Goal: Task Accomplishment & Management: Manage account settings

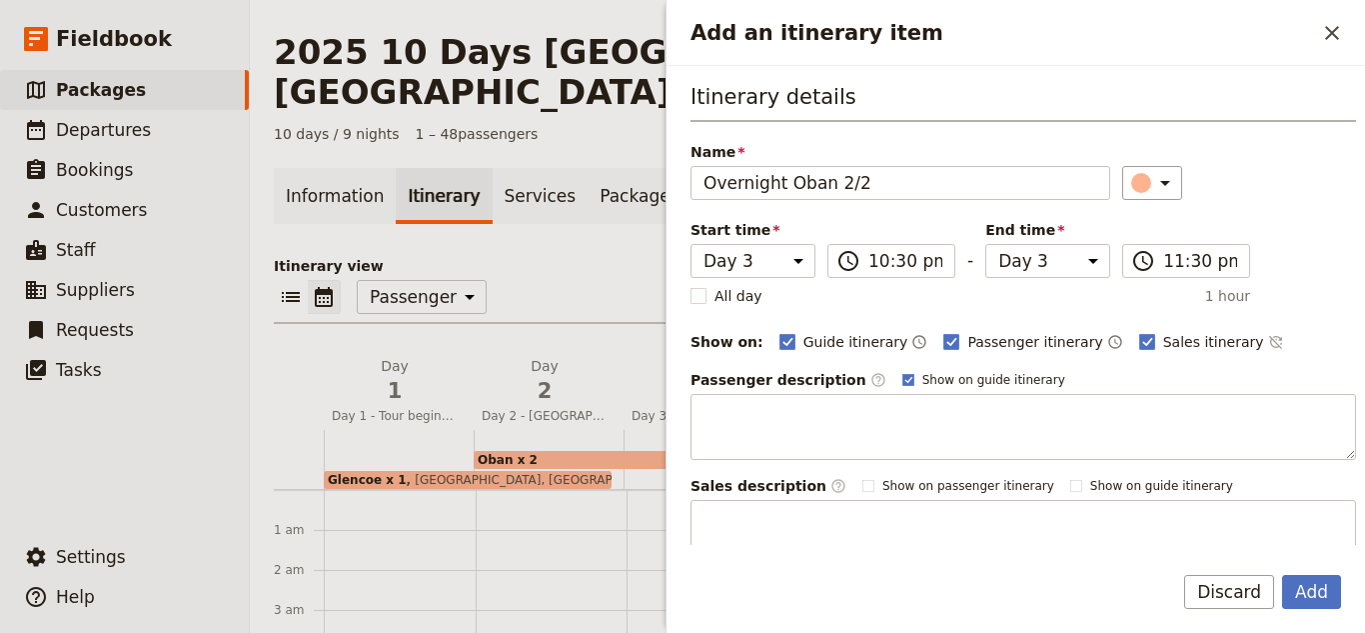
select select "PASSENGER"
select select "3"
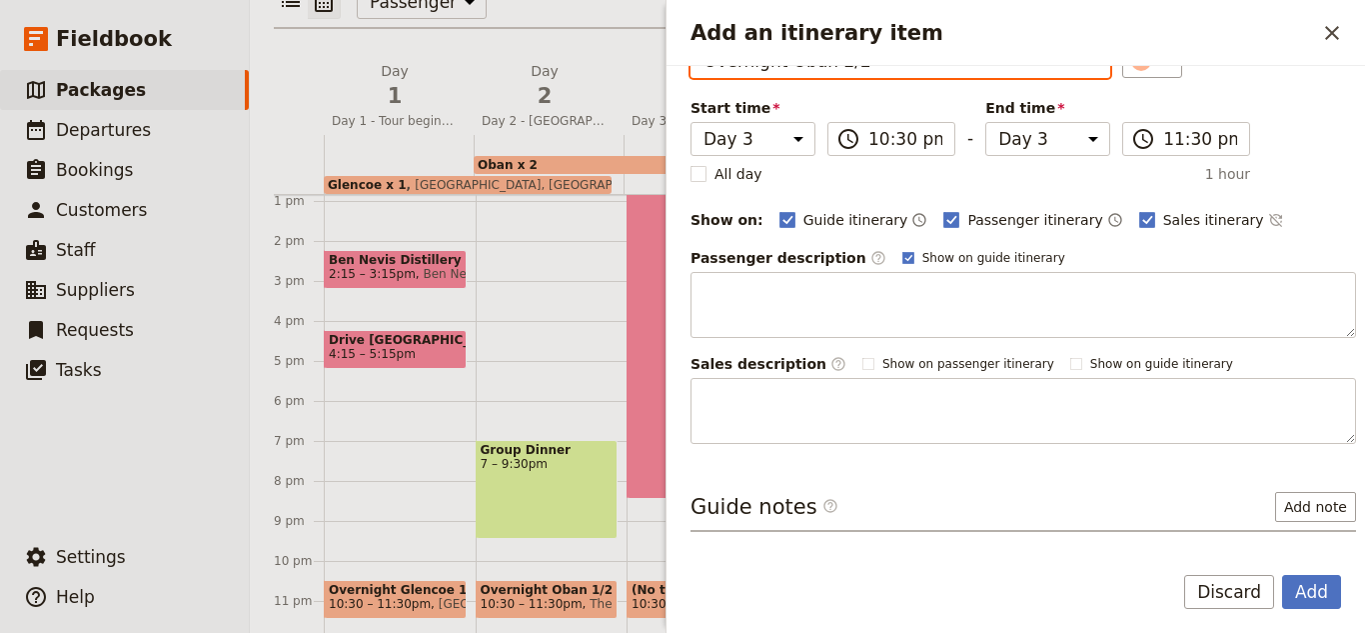
scroll to position [196, 0]
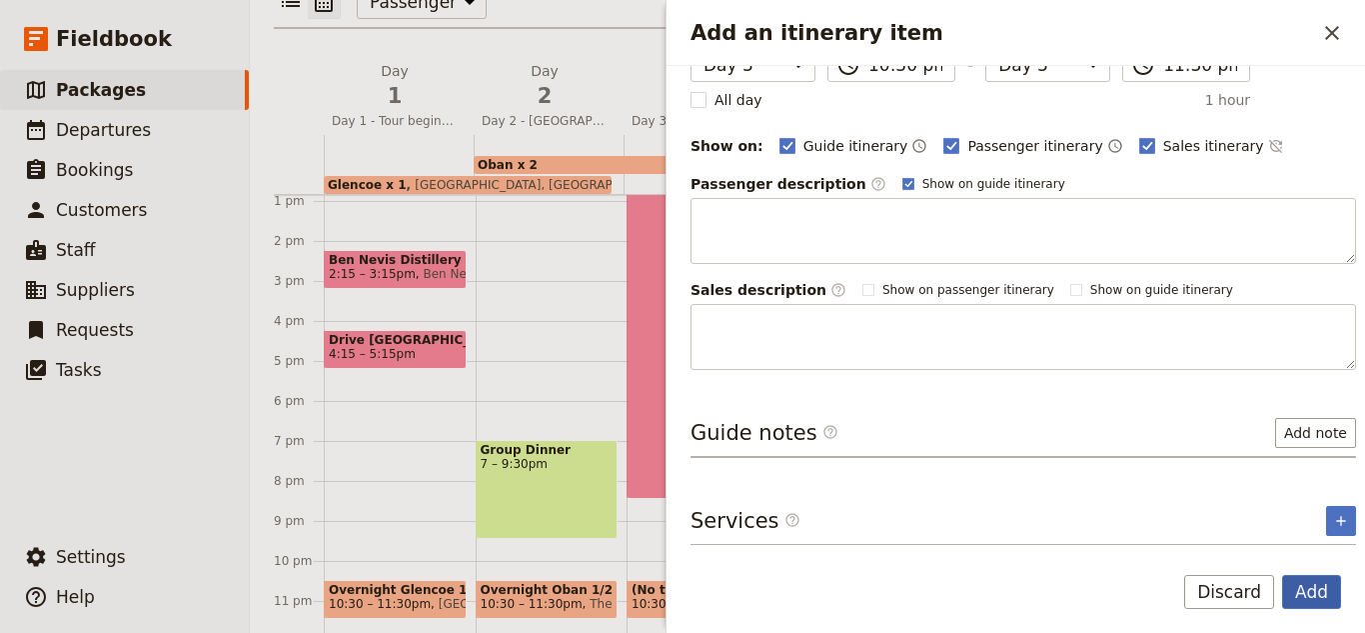
click at [1310, 594] on button "Add" at bounding box center [1311, 592] width 59 height 34
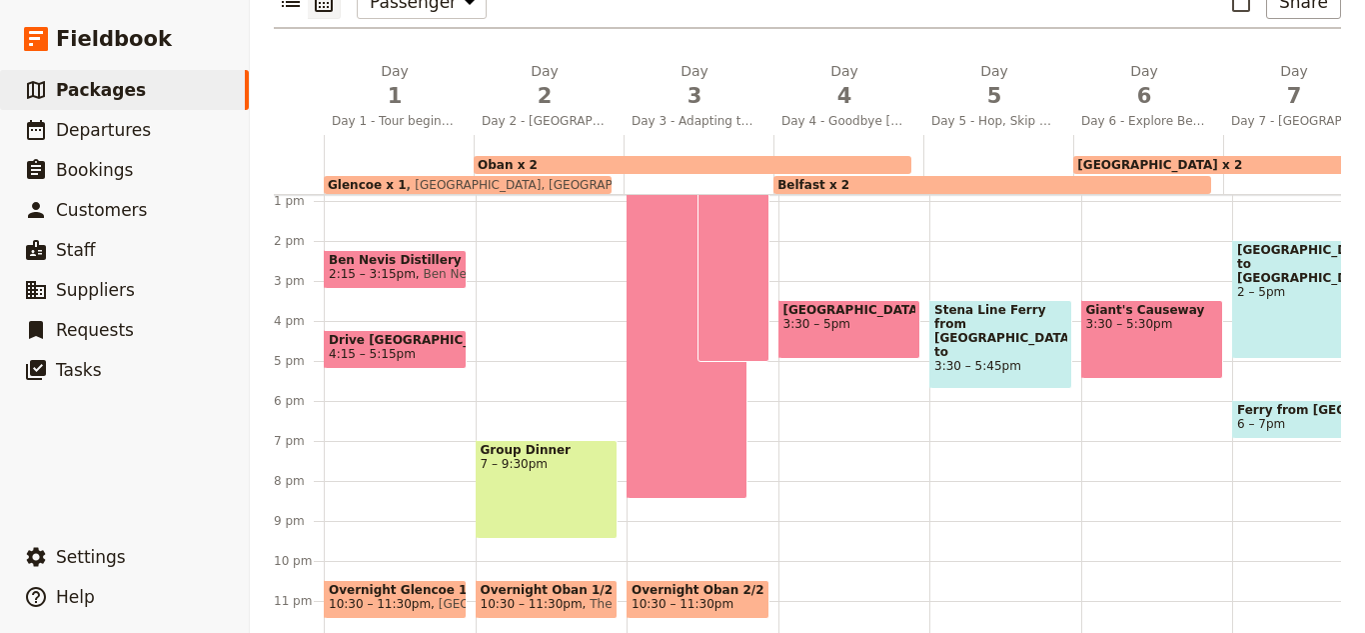
click at [790, 529] on div "Inverary Castle 3:30 – 5pm" at bounding box center [855, 161] width 152 height 960
select select "4"
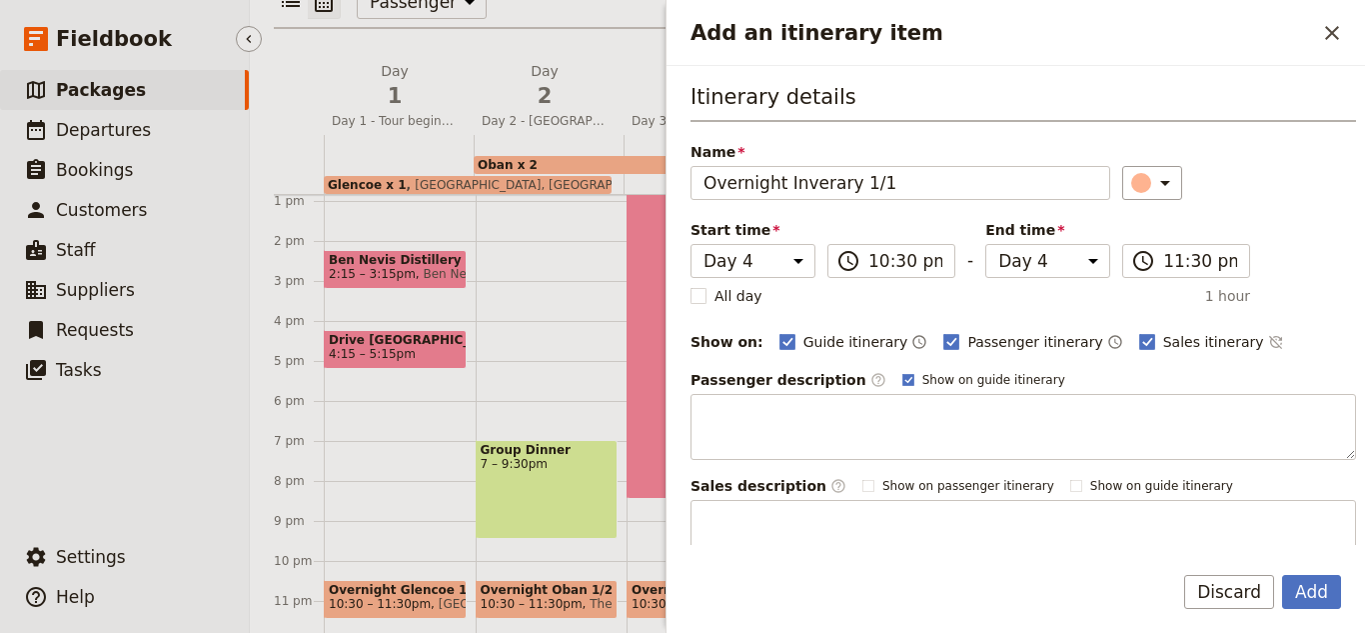
type input "Overnight Inverary 1/1"
click at [1282, 575] on button "Add" at bounding box center [1311, 592] width 59 height 34
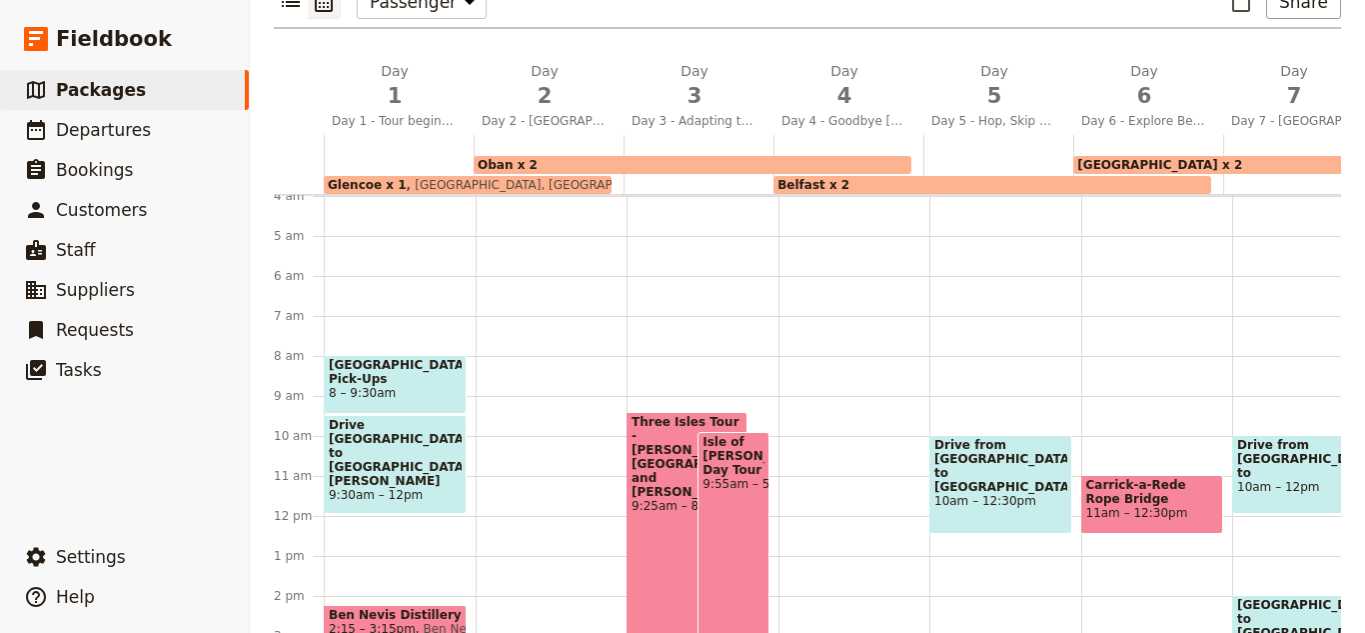
scroll to position [529, 0]
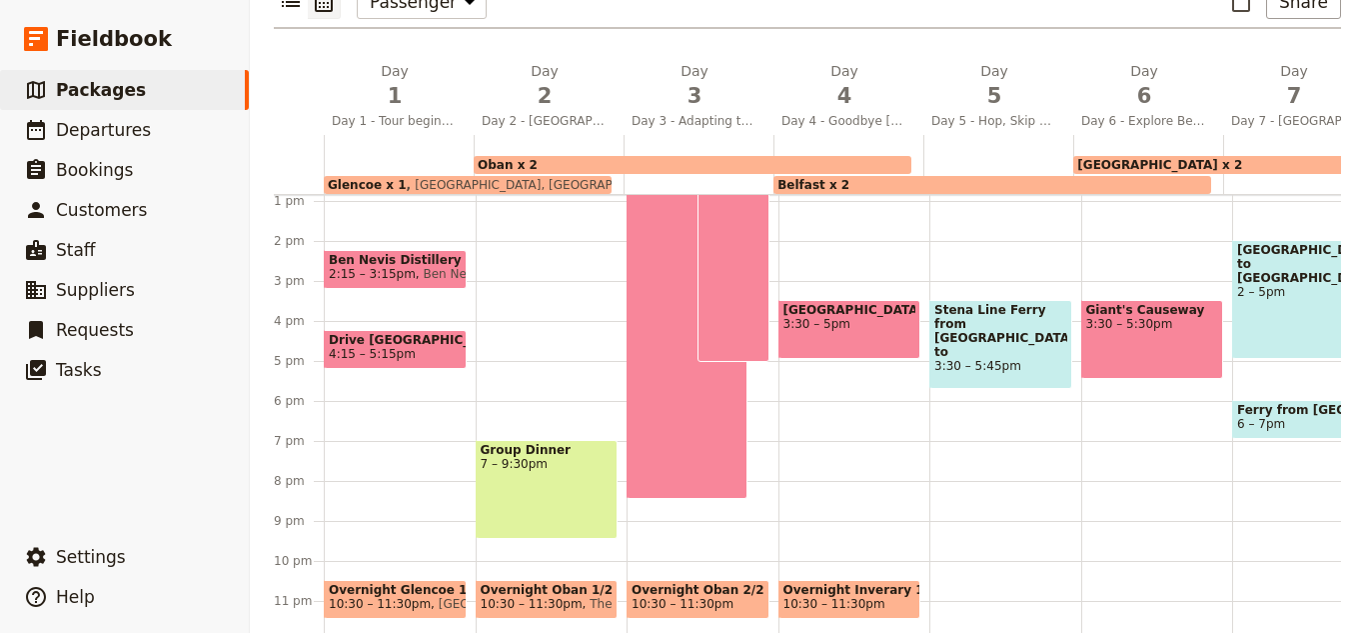
click at [951, 526] on div "Drive from Inverary to Glasgow 10am – 12:30pm Stena Line Ferry from Cairnryan t…" at bounding box center [1006, 161] width 152 height 960
select select "5"
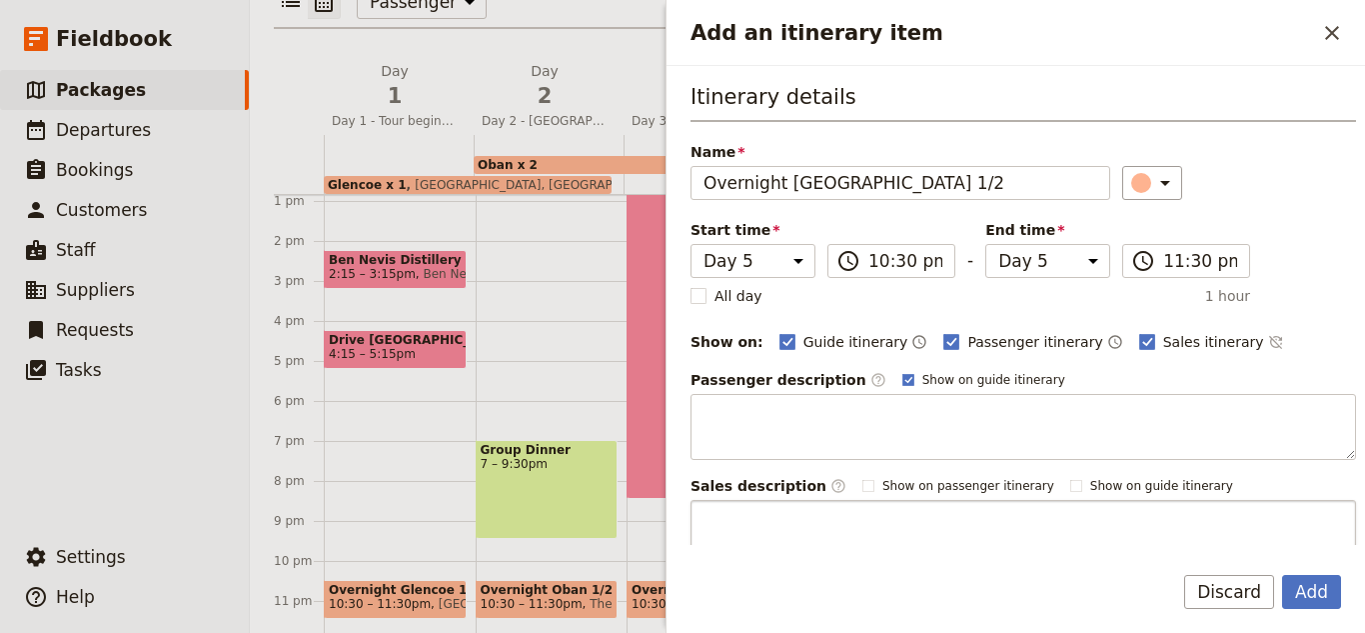
type input "Overnight Belfast 1/2"
click at [1282, 575] on button "Add" at bounding box center [1311, 592] width 59 height 34
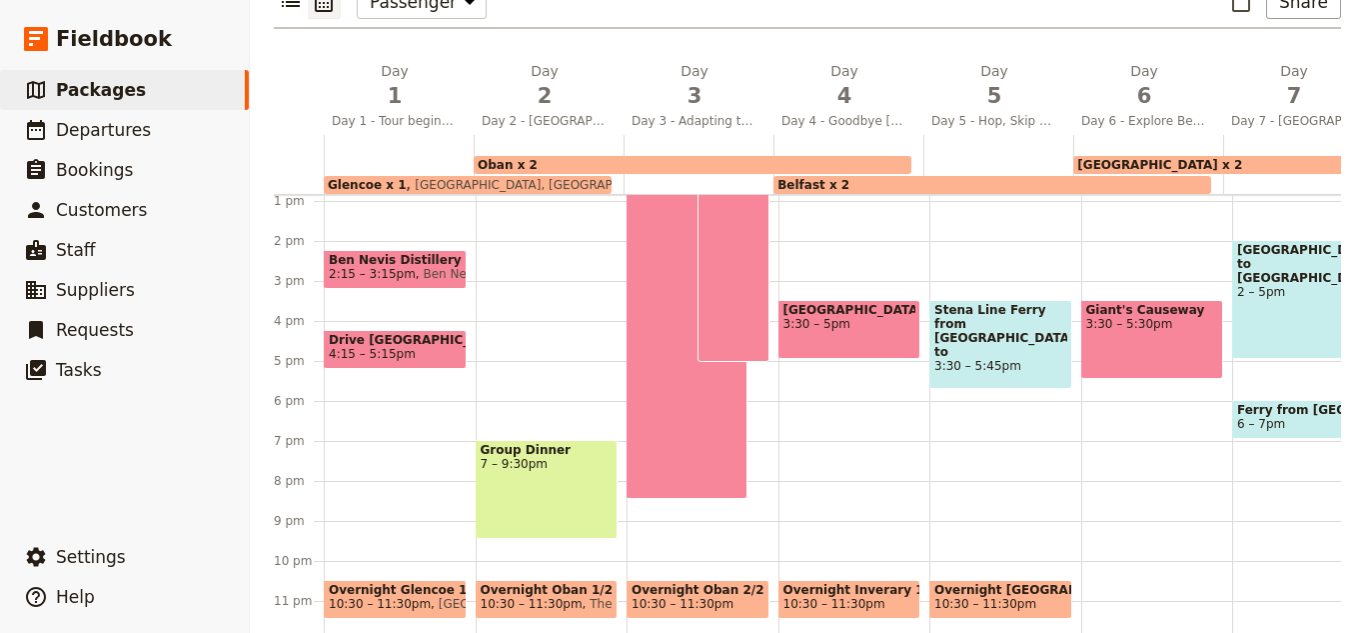
click at [1129, 529] on div "Carrick-a-Rede Rope Bridge 11am – 12:30pm Giant's Causeway 3:30 – 5:30pm" at bounding box center [1158, 161] width 152 height 960
select select "6"
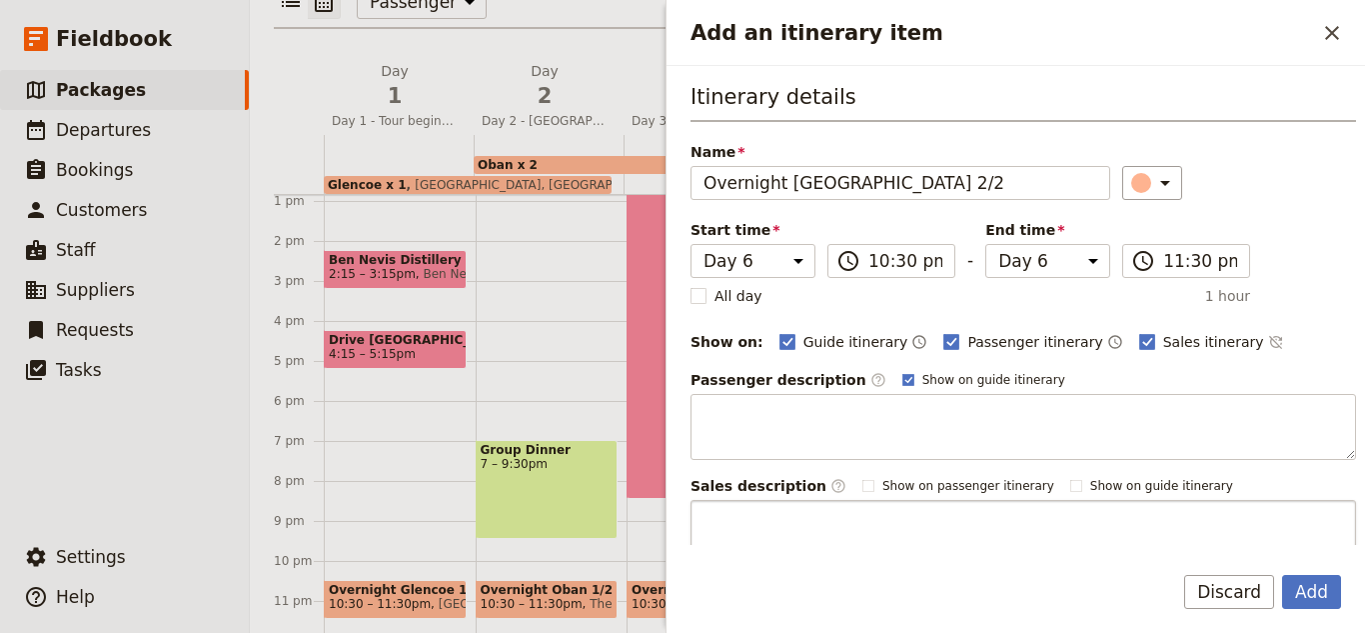
type input "Overnight Belfast 2/2"
click at [1282, 575] on button "Add" at bounding box center [1311, 592] width 59 height 34
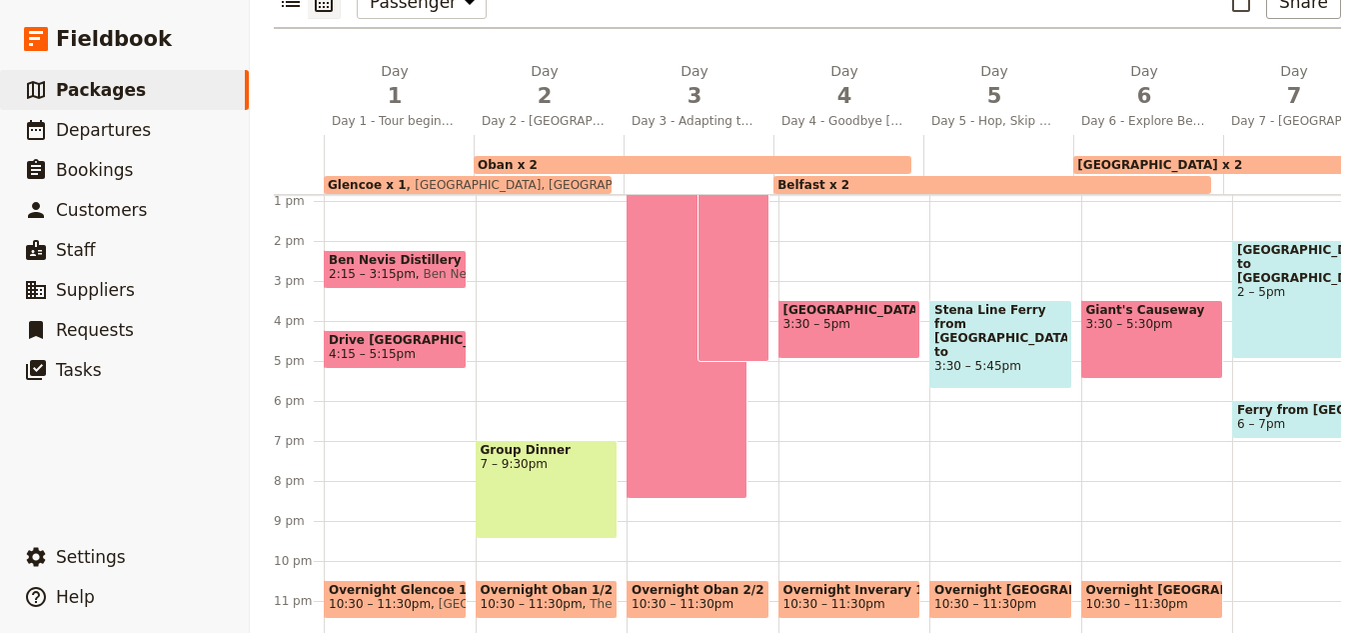
click at [1260, 538] on div "Drive from Belfast to Dublin 10am – 12pm Dublin to Rossaveel 2 – 5pm Ferry from…" at bounding box center [1309, 161] width 152 height 960
select select "7"
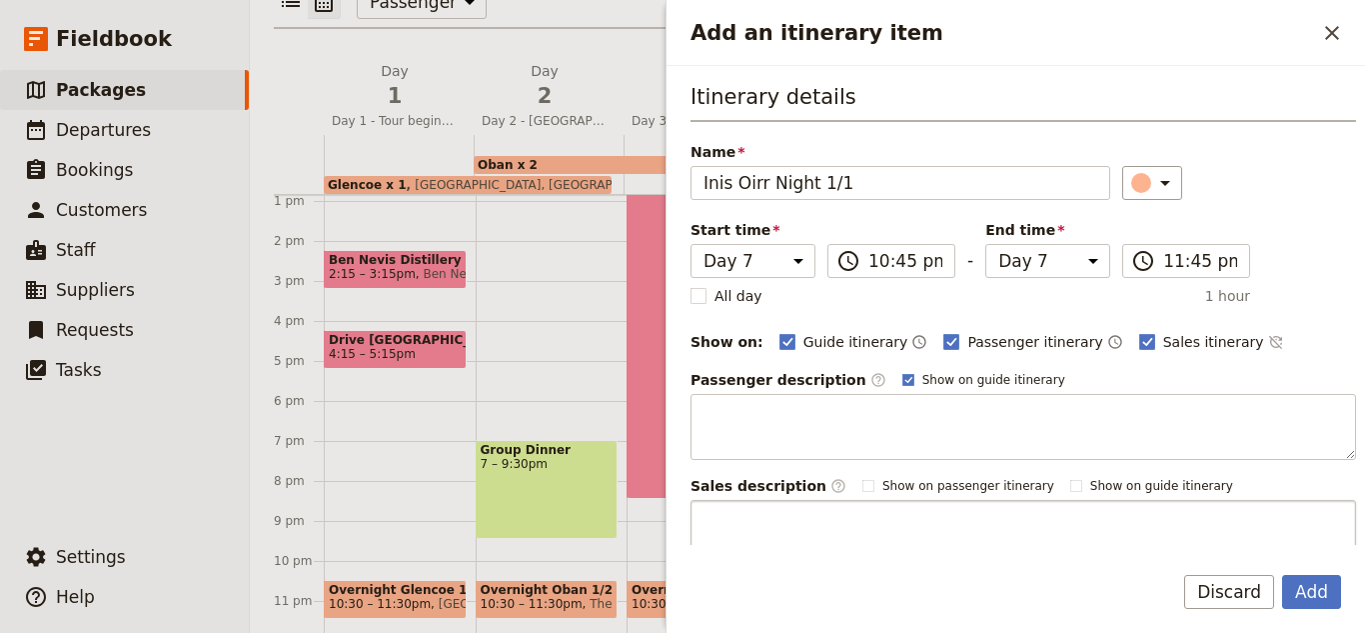
type input "Inis Oirr Night 1/1"
click at [1282, 575] on button "Add" at bounding box center [1311, 592] width 59 height 34
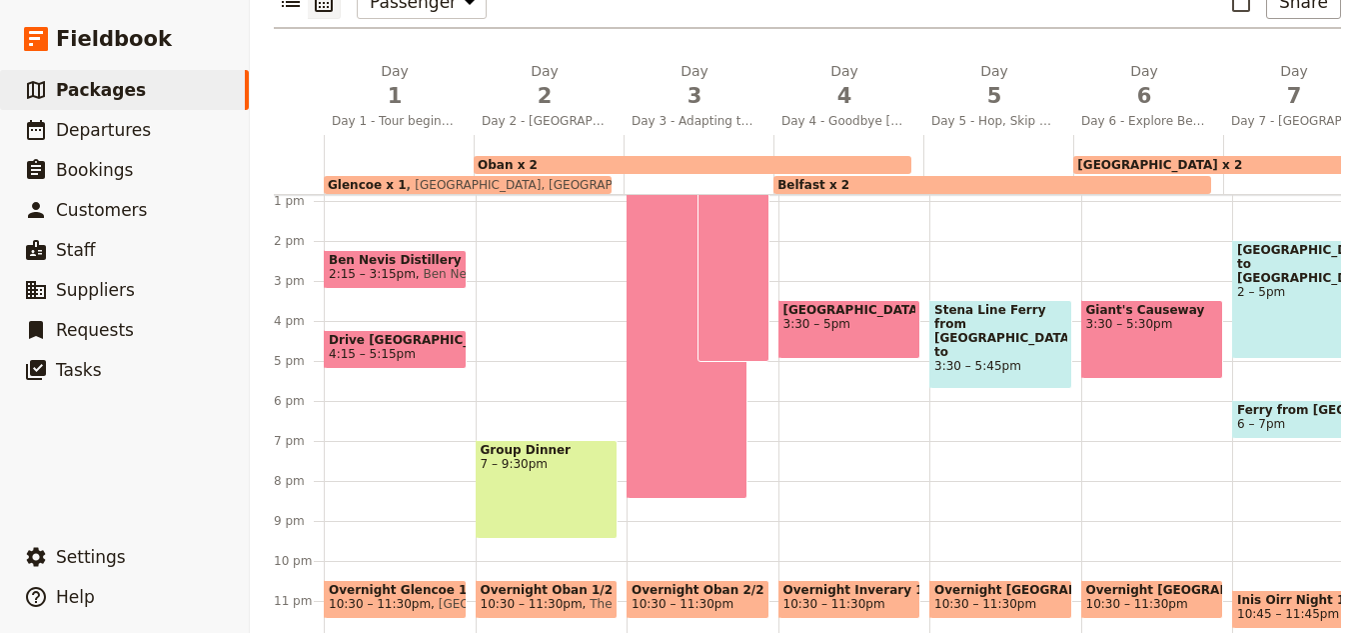
click at [1246, 593] on span "Inis Oirr Night 1/1" at bounding box center [1304, 600] width 133 height 14
select select "7"
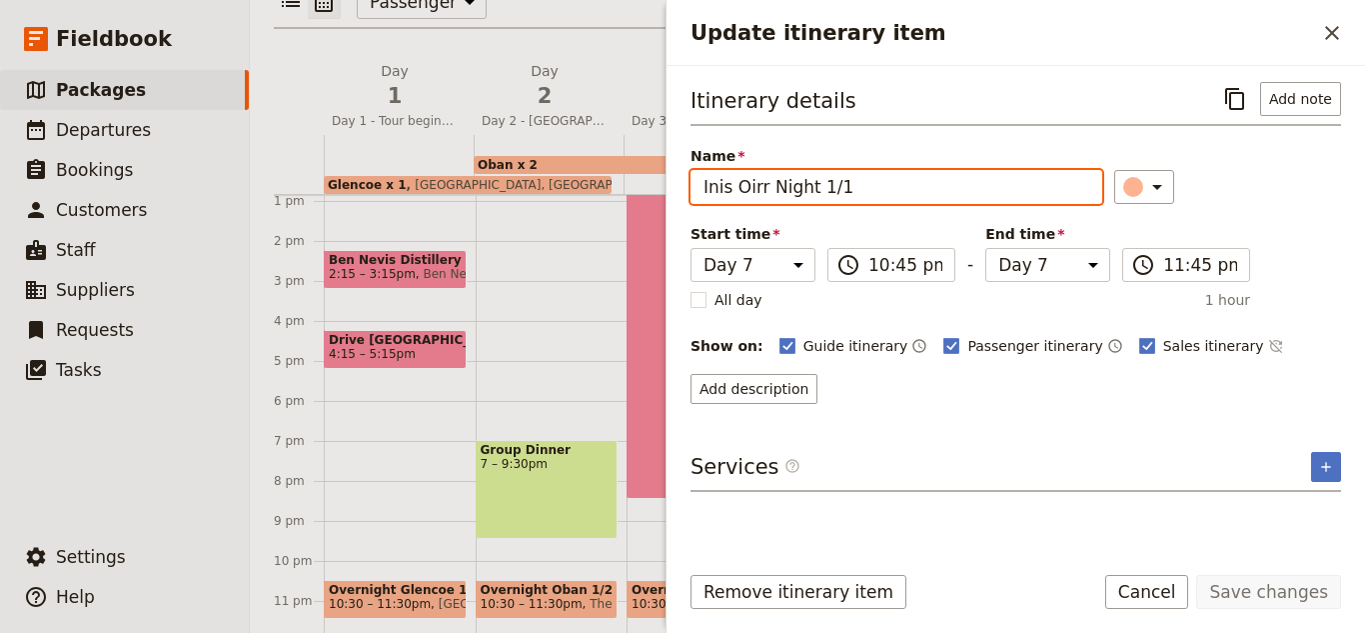
click at [850, 195] on input "Inis Oirr Night 1/1" at bounding box center [897, 187] width 412 height 34
type input "Inis Oirr Night 1/2"
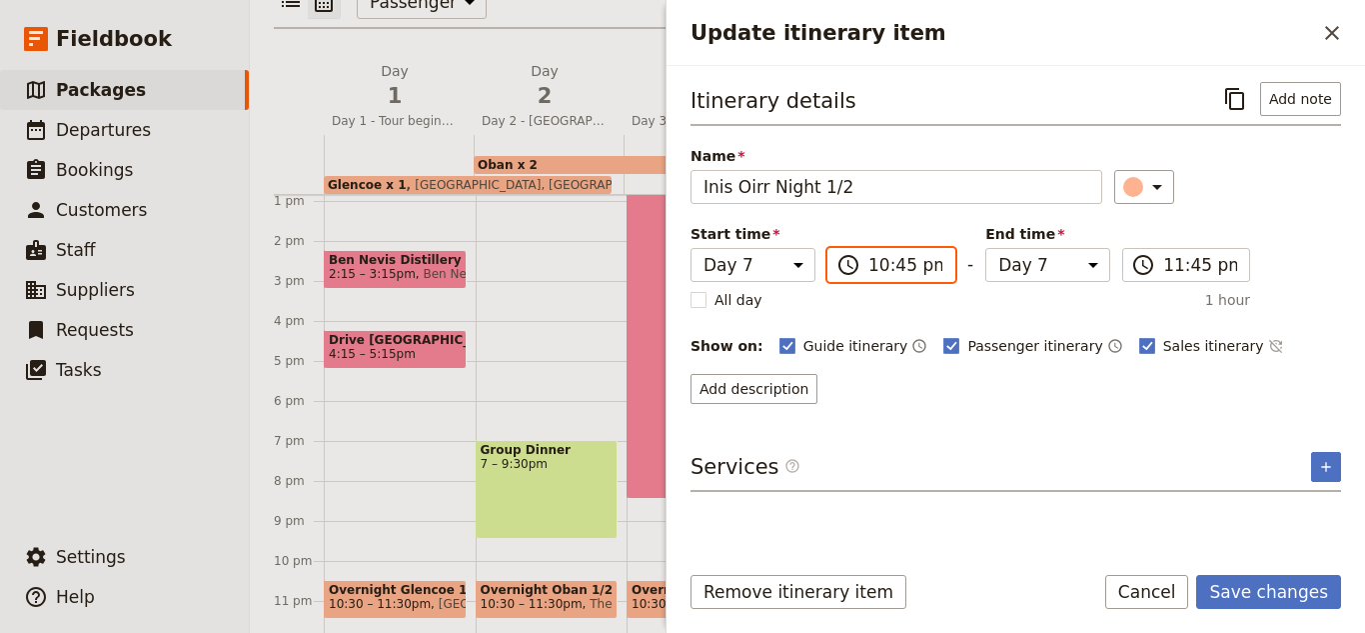
click at [893, 261] on input "10:45 pm" at bounding box center [906, 265] width 74 height 24
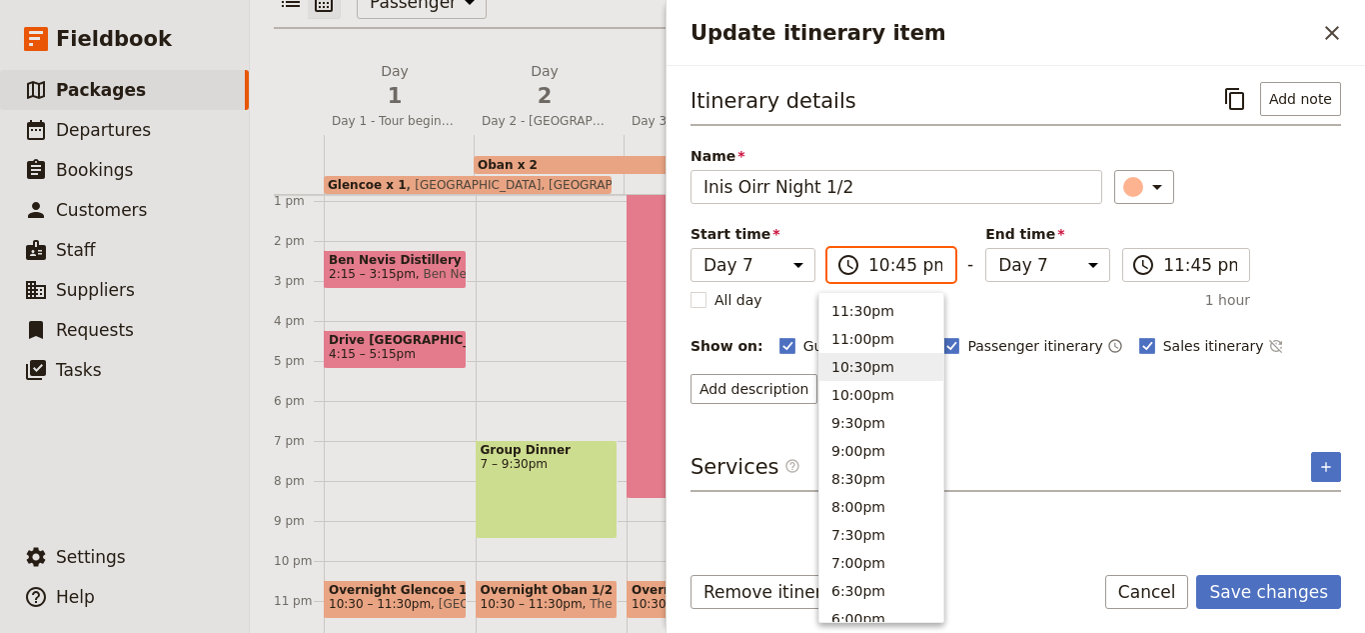
click at [904, 362] on button "10:30pm" at bounding box center [882, 367] width 124 height 28
type input "10:30 pm"
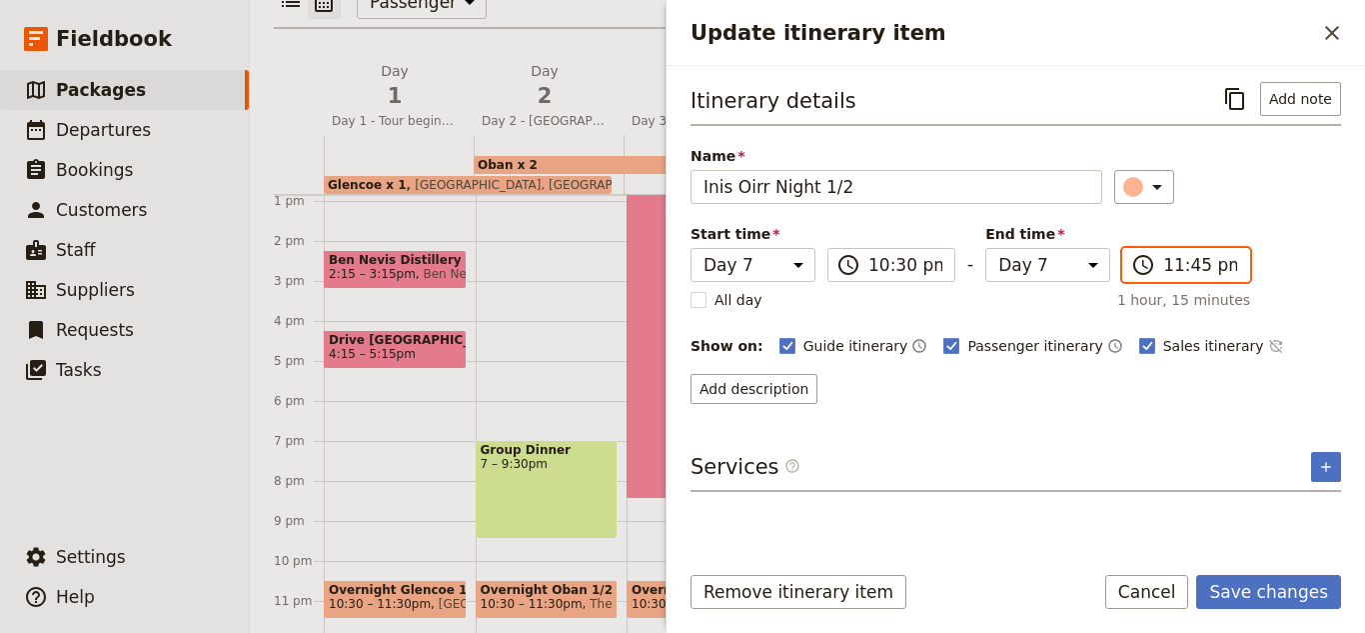
click at [1186, 262] on input "11:45 pm" at bounding box center [1201, 265] width 74 height 24
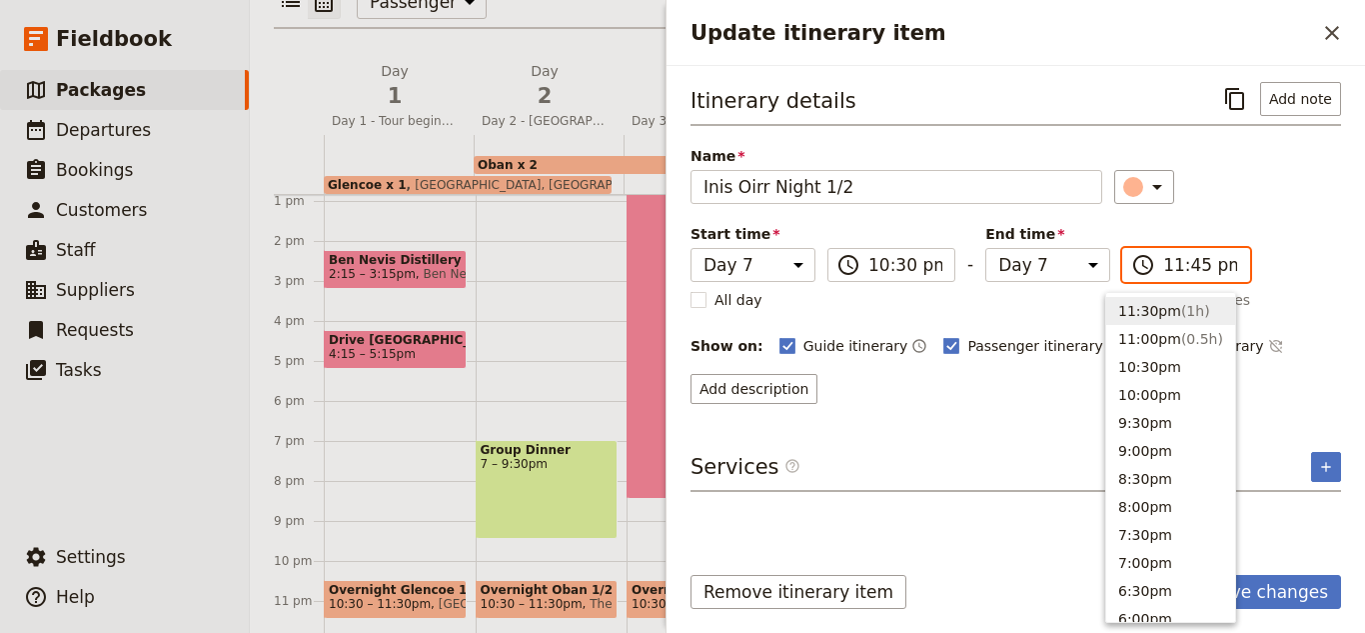
click at [1165, 317] on button "11:30pm ( 1h )" at bounding box center [1171, 311] width 129 height 28
type input "11:30 pm"
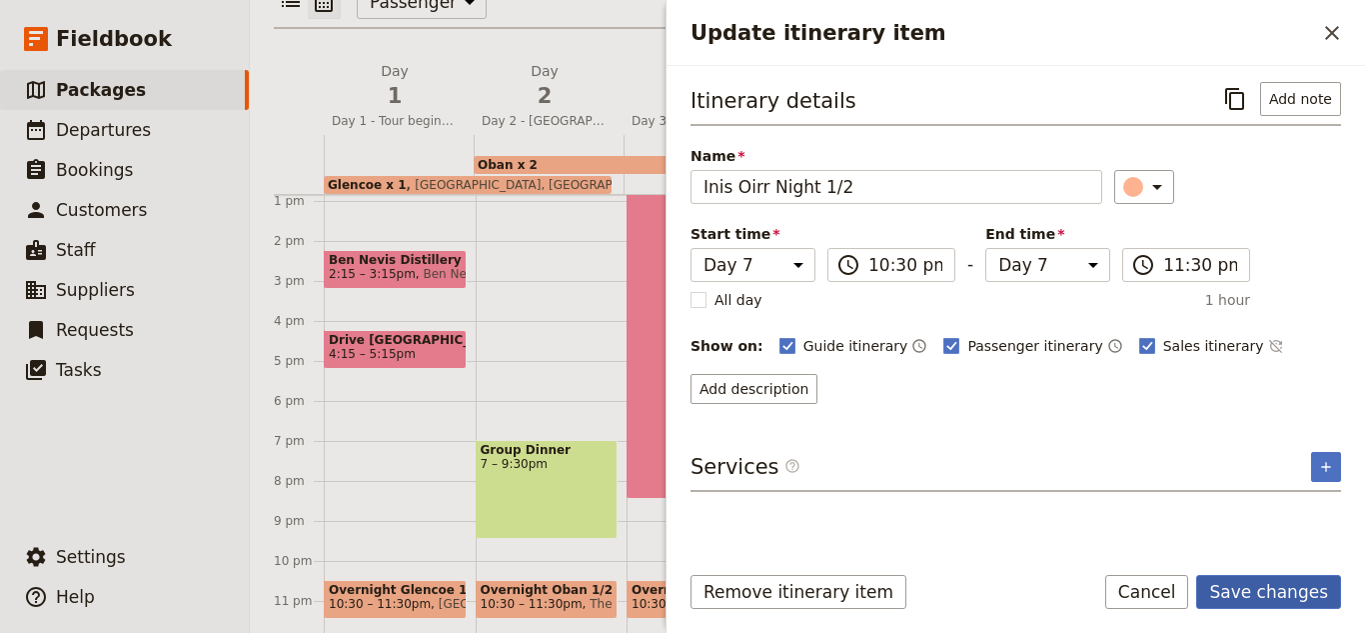
click at [1302, 604] on button "Save changes" at bounding box center [1269, 592] width 145 height 34
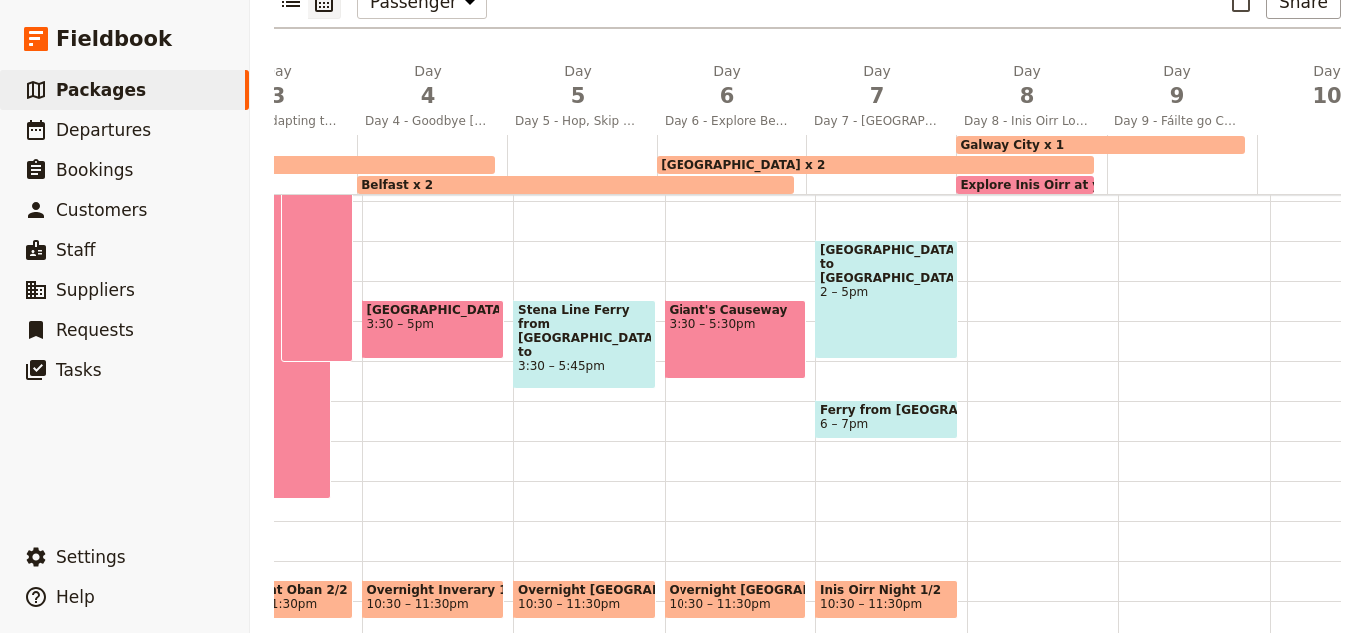
scroll to position [0, 421]
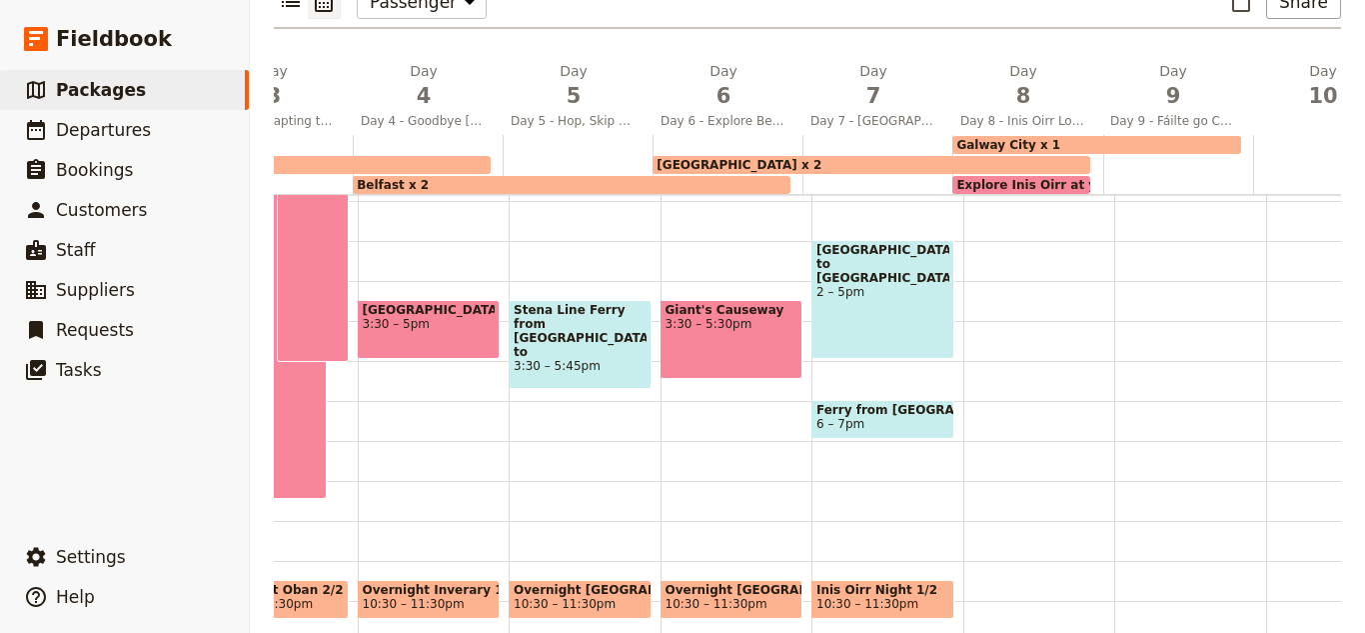
click at [967, 531] on div at bounding box center [1040, 161] width 152 height 960
select select "8"
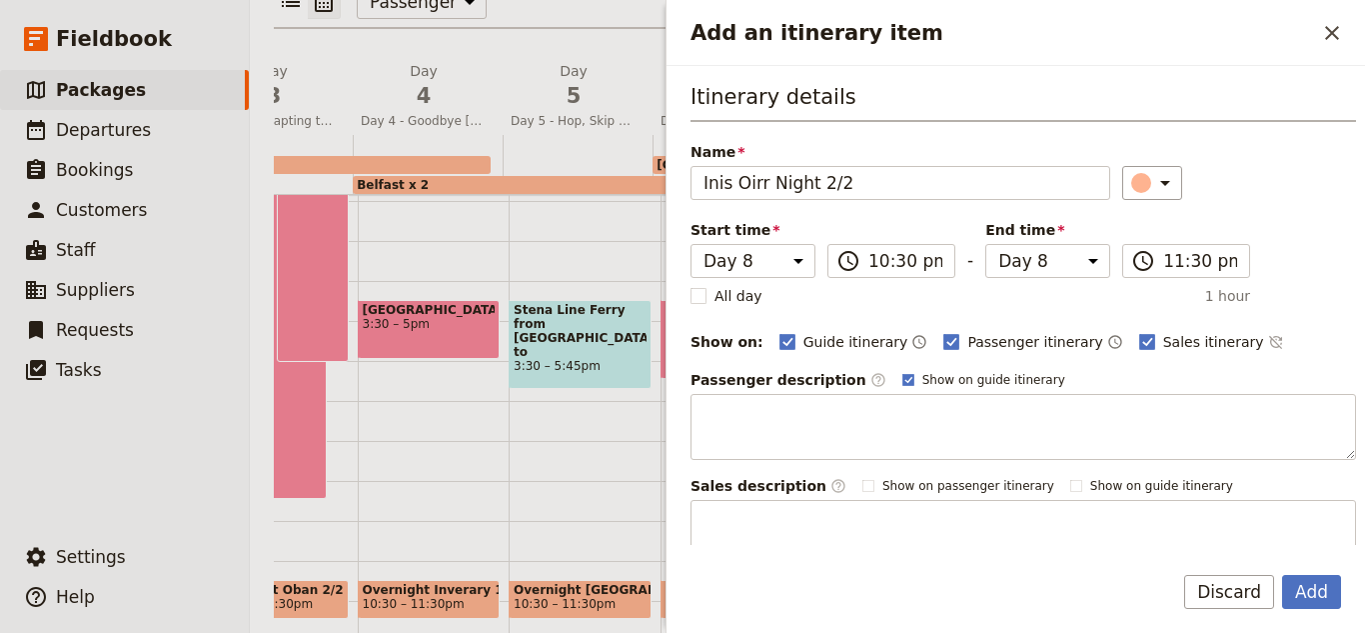
type input "Inis Oirr Night 2/2"
click at [1282, 575] on button "Add" at bounding box center [1311, 592] width 59 height 34
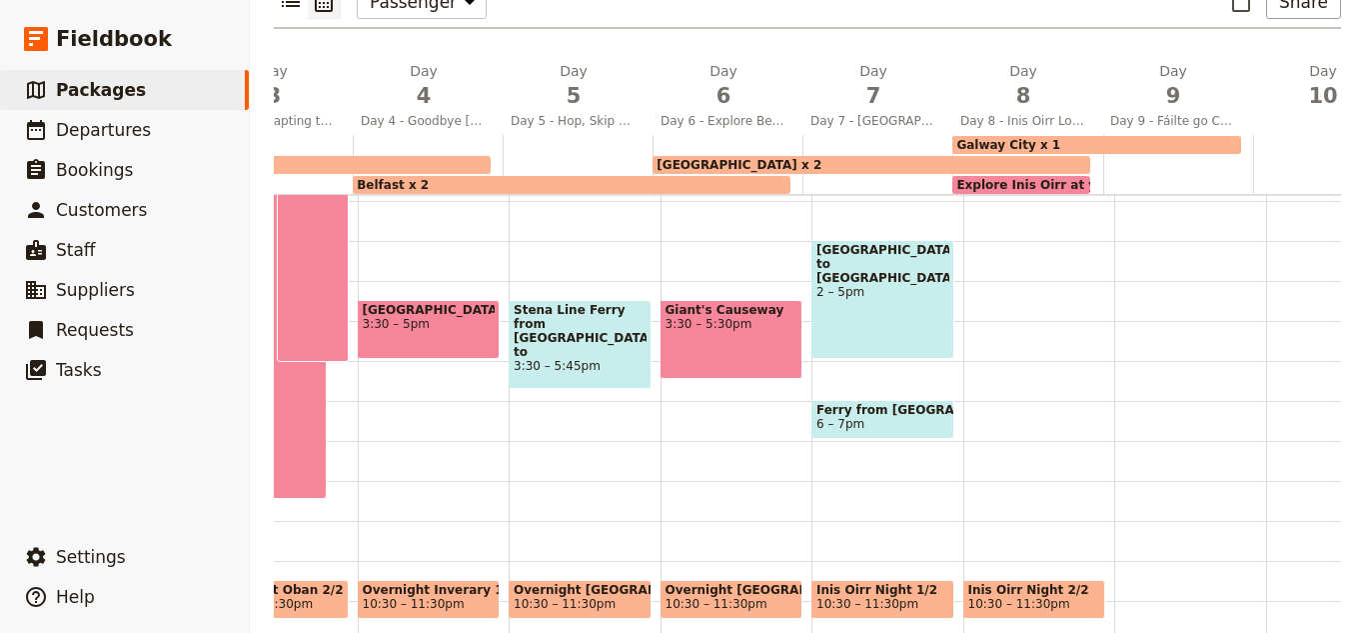
click at [1161, 525] on div at bounding box center [1191, 161] width 152 height 960
select select "9"
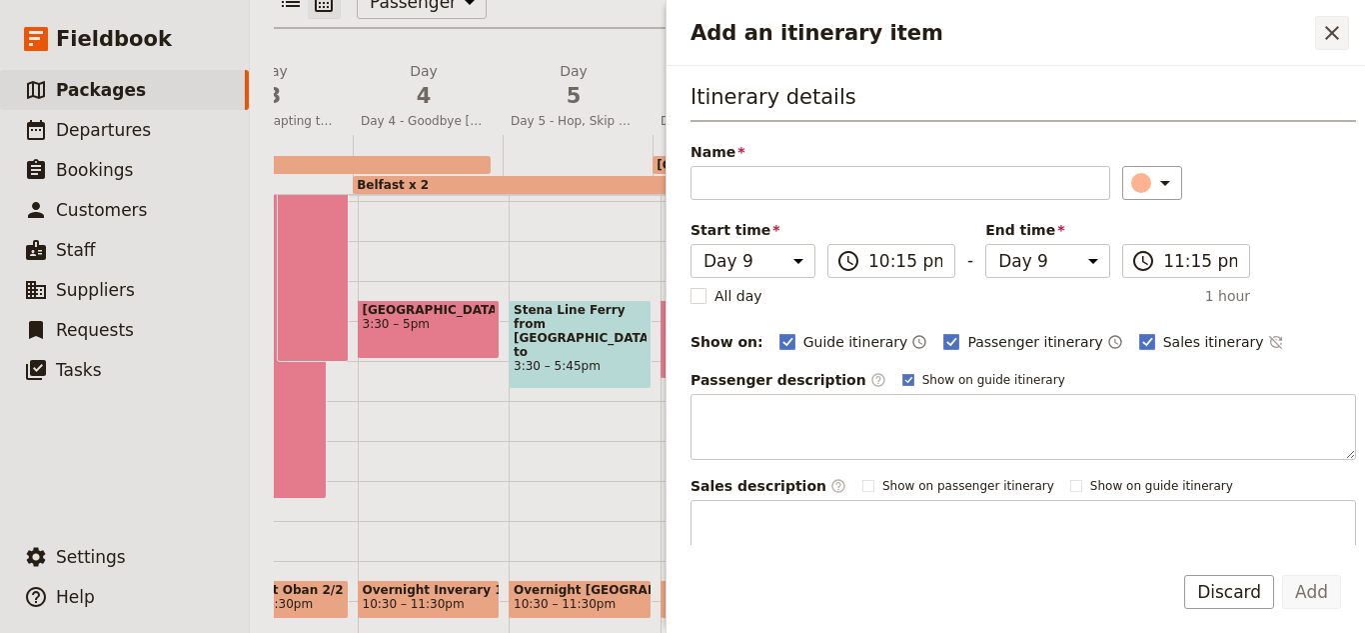
click at [1340, 43] on icon "Close drawer" at bounding box center [1332, 33] width 24 height 24
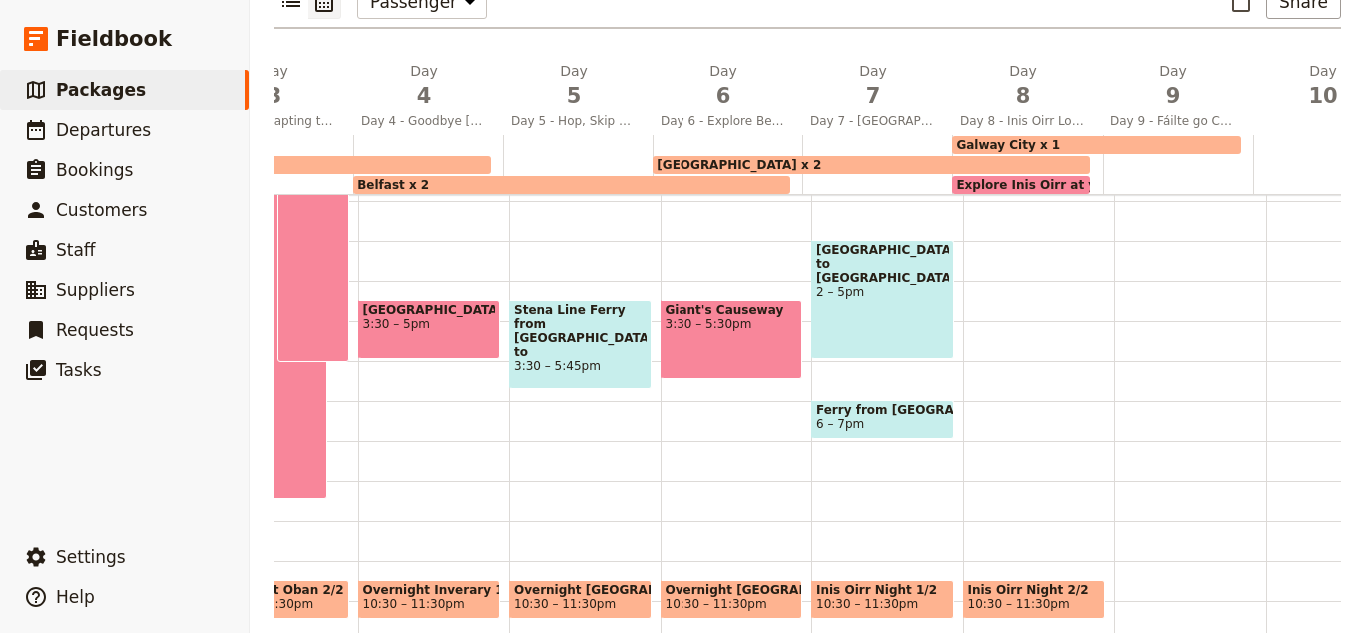
click at [1157, 533] on div at bounding box center [1191, 161] width 152 height 960
select select "9"
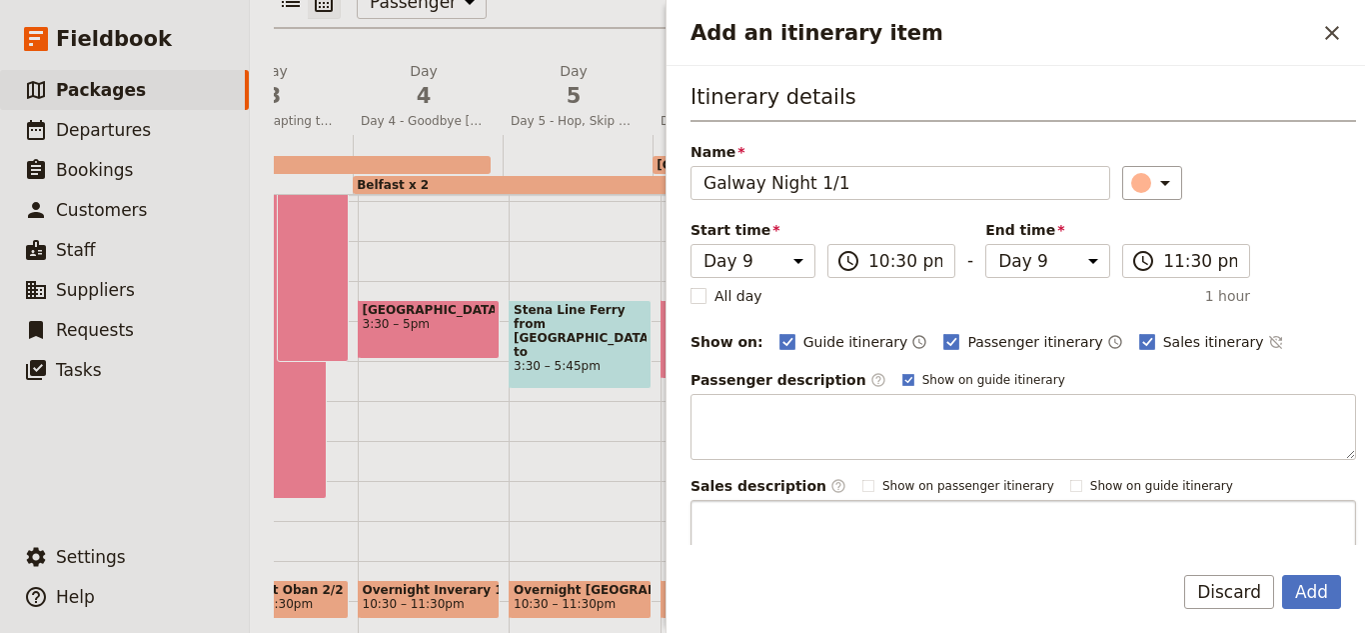
type input "Galway Night 1/1"
click at [1282, 575] on button "Add" at bounding box center [1311, 592] width 59 height 34
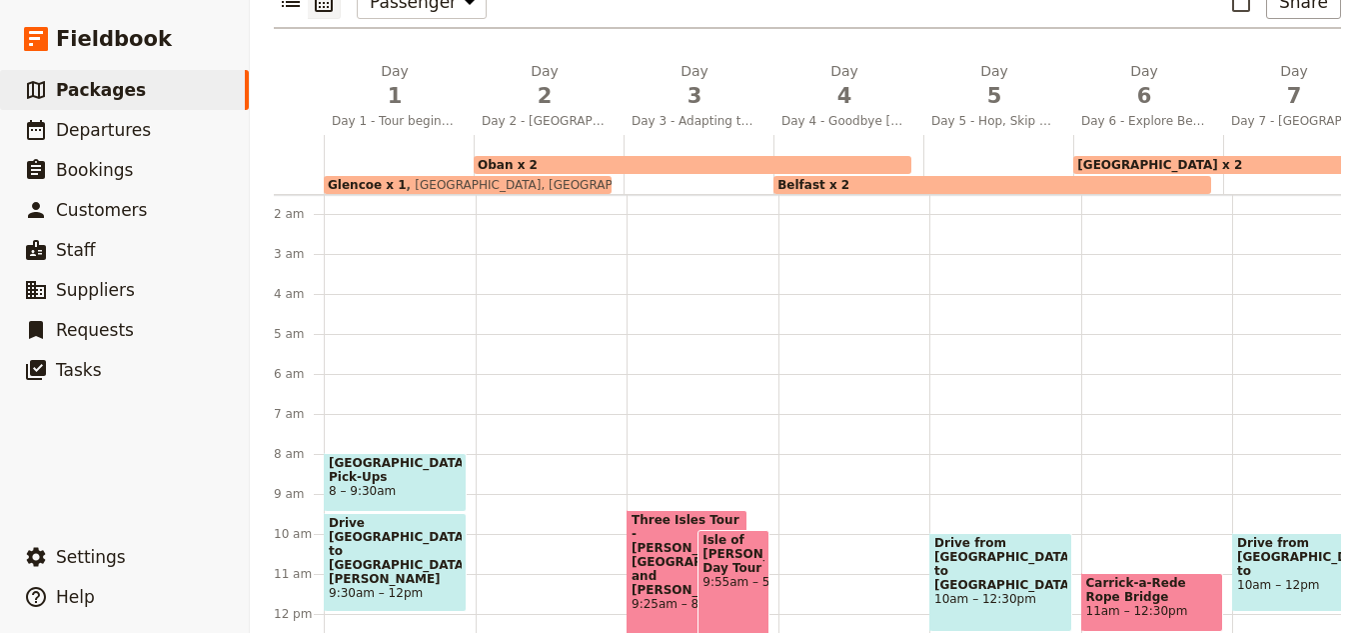
scroll to position [0, 0]
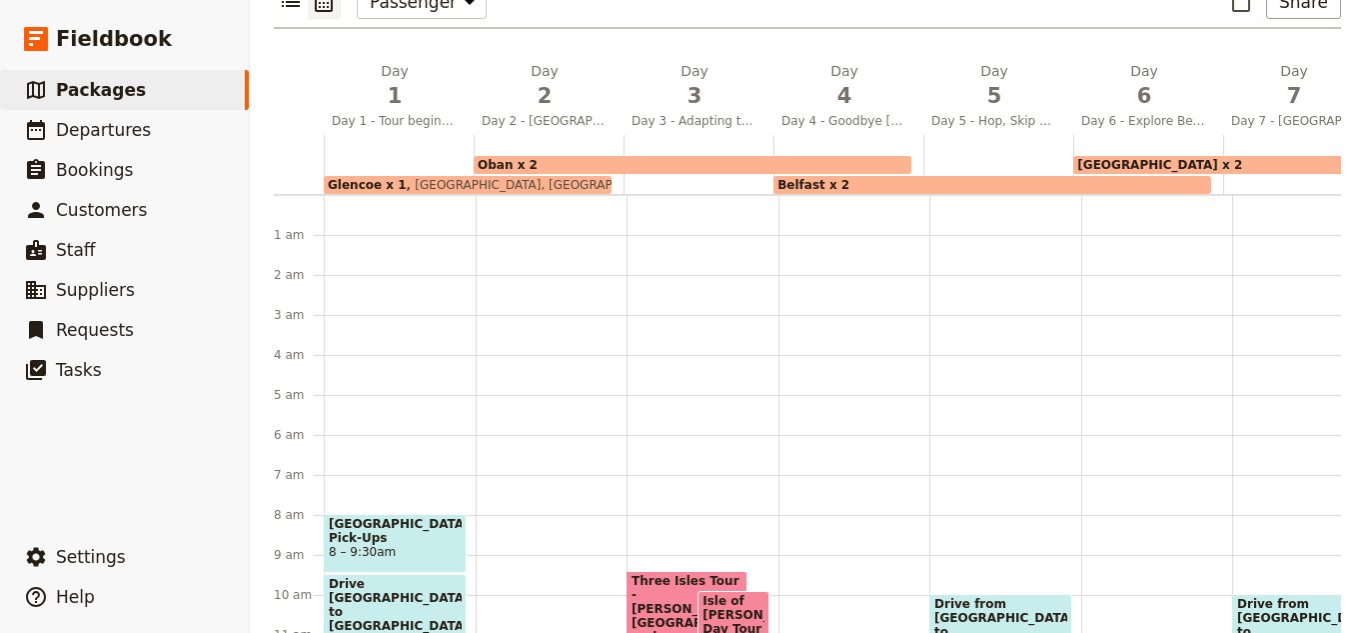
click at [635, 156] on div "Oban x 2" at bounding box center [693, 165] width 438 height 18
select select "2"
select select "4"
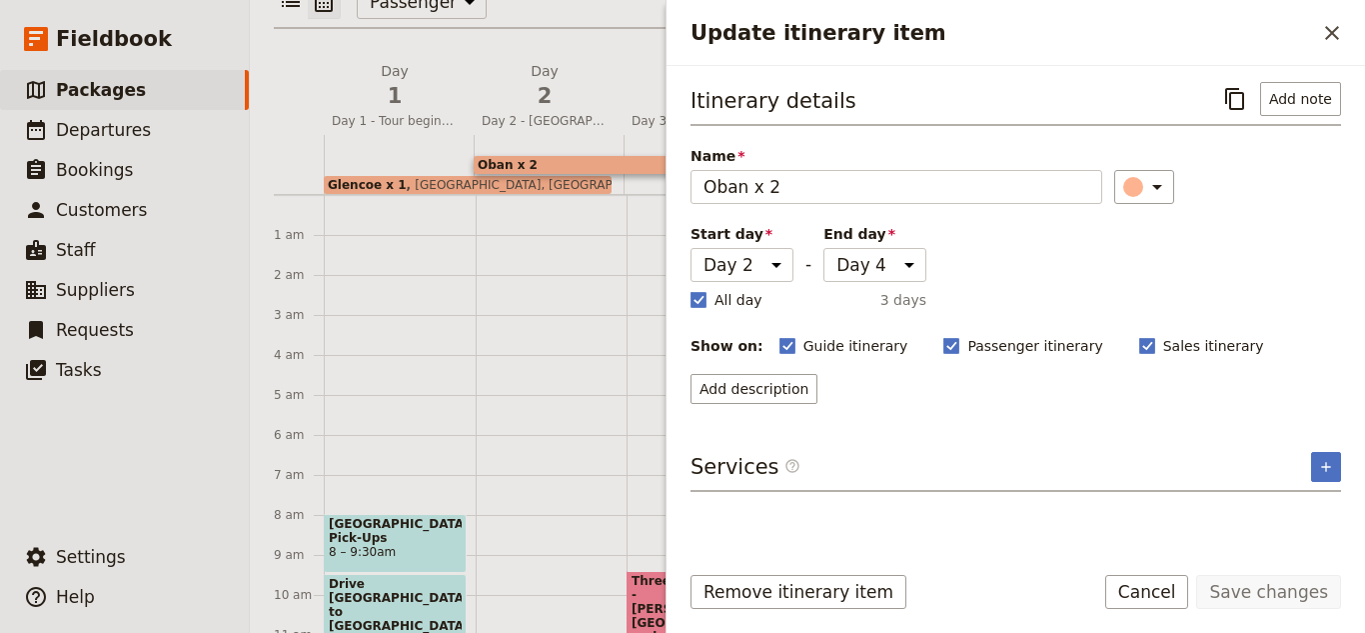
click at [1309, 453] on div "Services ​ ​" at bounding box center [1016, 472] width 651 height 40
click at [1323, 461] on icon "Add service inclusion" at bounding box center [1326, 467] width 16 height 16
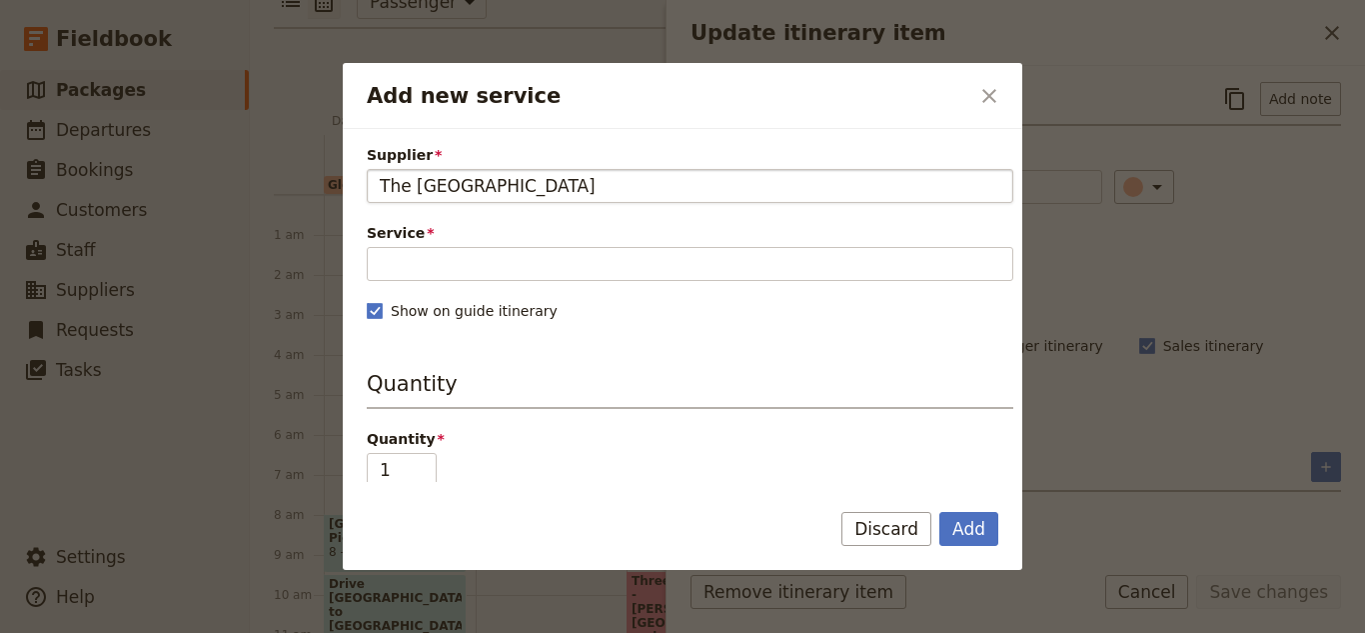
type input "The Royal Hotel"
click at [940, 512] on button "Add" at bounding box center [969, 529] width 59 height 34
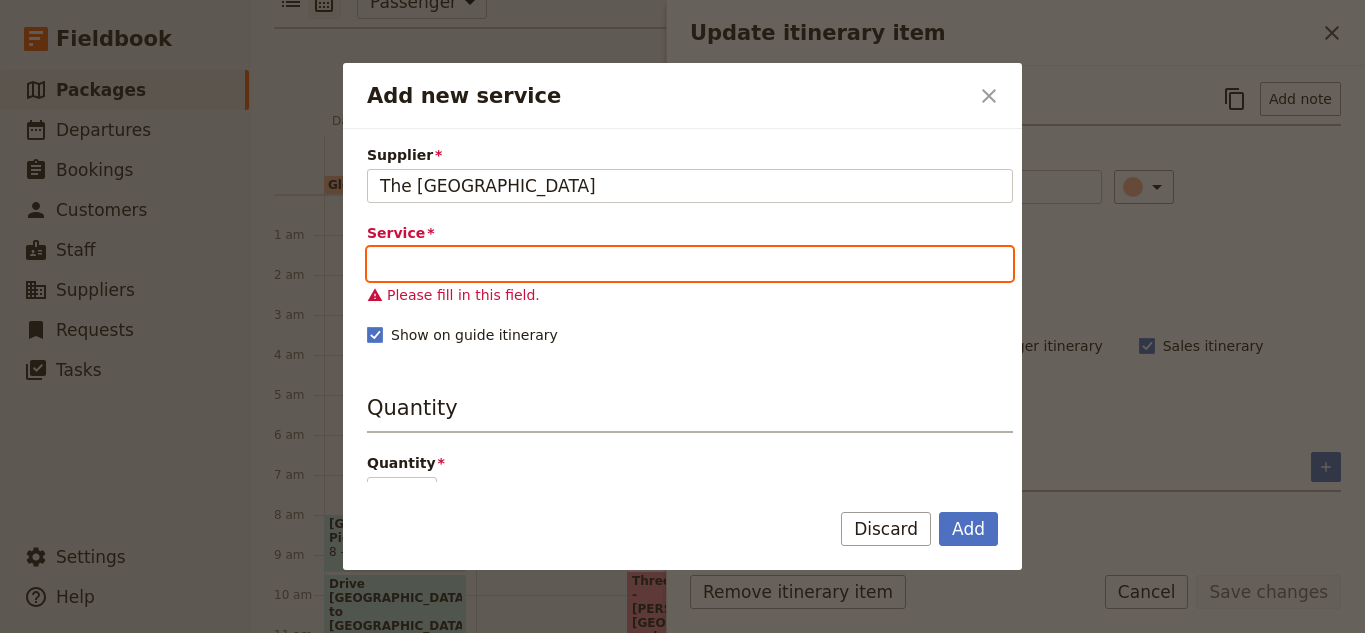
click at [766, 265] on input "Service" at bounding box center [690, 264] width 647 height 34
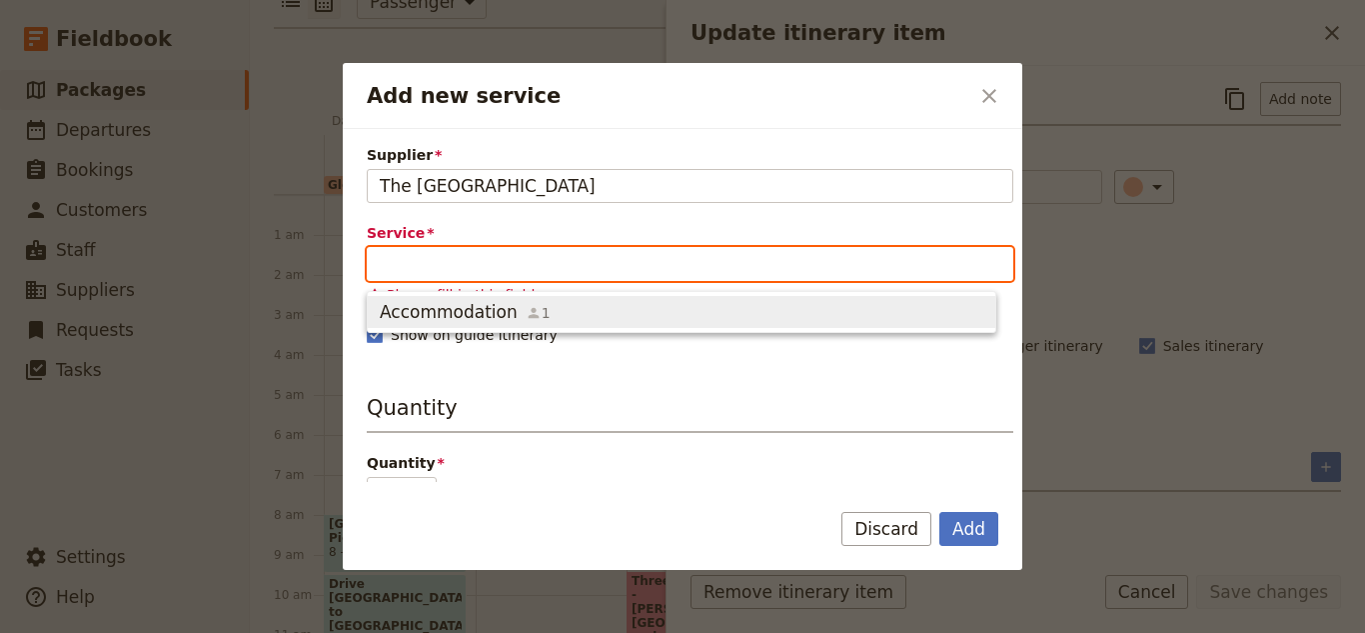
click at [707, 314] on span "Accommodation 1" at bounding box center [682, 312] width 604 height 24
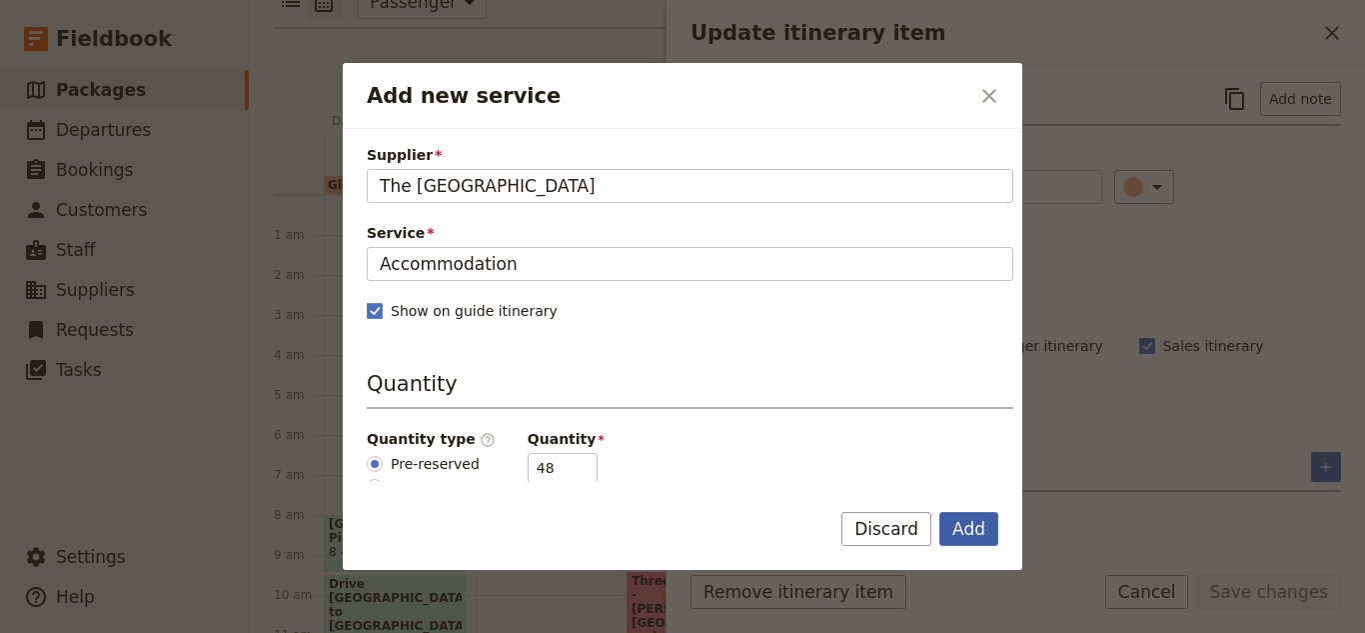
click at [983, 533] on button "Add" at bounding box center [969, 529] width 59 height 34
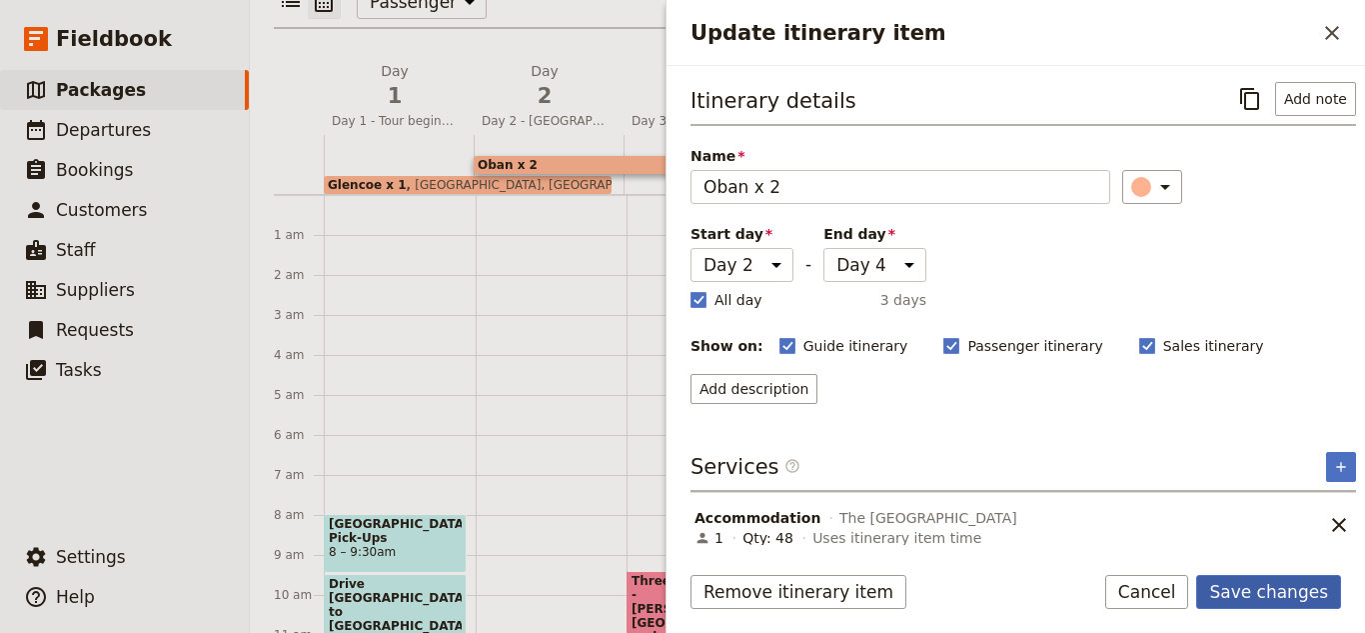
click at [1298, 577] on button "Save changes" at bounding box center [1269, 592] width 145 height 34
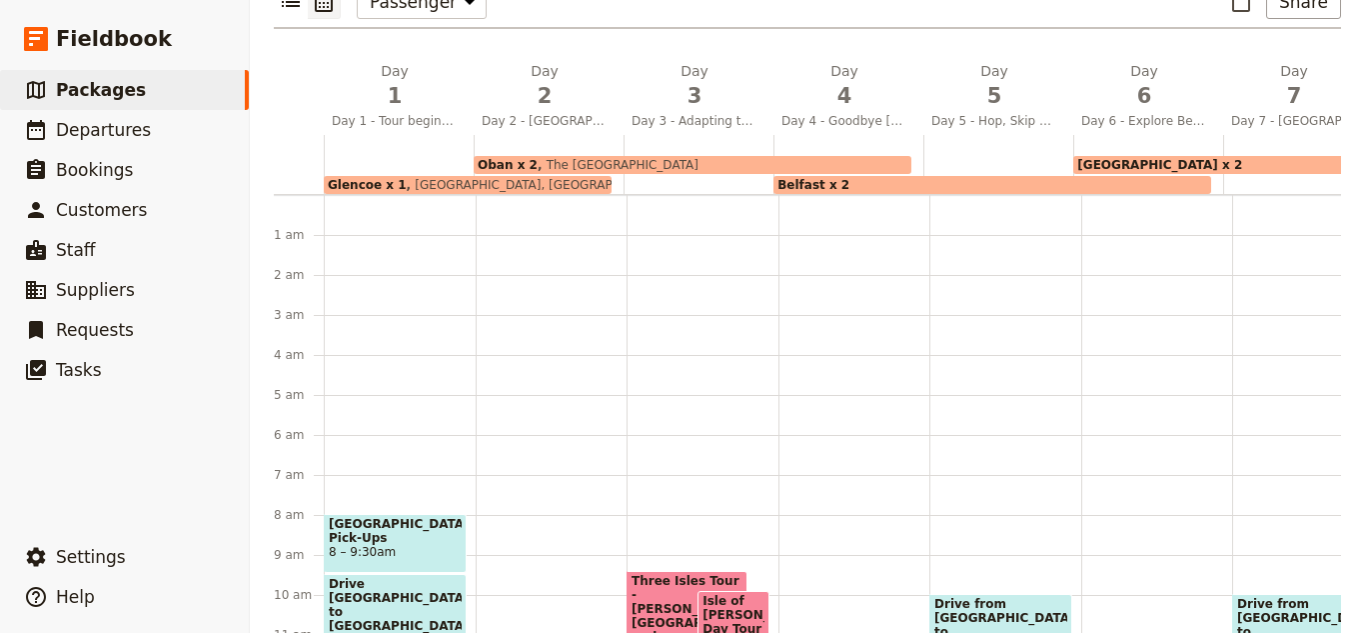
click at [829, 178] on span "Belfast x 2" at bounding box center [814, 185] width 72 height 14
select select "4"
select select "6"
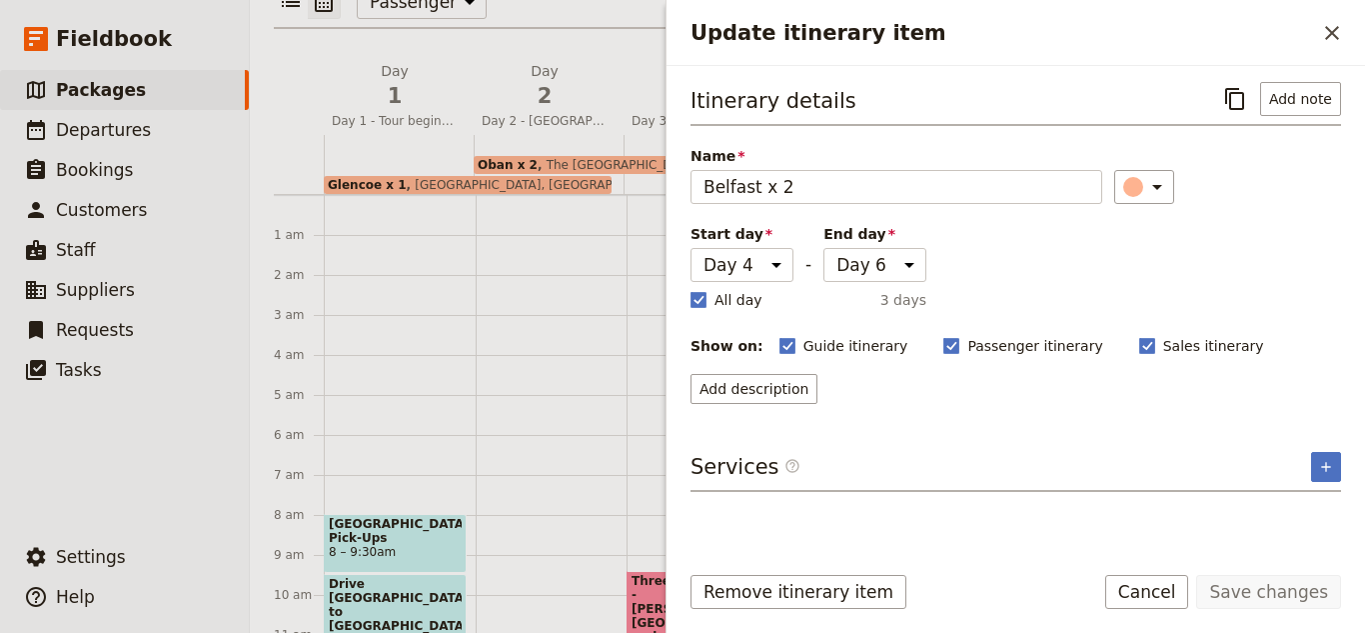
click at [1310, 452] on div "Services ​ ​" at bounding box center [1016, 472] width 651 height 40
click at [1320, 460] on icon "Add service inclusion" at bounding box center [1326, 467] width 16 height 16
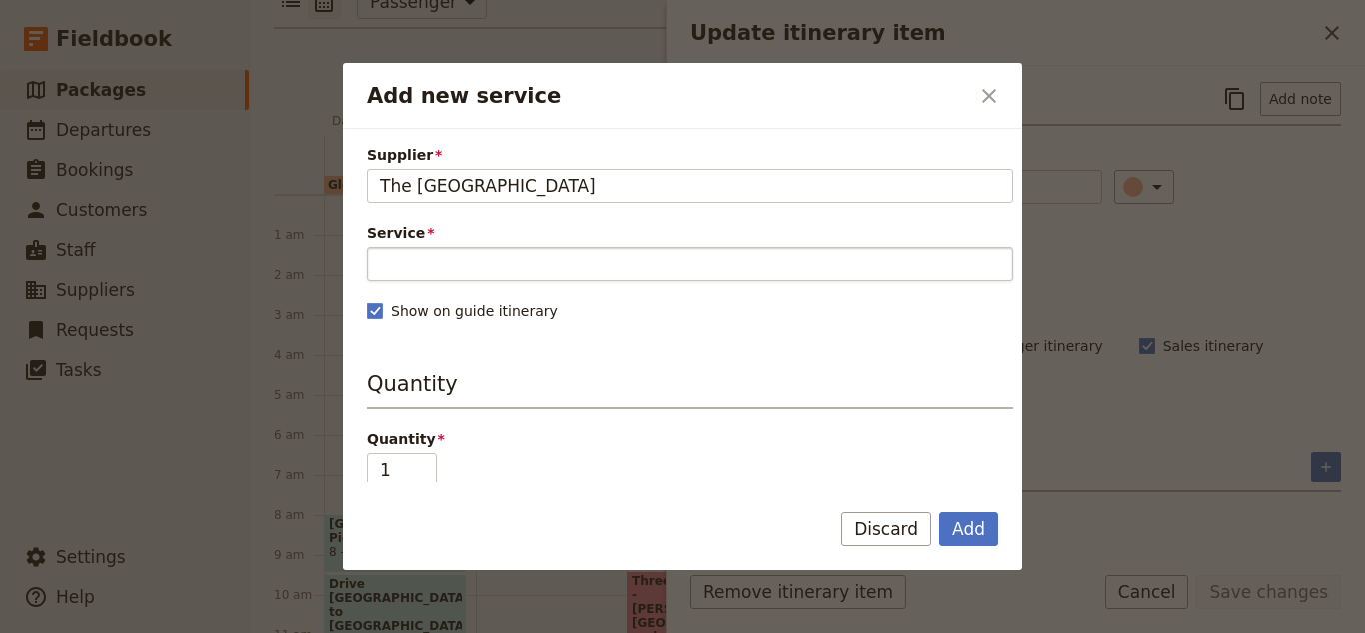
type input "The Europa Hotel"
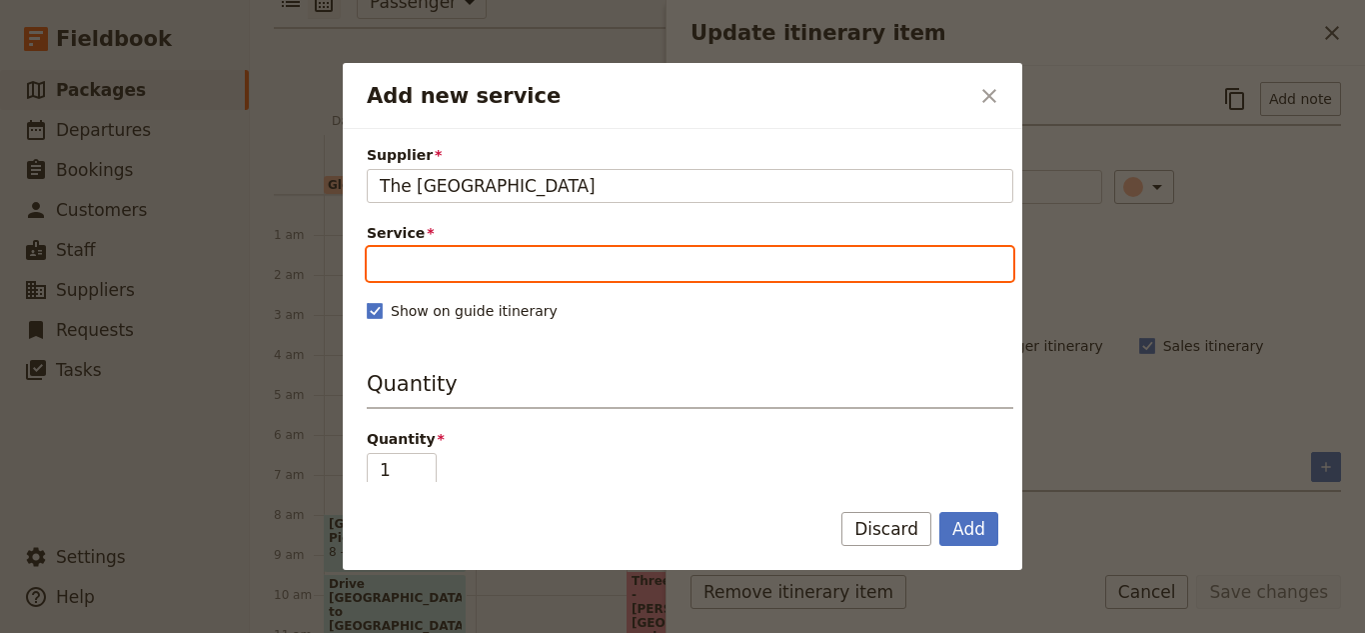
click at [708, 272] on input "Service" at bounding box center [690, 264] width 647 height 34
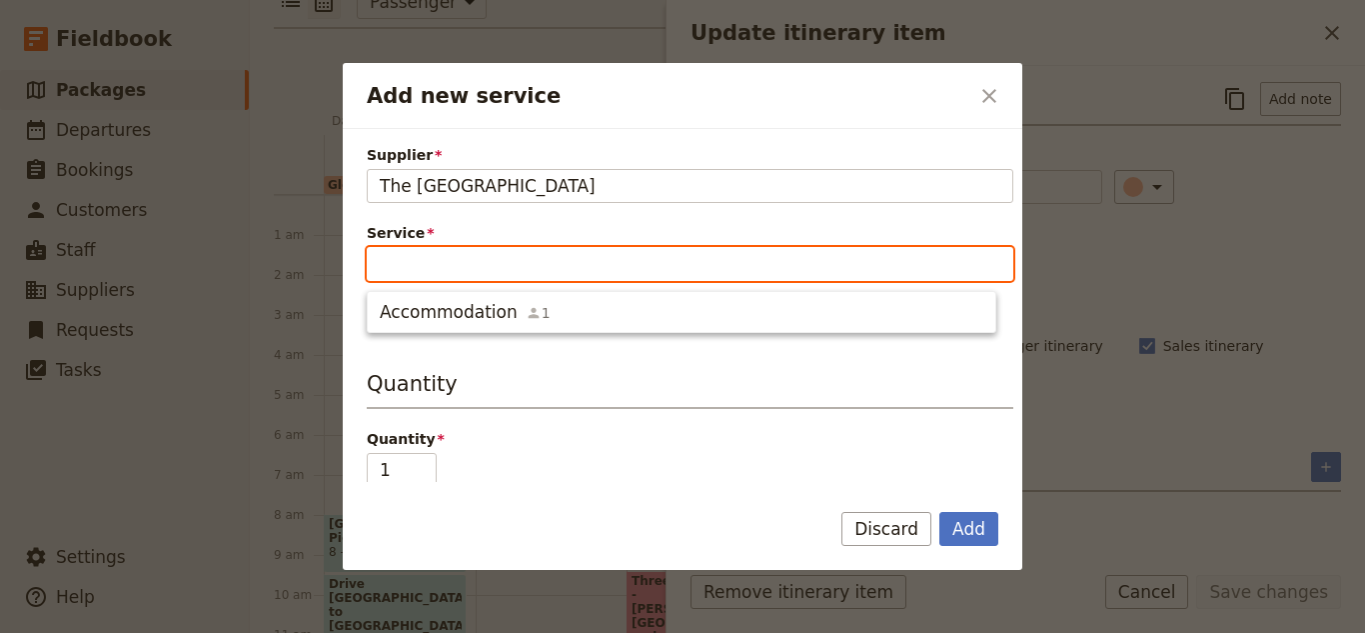
click at [659, 329] on ul "Accommodation 1" at bounding box center [682, 312] width 630 height 42
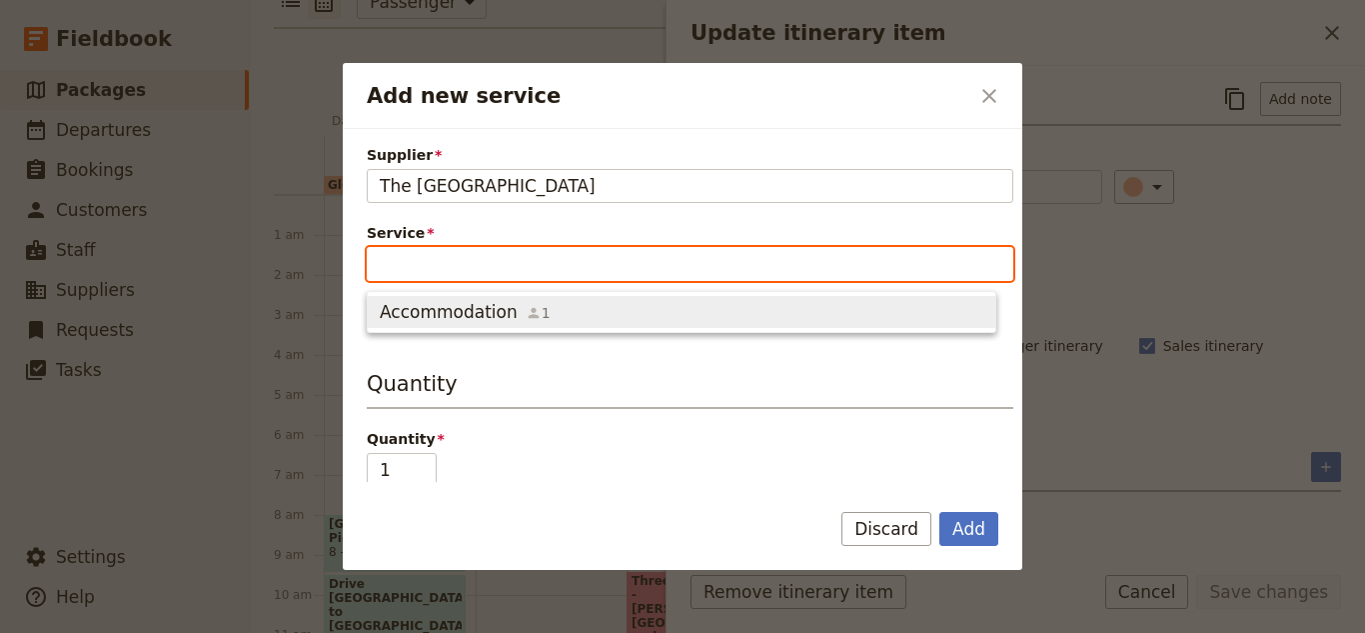
click at [678, 317] on span "Accommodation 1" at bounding box center [682, 312] width 604 height 24
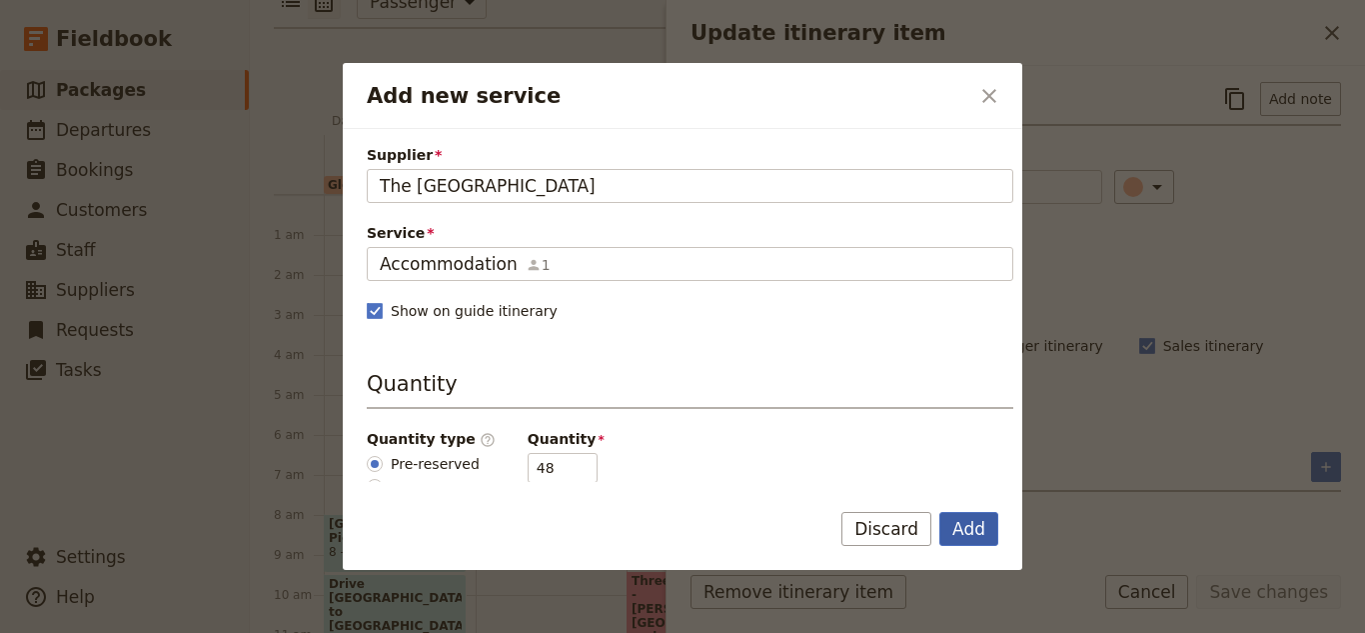
click at [977, 539] on button "Add" at bounding box center [969, 529] width 59 height 34
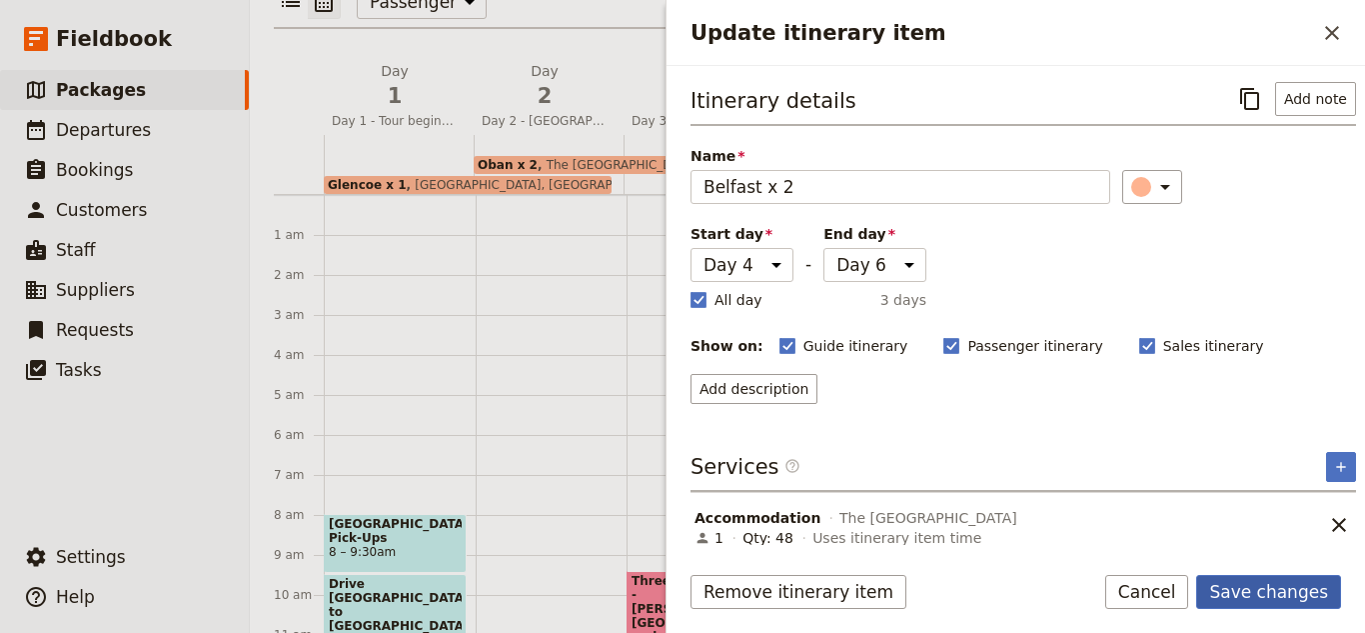
click at [1294, 600] on button "Save changes" at bounding box center [1269, 592] width 145 height 34
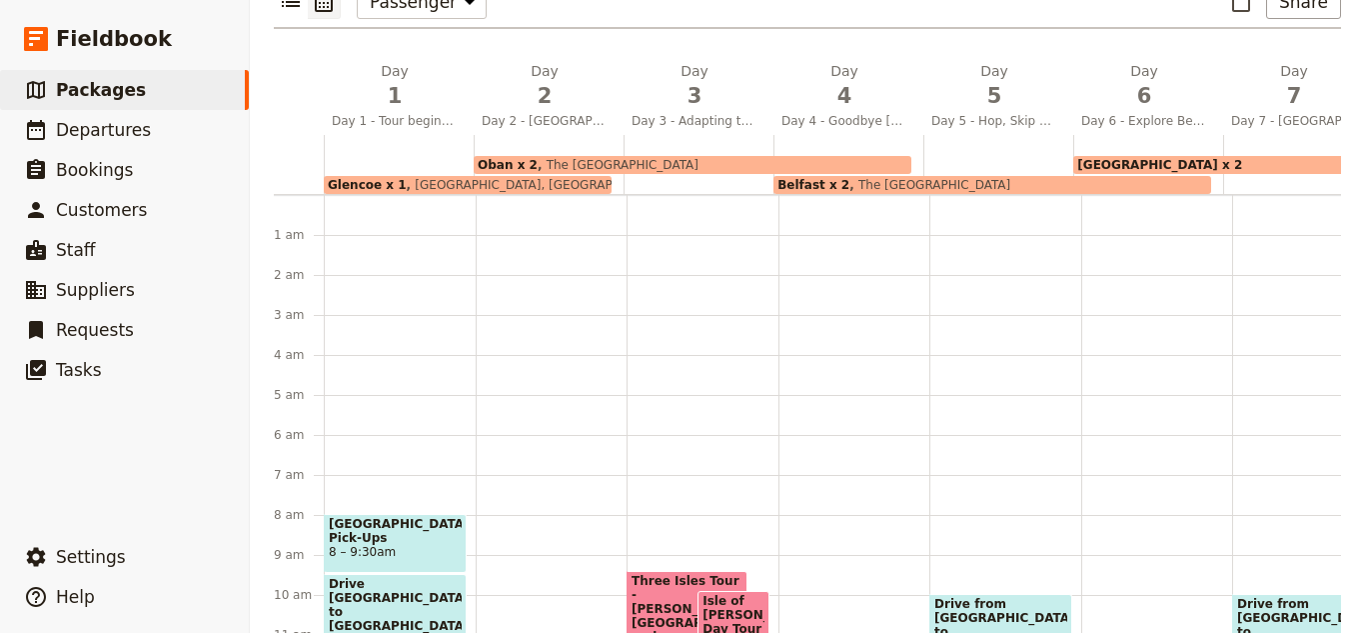
click at [1163, 158] on span "Aran Islands x 2" at bounding box center [1160, 165] width 165 height 14
select select "6"
select select "8"
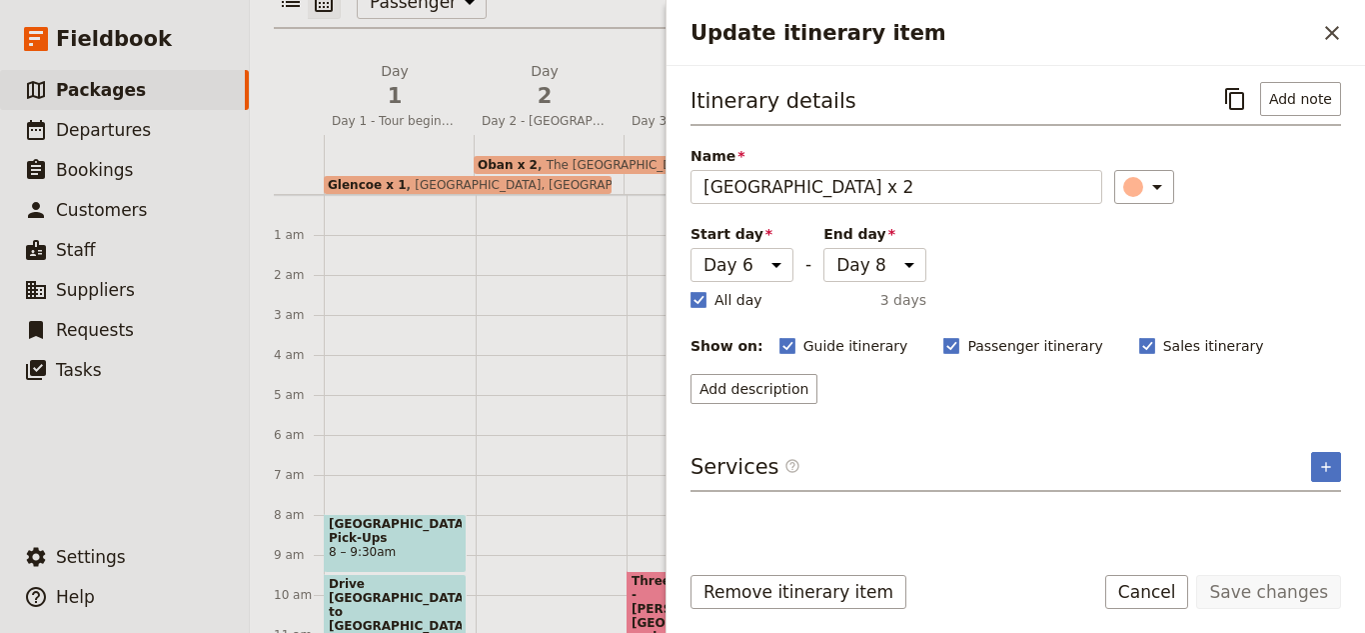
click at [1344, 464] on div "Itinerary details ​ Add note Name Aran Islands x 2 ​ Start day Day 1 Day 2 Day …" at bounding box center [1016, 305] width 699 height 479
click at [1327, 464] on icon "Add service inclusion" at bounding box center [1326, 467] width 16 height 16
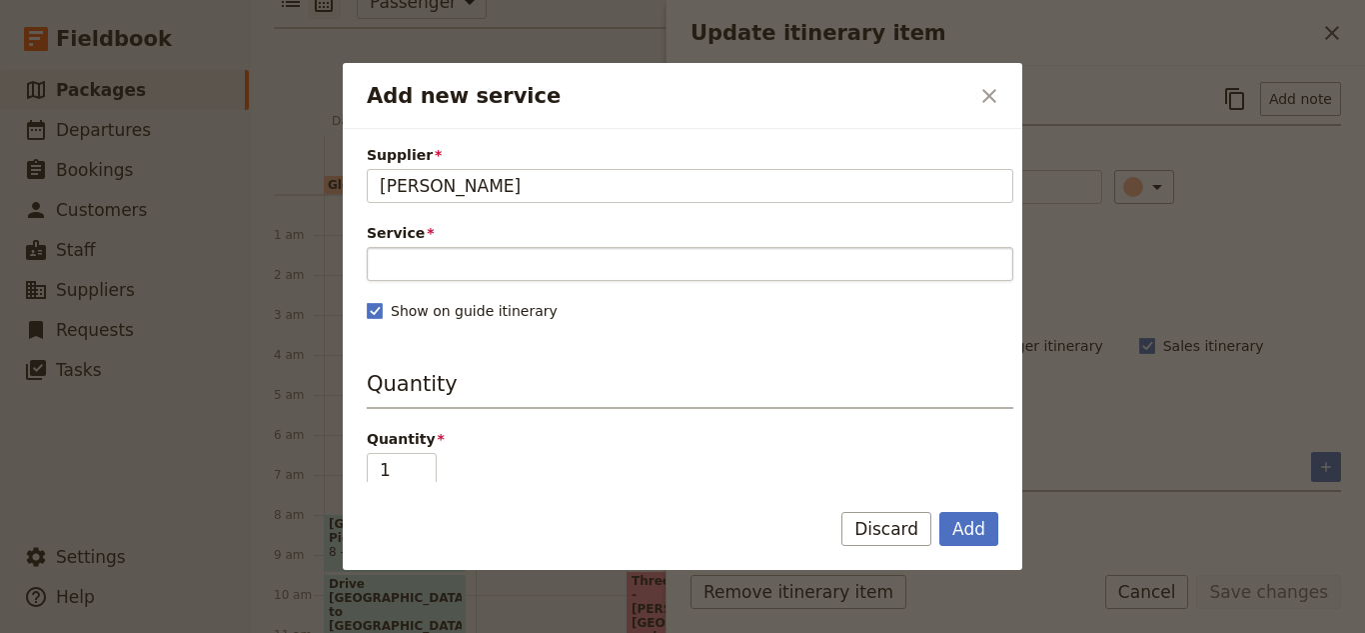
type input "Tigh Ruairi"
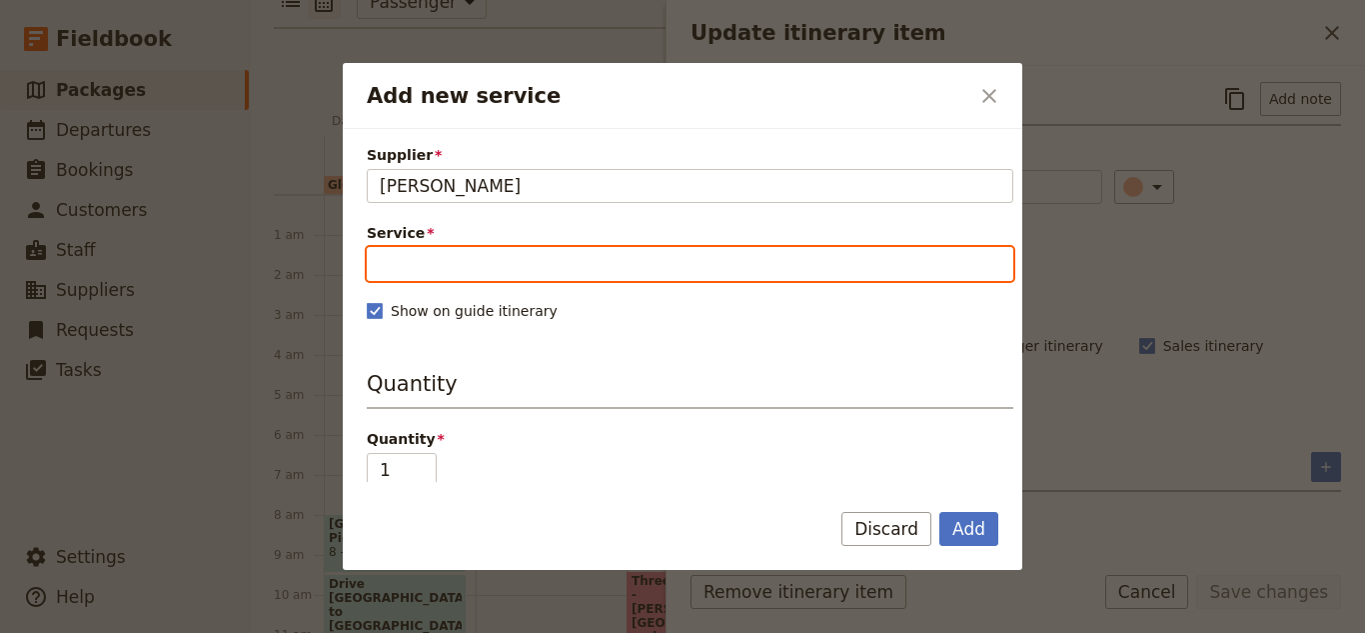
click at [784, 277] on input "Service" at bounding box center [690, 264] width 647 height 34
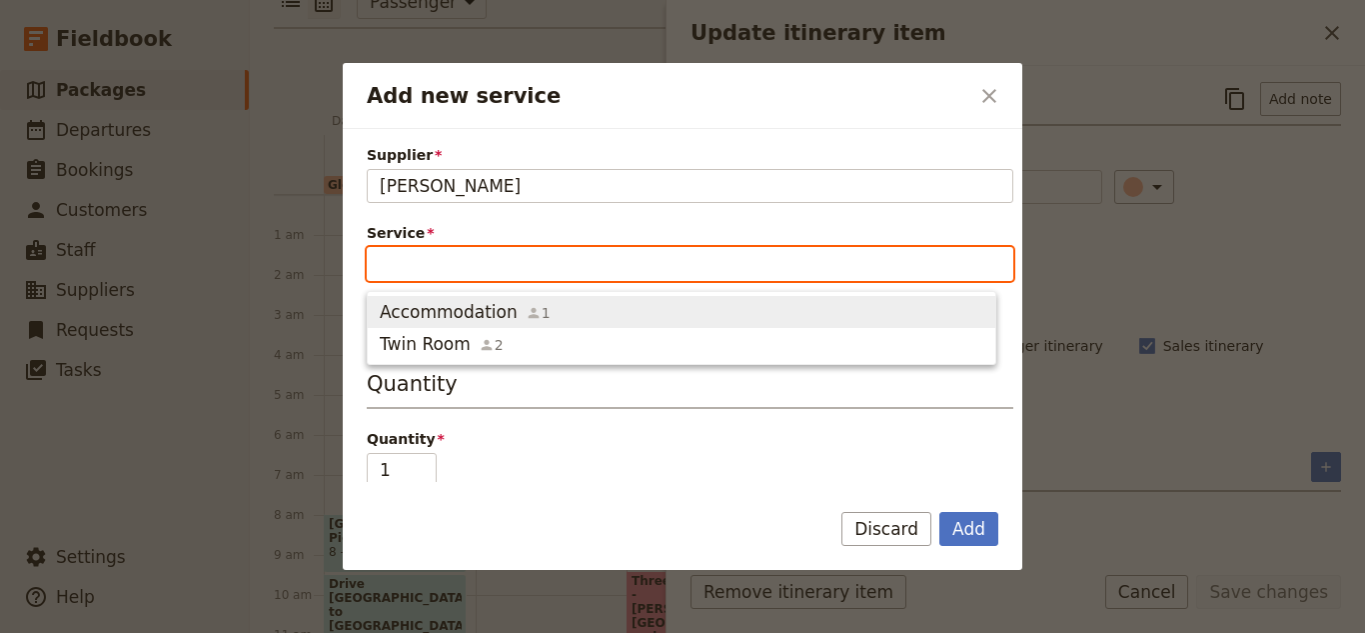
click at [797, 307] on span "Accommodation 1" at bounding box center [682, 312] width 604 height 24
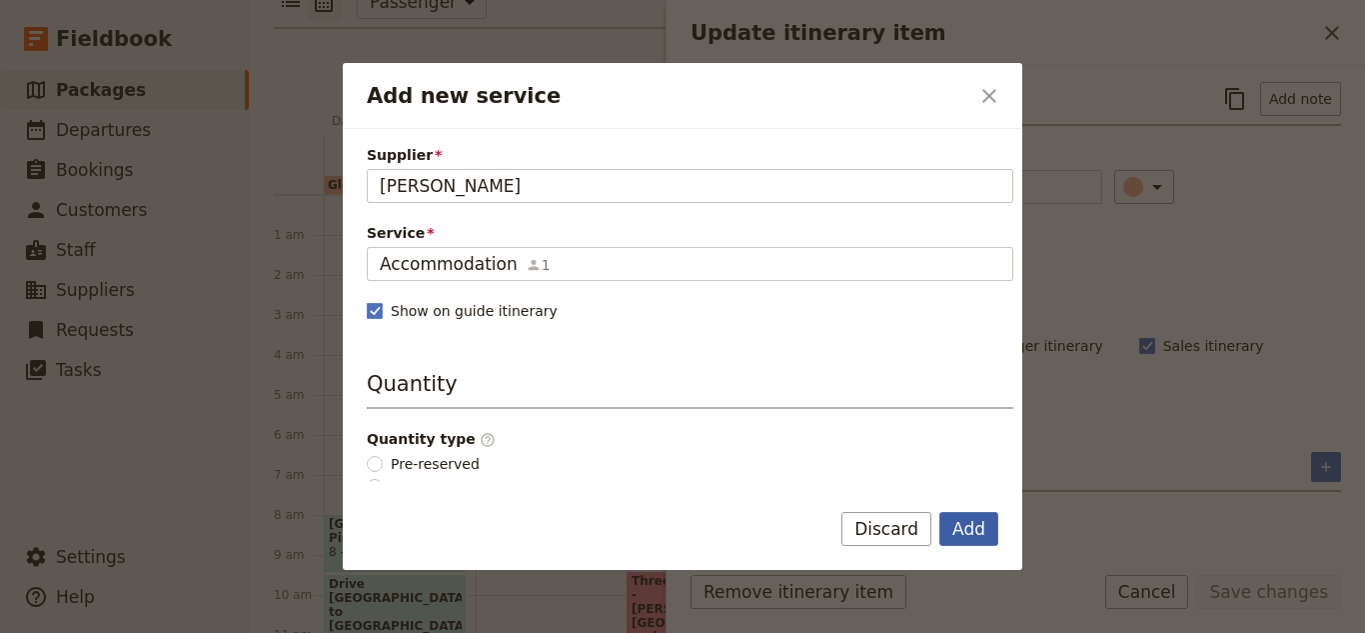
click at [987, 528] on button "Add" at bounding box center [969, 529] width 59 height 34
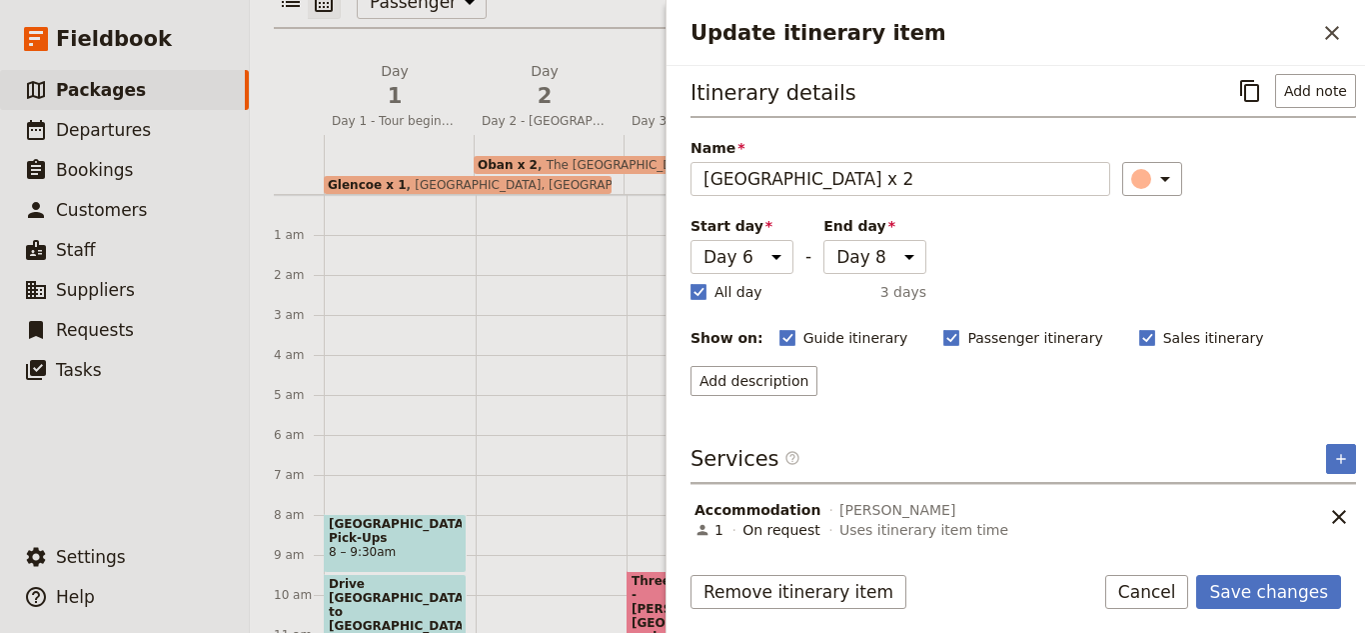
scroll to position [10, 0]
click at [1333, 459] on icon "Add service inclusion" at bounding box center [1341, 457] width 16 height 16
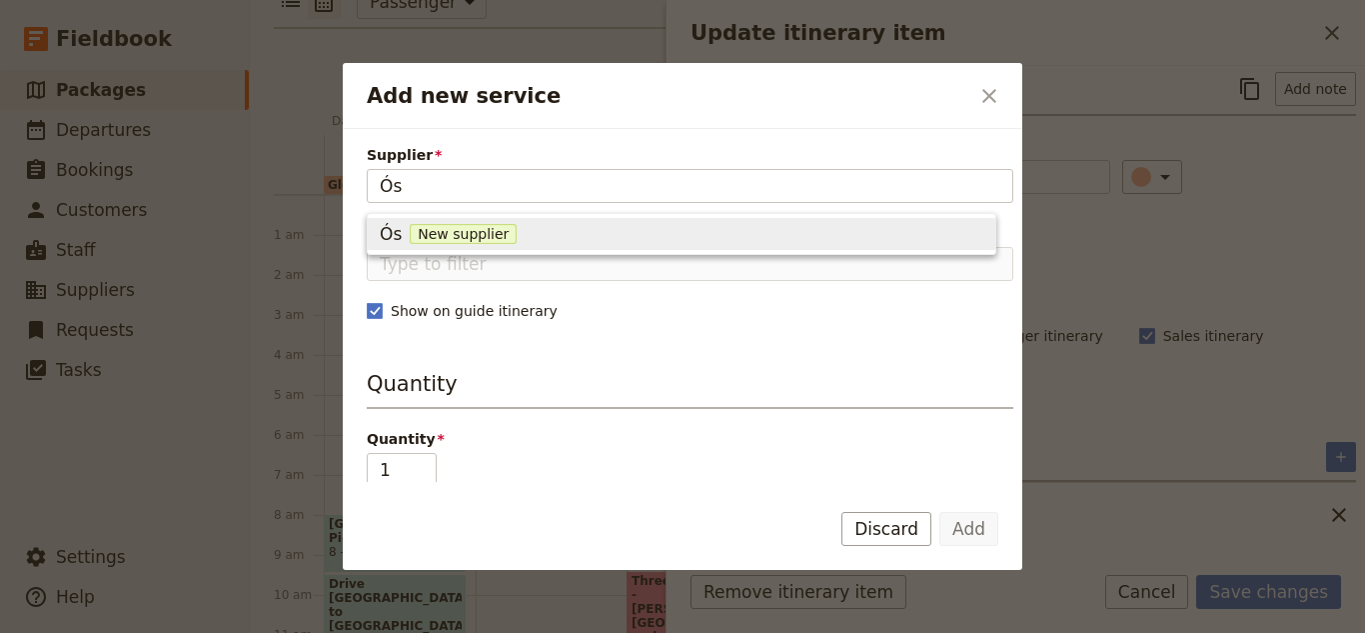
type input "Ó"
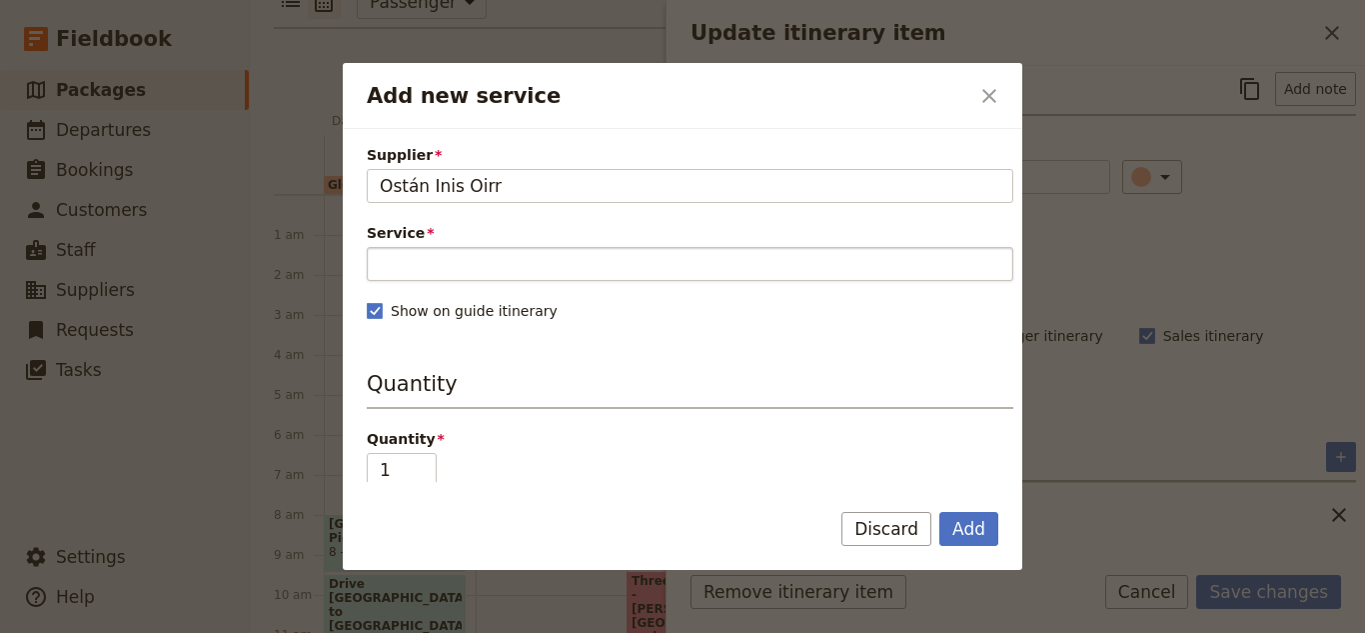
type input "Ostán Inis Oirr"
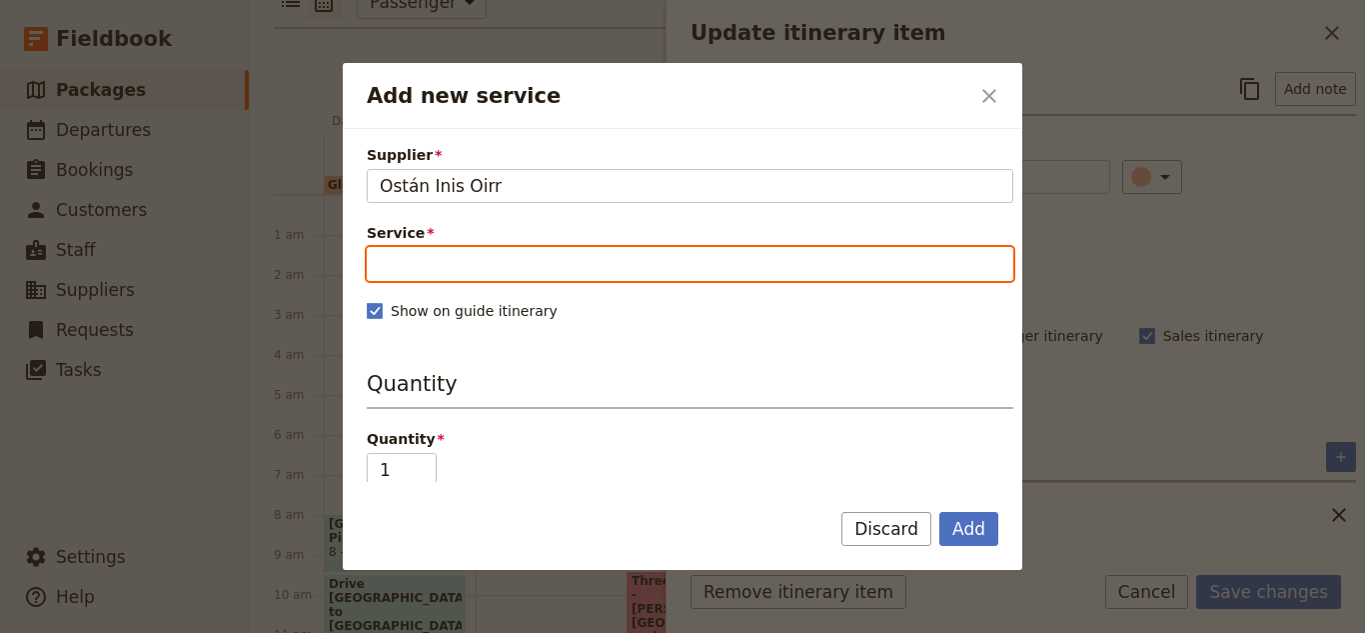
click at [887, 278] on input "Service" at bounding box center [690, 264] width 647 height 34
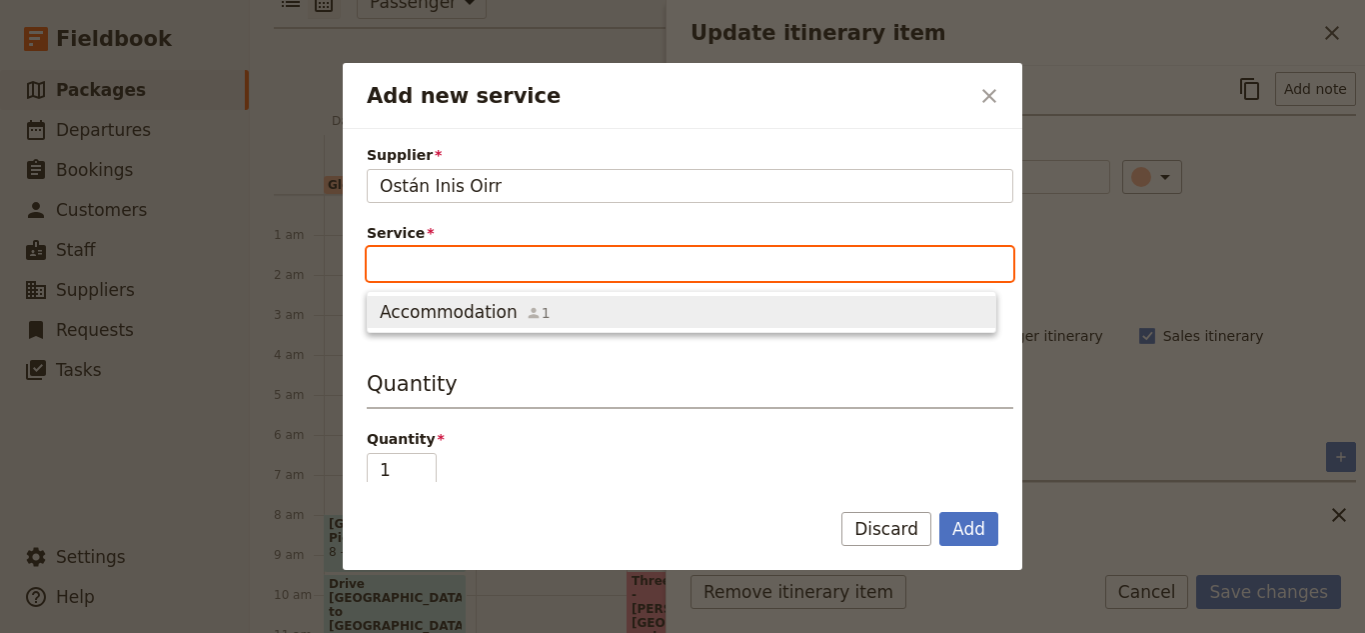
click at [856, 315] on span "Accommodation 1" at bounding box center [682, 312] width 604 height 24
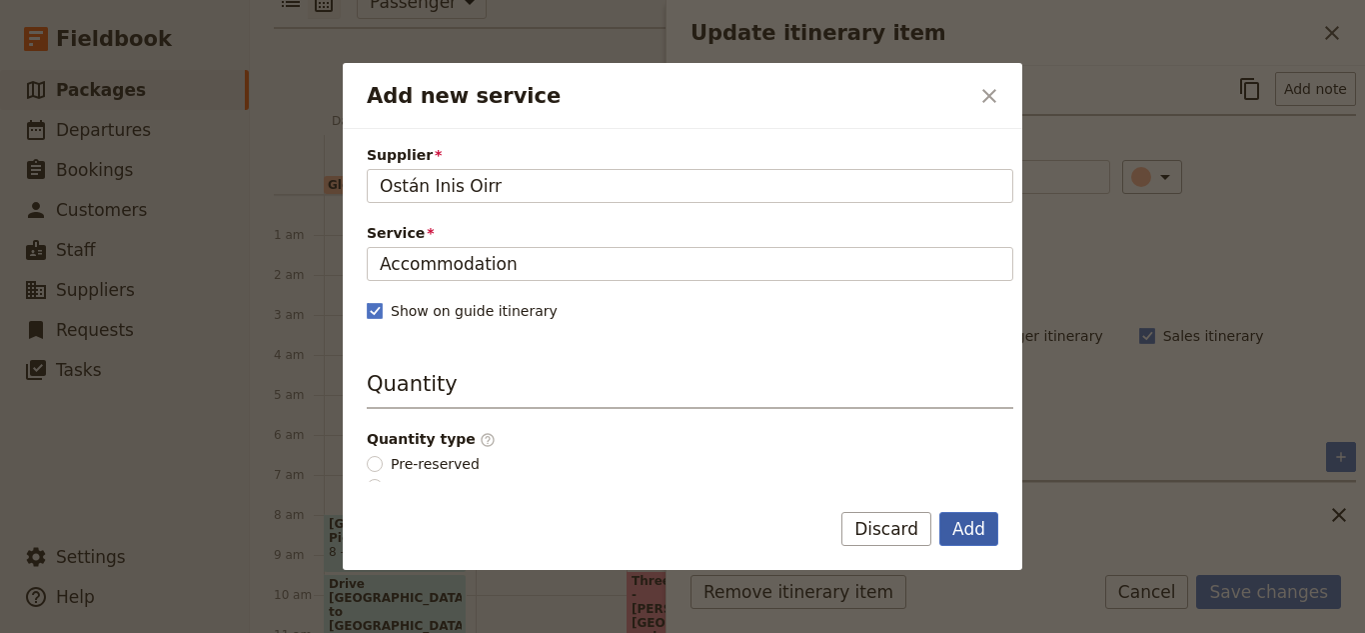
click at [977, 537] on button "Add" at bounding box center [969, 529] width 59 height 34
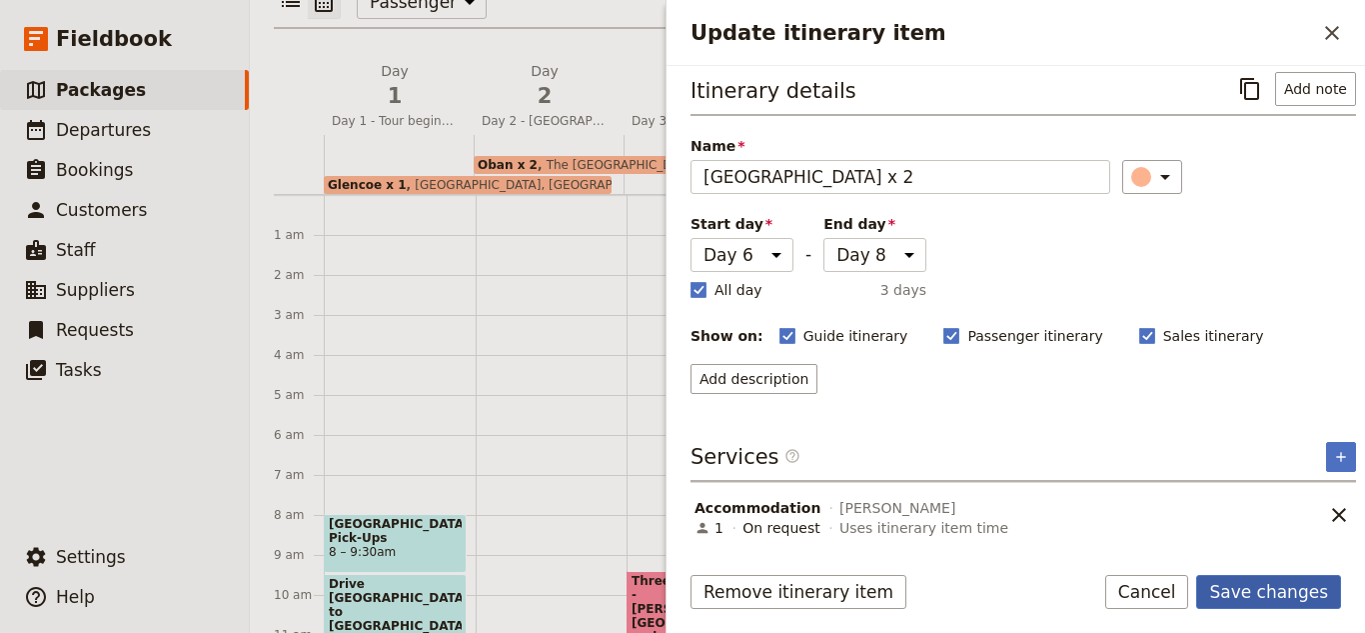
click at [1284, 582] on button "Save changes" at bounding box center [1269, 592] width 145 height 34
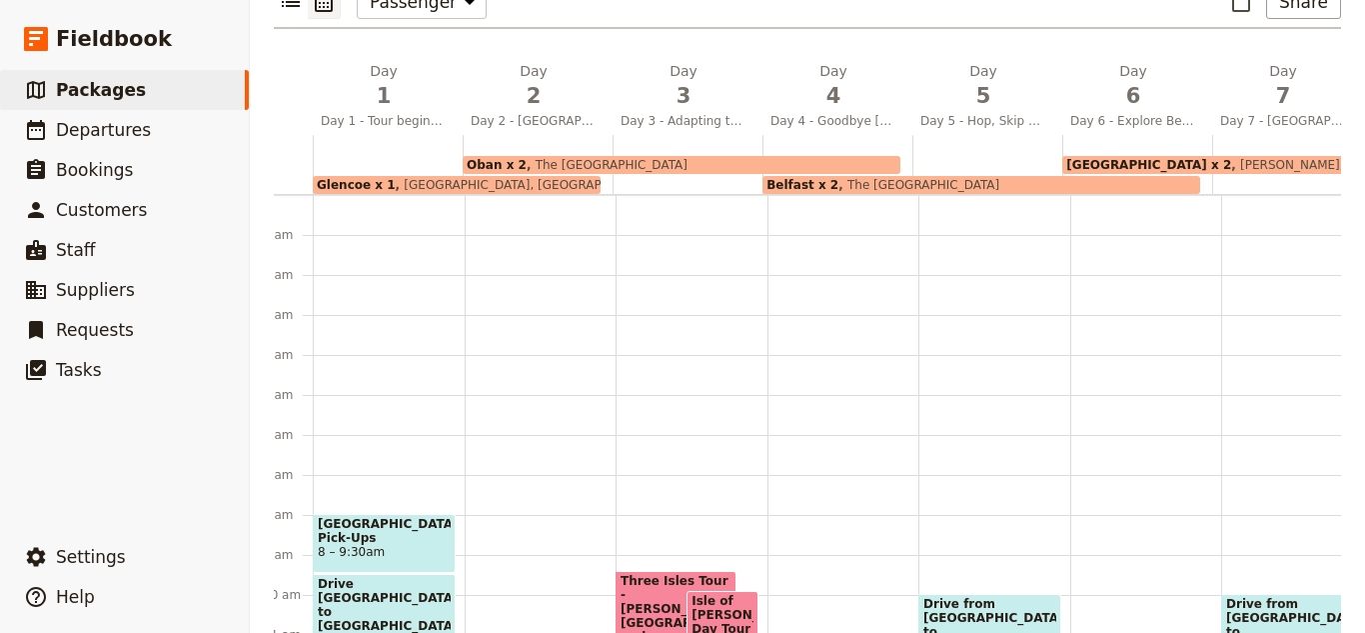
scroll to position [0, 31]
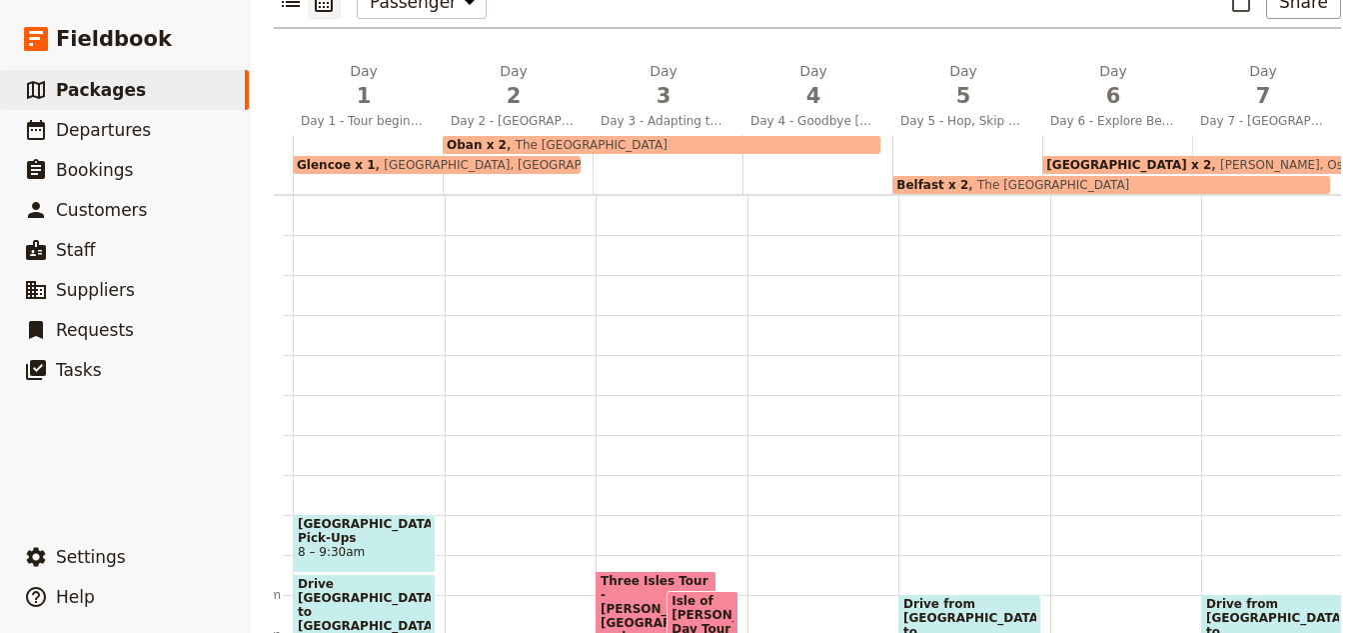
click at [834, 144] on div at bounding box center [818, 164] width 150 height 59
select select "4"
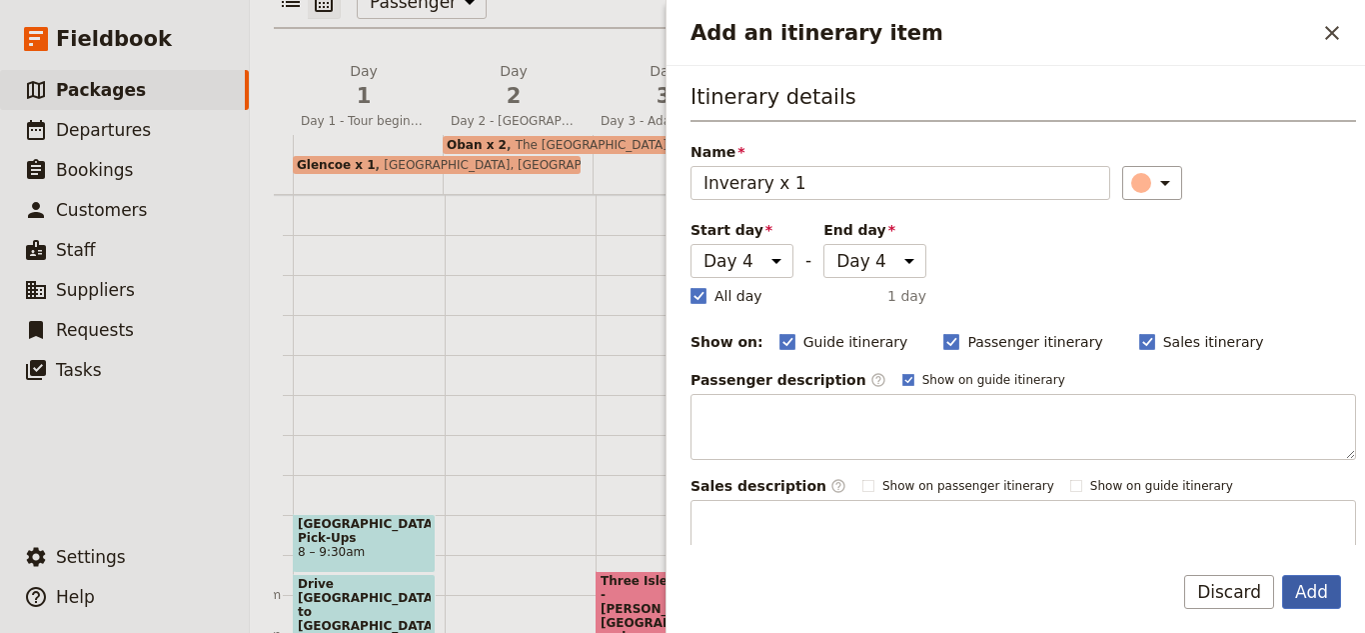
type input "Inverary x 1"
click at [1315, 601] on button "Add" at bounding box center [1311, 592] width 59 height 34
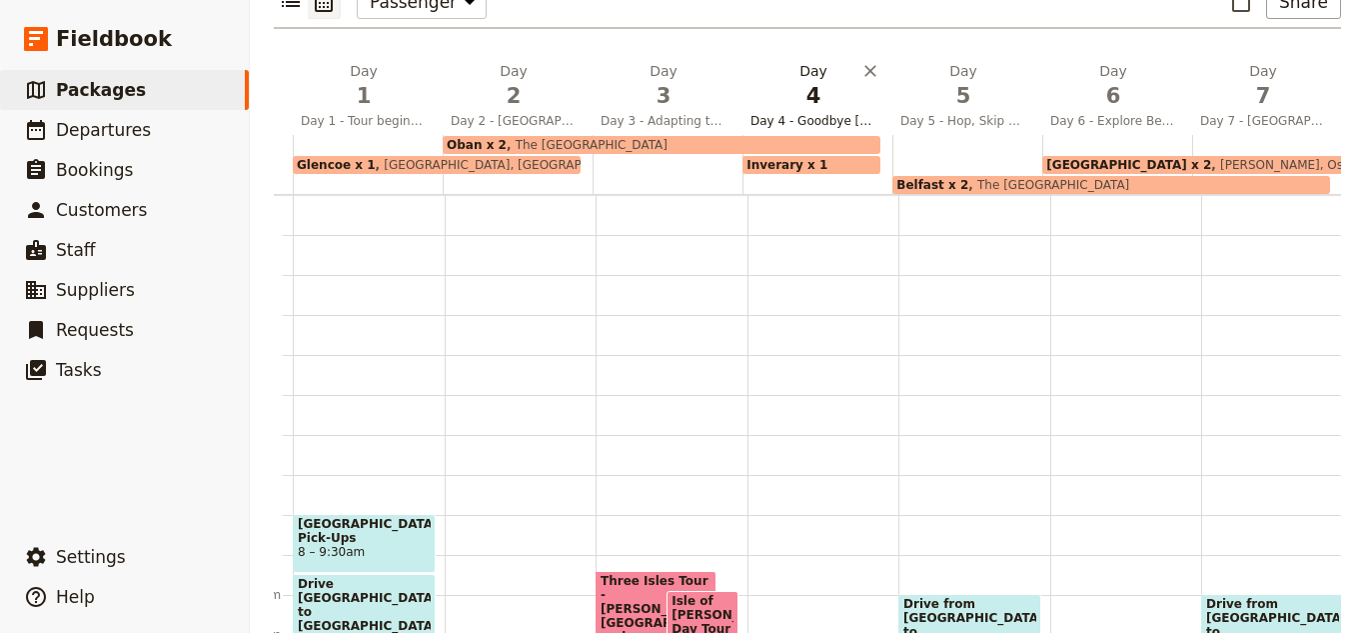
click at [836, 81] on span "4" at bounding box center [814, 96] width 126 height 30
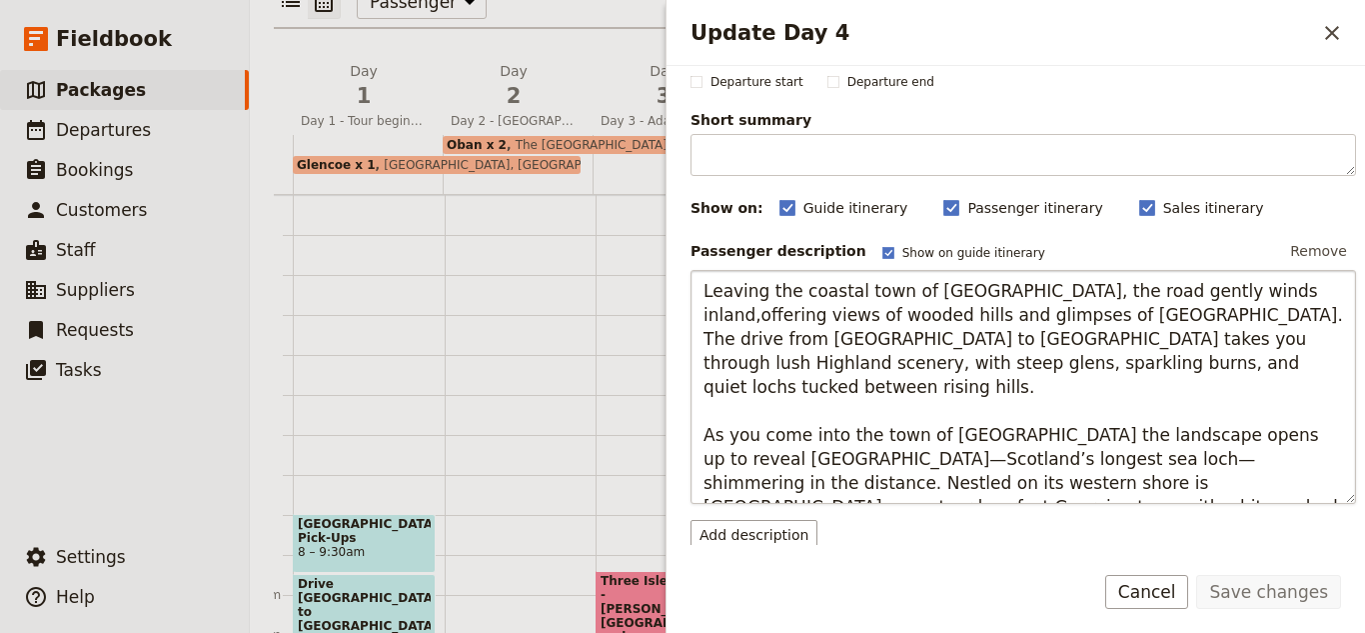
scroll to position [0, 0]
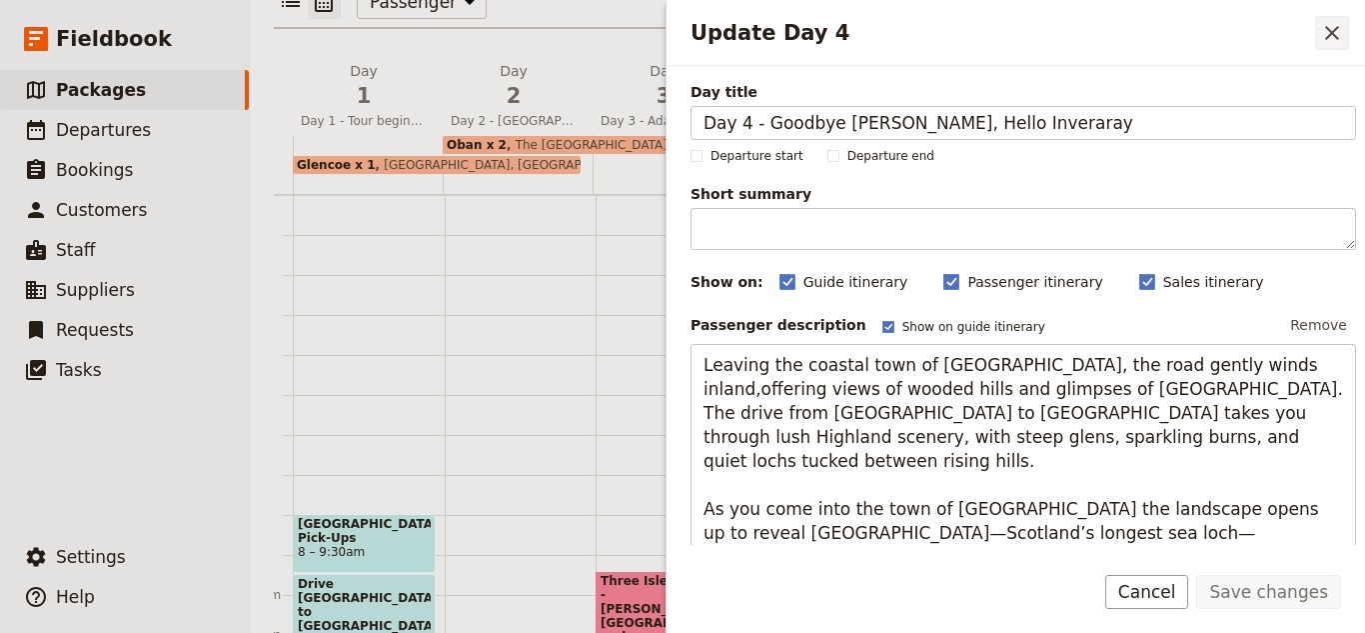
click at [1332, 44] on icon "Close drawer" at bounding box center [1332, 33] width 24 height 24
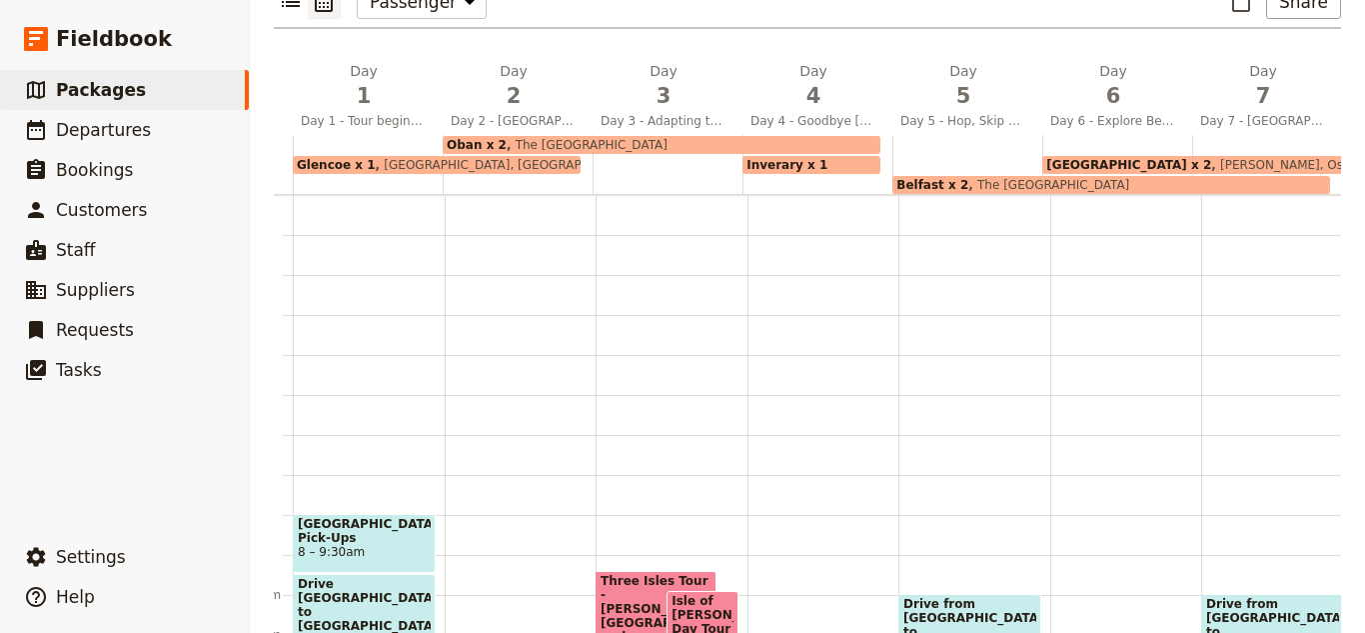
click at [864, 156] on div "Inverary x 1" at bounding box center [812, 165] width 138 height 18
select select "4"
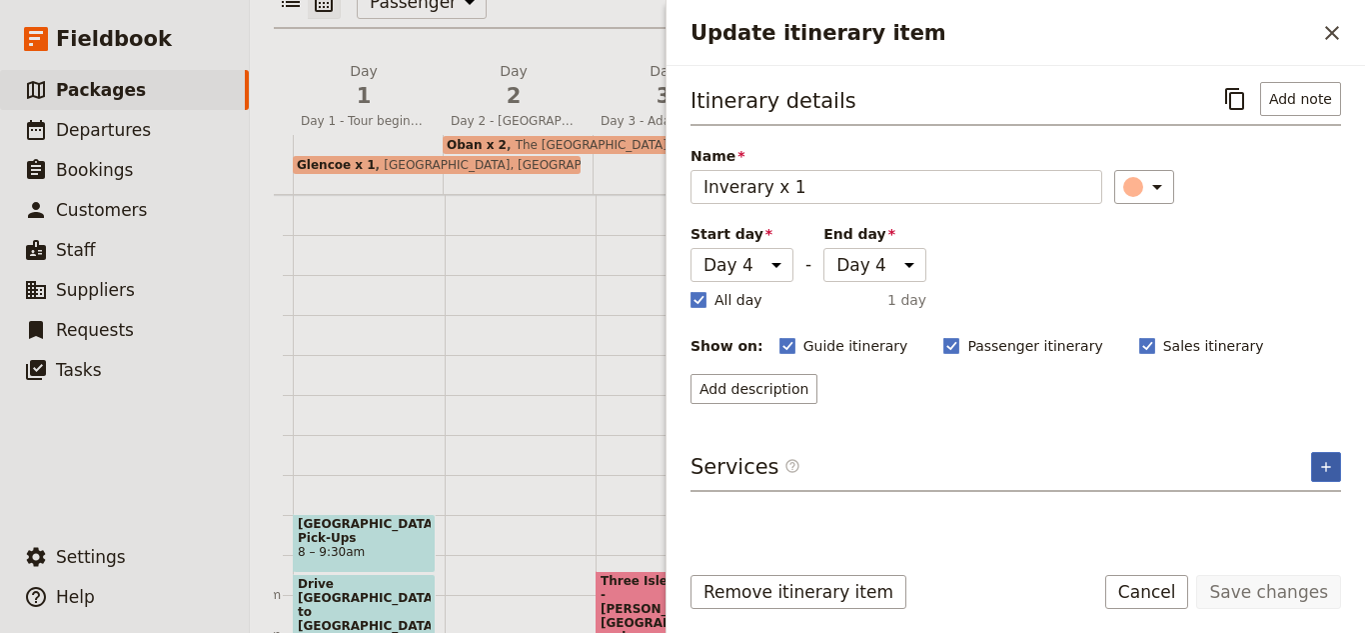
click at [1330, 464] on icon "Add service inclusion" at bounding box center [1326, 467] width 16 height 16
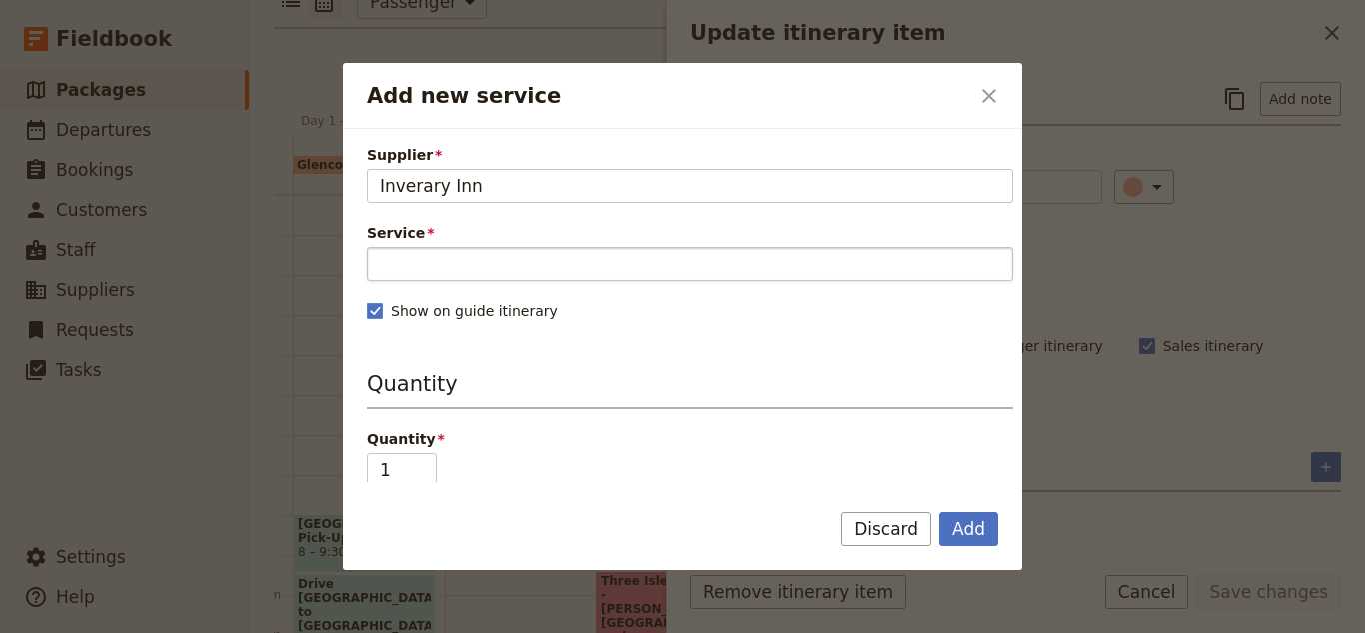
type input "Inverary Inn"
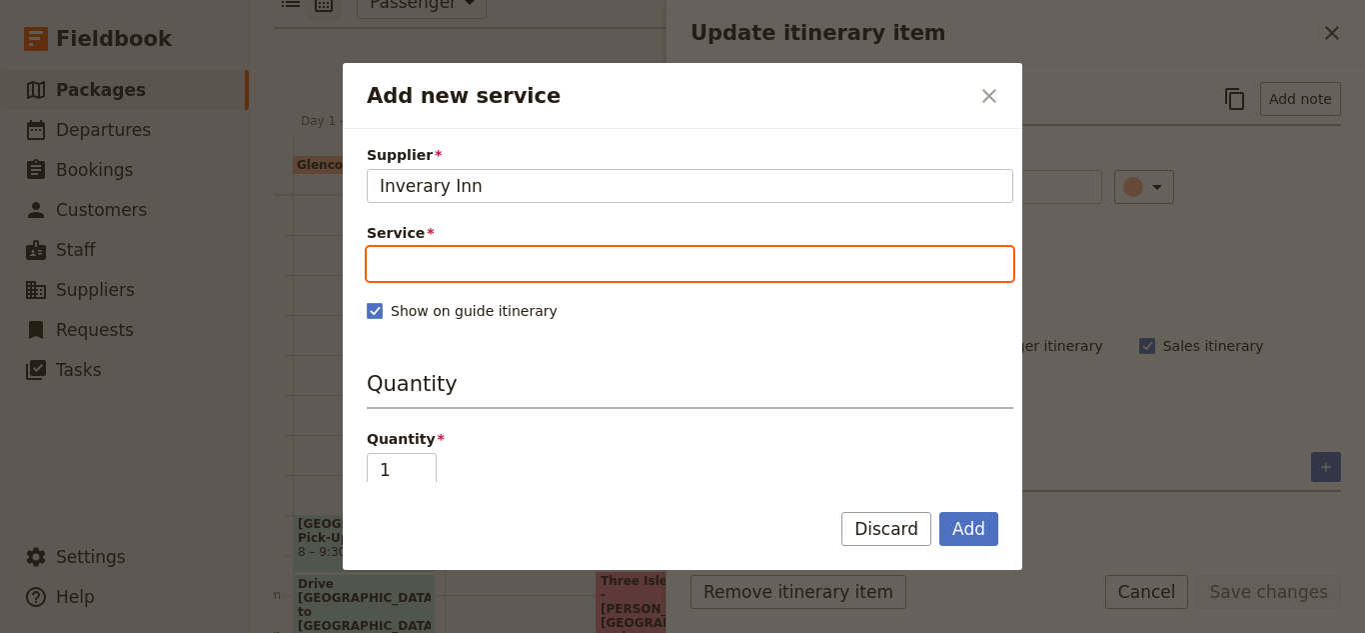
click at [711, 260] on input "Service" at bounding box center [690, 264] width 647 height 34
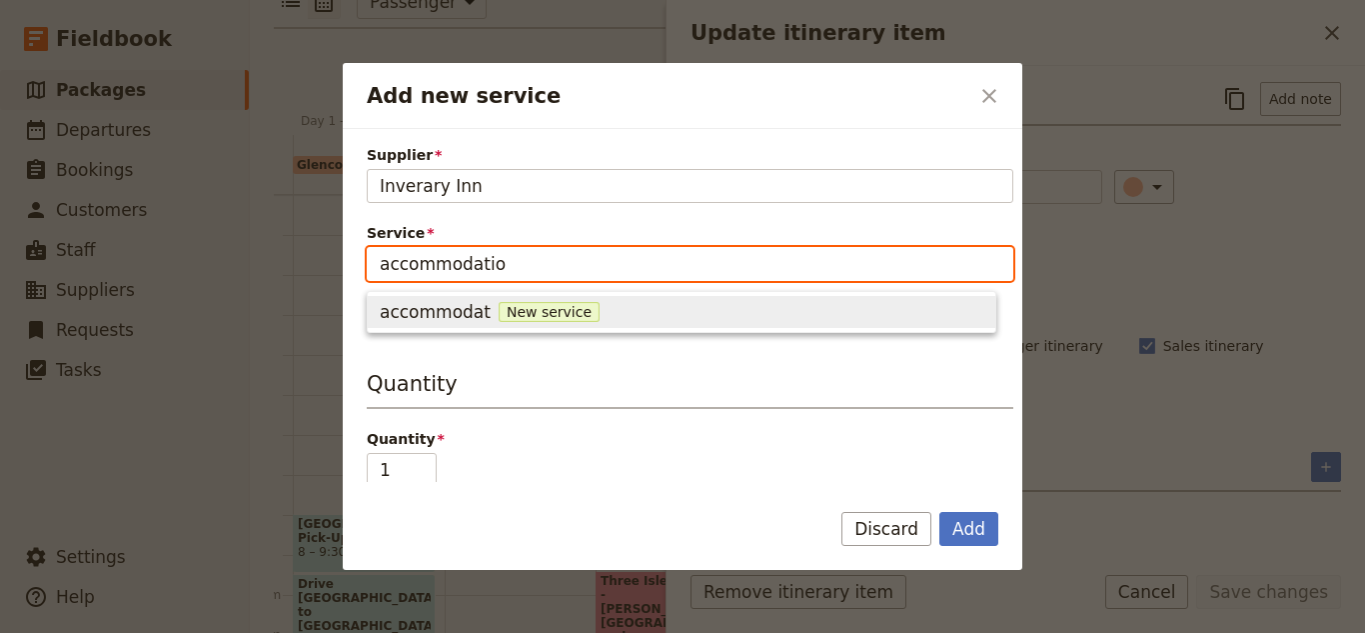
type input "accommodation"
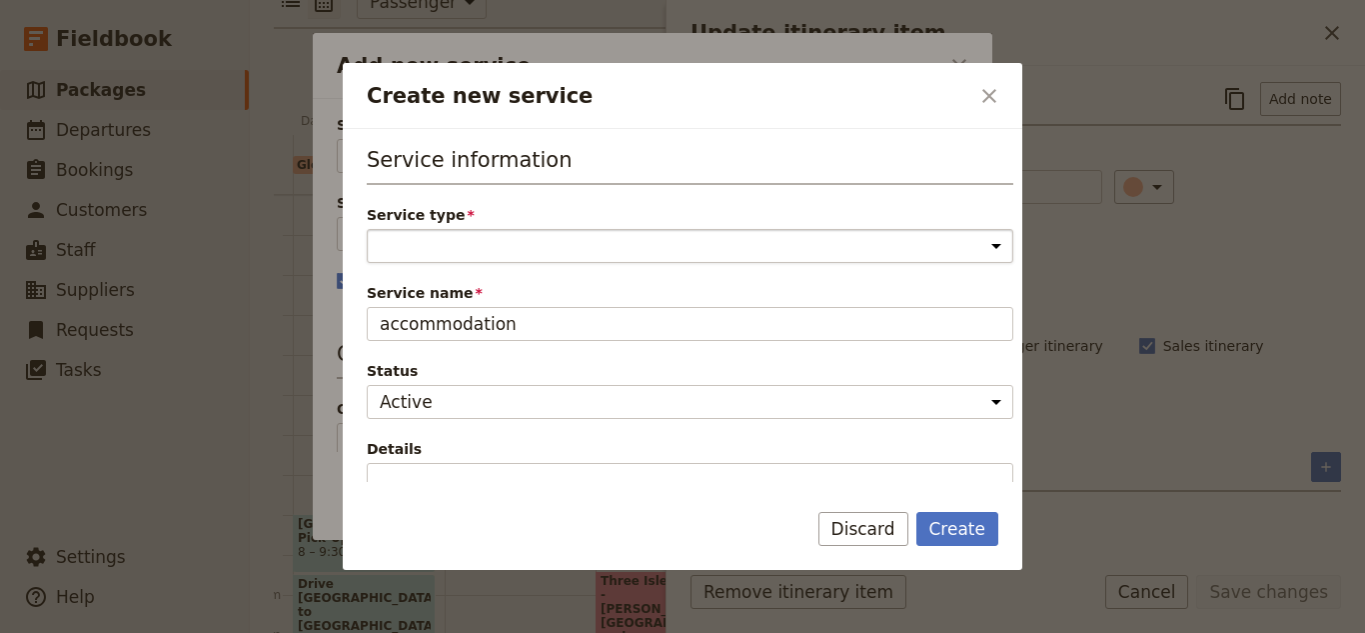
click at [712, 259] on select "Accommodation Activity Transport Flight Food and beverage Other" at bounding box center [690, 246] width 647 height 34
select select "AccommodationService"
click at [367, 229] on select "Accommodation Activity Transport Flight Food and beverage Other" at bounding box center [690, 246] width 647 height 34
click at [984, 526] on button "Create" at bounding box center [958, 529] width 83 height 34
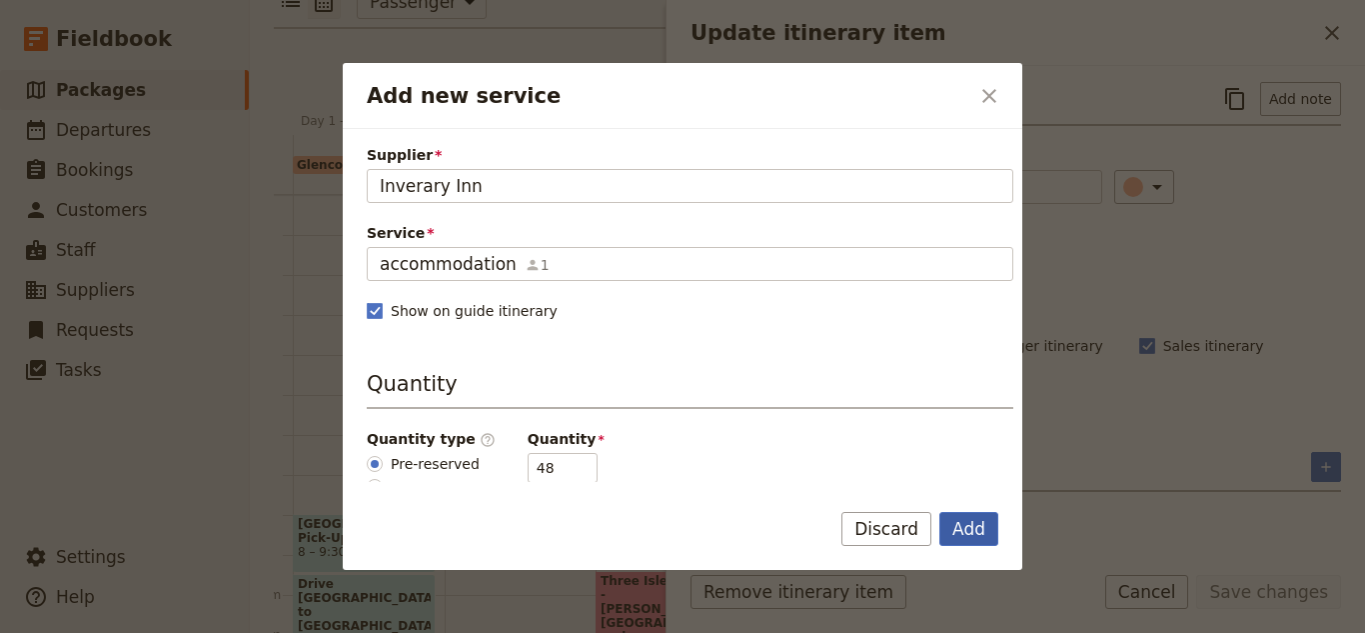
click at [987, 521] on button "Add" at bounding box center [969, 529] width 59 height 34
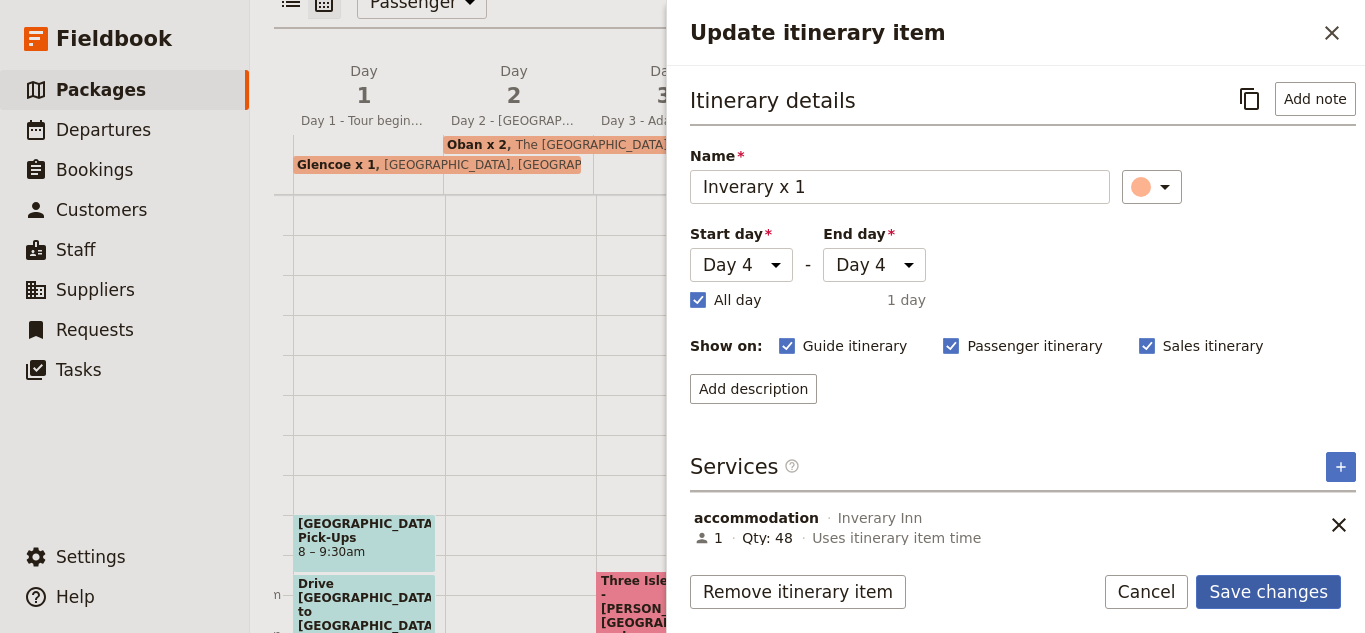
click at [1286, 587] on button "Save changes" at bounding box center [1269, 592] width 145 height 34
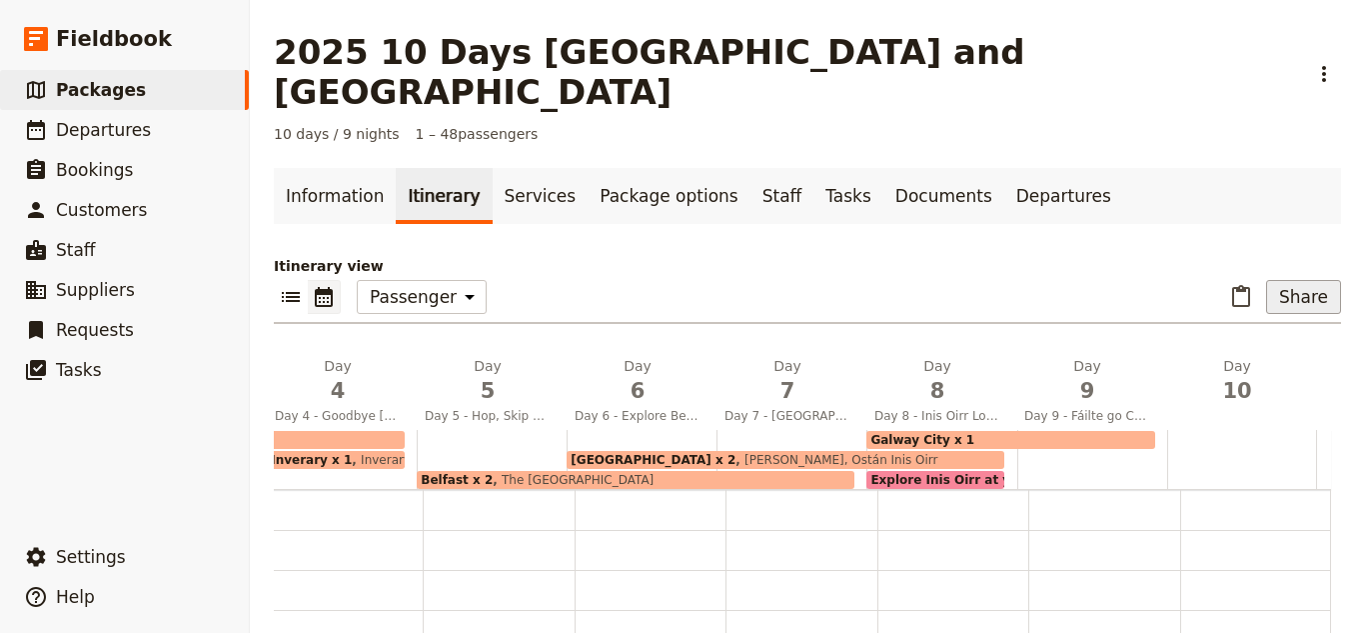
click at [1286, 280] on button "Share" at bounding box center [1303, 297] width 75 height 34
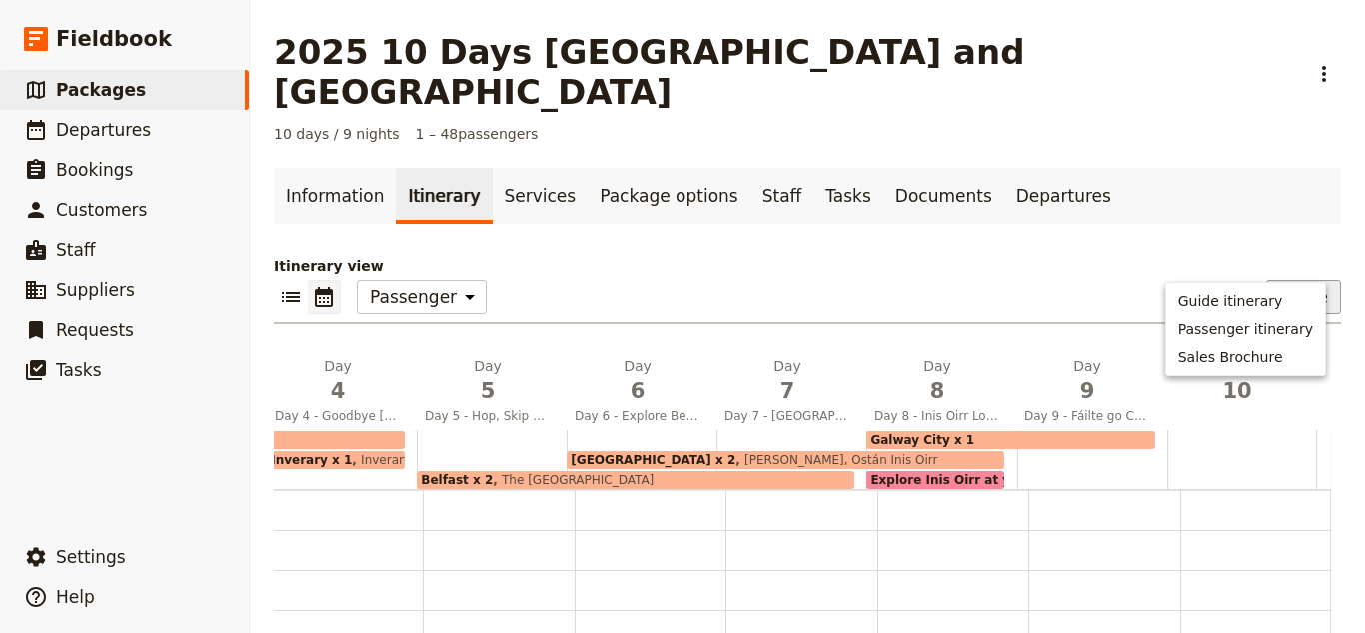
click at [1286, 280] on button "Share" at bounding box center [1303, 297] width 75 height 34
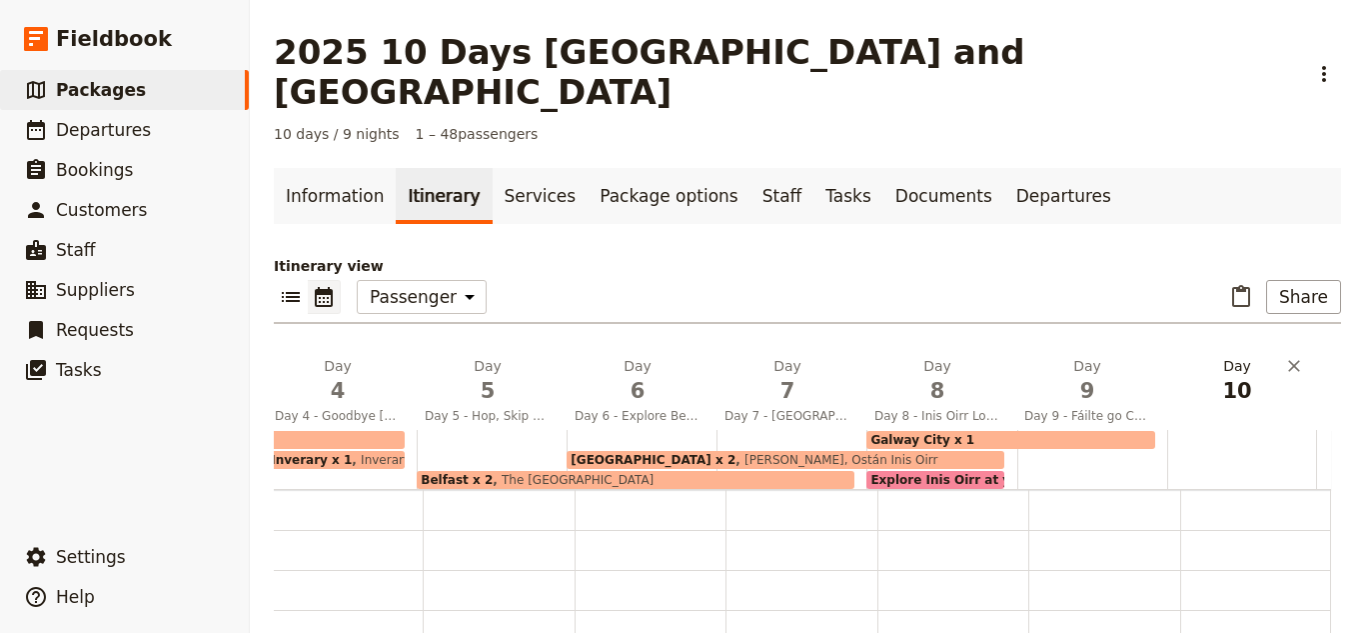
click at [1191, 356] on h2 "Day 10" at bounding box center [1238, 381] width 126 height 50
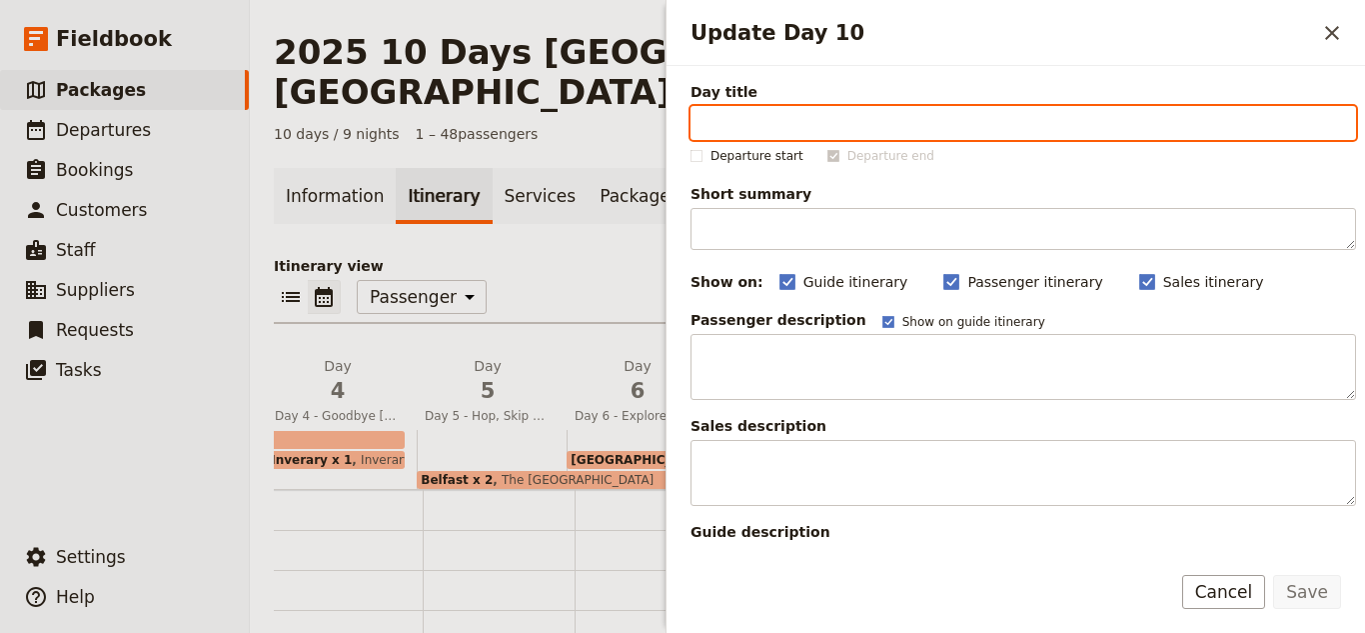
click at [999, 129] on input "Day title" at bounding box center [1024, 123] width 666 height 34
paste input "Slán Abhaile - Safe Home!"
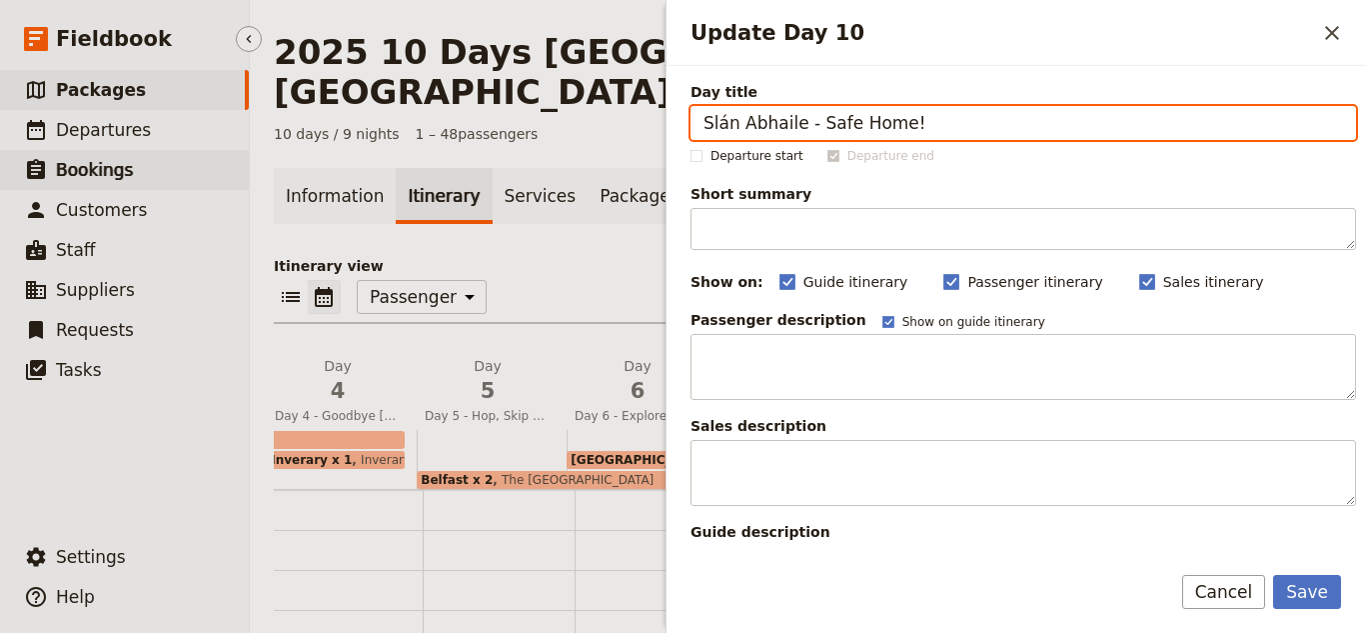
type input "Slán Abhaile - Safe Home!"
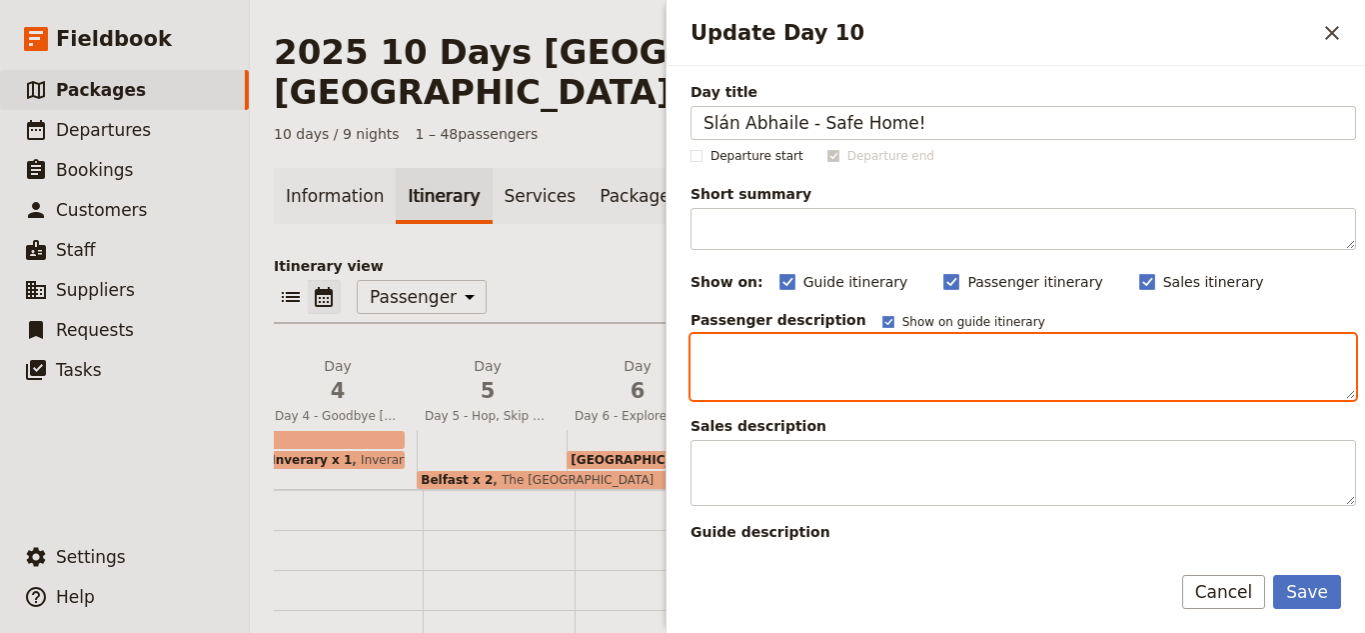
click at [1037, 365] on textarea "Update Day 10" at bounding box center [1024, 367] width 666 height 66
paste textarea "Our final day of this trip - we will make sure you get to a location in [GEOGRA…"
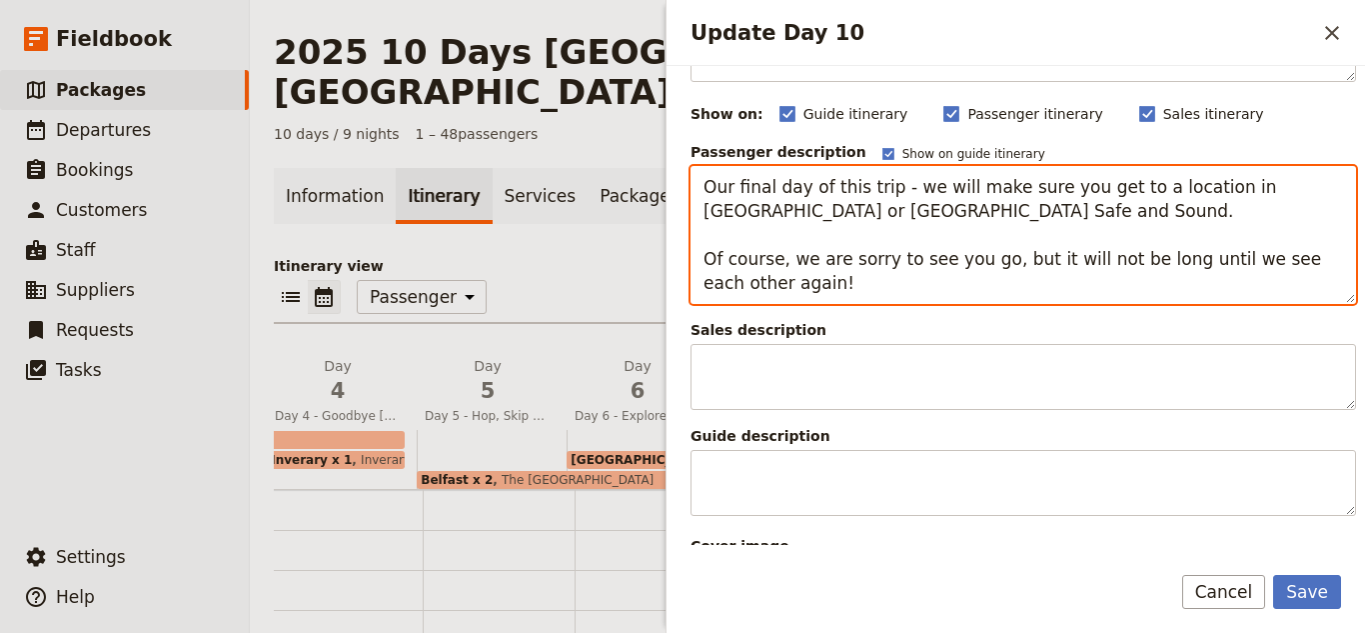
scroll to position [300, 0]
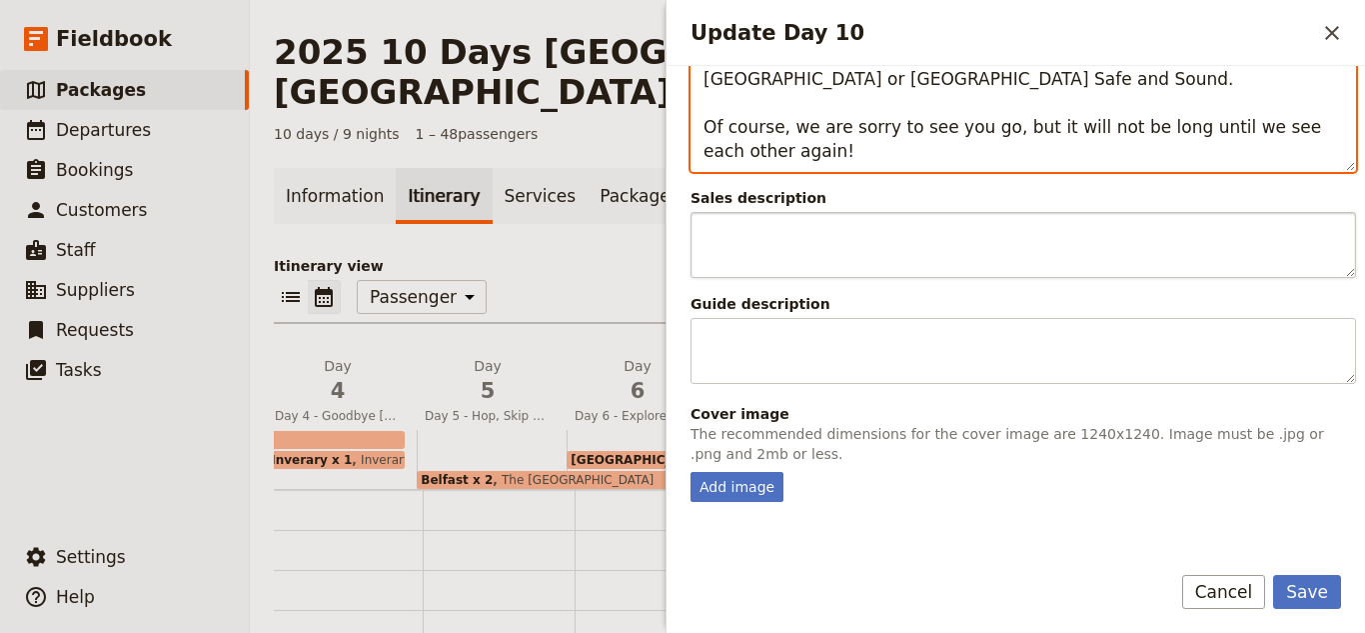
type textarea "Our final day of this trip - we will make sure you get to a location in [GEOGRA…"
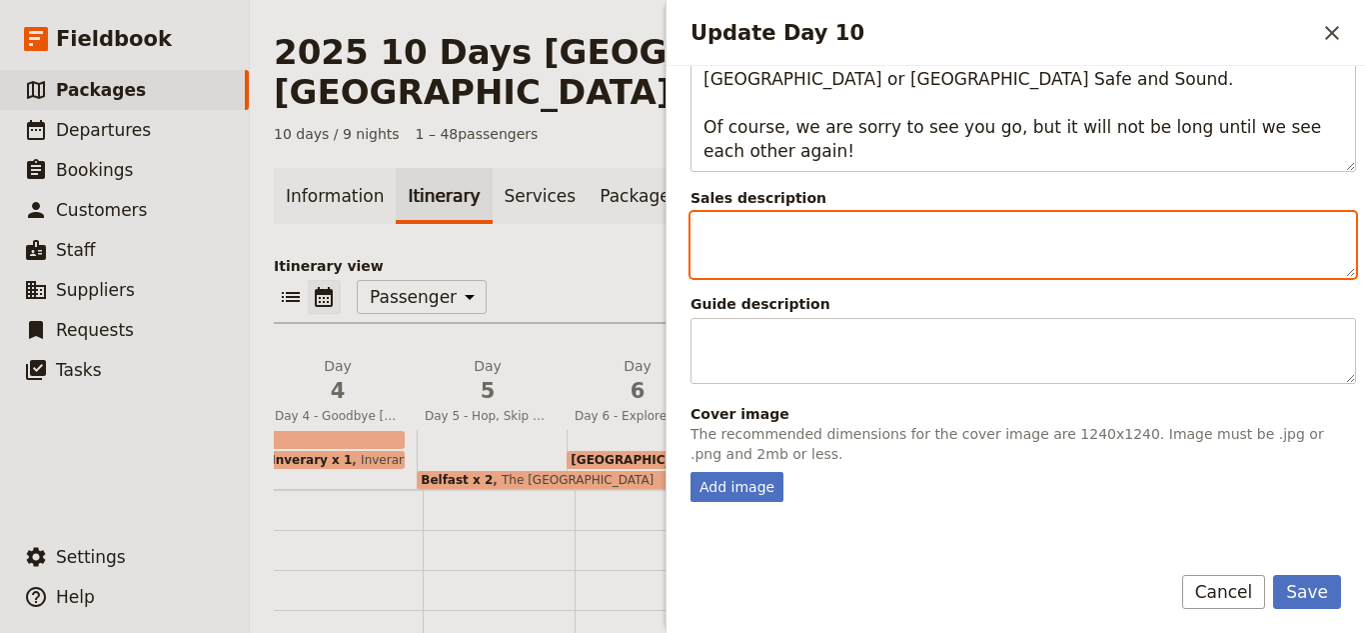
click at [873, 269] on textarea "Update Day 10" at bounding box center [1024, 245] width 666 height 66
paste textarea "Our final day of this trip - we will make sure you get to a location in [GEOGRA…"
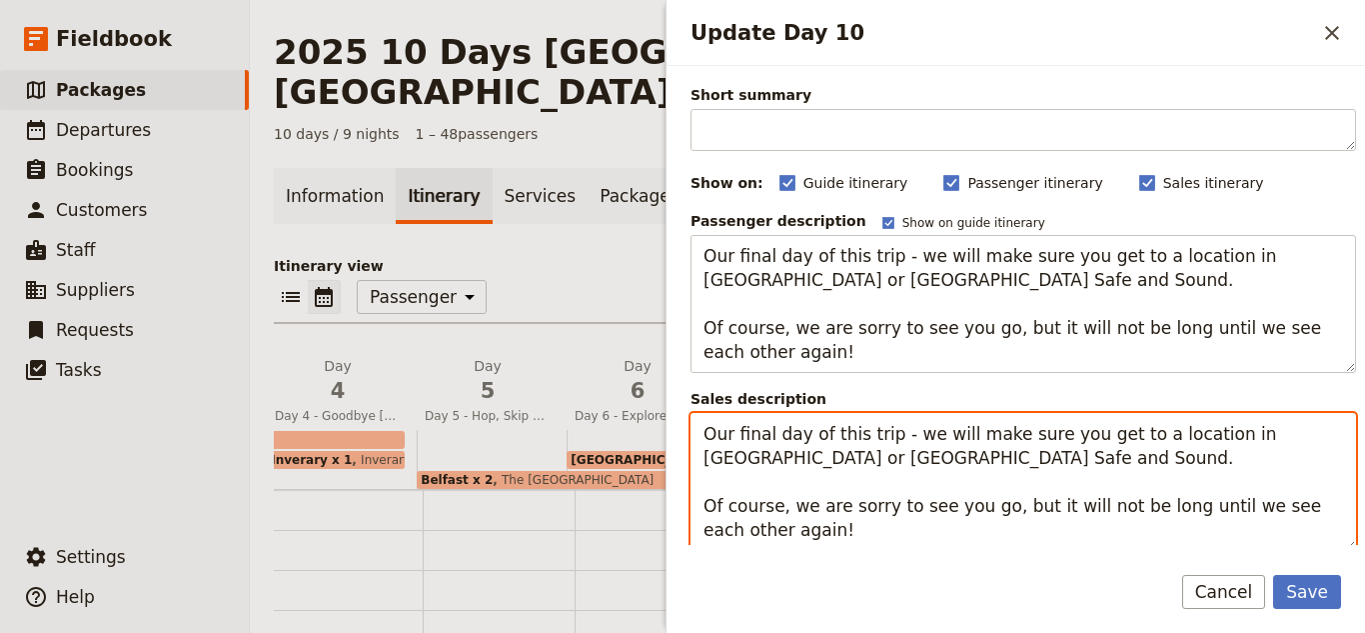
scroll to position [0, 0]
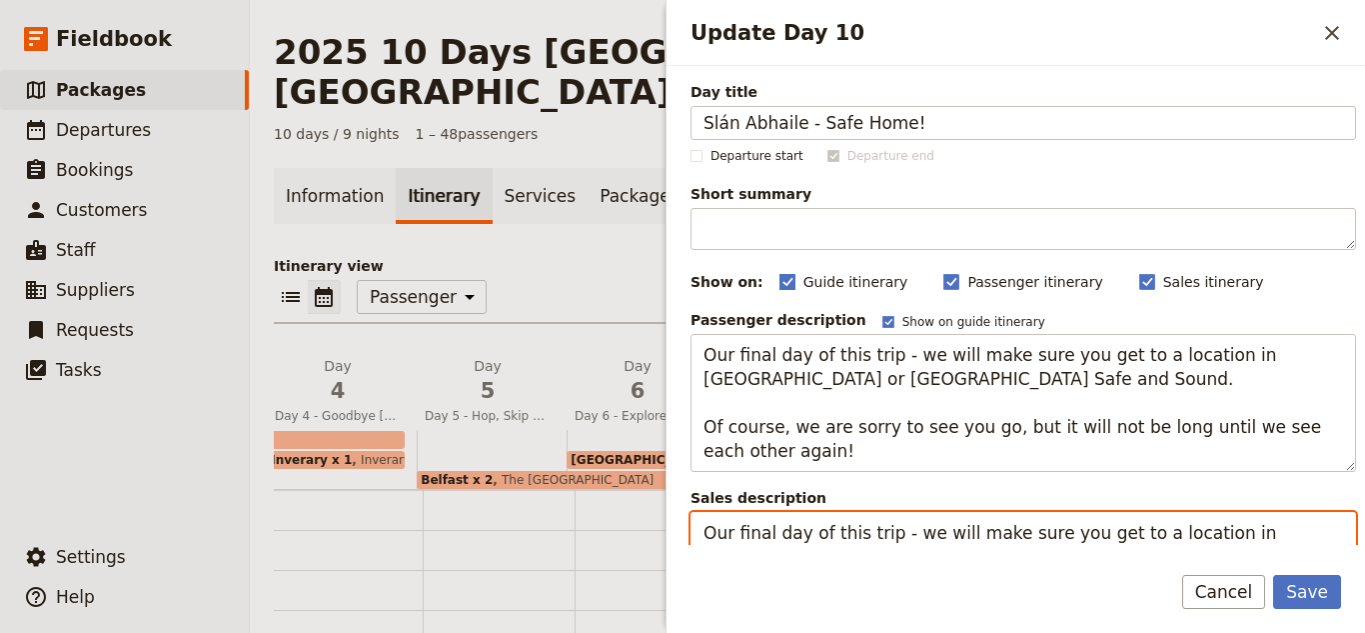
type textarea "Our final day of this trip - we will make sure you get to a location in [GEOGRA…"
click at [856, 277] on span "Guide itinerary" at bounding box center [856, 282] width 105 height 20
click at [780, 272] on input "Guide itinerary" at bounding box center [779, 271] width 1 height 1
checkbox input "false"
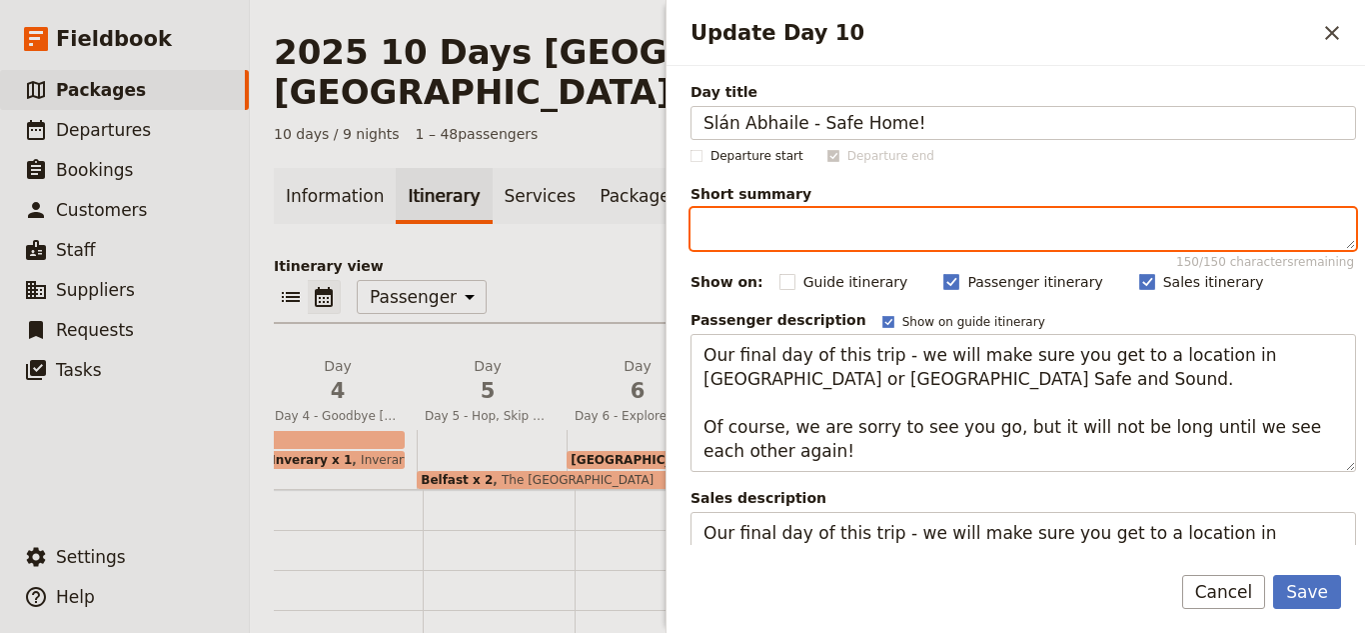
click at [1094, 220] on textarea "Short summary 150 / 150 characters remaining" at bounding box center [1024, 229] width 666 height 42
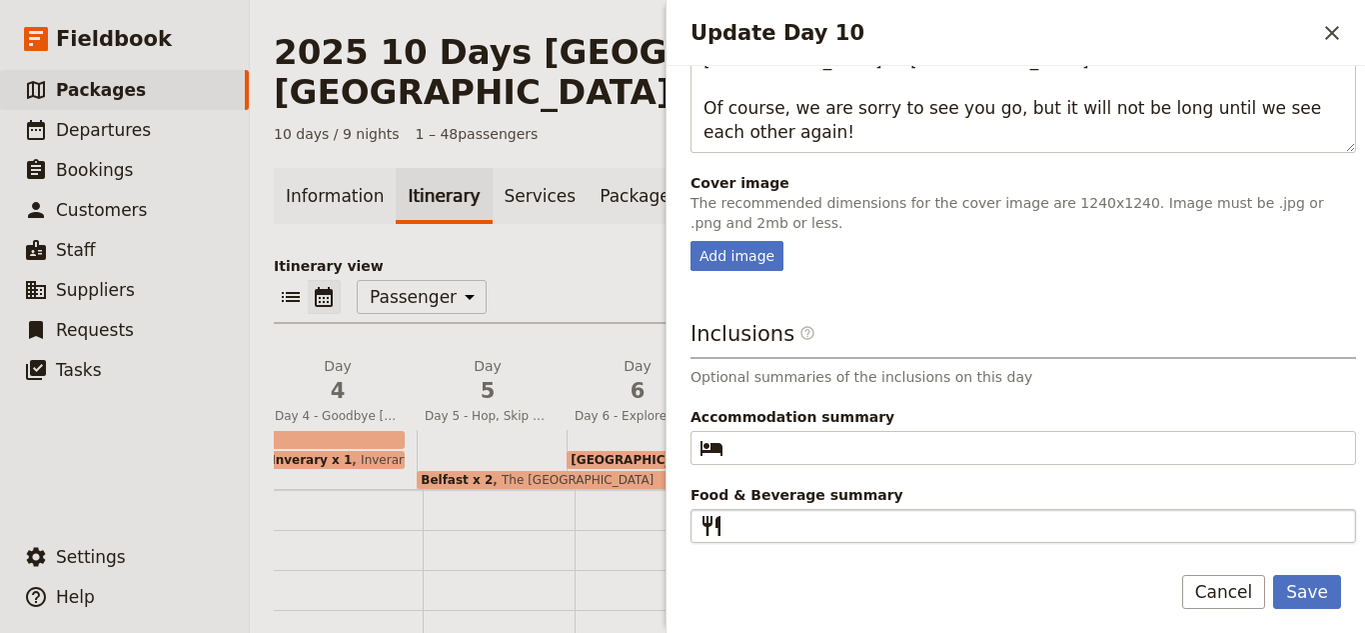
type textarea "Sorry to see you go.."
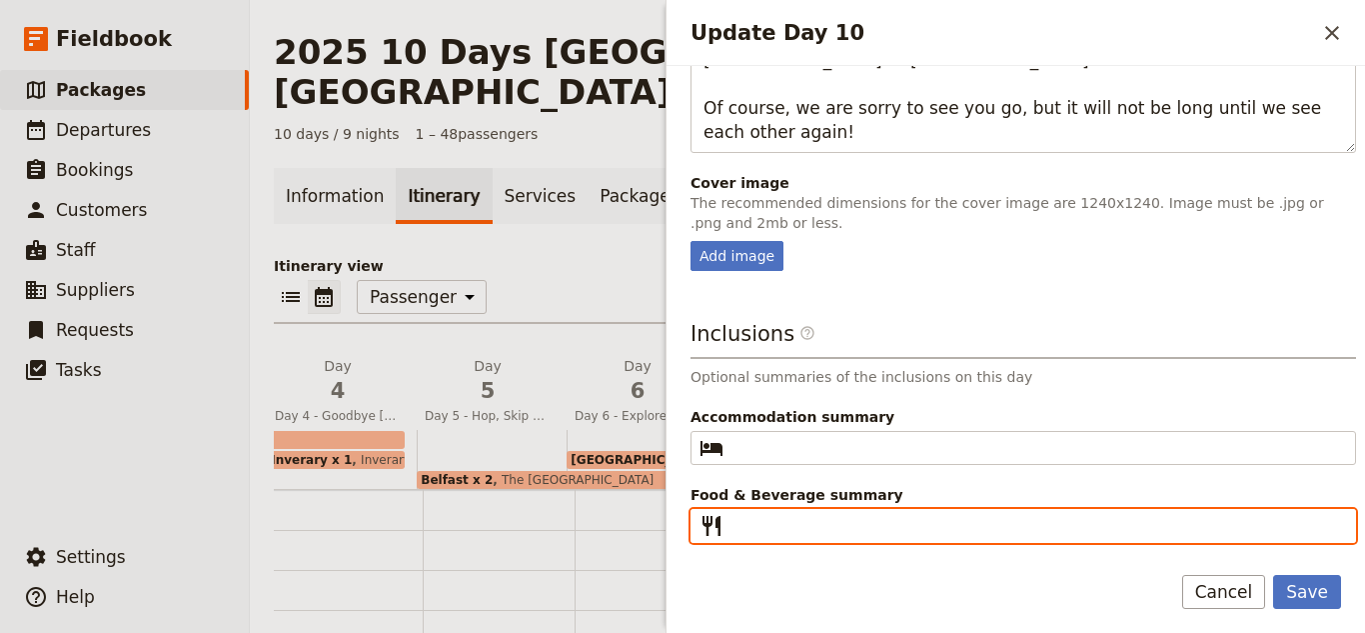
click at [912, 523] on input "Food & Beverage summary ​" at bounding box center [1038, 526] width 612 height 24
type input "Breakfast"
click at [1273, 575] on button "Save" at bounding box center [1307, 592] width 68 height 34
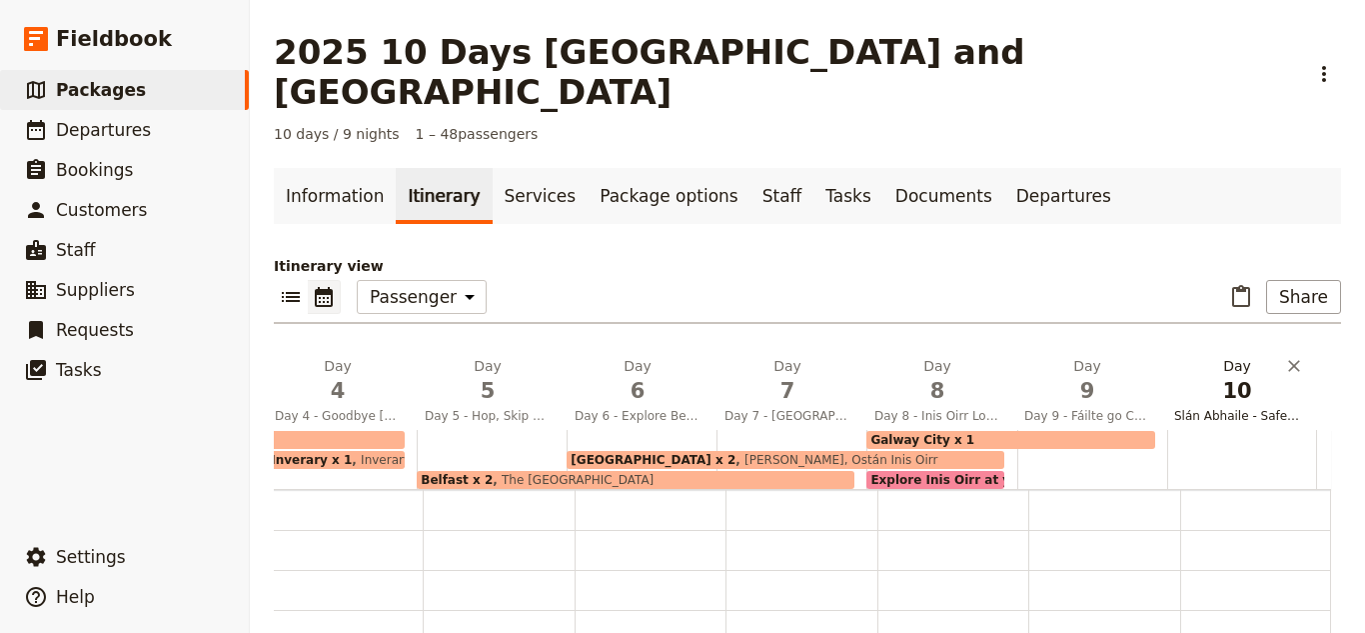
click at [1234, 376] on span "10" at bounding box center [1238, 391] width 126 height 30
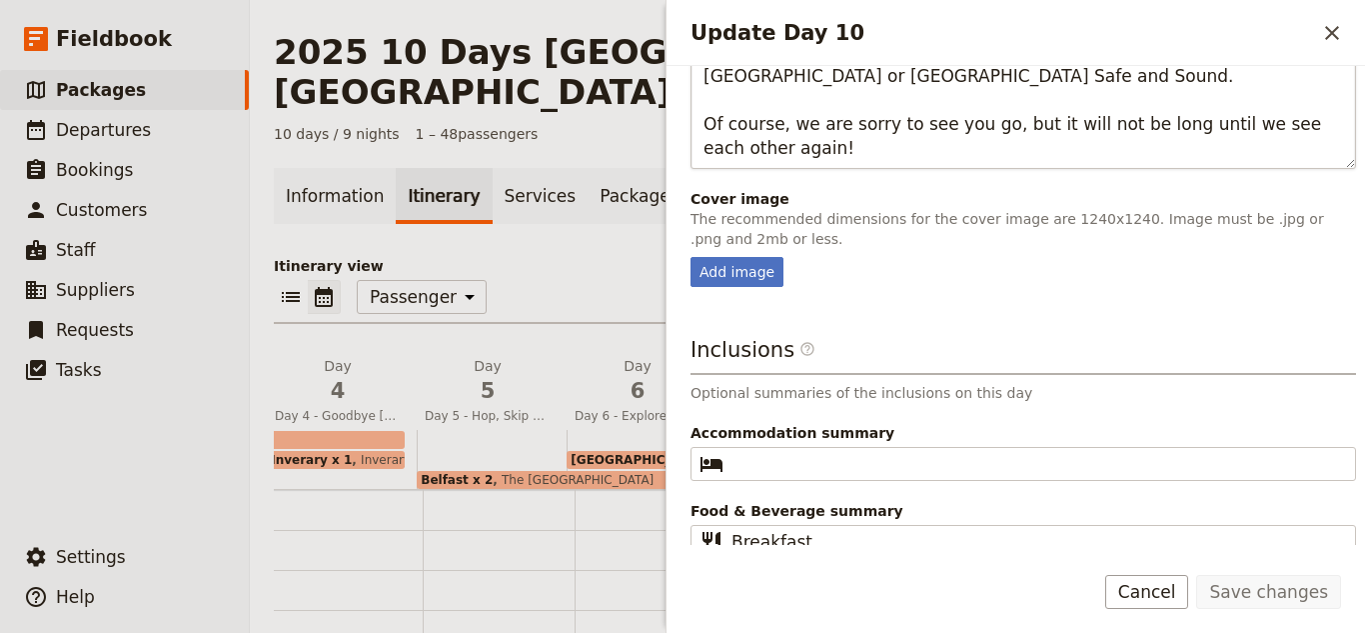
scroll to position [517, 0]
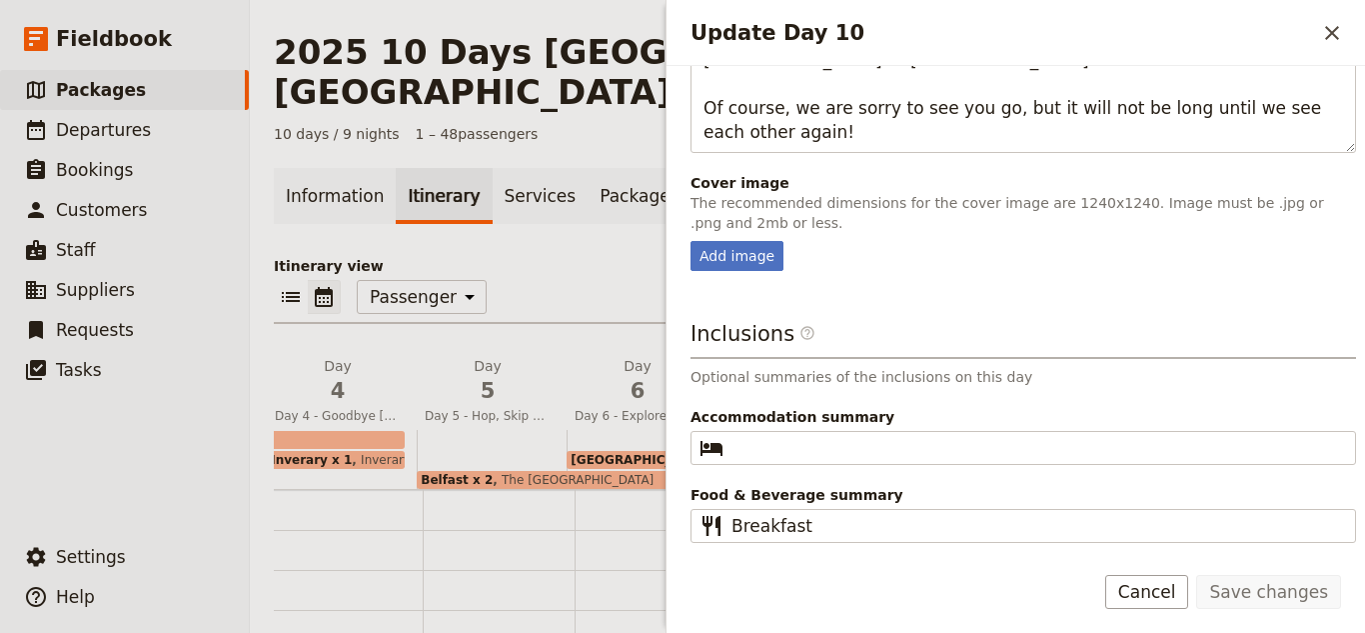
click at [716, 240] on fieldset "Cover image The recommended dimensions for the cover image are 1240x1240. Image…" at bounding box center [1024, 222] width 666 height 98
click at [720, 250] on div "Add image" at bounding box center [737, 256] width 93 height 30
click at [691, 241] on input "Add image" at bounding box center [690, 240] width 1 height 1
click at [737, 261] on div "Add image" at bounding box center [737, 256] width 93 height 30
click at [691, 241] on input "Add image" at bounding box center [690, 240] width 1 height 1
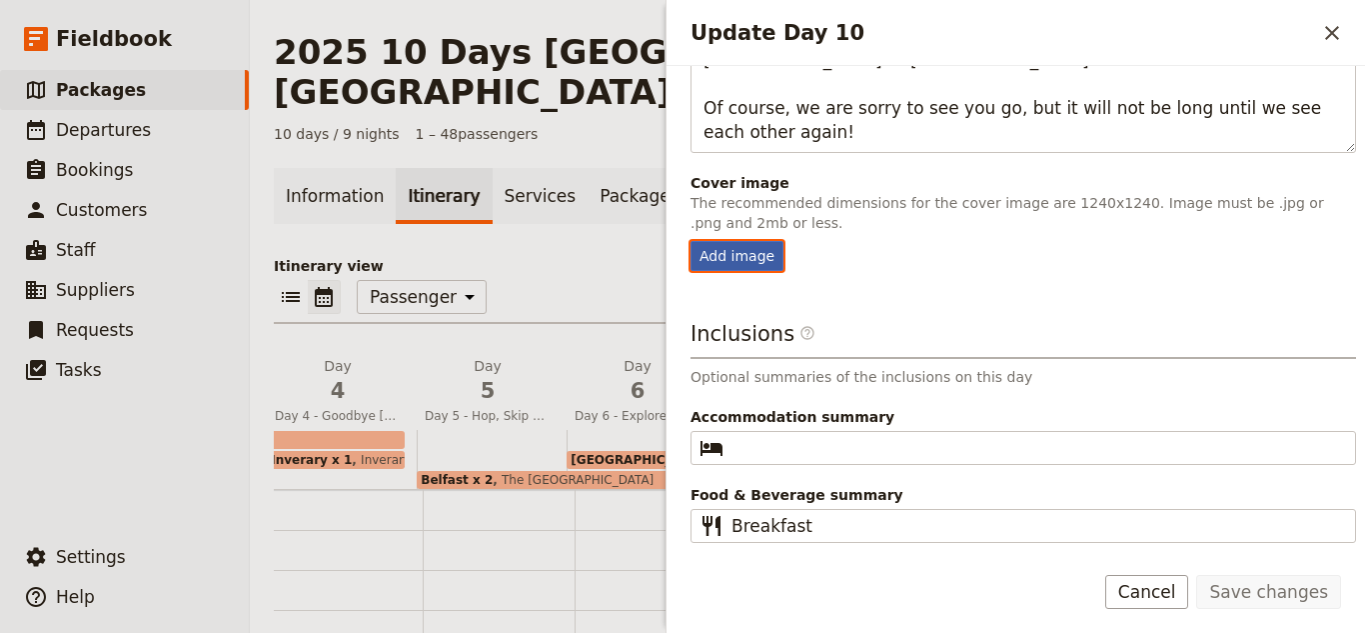
type input "C:\fakepath\ireland from the sky.webp"
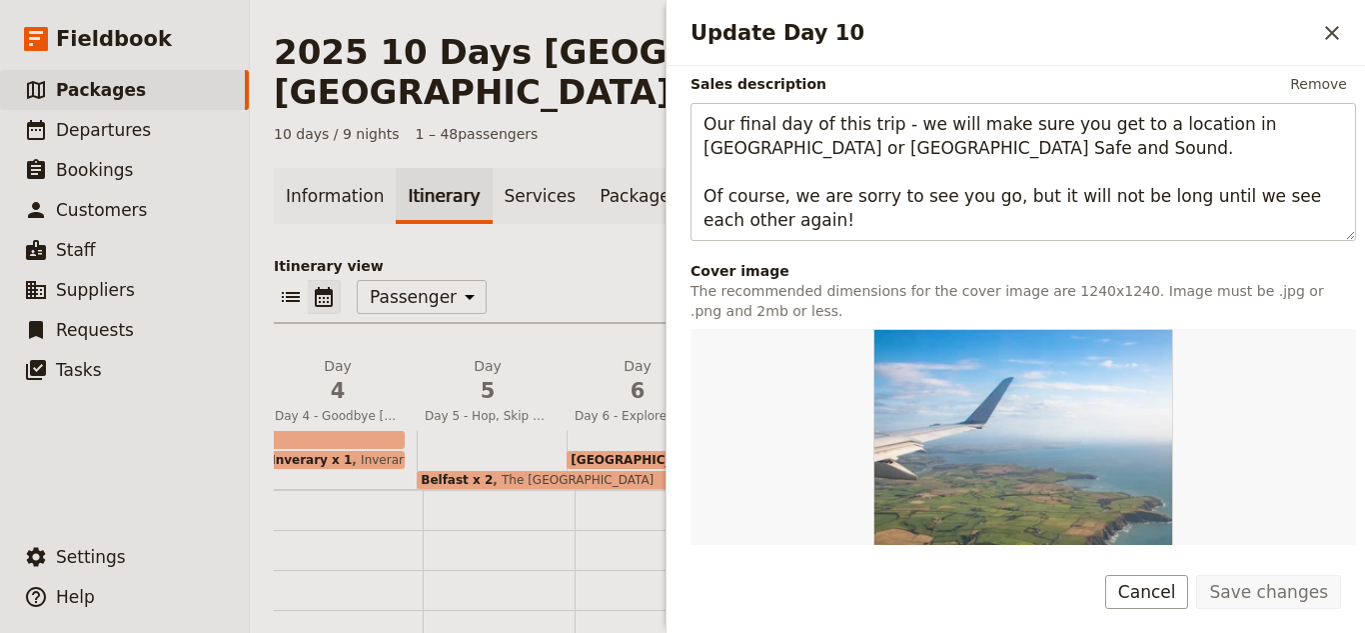
scroll to position [829, 0]
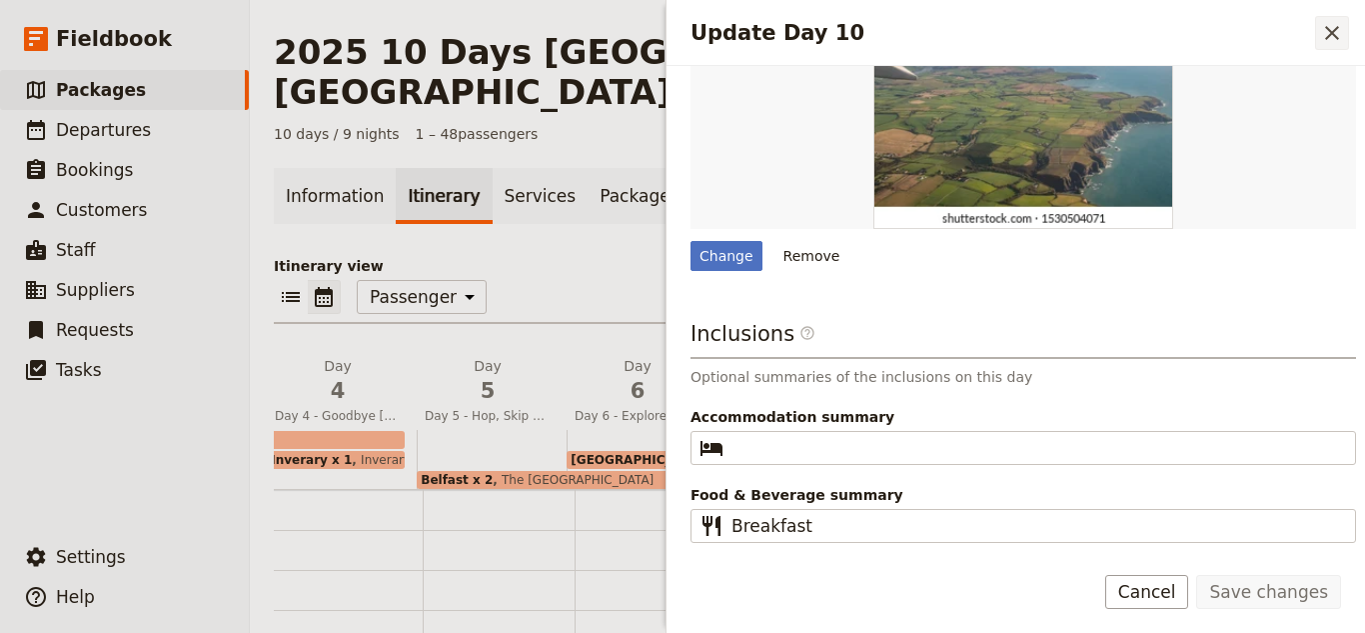
click at [1326, 48] on button "​" at bounding box center [1332, 33] width 34 height 34
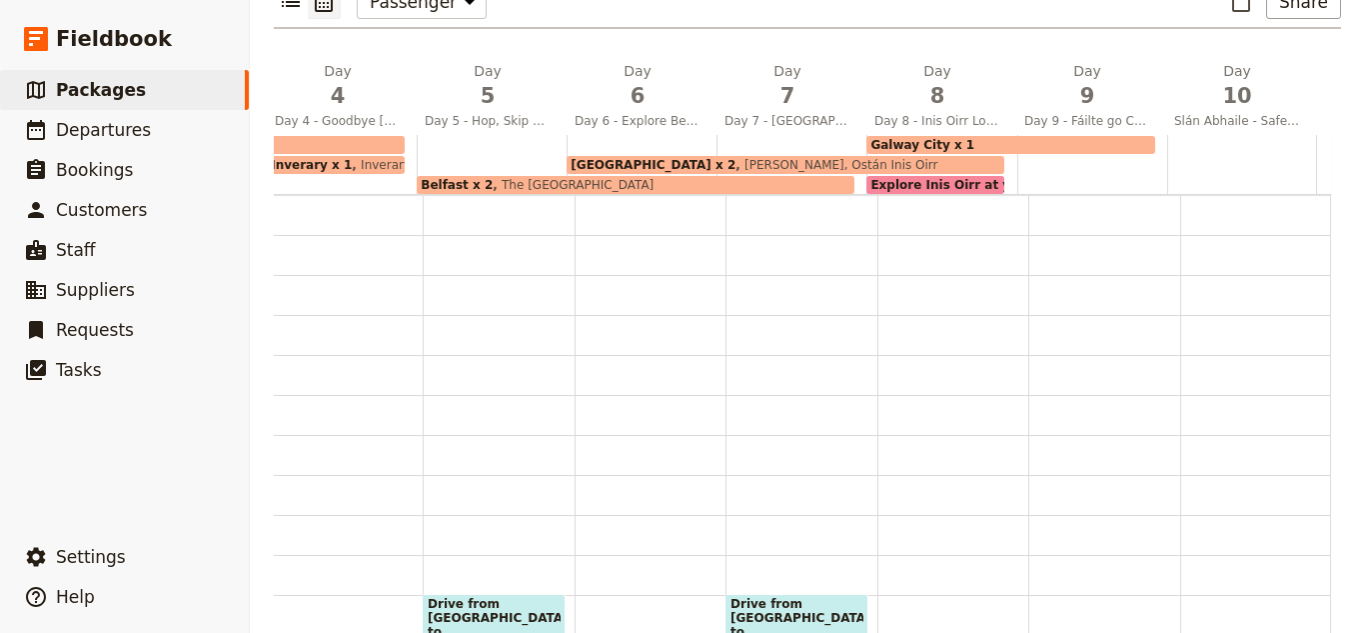
scroll to position [0, 0]
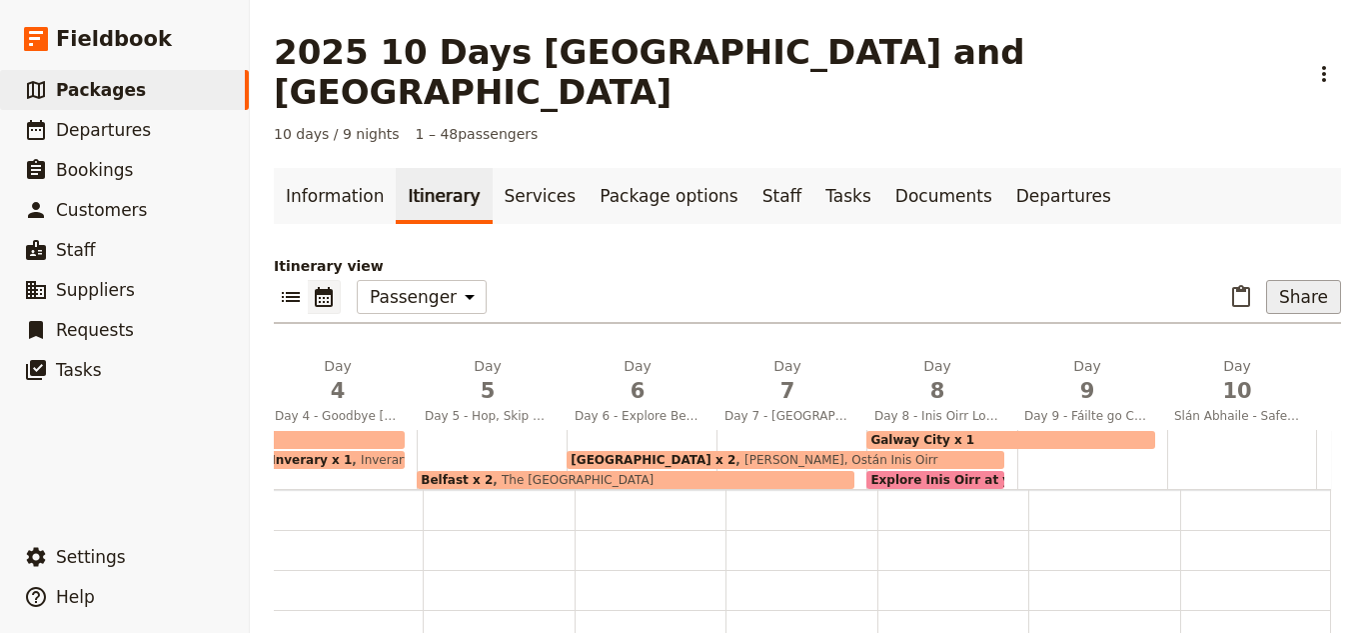
click at [1291, 280] on button "Share" at bounding box center [1303, 297] width 75 height 34
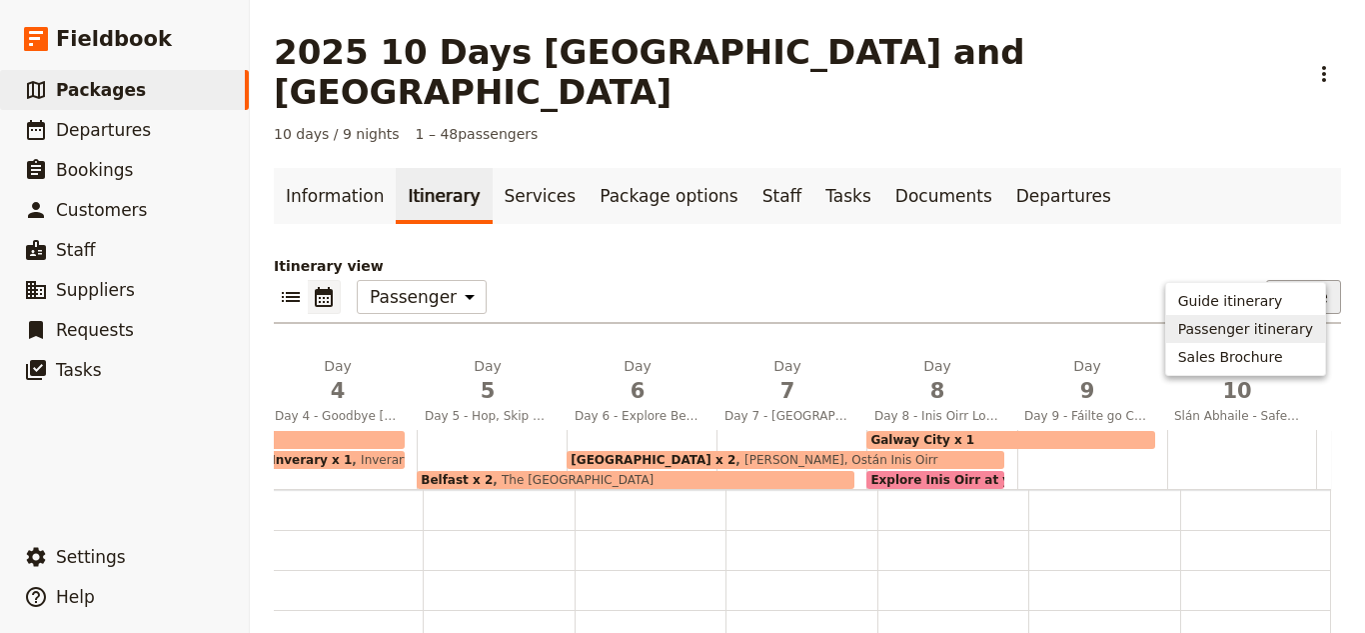
click at [1295, 332] on span "Passenger itinerary" at bounding box center [1246, 329] width 135 height 20
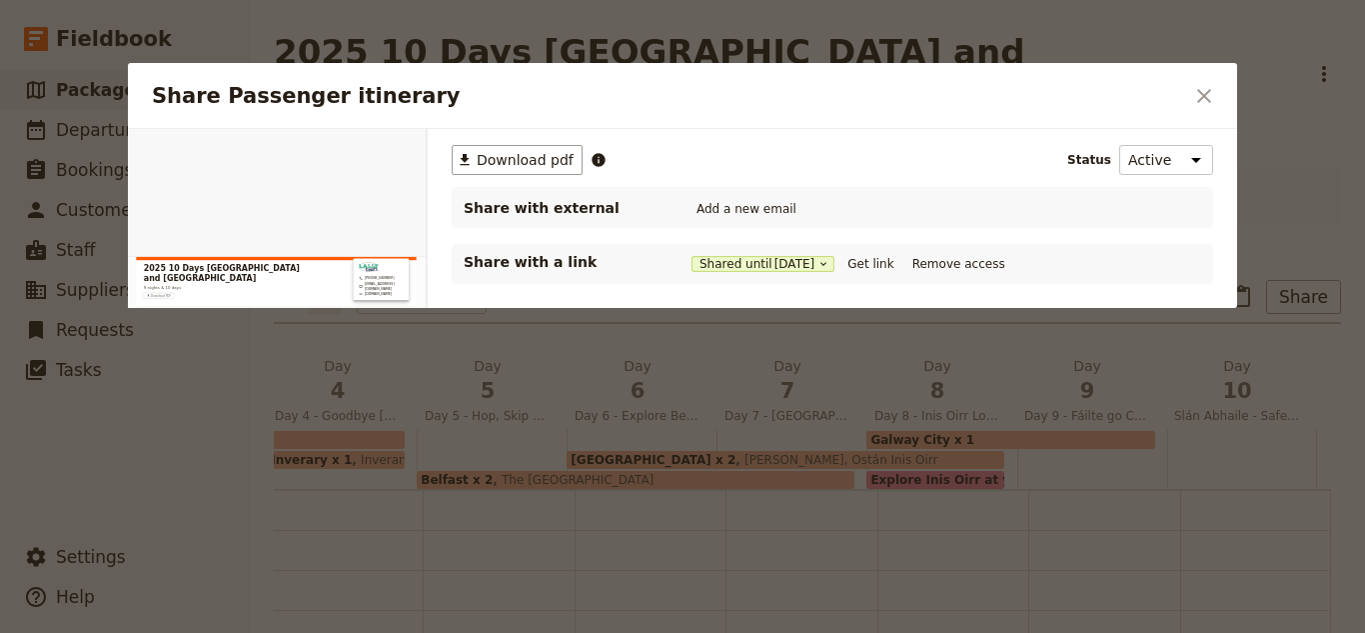
click at [1199, 82] on button "​" at bounding box center [1205, 96] width 34 height 34
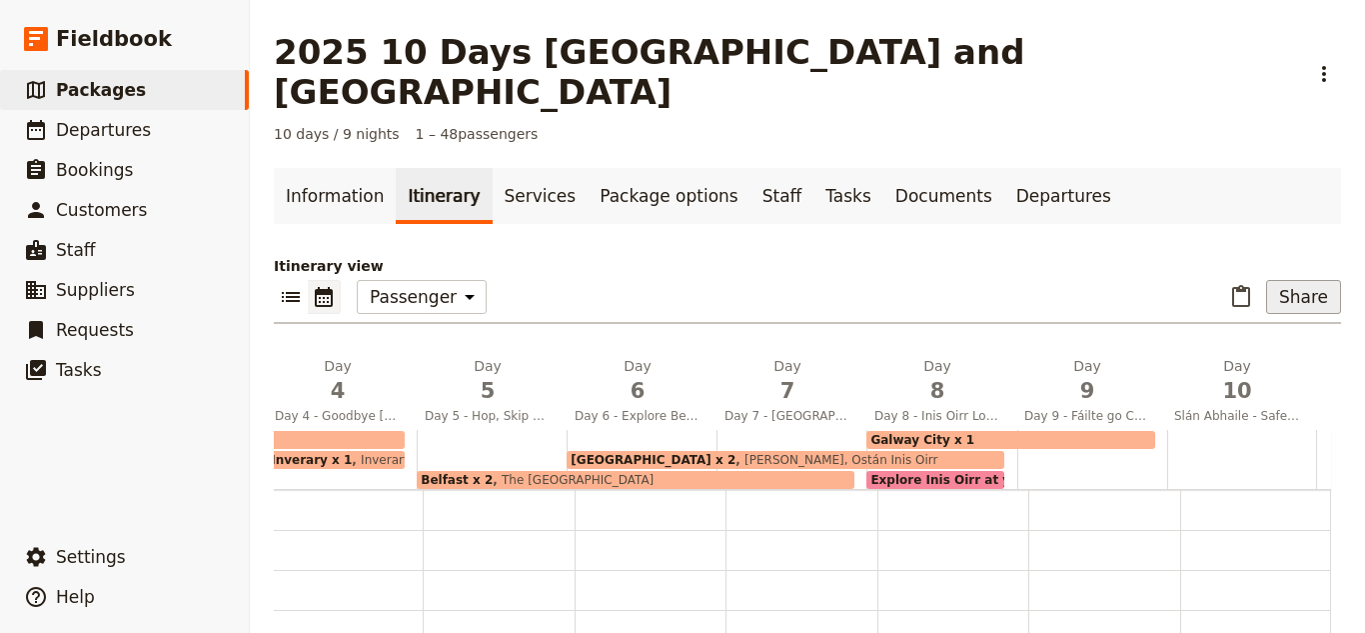
click at [1266, 280] on button "Share" at bounding box center [1303, 297] width 75 height 34
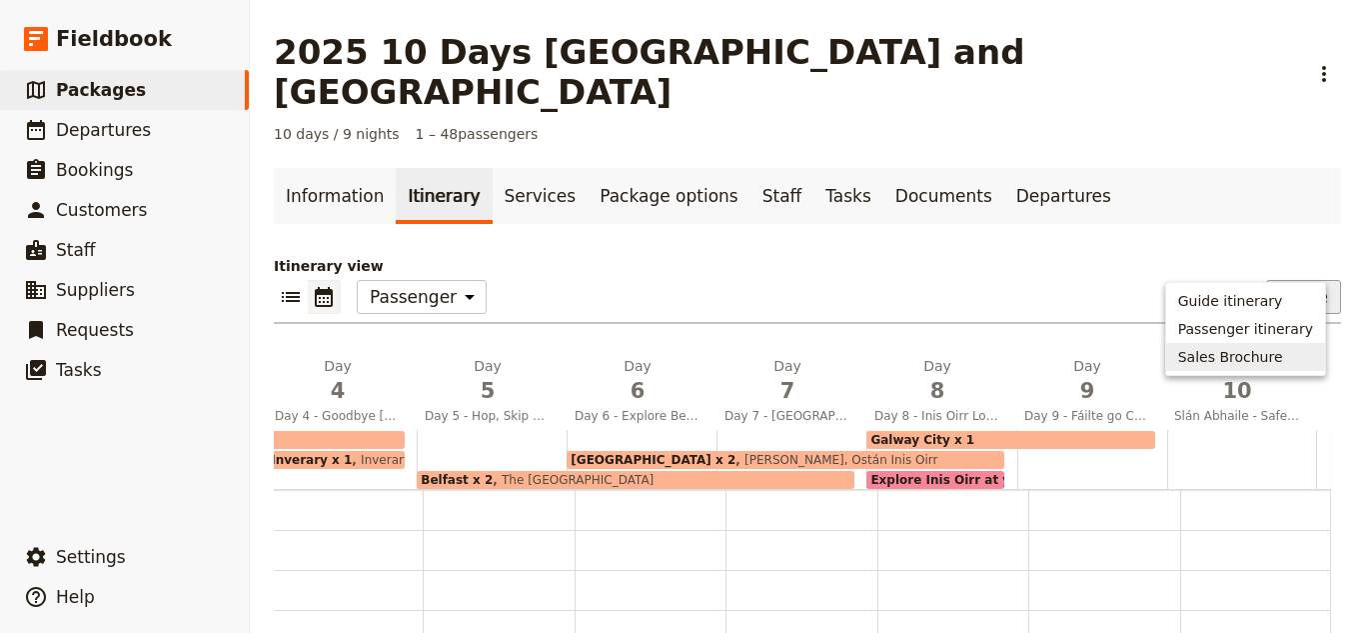
click at [1223, 344] on button "Sales Brochure" at bounding box center [1246, 357] width 159 height 28
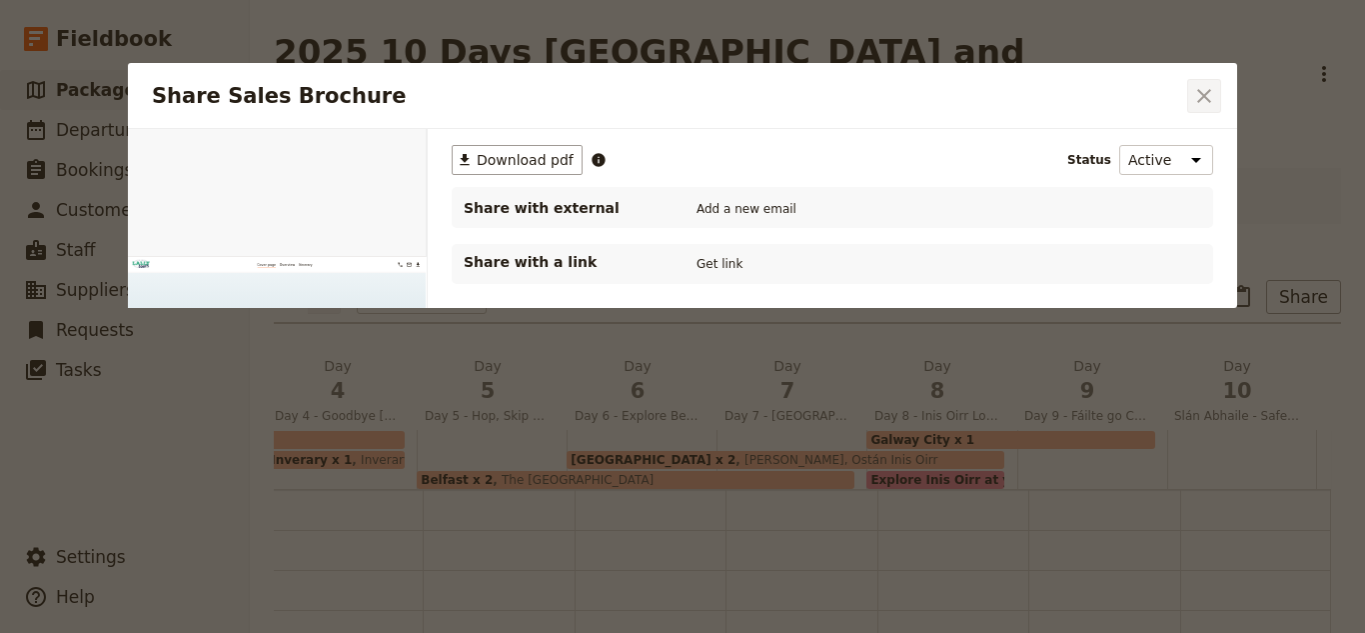
click at [1203, 94] on icon "Close dialog" at bounding box center [1205, 96] width 14 height 14
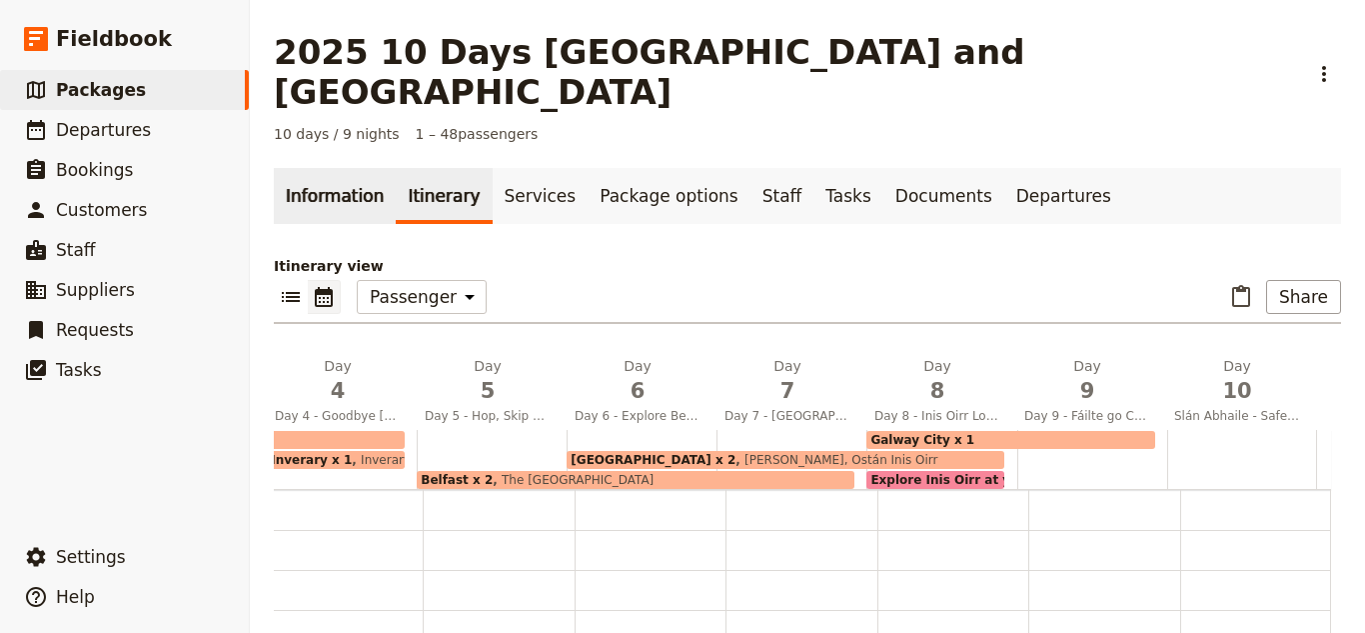
click at [310, 168] on link "Information" at bounding box center [335, 196] width 122 height 56
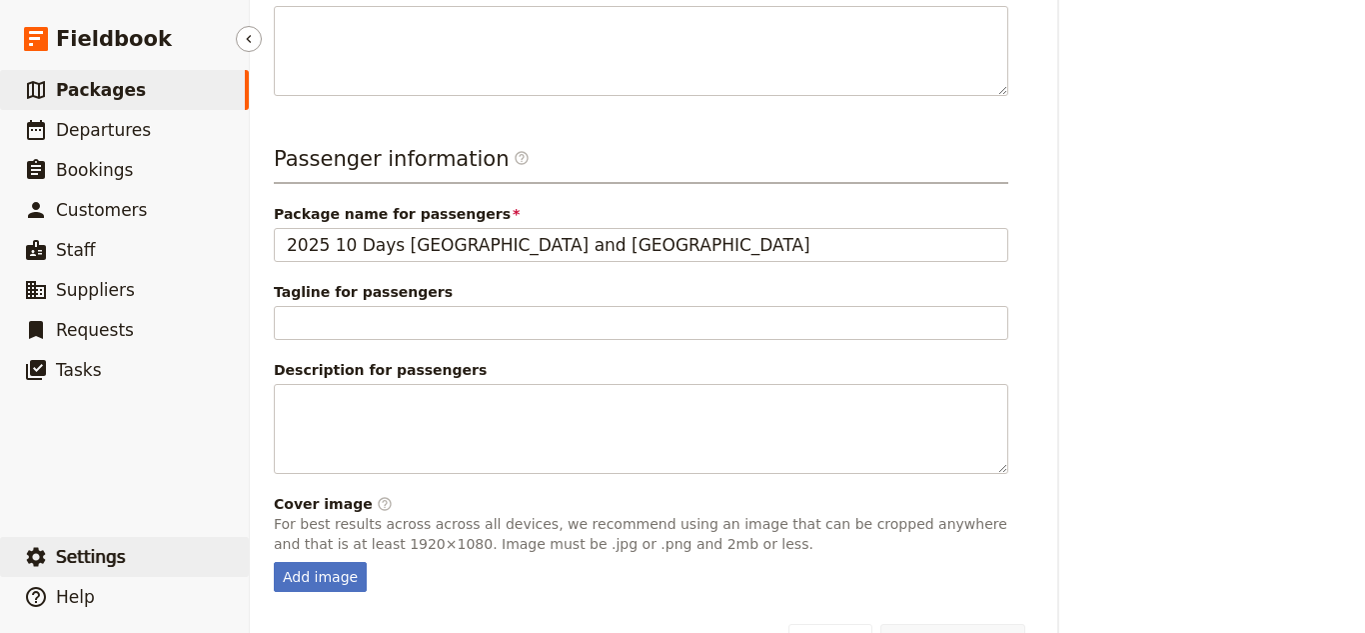
scroll to position [581, 0]
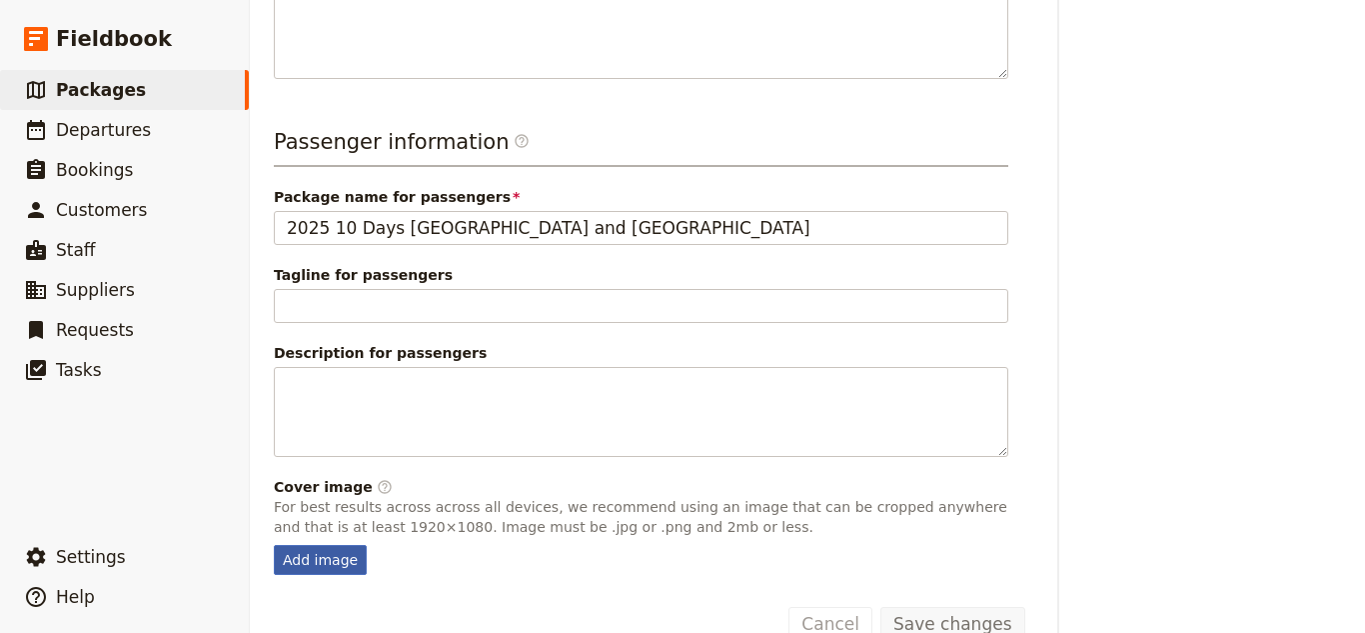
click at [351, 545] on div "Add image" at bounding box center [320, 560] width 93 height 30
click at [274, 544] on input "Add image" at bounding box center [273, 544] width 1 height 1
type input "C:\fakepath\tobermory.jpg"
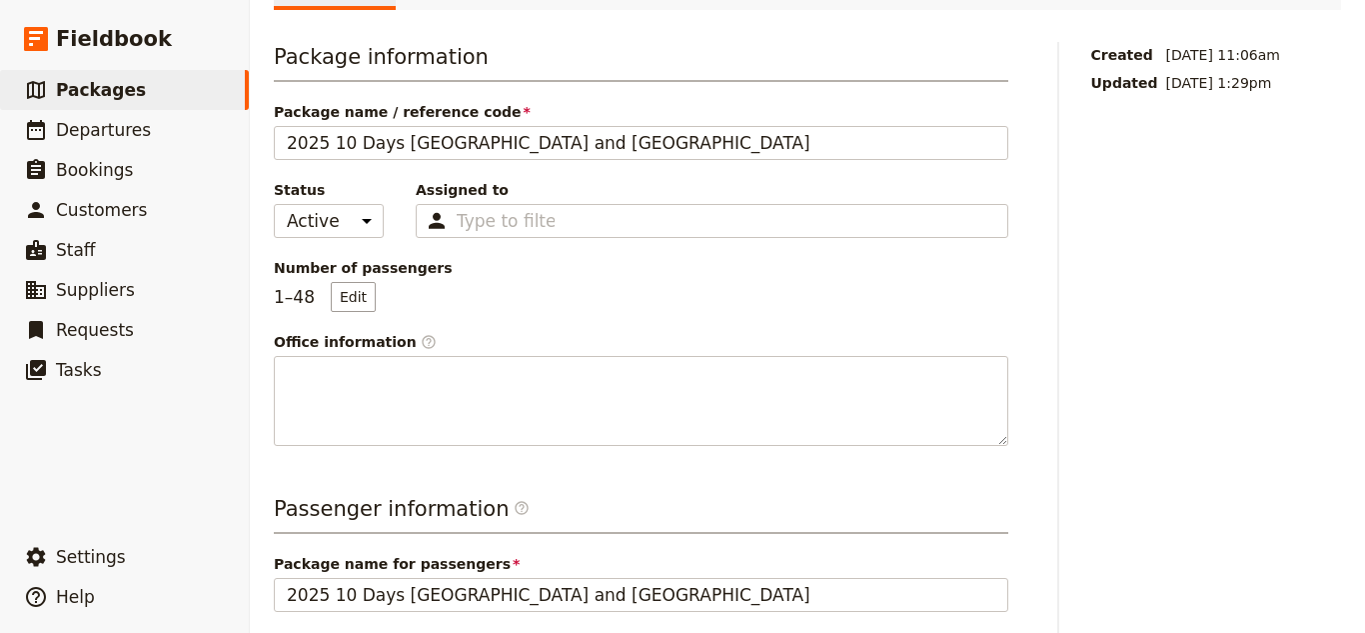
scroll to position [0, 0]
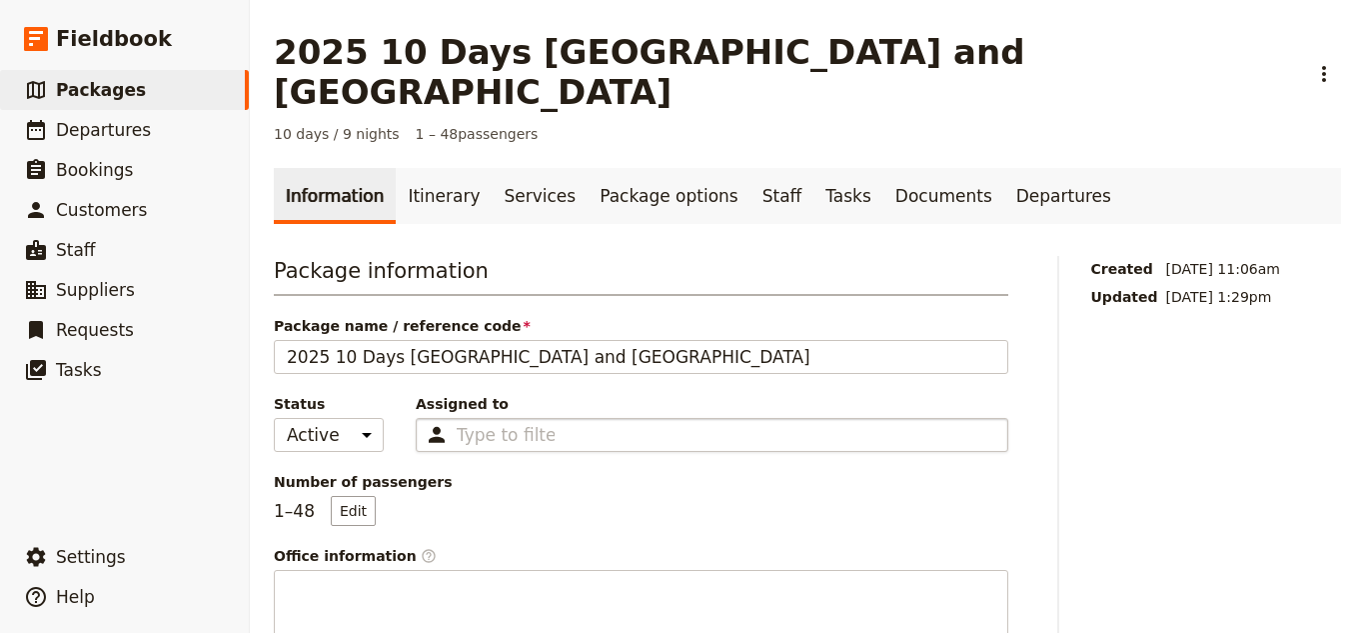
click at [552, 418] on div "Type to filter" at bounding box center [712, 435] width 593 height 34
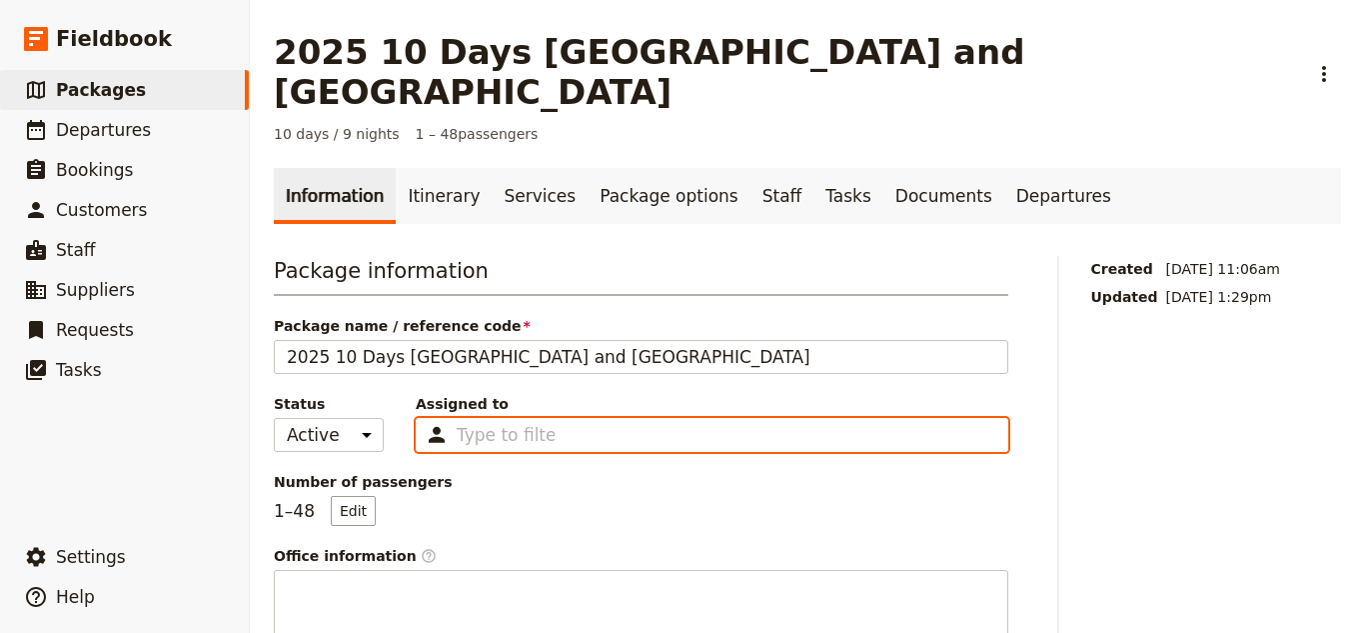
click at [552, 423] on input "Assigned to Type to filter" at bounding box center [506, 435] width 98 height 24
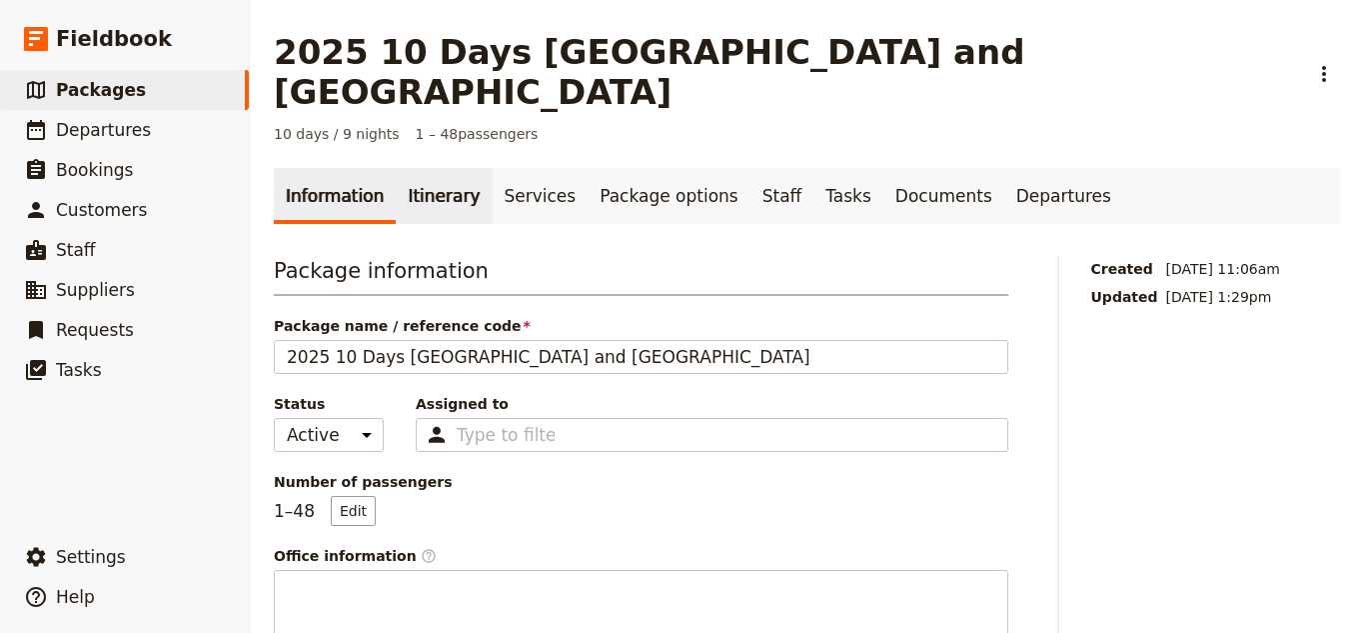
click at [400, 169] on link "Itinerary" at bounding box center [444, 196] width 96 height 56
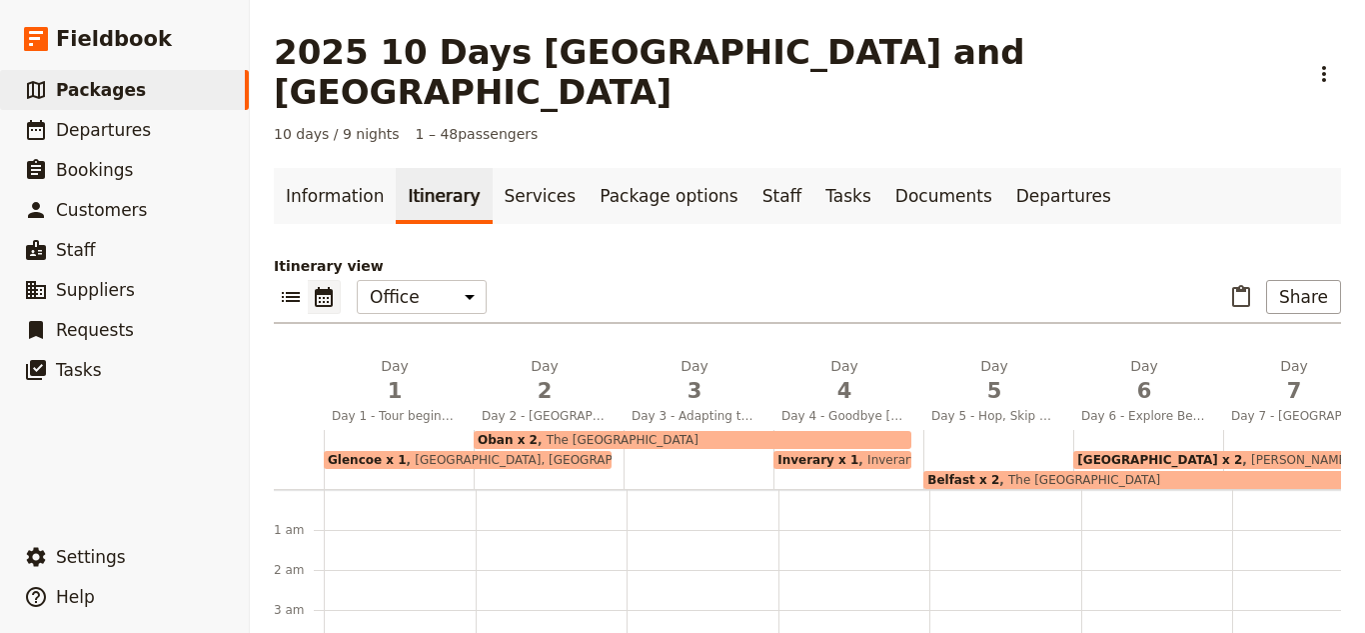
scroll to position [260, 0]
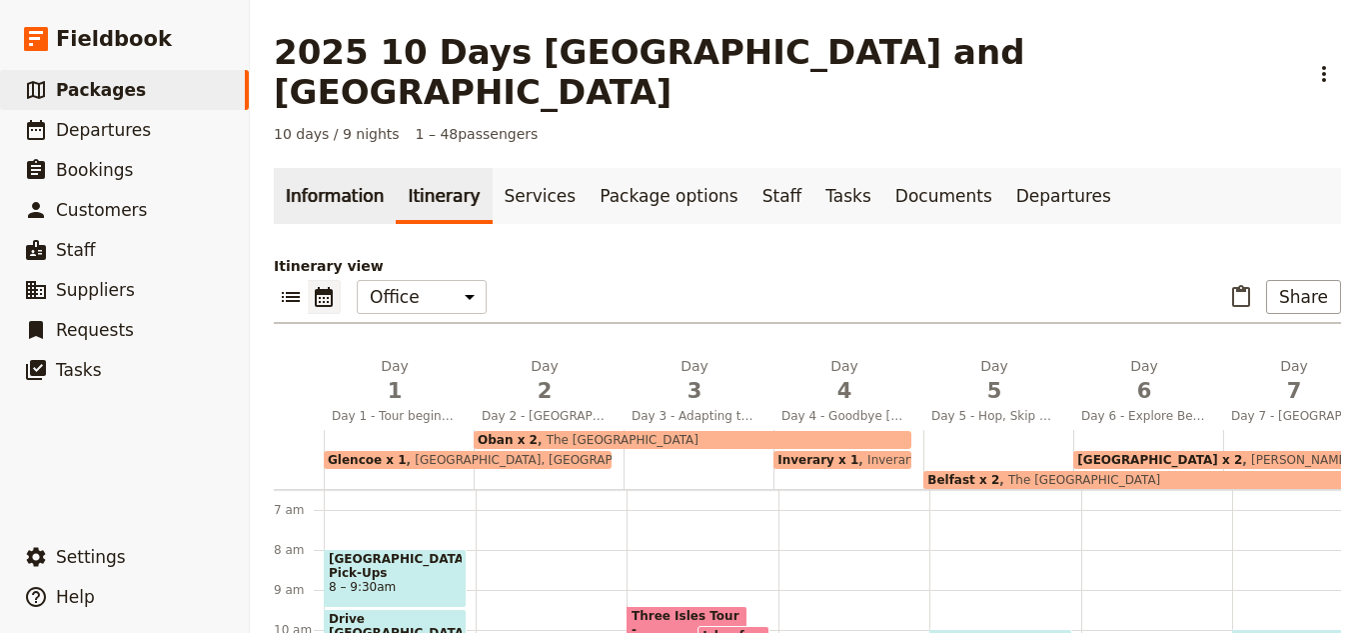
click at [323, 168] on link "Information" at bounding box center [335, 196] width 122 height 56
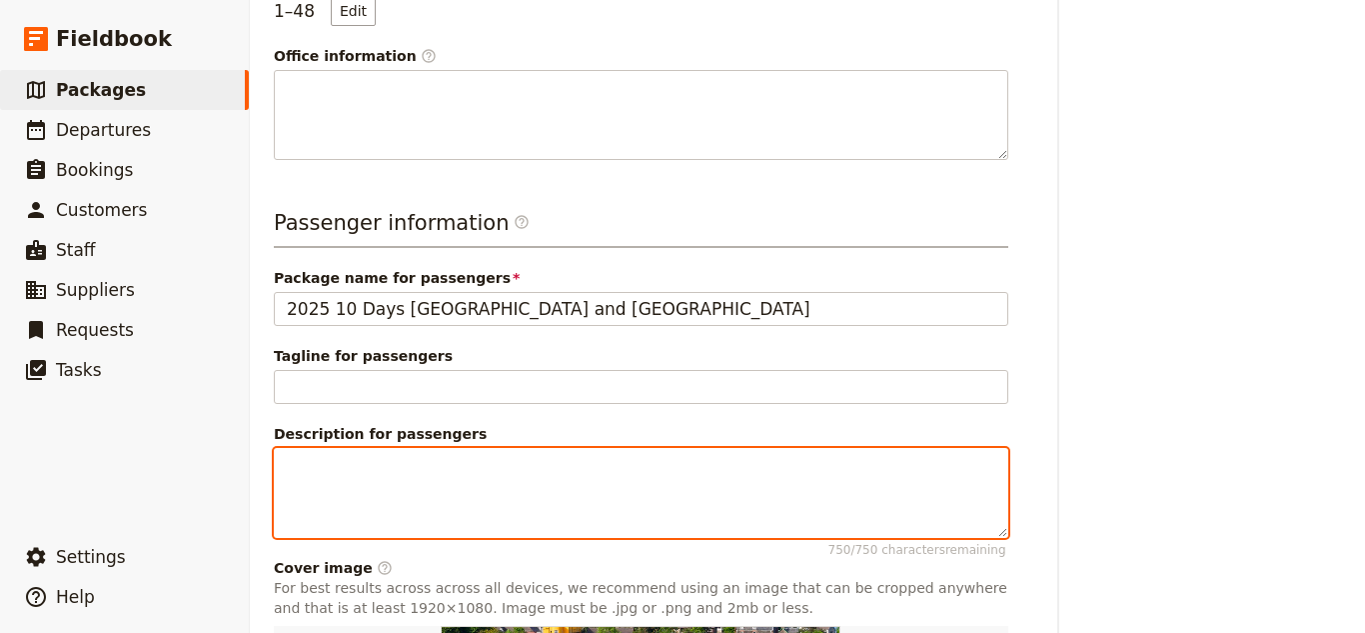
click at [330, 448] on textarea "Description for passengers 750 / 750 characters remaining" at bounding box center [641, 493] width 735 height 90
paste textarea "We've done Ireland a couple times, now let's pop over to Scotland and see what …"
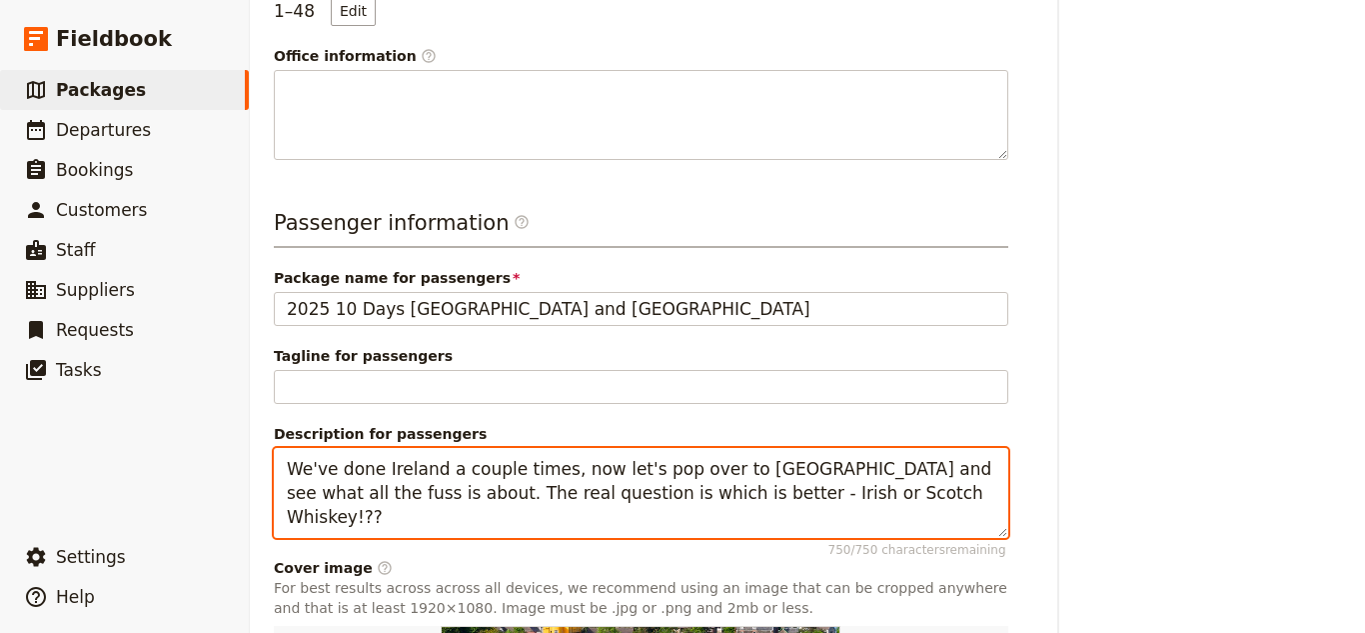
scroll to position [523, 0]
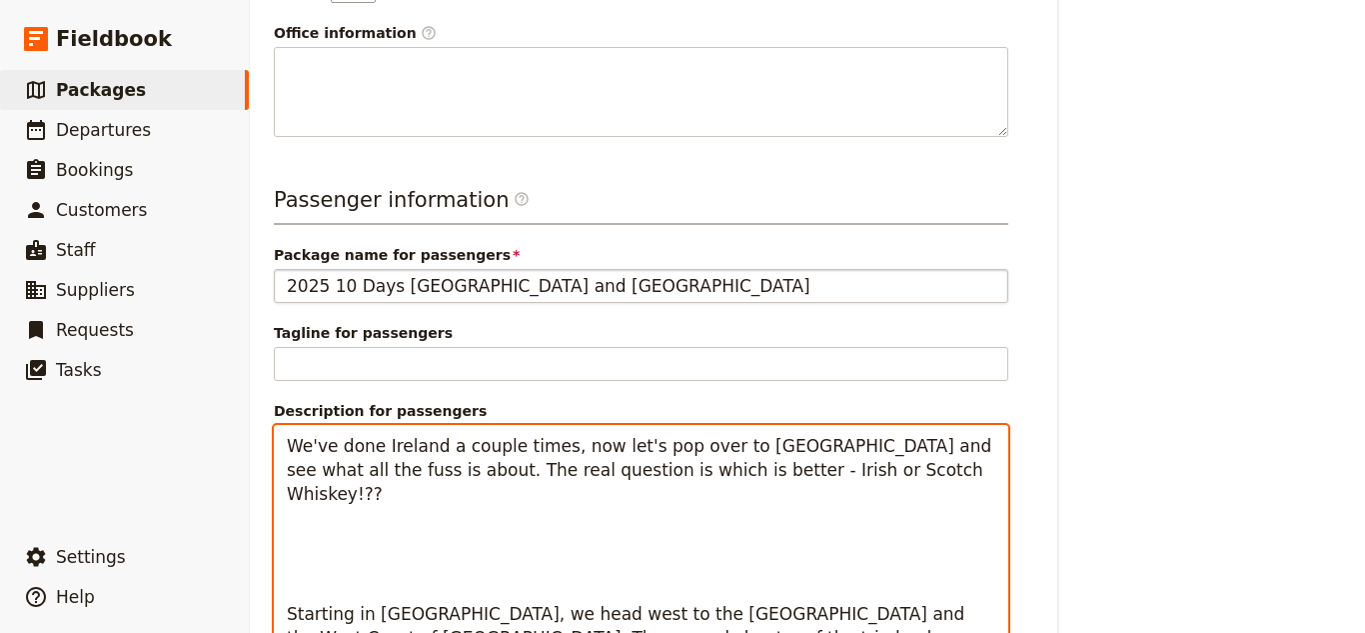
type textarea "We've done Ireland a couple times, now let's pop over to Scotland and see what …"
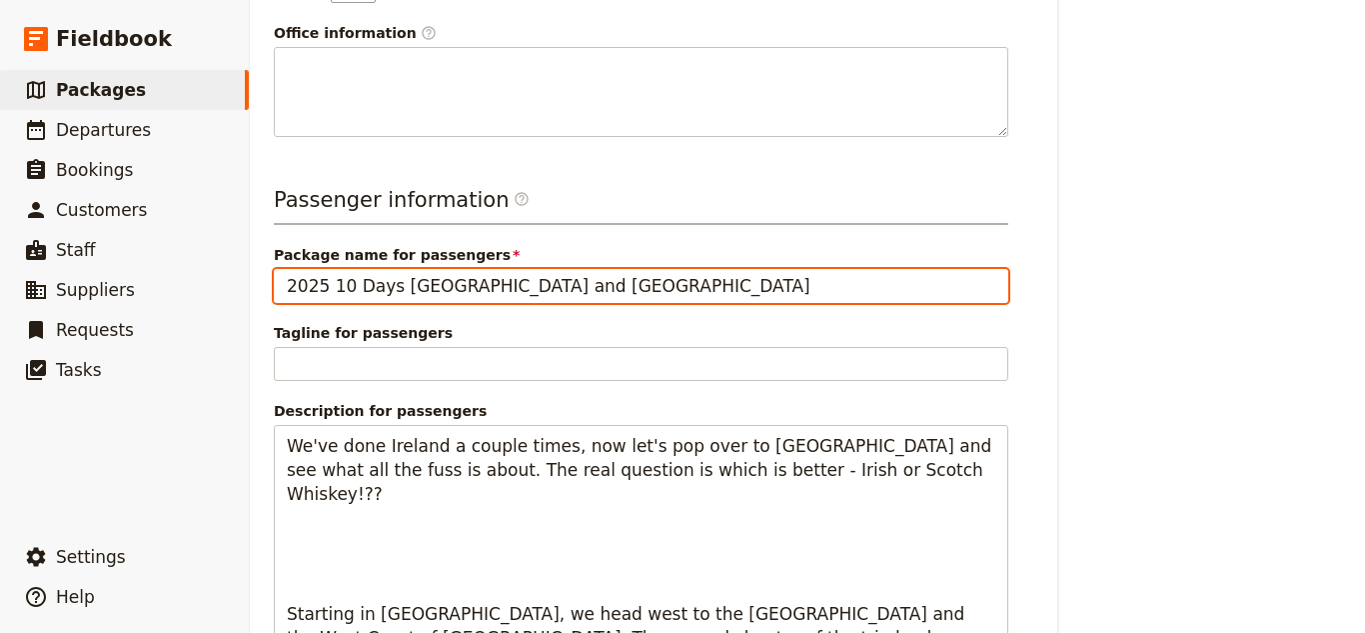
click at [331, 269] on input "2025 10 Days Scotland and Ireland" at bounding box center [641, 286] width 735 height 34
click at [290, 269] on input "2025 10 Days Scotland and Ireland" at bounding box center [641, 286] width 735 height 34
click at [765, 269] on input "October 2025 Sickmans Mill - 10 Days Scotland and Ireland" at bounding box center [641, 286] width 735 height 34
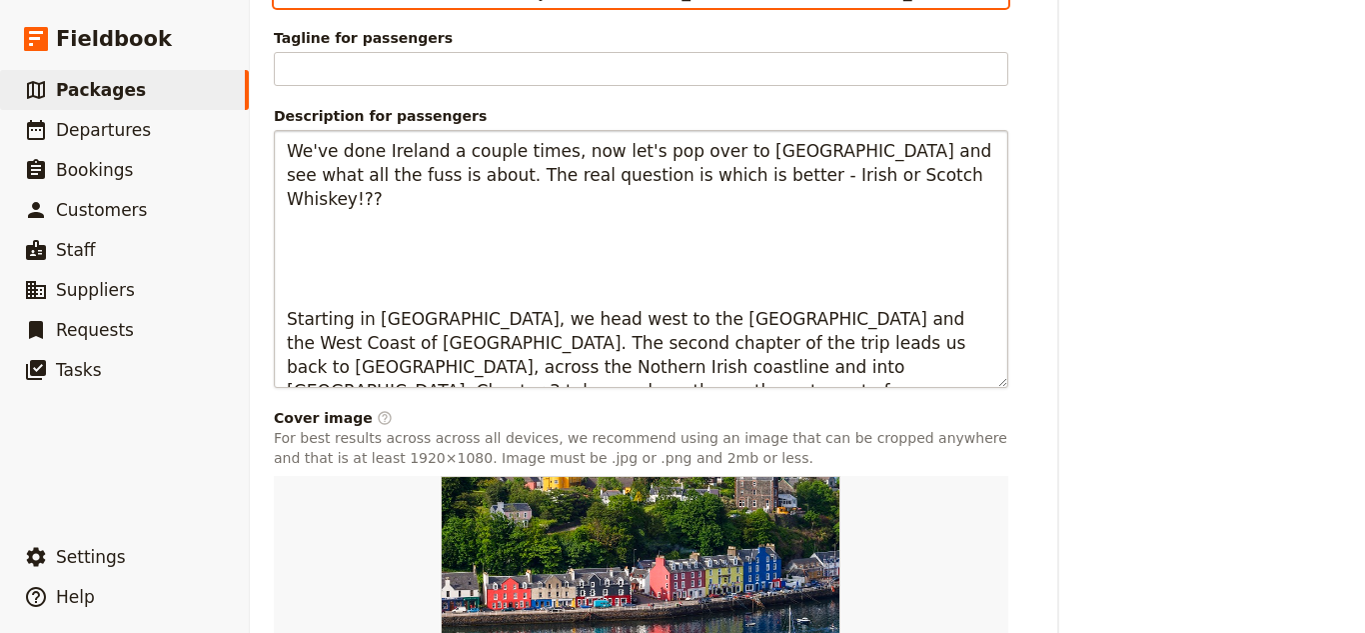
scroll to position [823, 0]
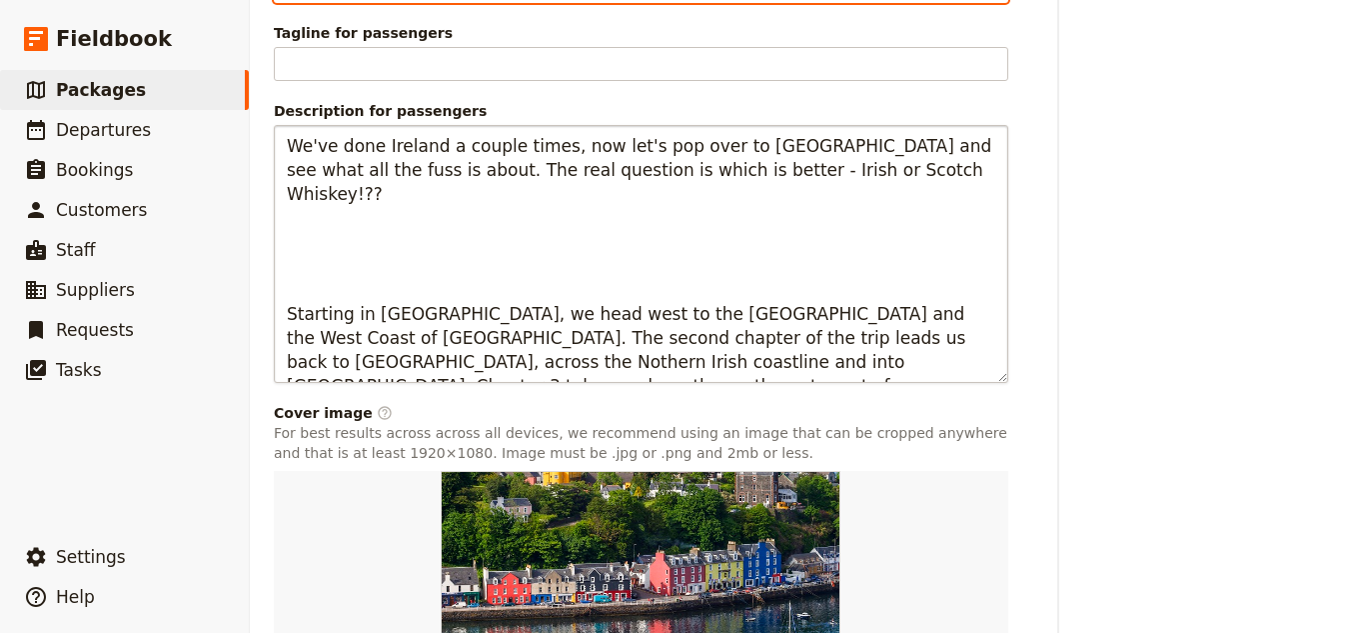
type input "October 2025 Sickmans Mill - 10 Days Scotland and Ireland Tour"
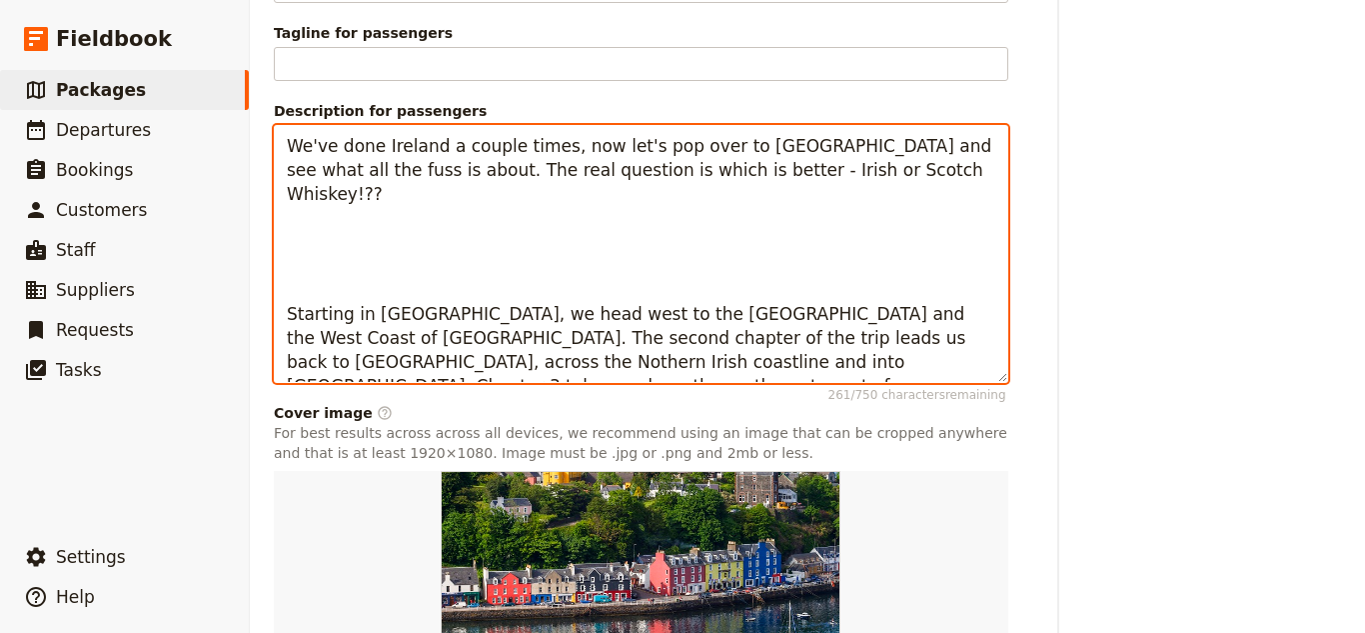
click at [396, 202] on textarea "We've done Ireland a couple times, now let's pop over to Scotland and see what …" at bounding box center [641, 254] width 735 height 258
click at [391, 225] on textarea "We've done Ireland a couple times, now let's pop over to Scotland and see what …" at bounding box center [641, 254] width 735 height 258
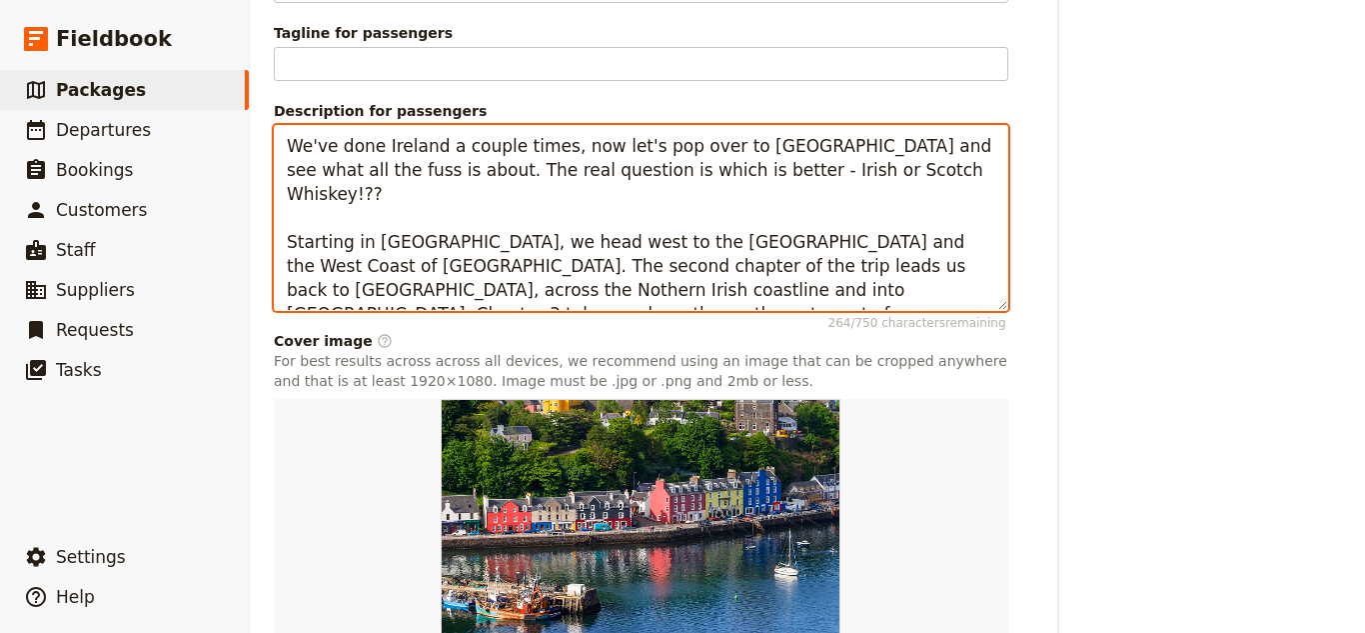
scroll to position [929, 0]
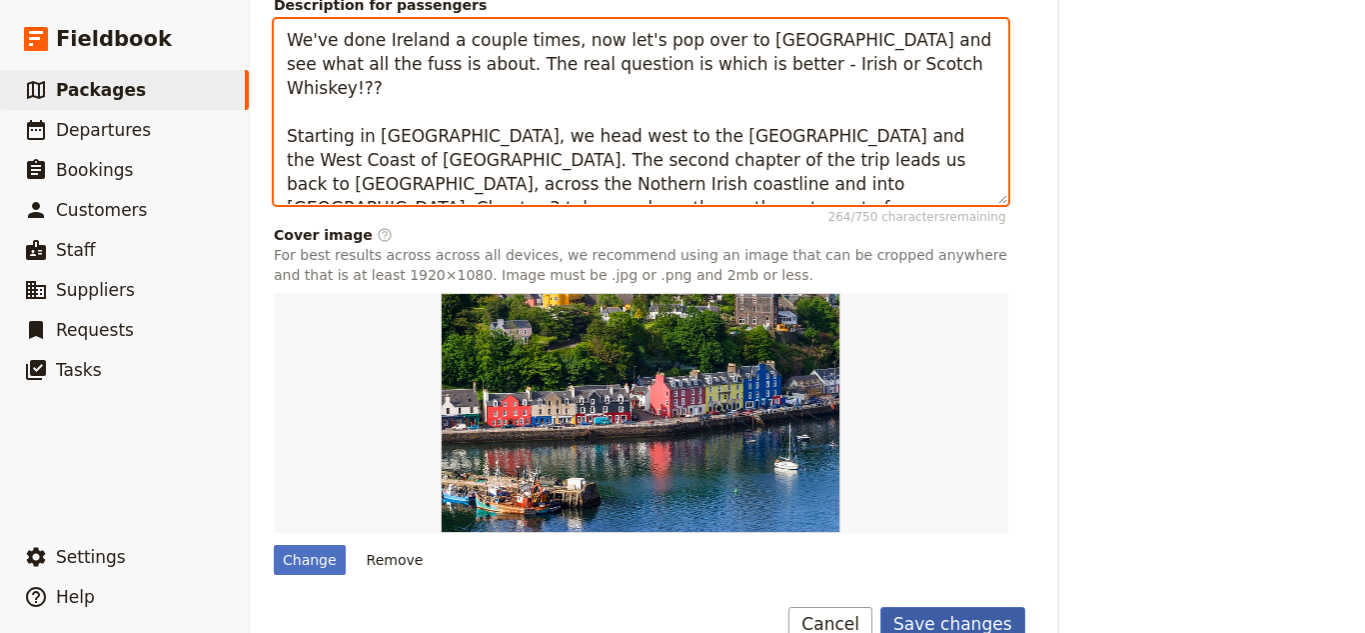
type textarea "We've done Ireland a couple times, now let's pop over to Scotland and see what …"
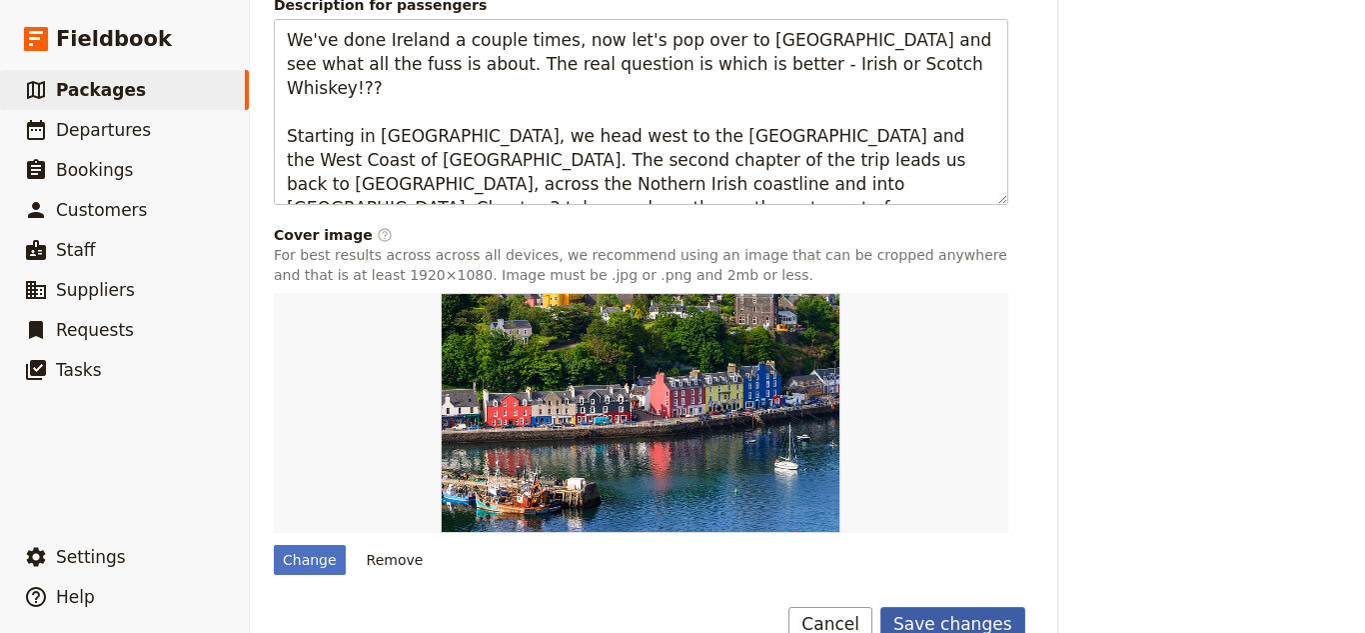
click at [973, 607] on button "Save changes" at bounding box center [953, 624] width 145 height 34
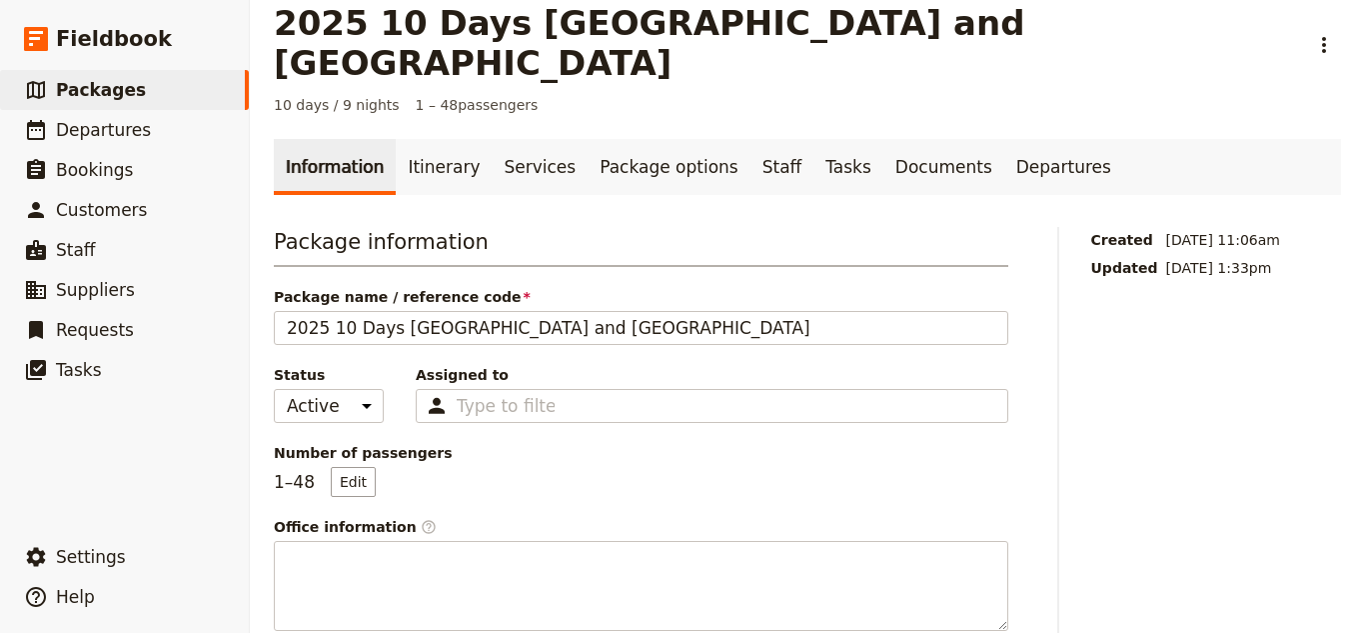
scroll to position [0, 0]
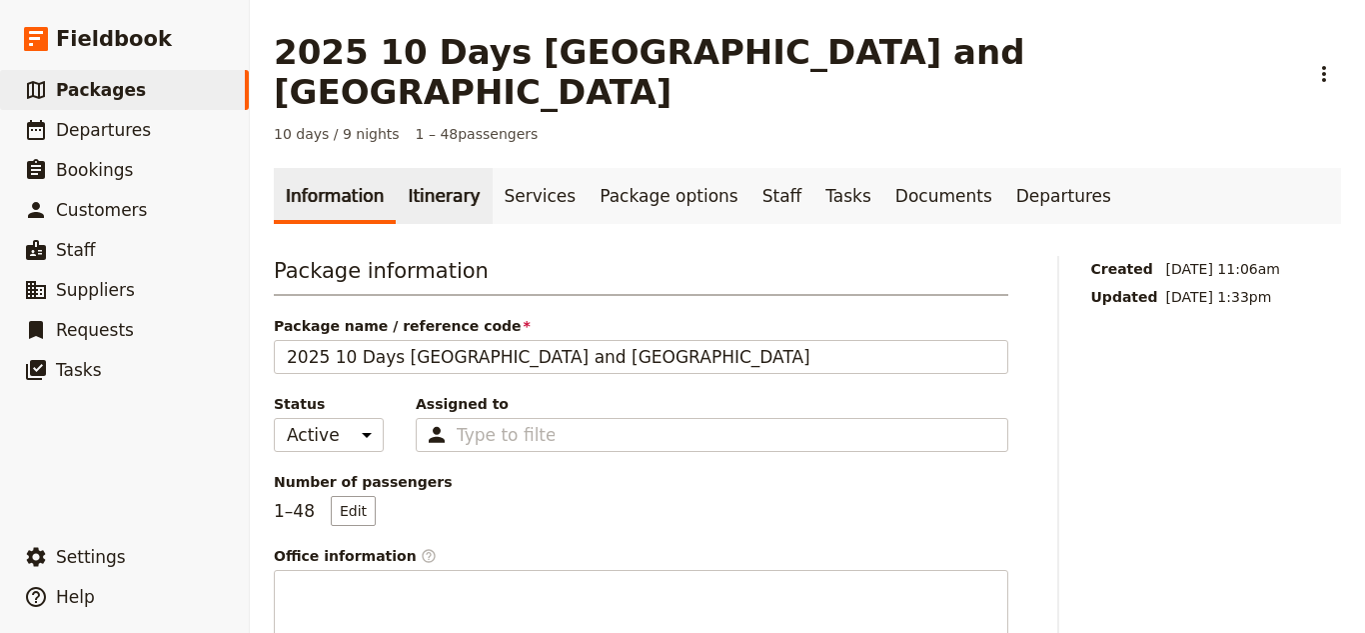
click at [445, 168] on link "Itinerary" at bounding box center [444, 196] width 96 height 56
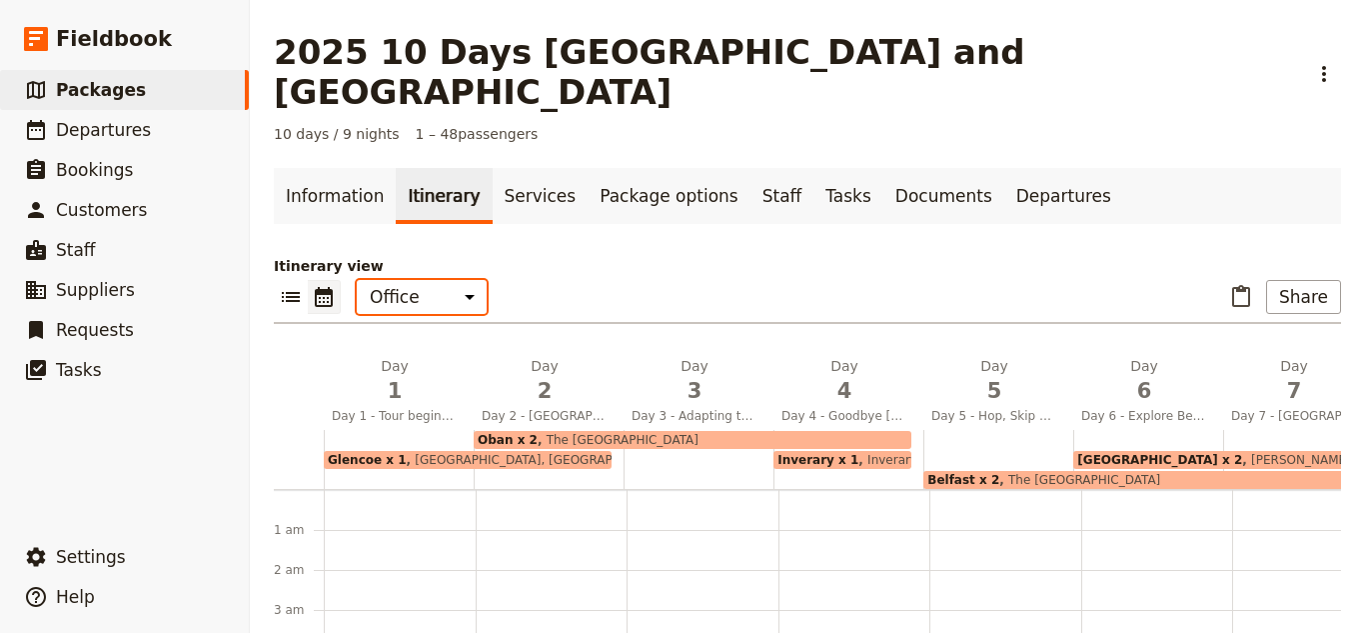
click at [415, 280] on select "Office Guide Passenger Sales" at bounding box center [422, 297] width 130 height 34
click at [357, 280] on select "Office Guide Passenger Sales" at bounding box center [422, 297] width 130 height 34
click at [443, 280] on select "Office Guide Passenger Sales" at bounding box center [422, 297] width 130 height 34
click at [357, 280] on select "Office Guide Passenger Sales" at bounding box center [422, 297] width 130 height 34
click at [410, 280] on select "Office Guide Passenger Sales" at bounding box center [422, 297] width 130 height 34
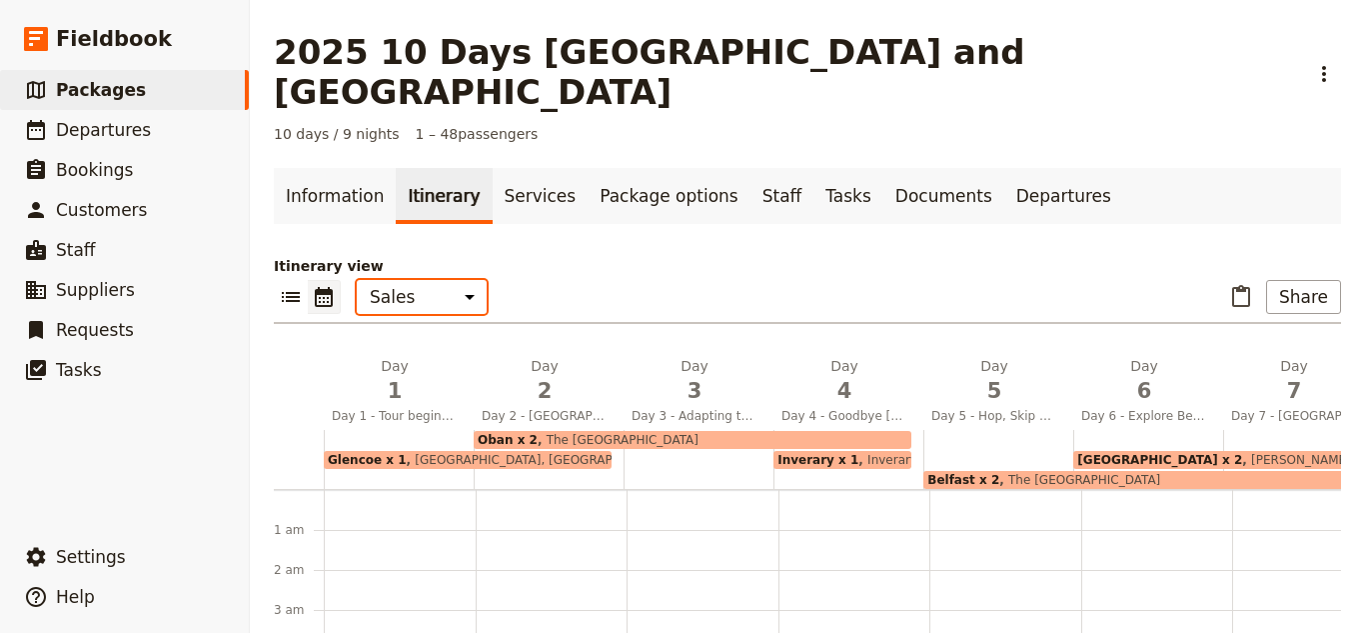
select select "ALL"
click at [357, 280] on select "Office Guide Passenger Sales" at bounding box center [422, 297] width 130 height 34
click at [1287, 280] on button "Share" at bounding box center [1303, 297] width 75 height 34
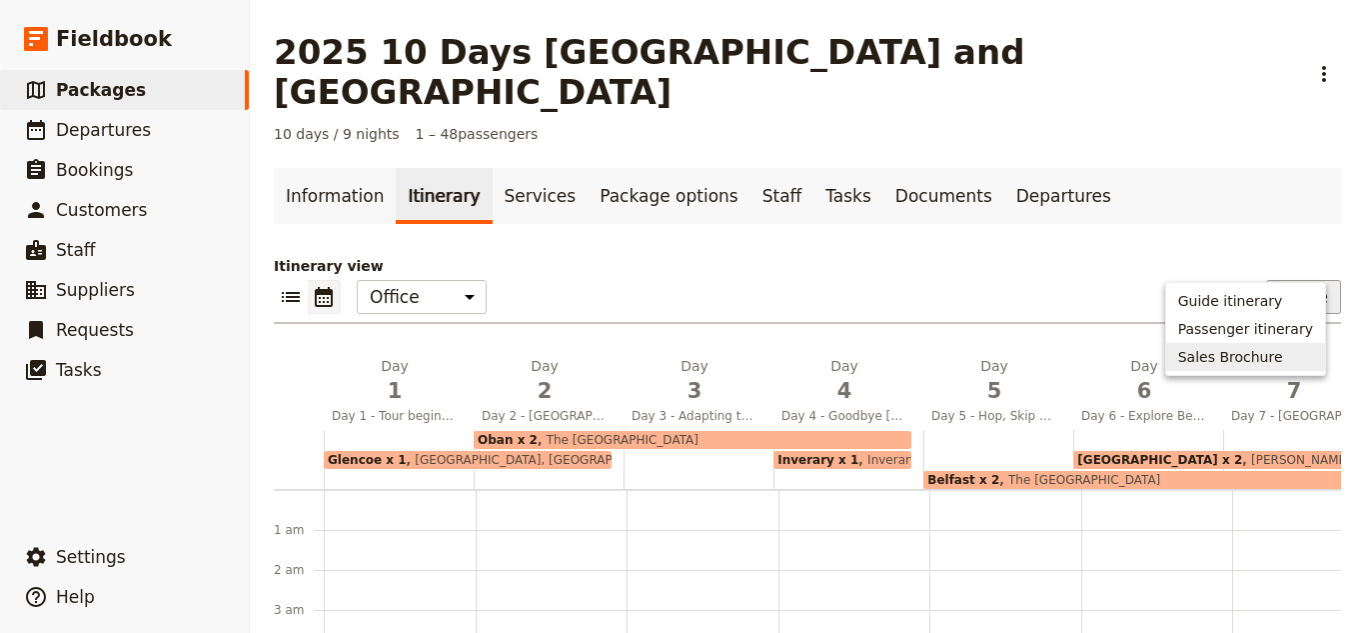
click at [1264, 347] on span "Sales Brochure" at bounding box center [1231, 357] width 105 height 20
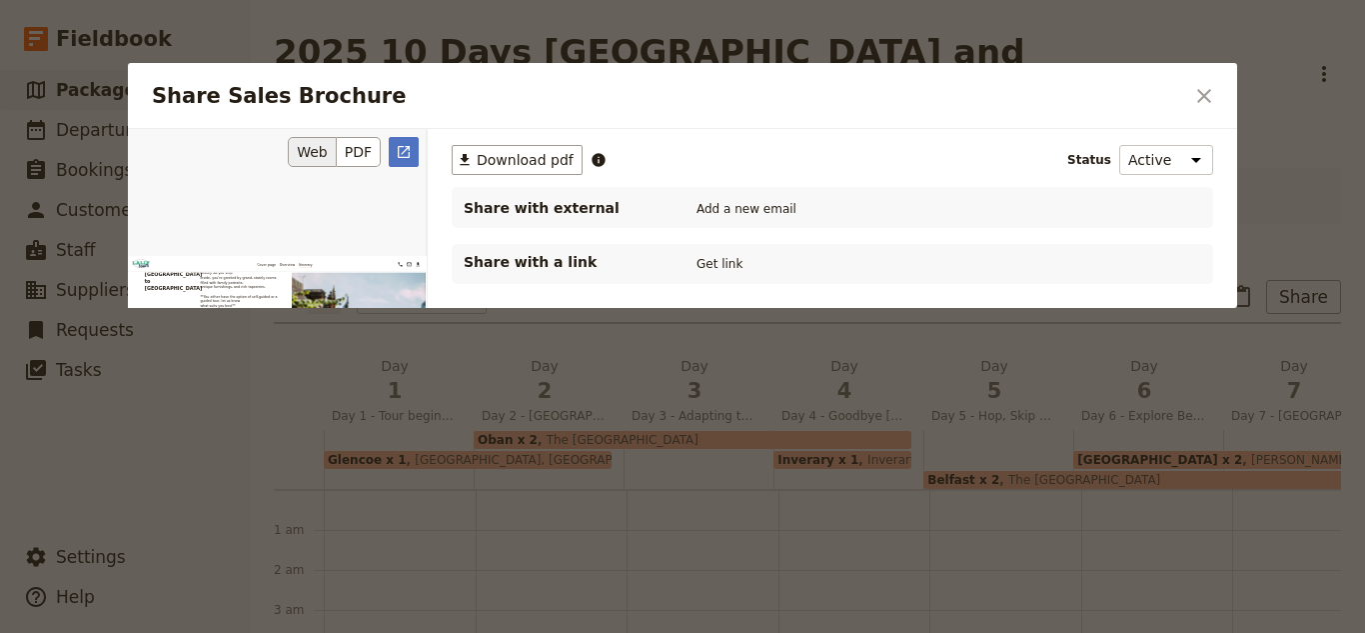
scroll to position [5482, 0]
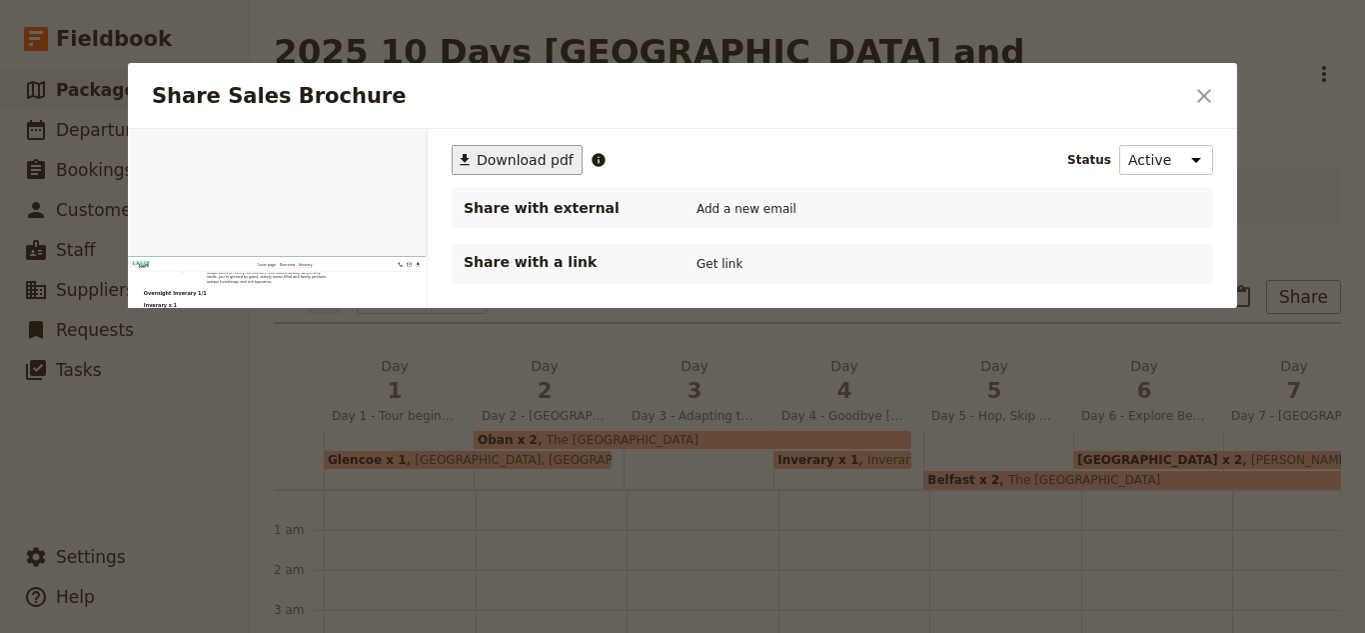
click at [529, 173] on button "​ Download pdf" at bounding box center [517, 160] width 131 height 30
click at [1202, 112] on button "​" at bounding box center [1205, 96] width 34 height 34
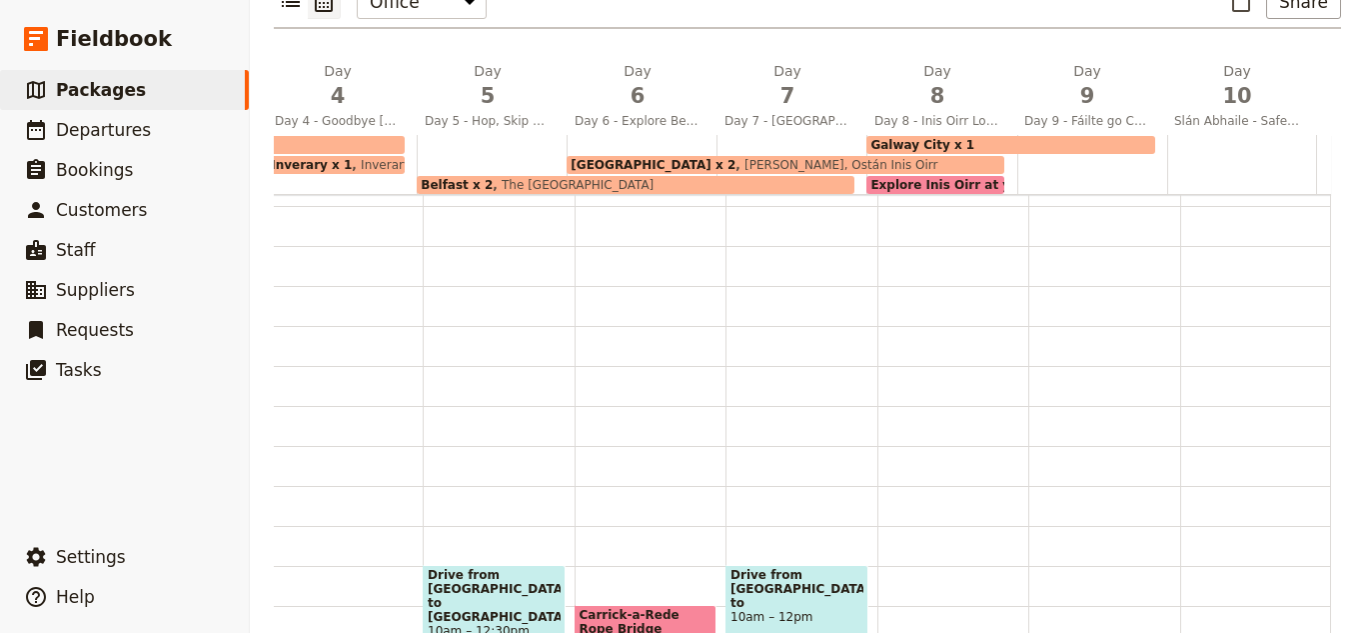
scroll to position [0, 0]
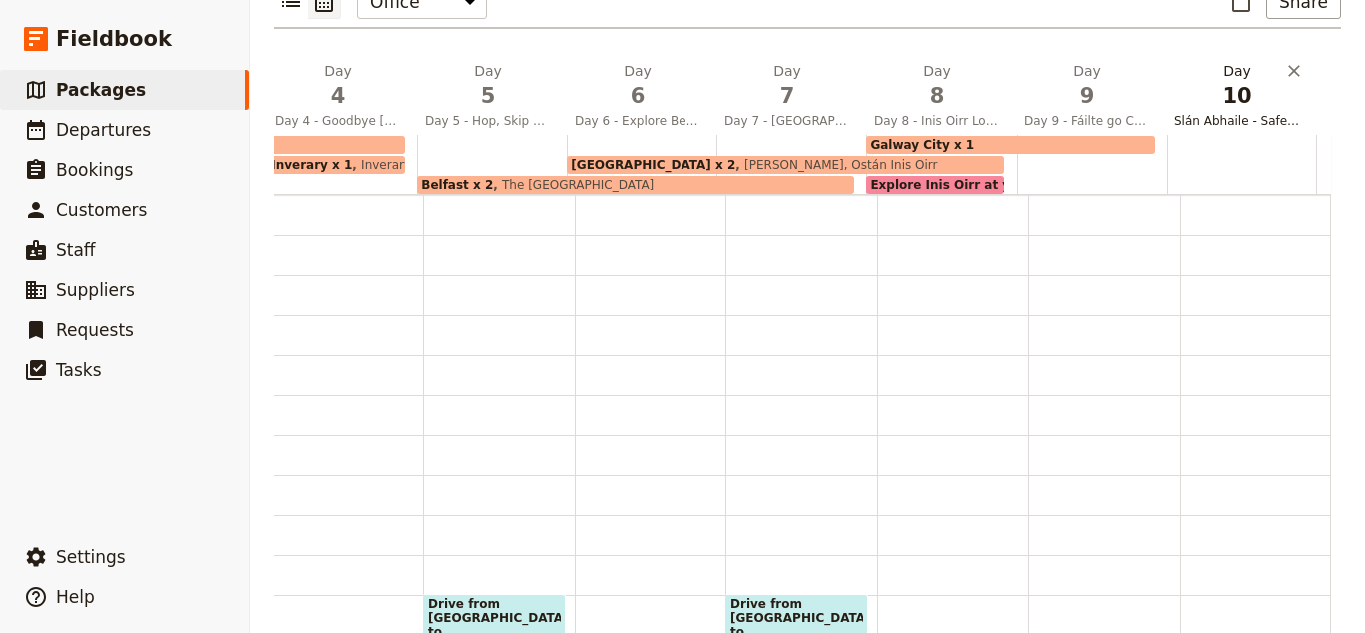
click at [1189, 113] on span "Slán Abhaile - Safe Home!" at bounding box center [1238, 121] width 142 height 16
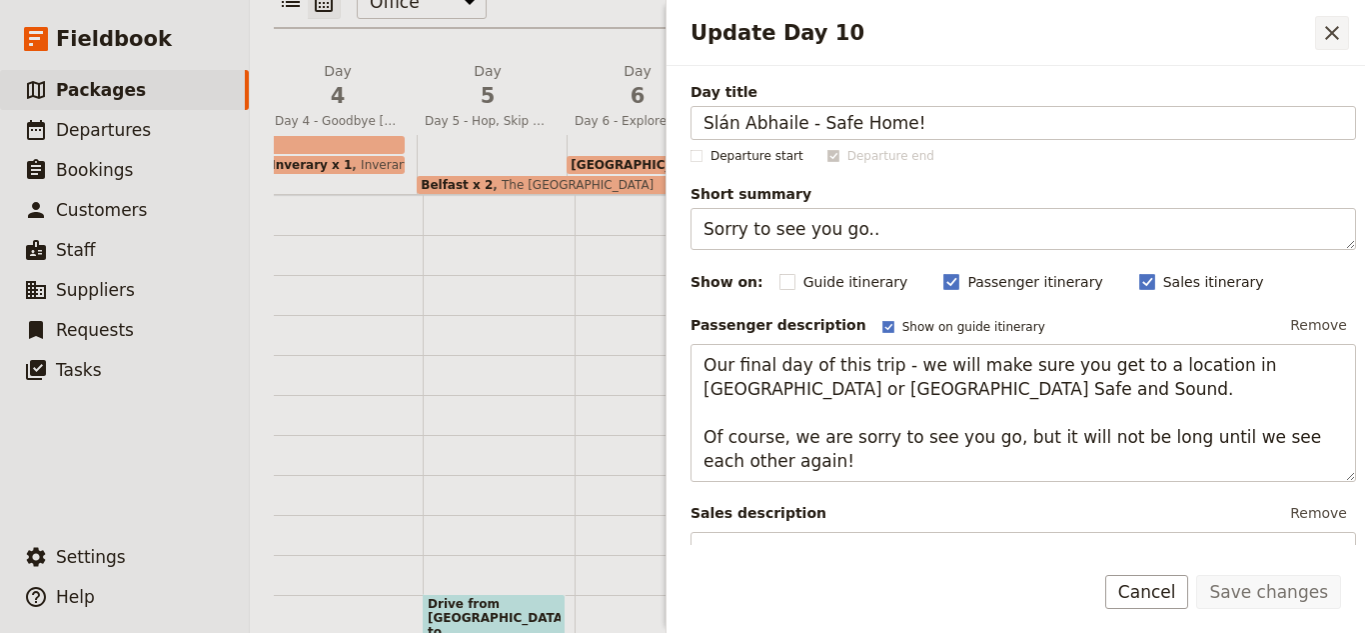
click at [1326, 38] on icon "Close drawer" at bounding box center [1332, 33] width 24 height 24
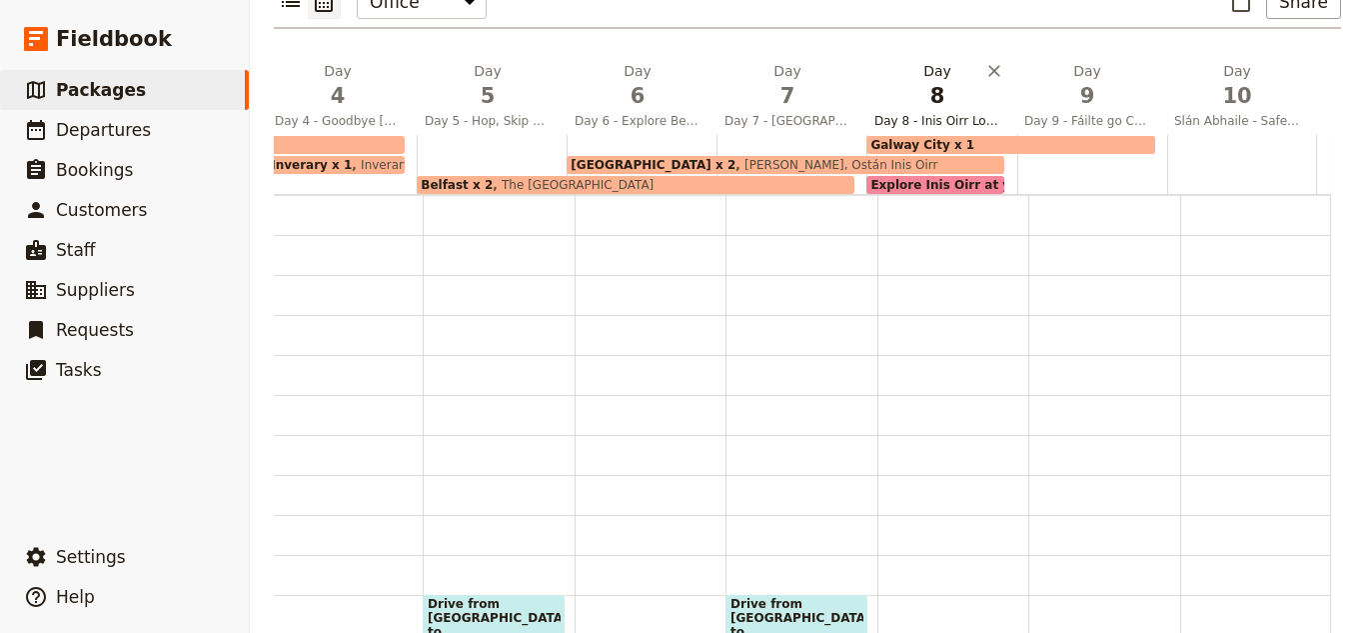
click at [919, 61] on h2 "Day 8 Day 8 - Inis Oirr Local Day" at bounding box center [938, 86] width 126 height 50
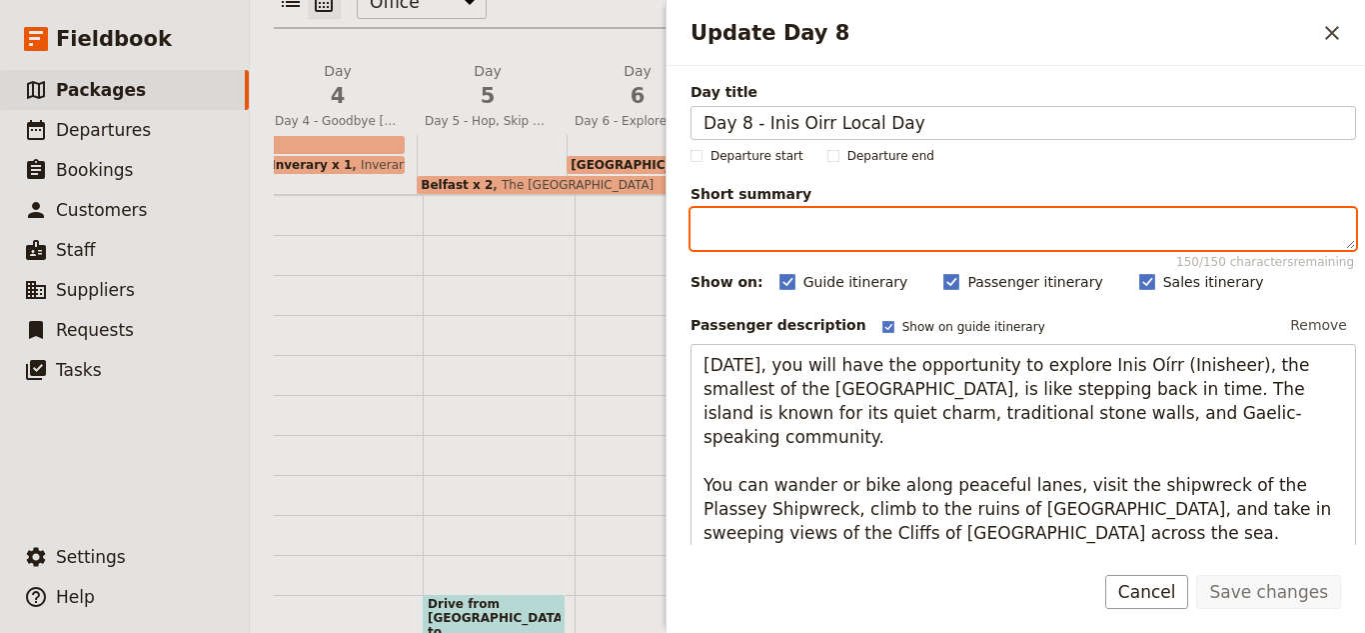
click at [973, 216] on textarea "Short summary 150 / 150 characters remaining" at bounding box center [1024, 229] width 666 height 42
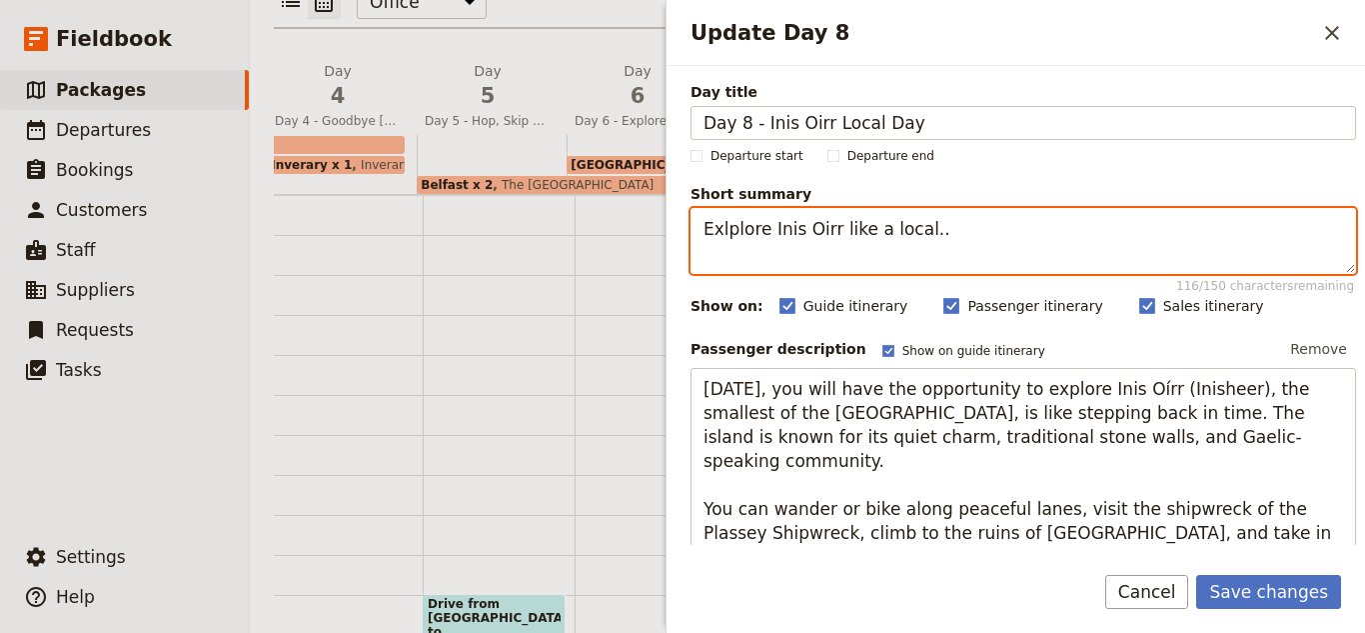
type textarea "Exlplore Inis Oirr like a local.."
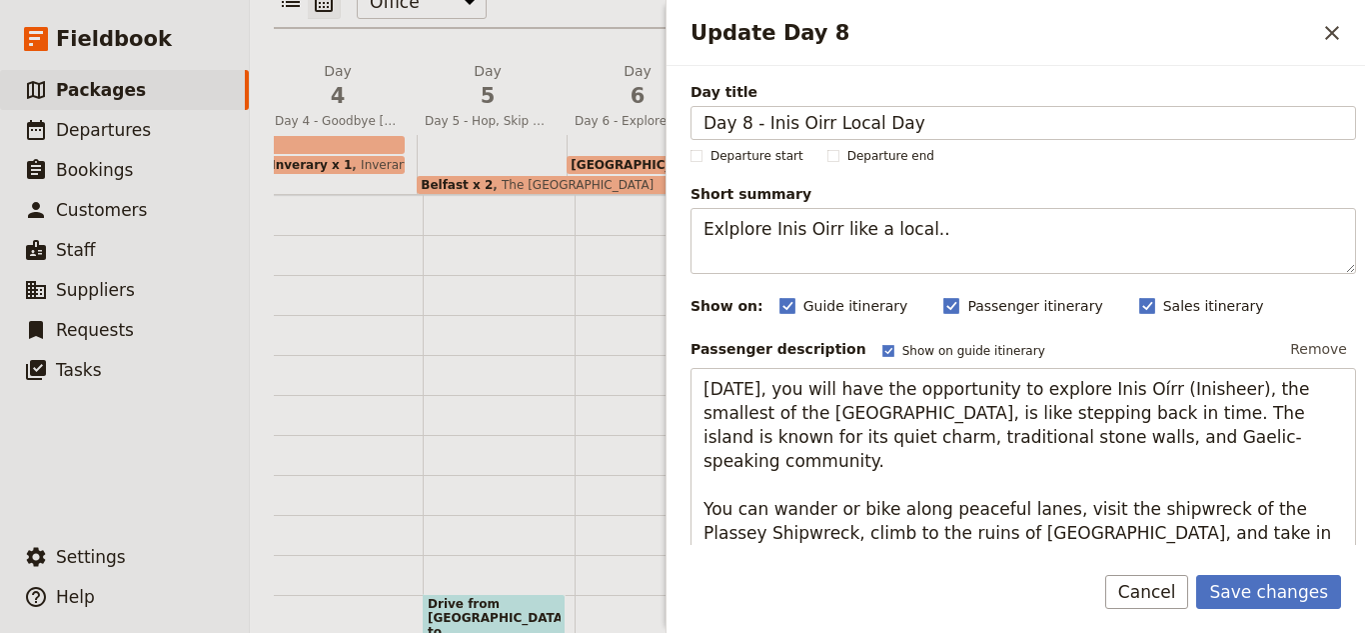
click at [1248, 613] on div "Save changes Cancel" at bounding box center [1016, 604] width 699 height 58
click at [1240, 590] on button "Save changes" at bounding box center [1269, 592] width 145 height 34
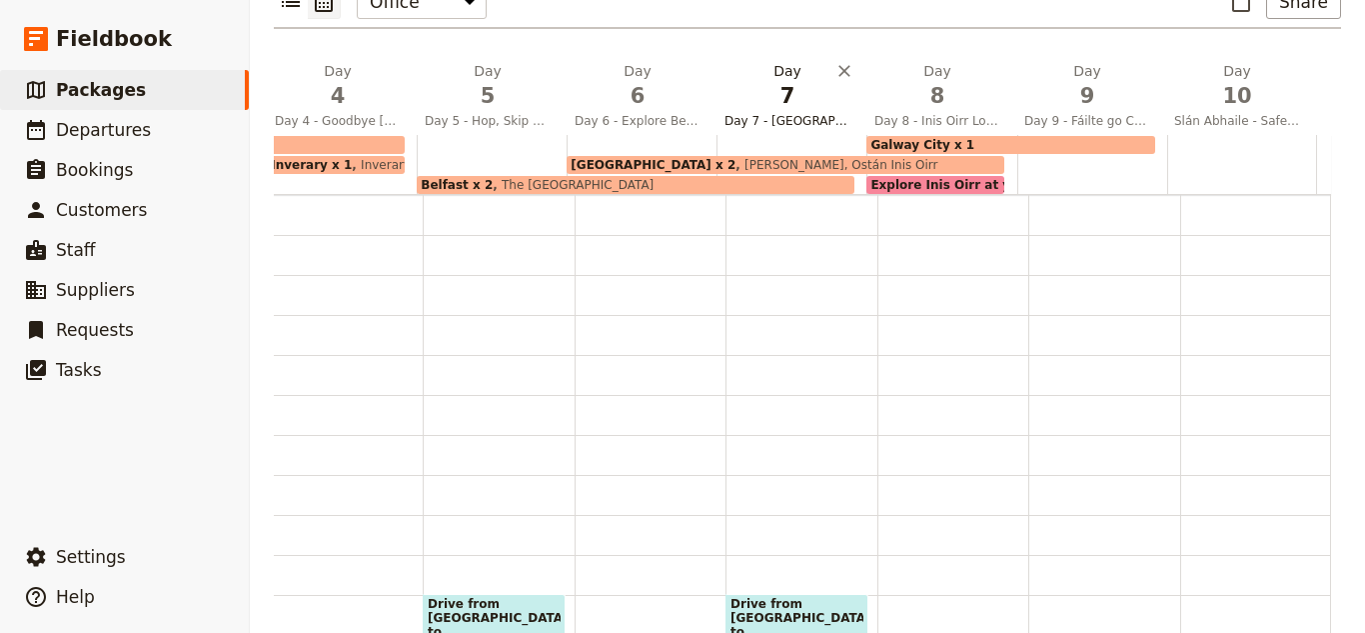
click at [792, 81] on span "7" at bounding box center [788, 96] width 126 height 30
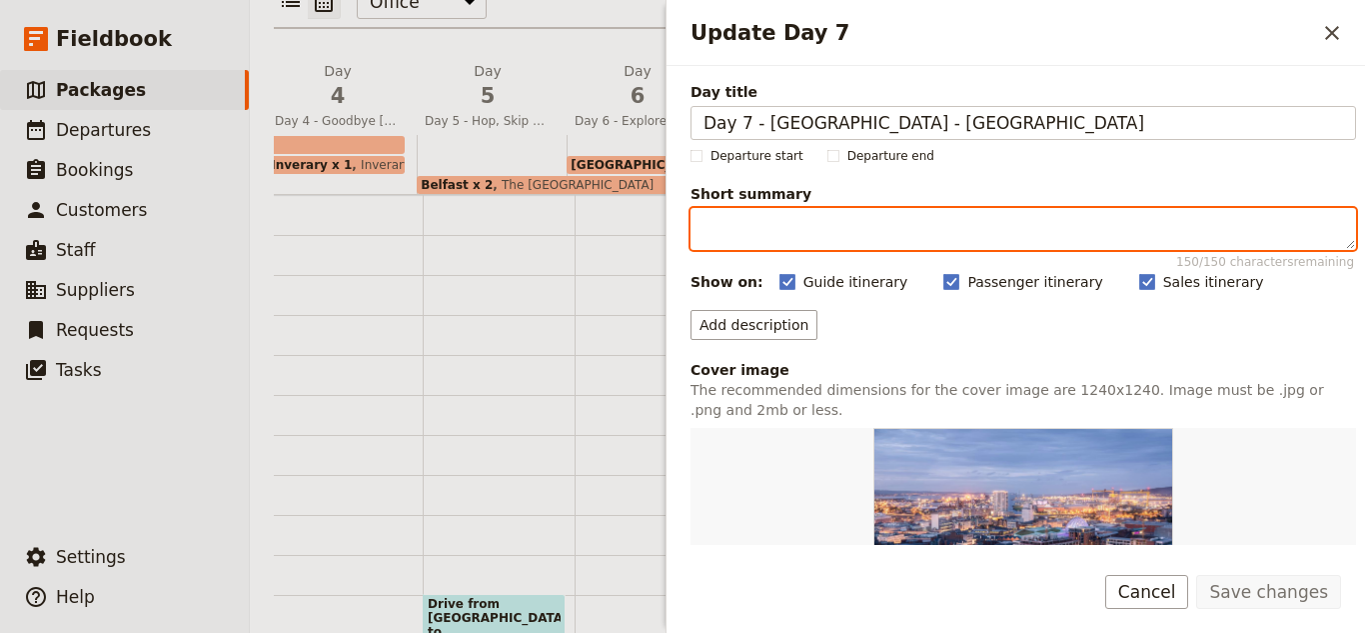
click at [831, 228] on textarea "Short summary 150 / 150 characters remaining" at bounding box center [1024, 229] width 666 height 42
type textarea "D"
type textarea "o"
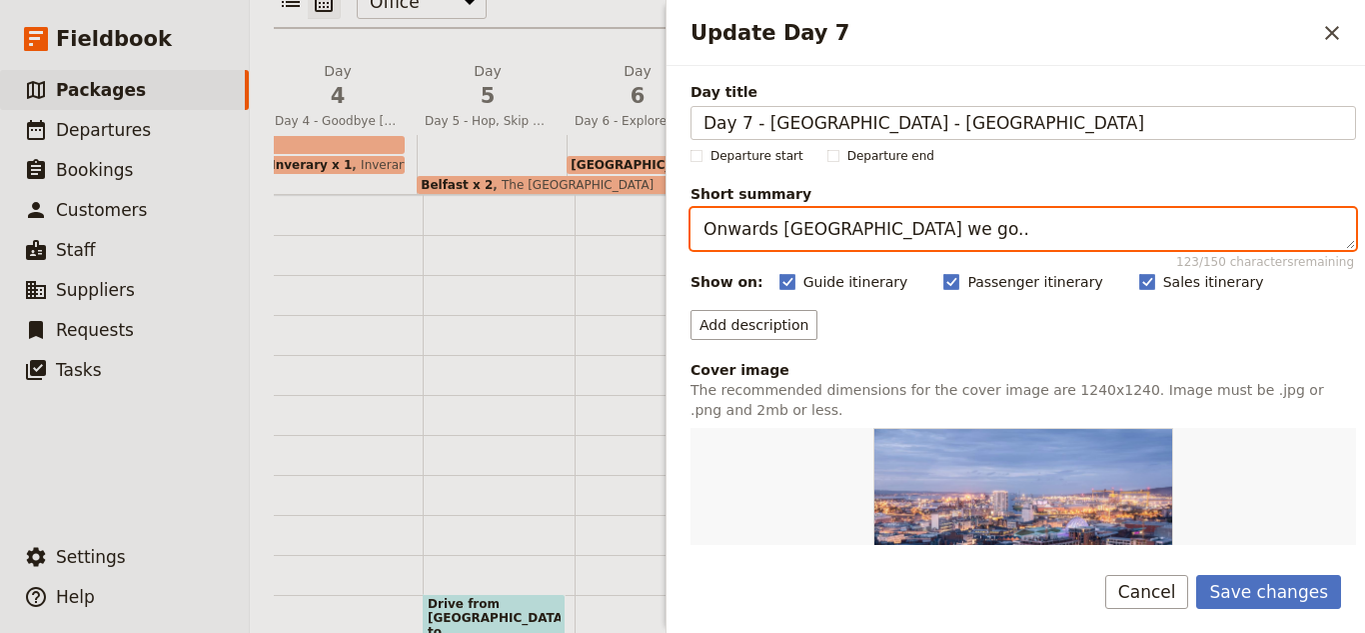
click at [827, 237] on textarea "Onwards South West we go.." at bounding box center [1024, 229] width 666 height 42
click at [835, 237] on textarea "Onwards SouthWest we go.." at bounding box center [1024, 229] width 666 height 42
type textarea "Onwards Southwest we go.."
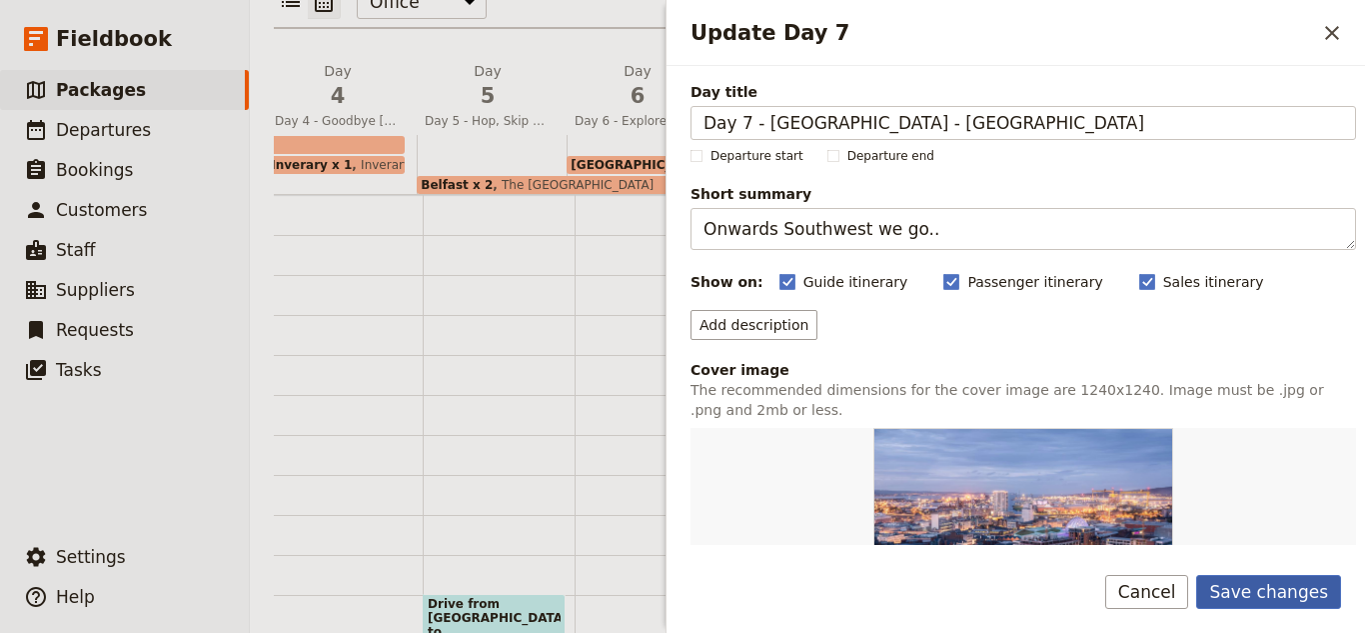
click at [1283, 584] on button "Save changes" at bounding box center [1269, 592] width 145 height 34
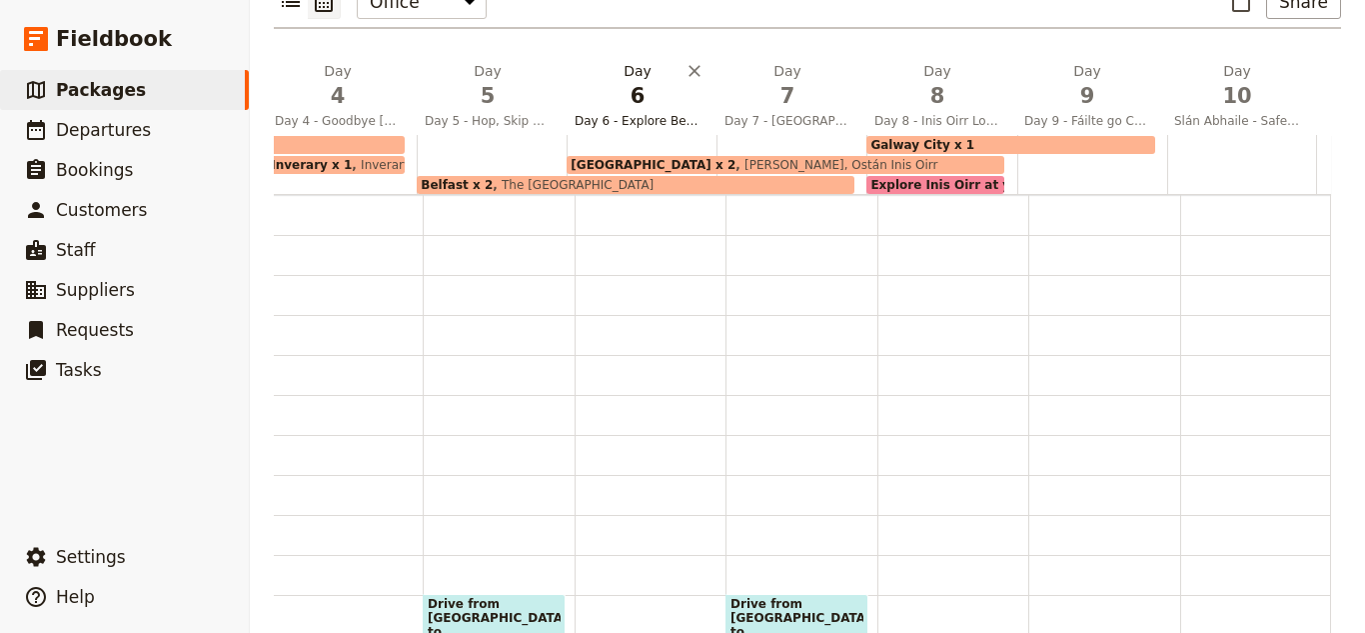
click at [595, 81] on span "6" at bounding box center [638, 96] width 126 height 30
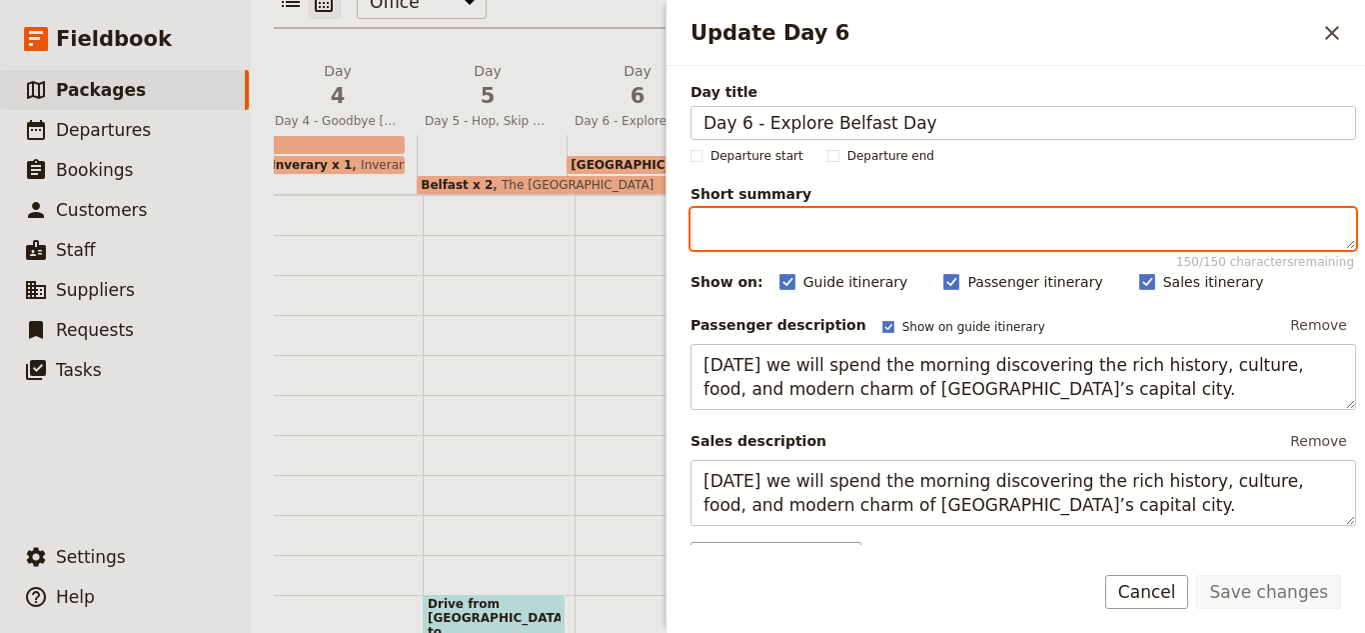
click at [794, 215] on textarea "Short summary 150 / 150 characters remaining" at bounding box center [1024, 229] width 666 height 42
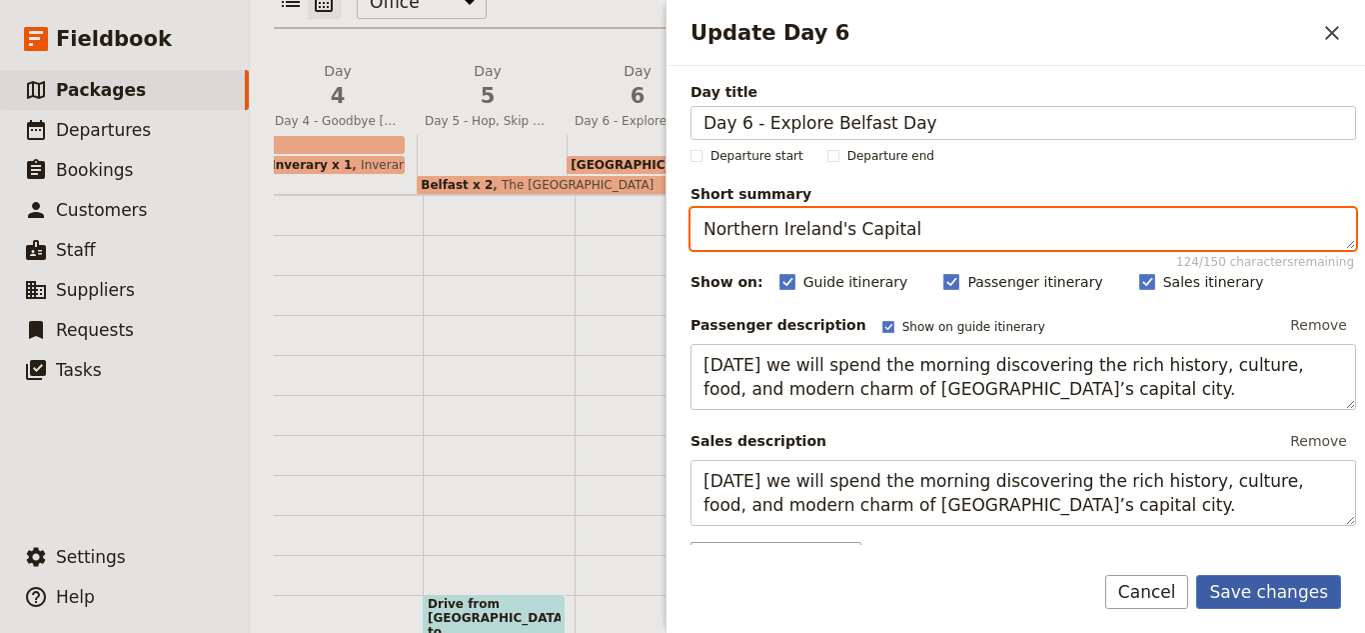
type textarea "Northern Ireland's Capital"
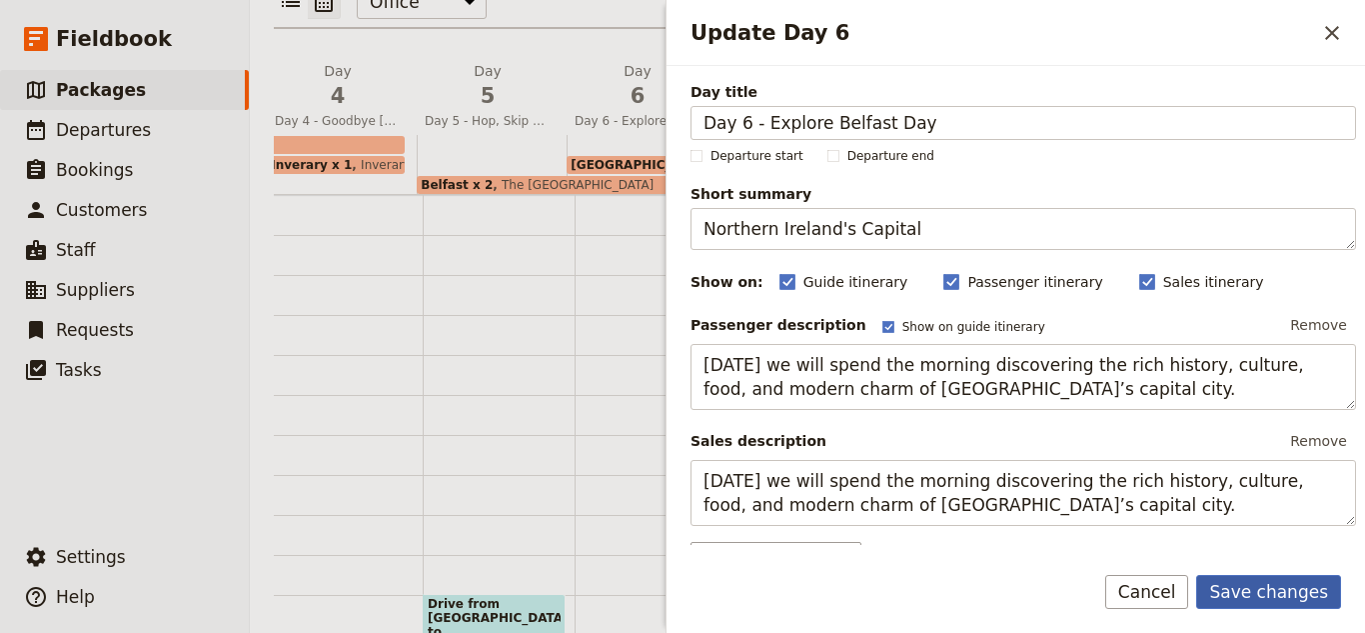
click at [1309, 598] on button "Save changes" at bounding box center [1269, 592] width 145 height 34
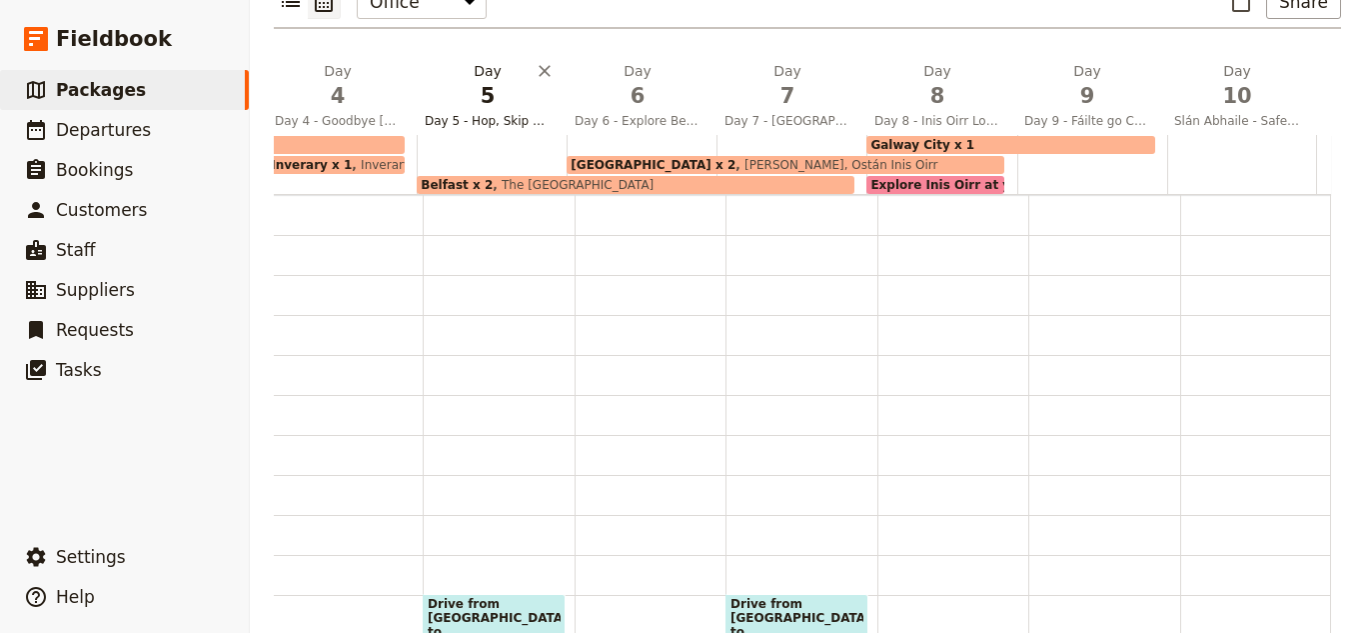
click at [503, 81] on span "5" at bounding box center [488, 96] width 126 height 30
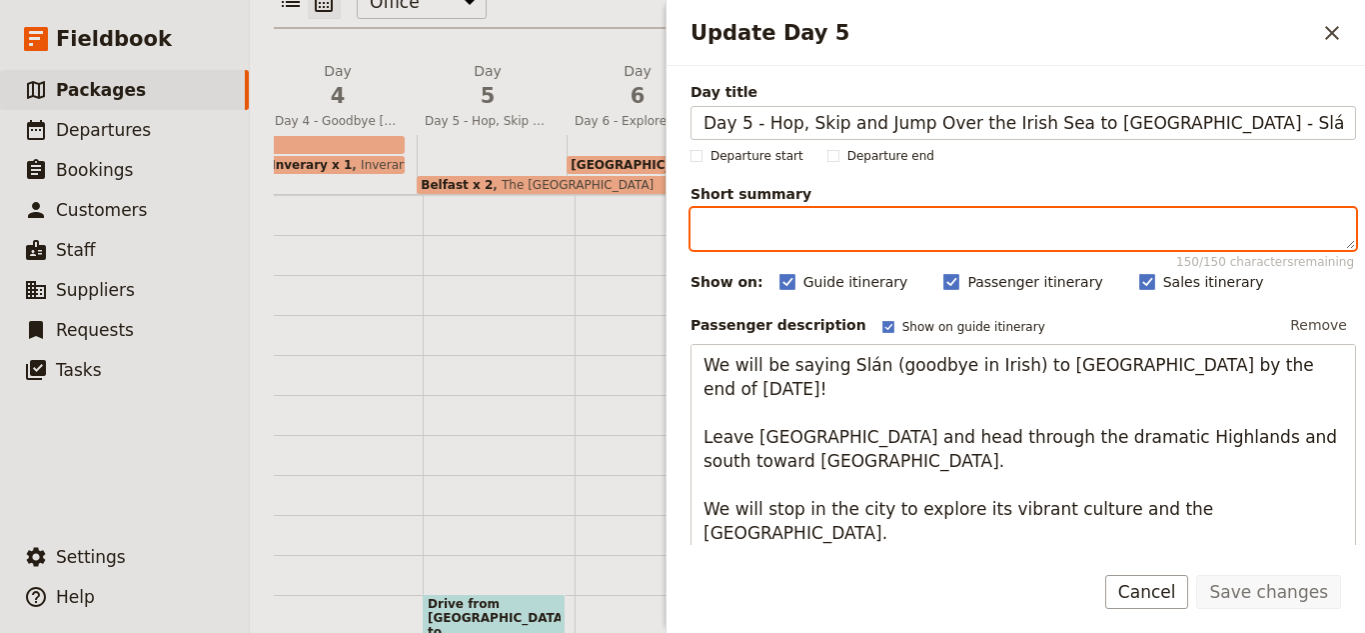
click at [858, 230] on textarea "Short summary 150 / 150 characters remaining" at bounding box center [1024, 229] width 666 height 42
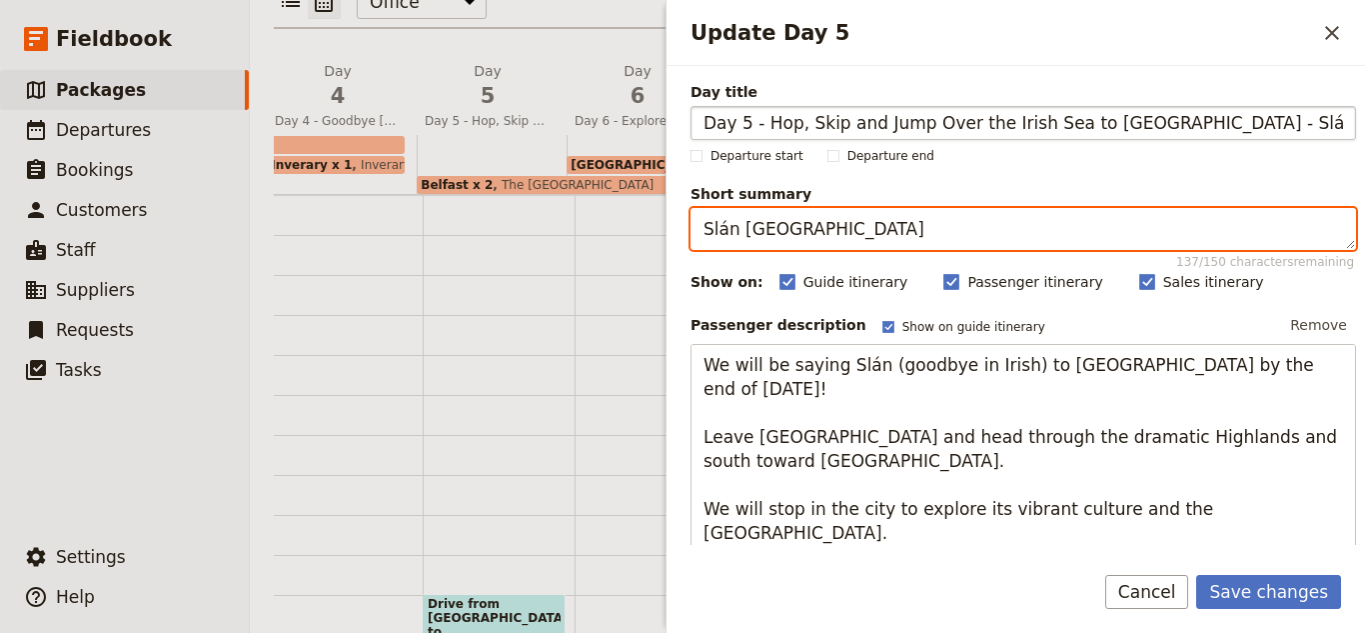
type textarea "Slán Scotland"
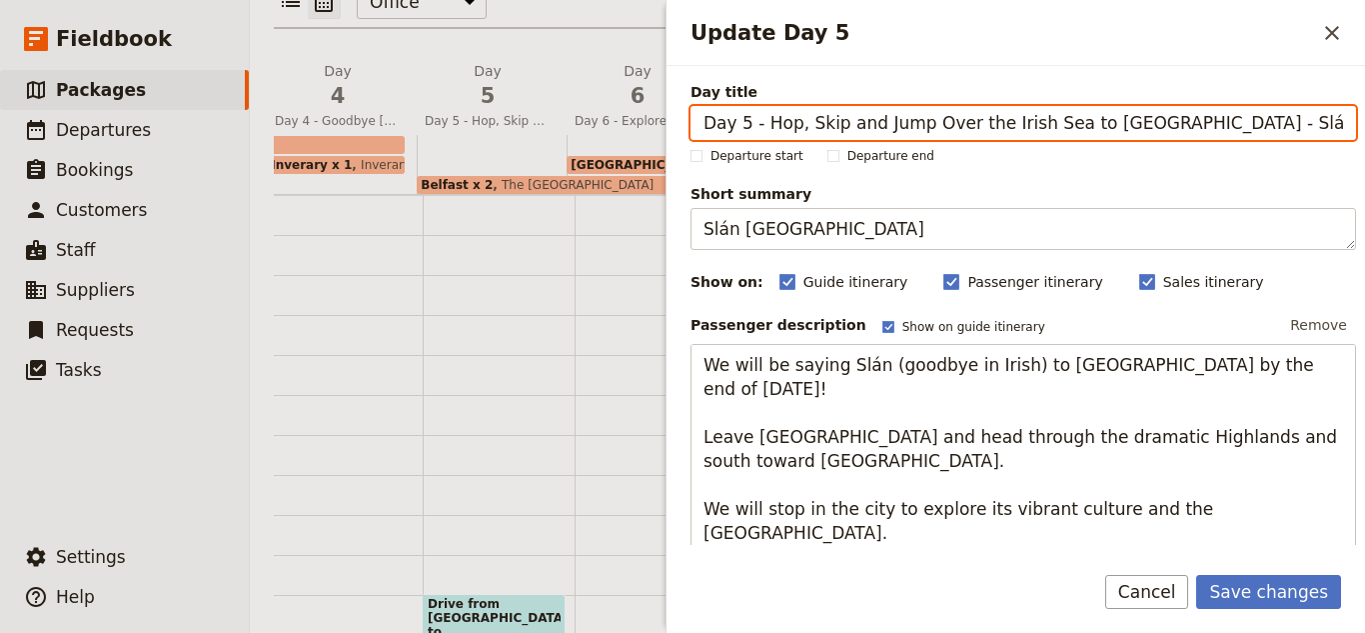
drag, startPoint x: 1249, startPoint y: 122, endPoint x: 1129, endPoint y: 133, distance: 120.5
click at [1129, 133] on input "Day 5 - Hop, Skip and Jump Over the Irish Sea to Belfast - Slán Scotland!" at bounding box center [1024, 123] width 666 height 34
type input "Day 5 - Hop, Skip and Jump Over the Irish Sea to Belfast"
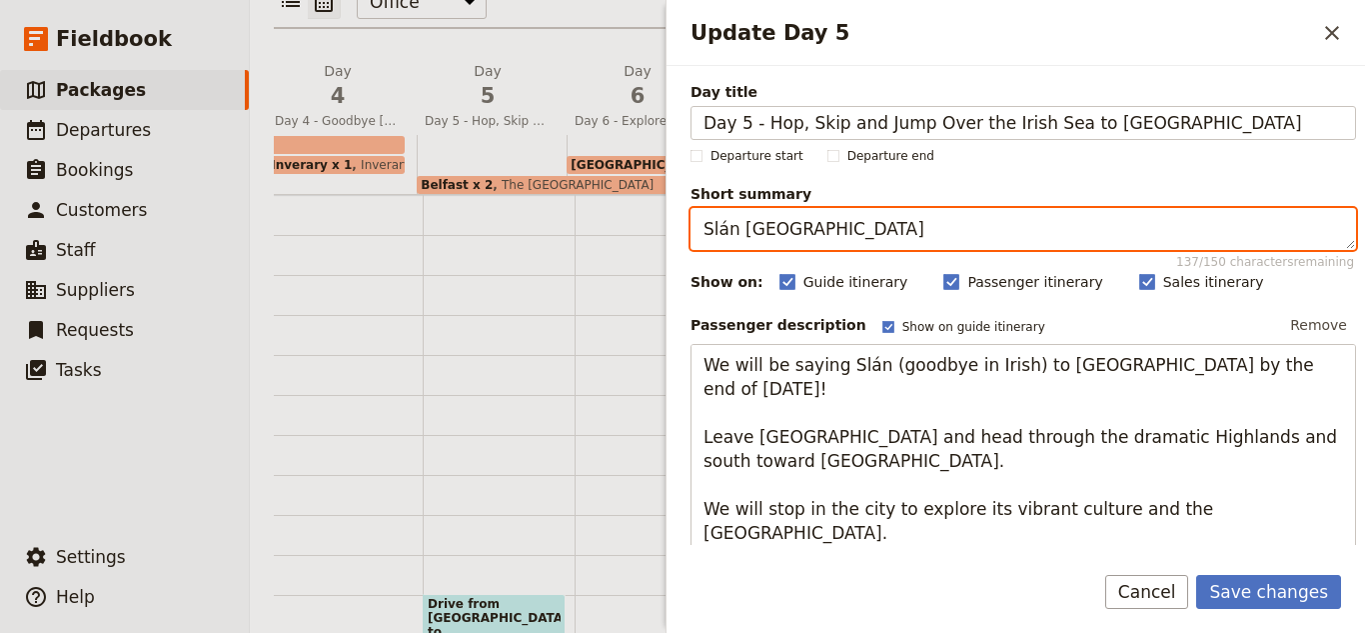
click at [836, 226] on textarea "Slán Scotland" at bounding box center [1024, 229] width 666 height 42
type textarea "Slán Scotland!"
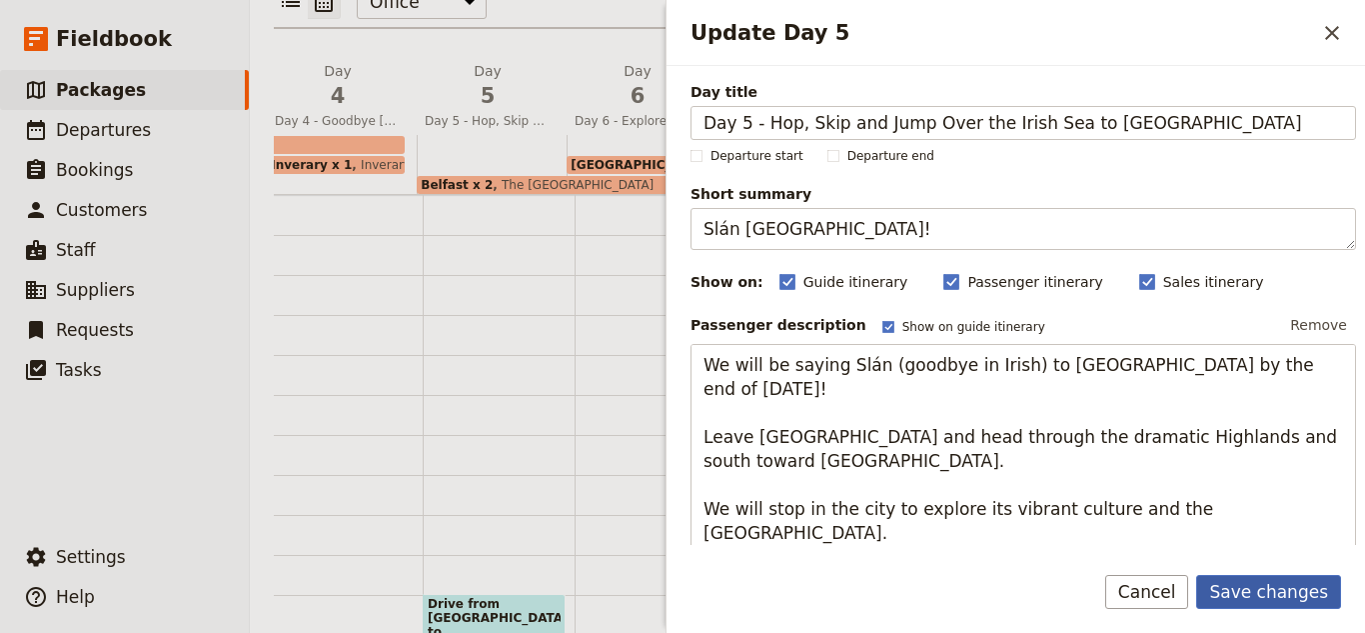
click at [1283, 595] on button "Save changes" at bounding box center [1269, 592] width 145 height 34
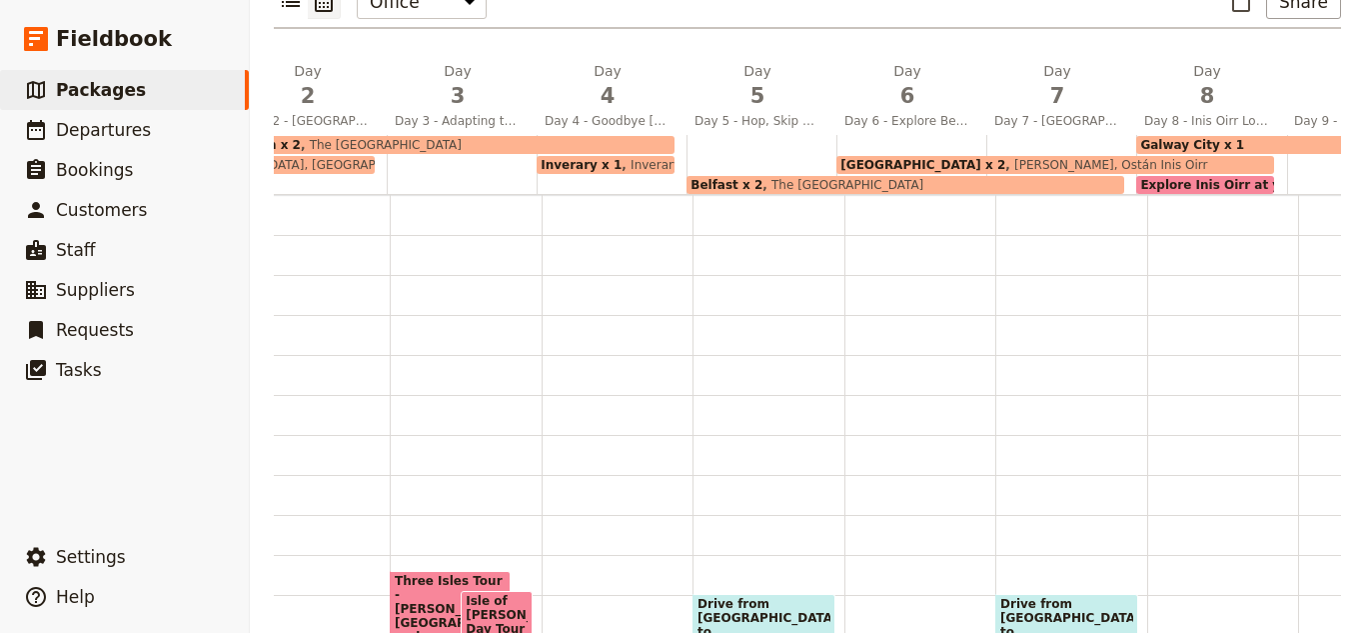
scroll to position [0, 232]
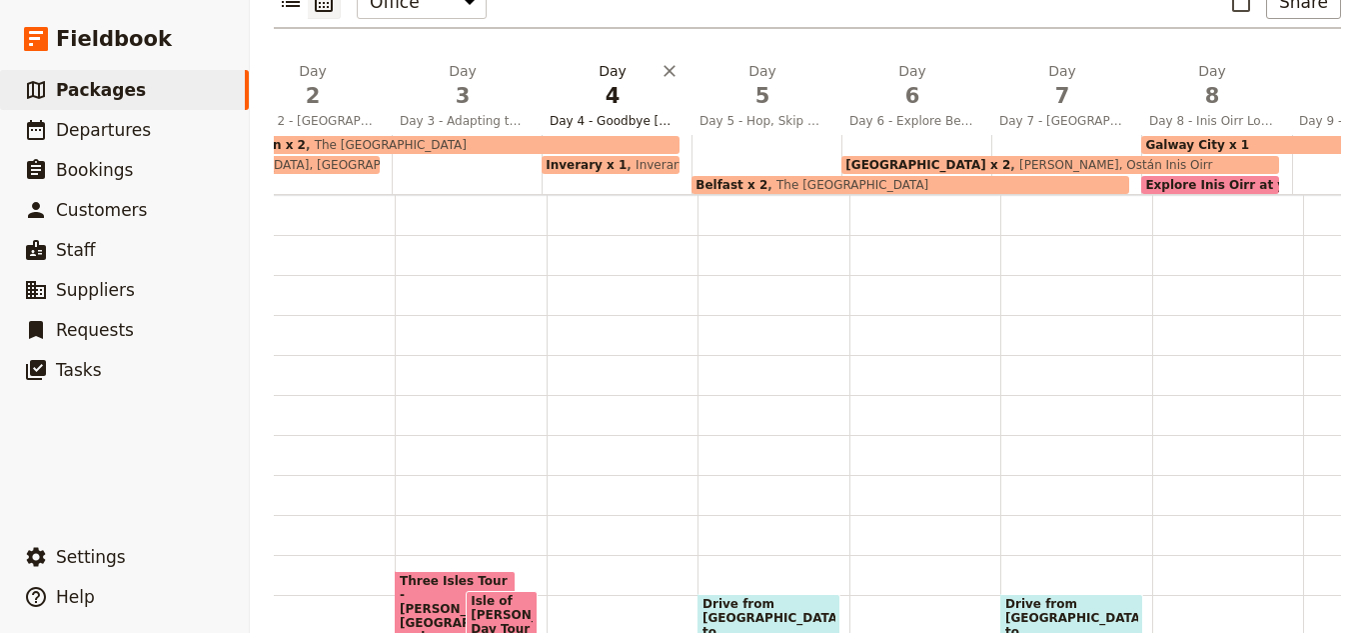
click at [643, 81] on span "4" at bounding box center [613, 96] width 126 height 30
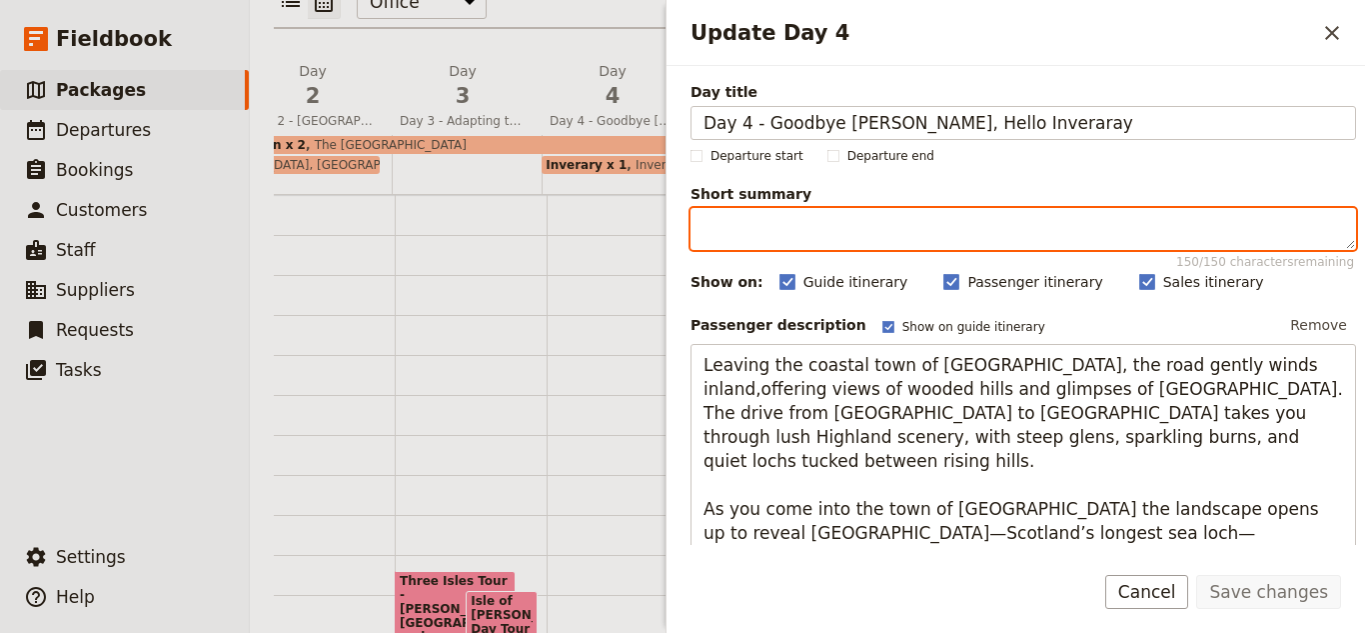
click at [967, 224] on textarea "Short summary 150 / 150 characters remaining" at bounding box center [1024, 229] width 666 height 42
click at [853, 245] on textarea "Short summary 150 / 150 characters remaining" at bounding box center [1024, 229] width 666 height 42
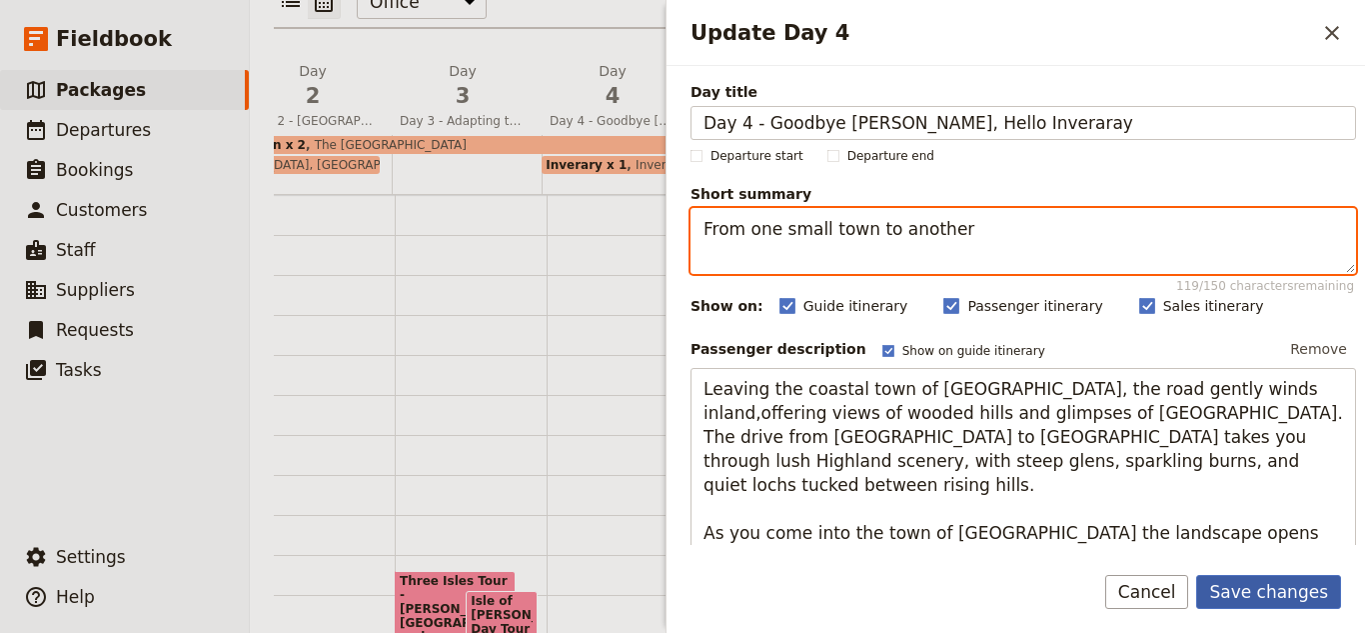
type textarea "From one small town to another"
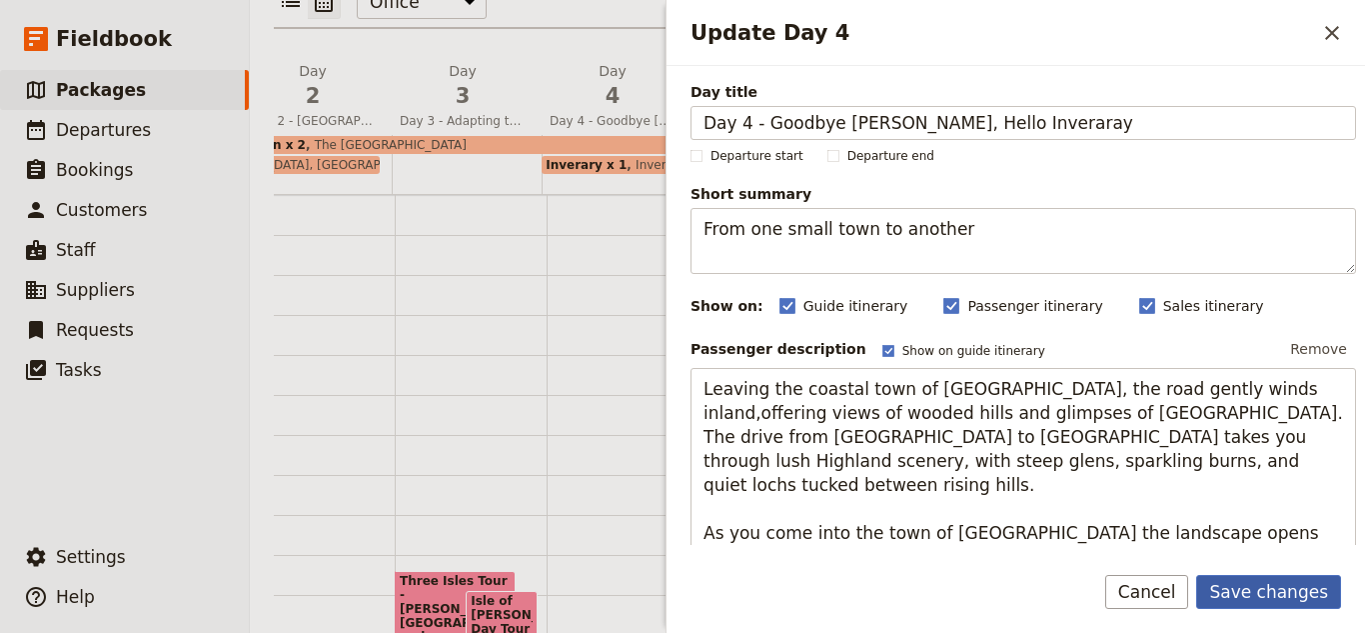
click at [1220, 586] on button "Save changes" at bounding box center [1269, 592] width 145 height 34
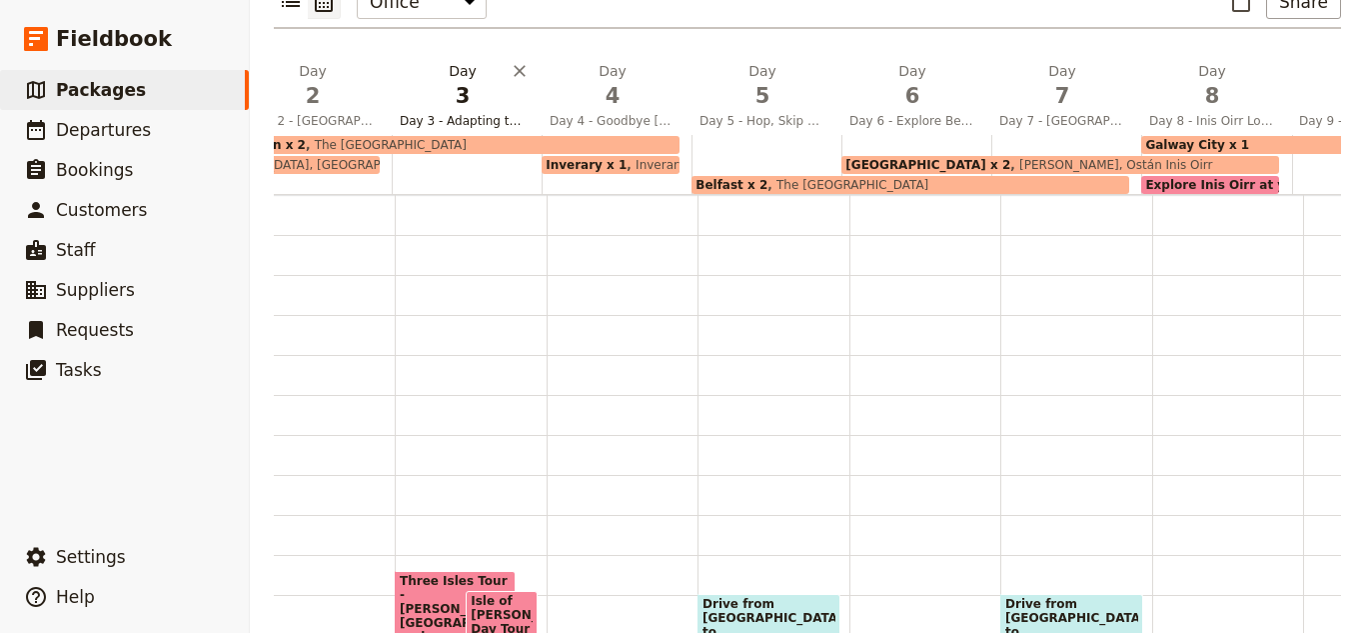
click at [500, 113] on span "Day 3 - Adapting to Island Life" at bounding box center [463, 121] width 142 height 16
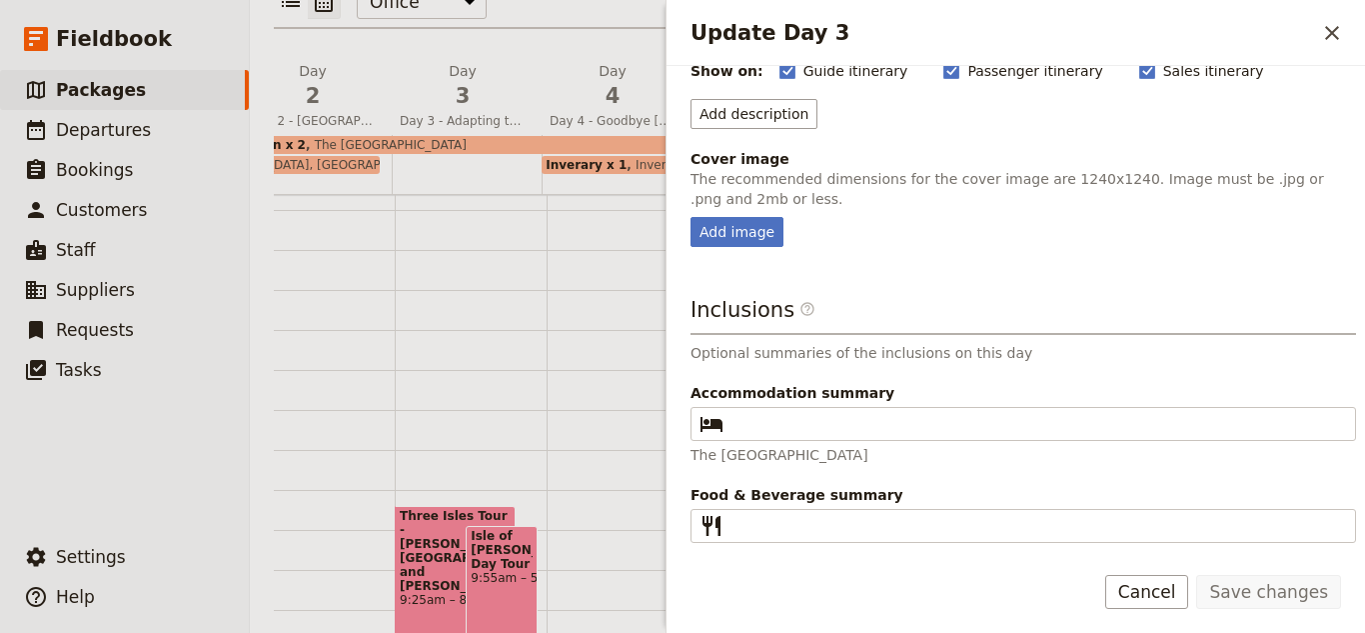
scroll to position [0, 0]
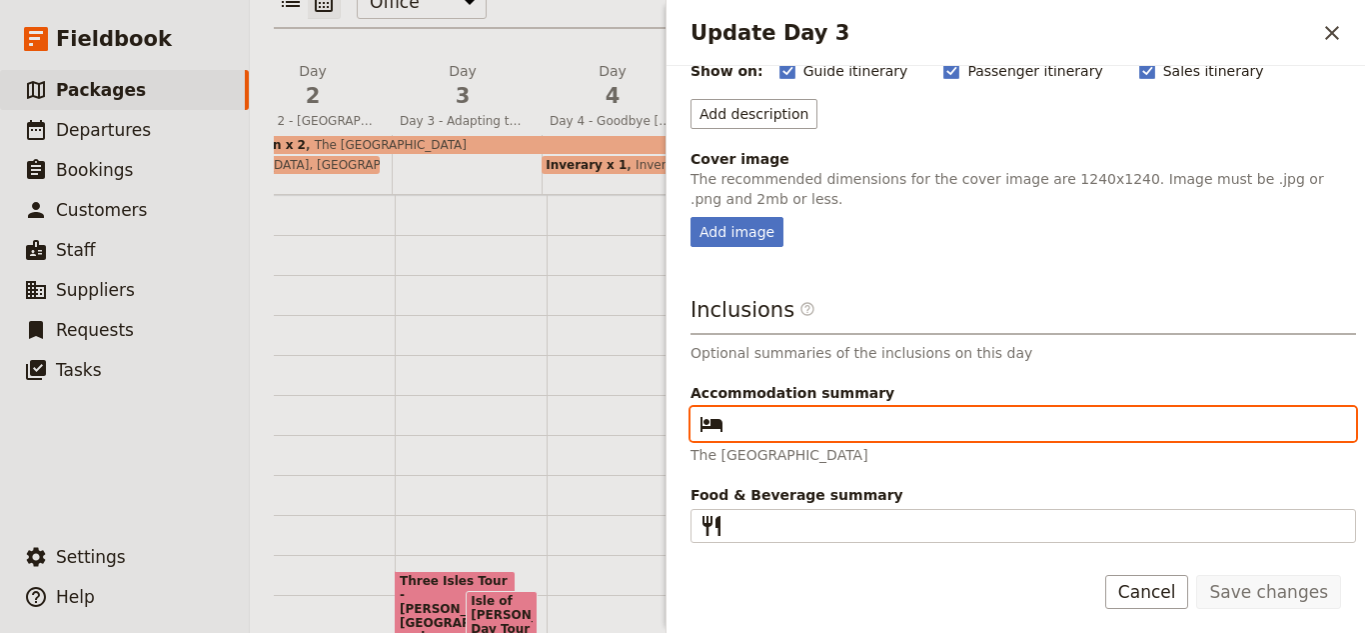
click at [760, 423] on input "Accommodation summary ​" at bounding box center [1038, 424] width 612 height 24
type input "1 x The Royal"
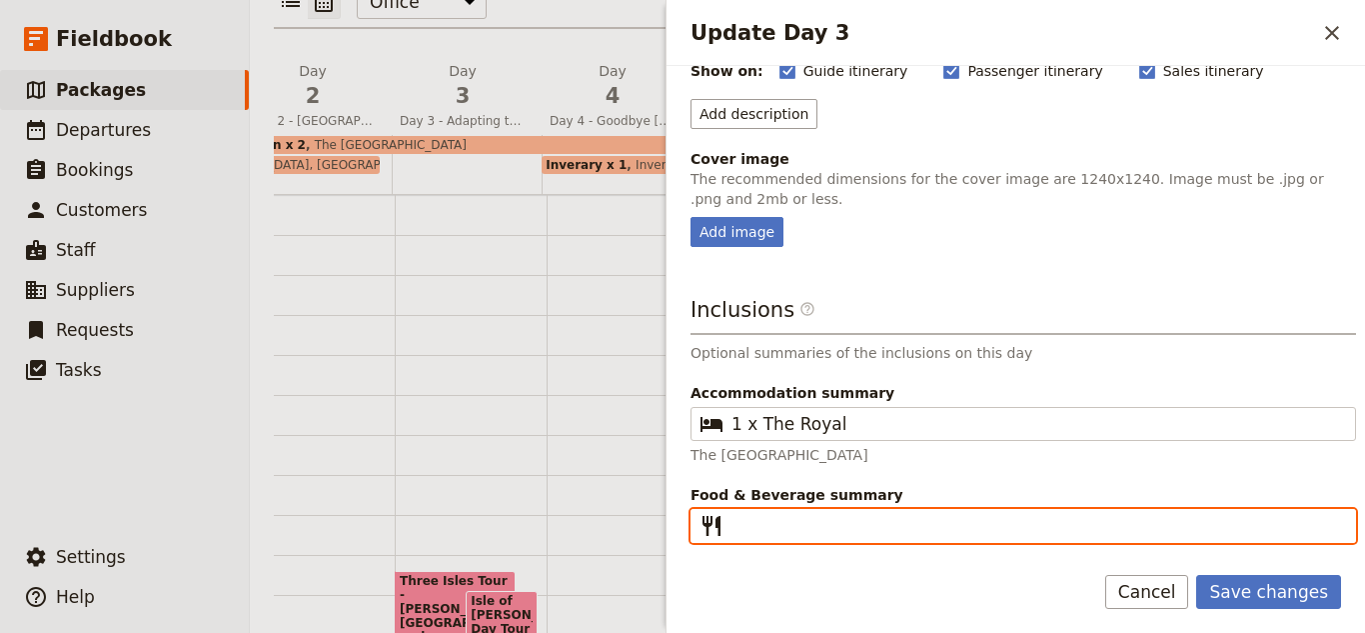
click at [733, 529] on input "Food & Beverage summary ​" at bounding box center [1038, 526] width 612 height 24
type input "Breakfast, Dinner"
click at [1197, 575] on button "Save changes" at bounding box center [1269, 592] width 145 height 34
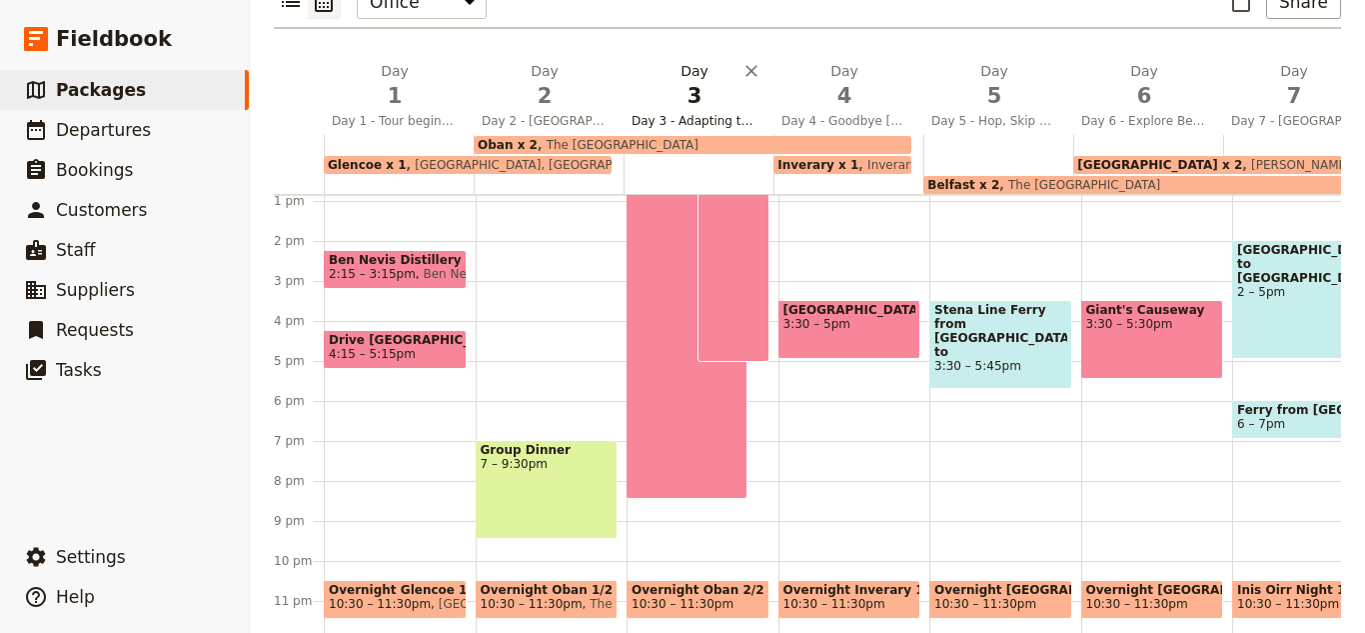
click at [679, 81] on span "3" at bounding box center [695, 96] width 126 height 30
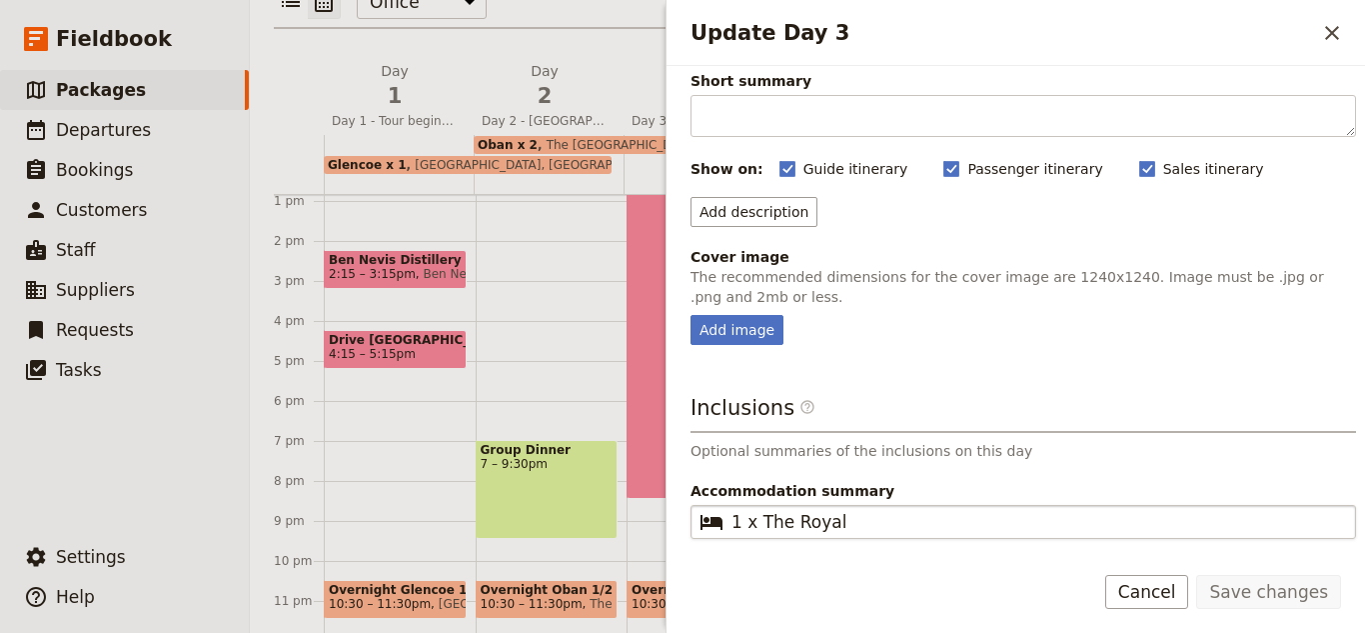
scroll to position [211, 0]
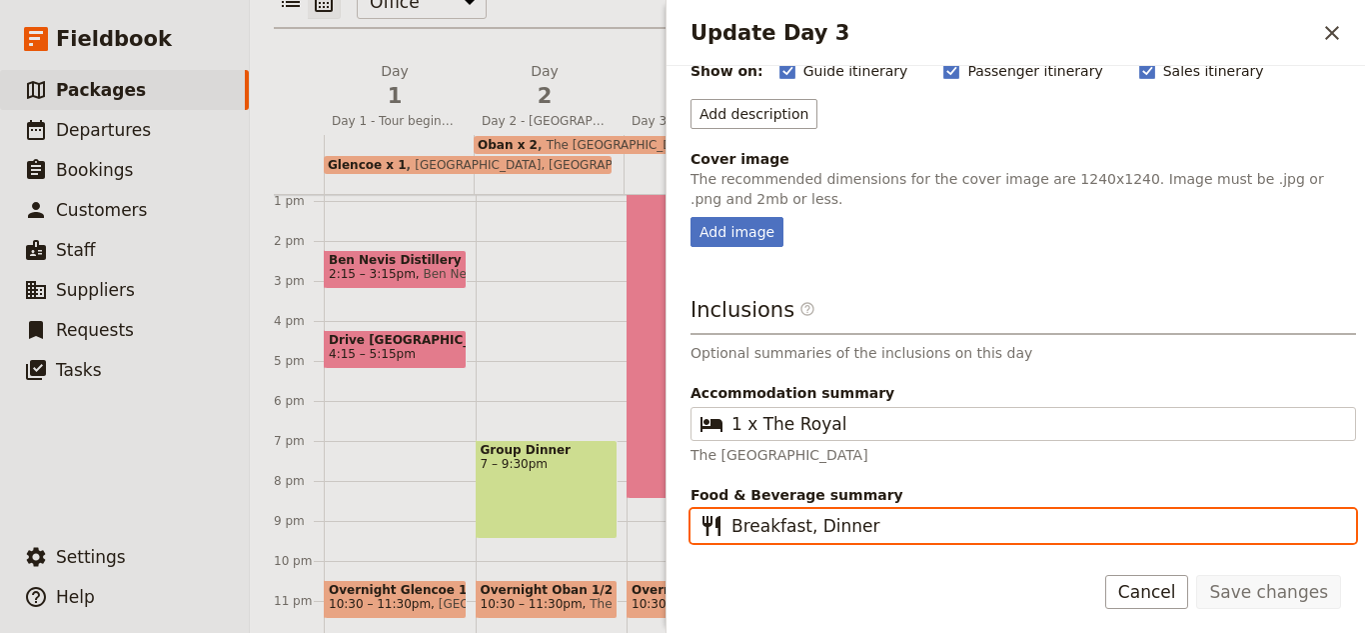
drag, startPoint x: 906, startPoint y: 520, endPoint x: 808, endPoint y: 538, distance: 99.6
click at [808, 538] on fieldset "​ Breakfast, Dinner" at bounding box center [1024, 526] width 666 height 34
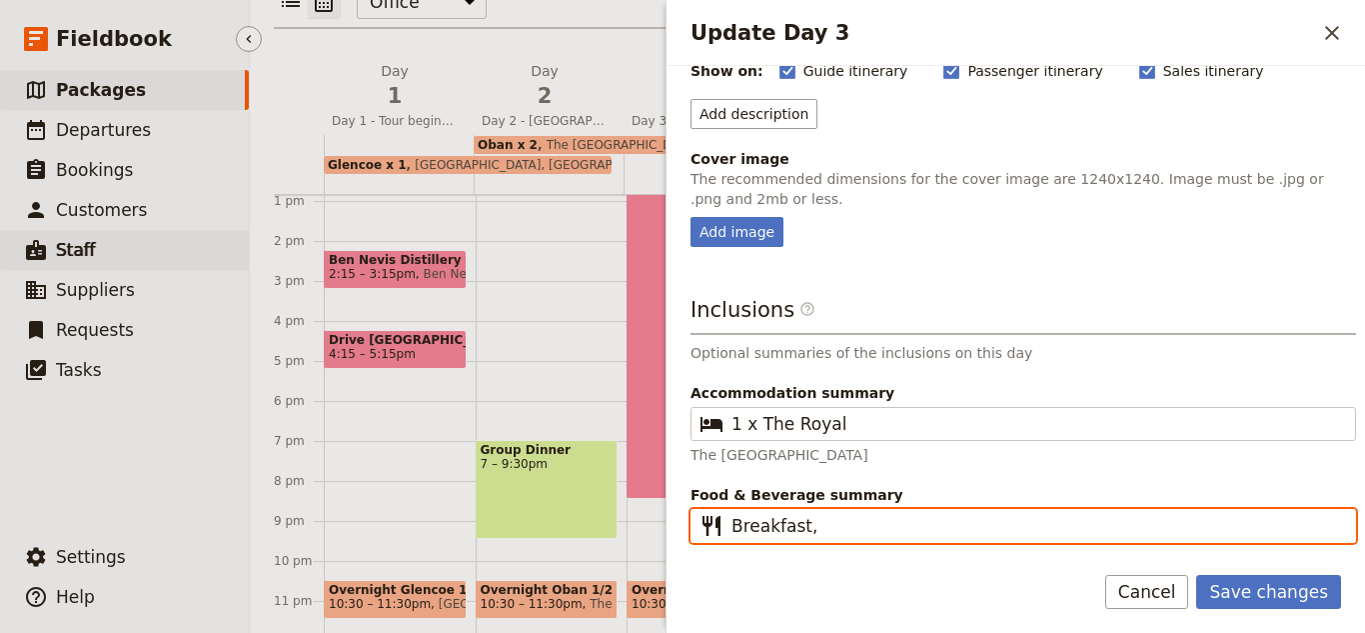
type input "Breakfast,"
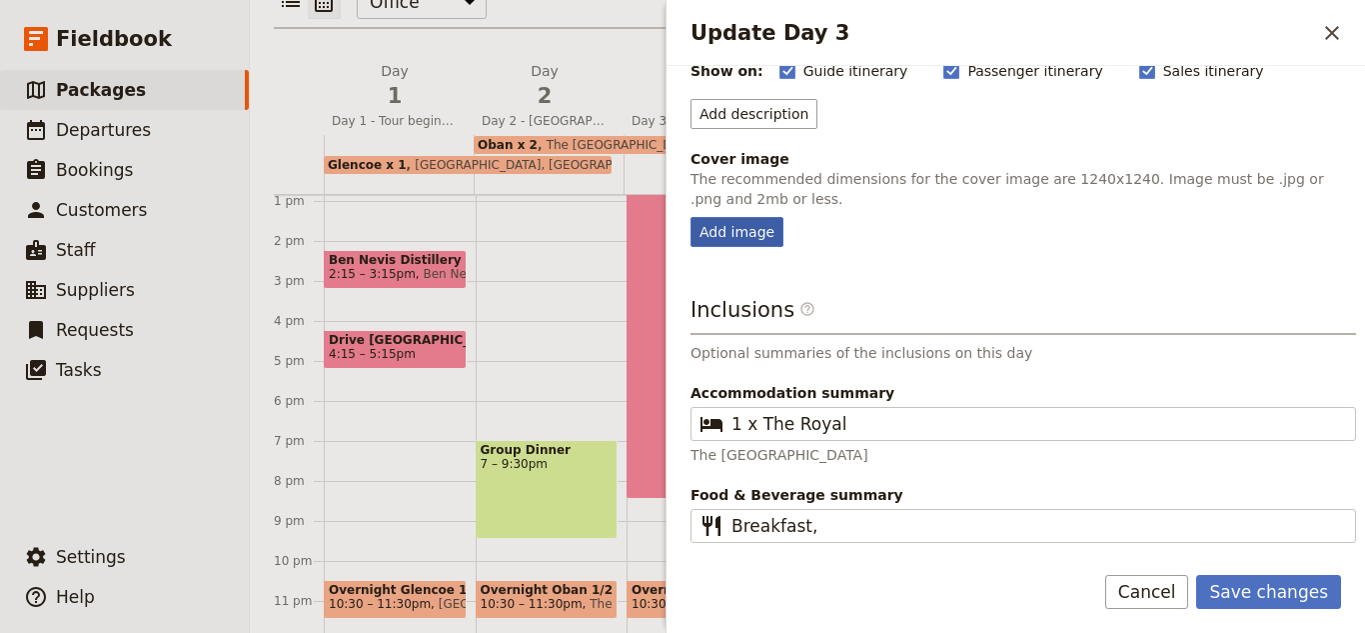
click at [710, 234] on div "Add image" at bounding box center [737, 232] width 93 height 30
click at [691, 217] on input "Add image" at bounding box center [690, 216] width 1 height 1
type input "C:\fakepath\isle of mull.jpg"
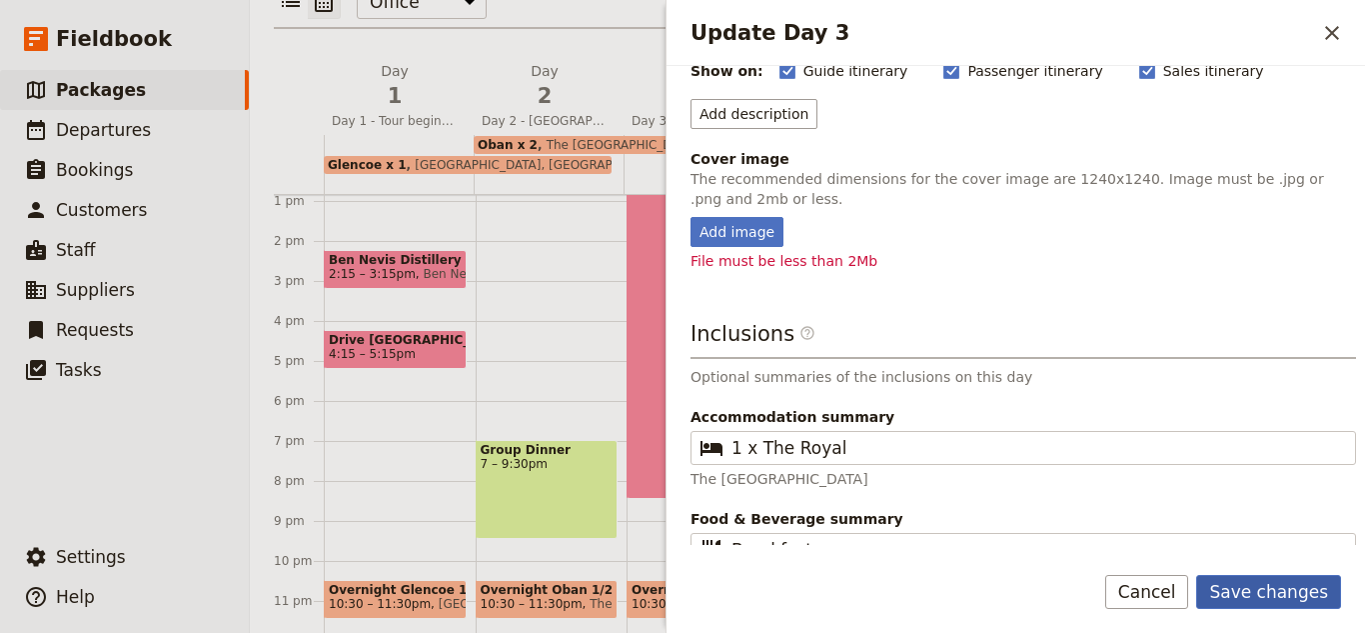
click at [1303, 592] on button "Save changes" at bounding box center [1269, 592] width 145 height 34
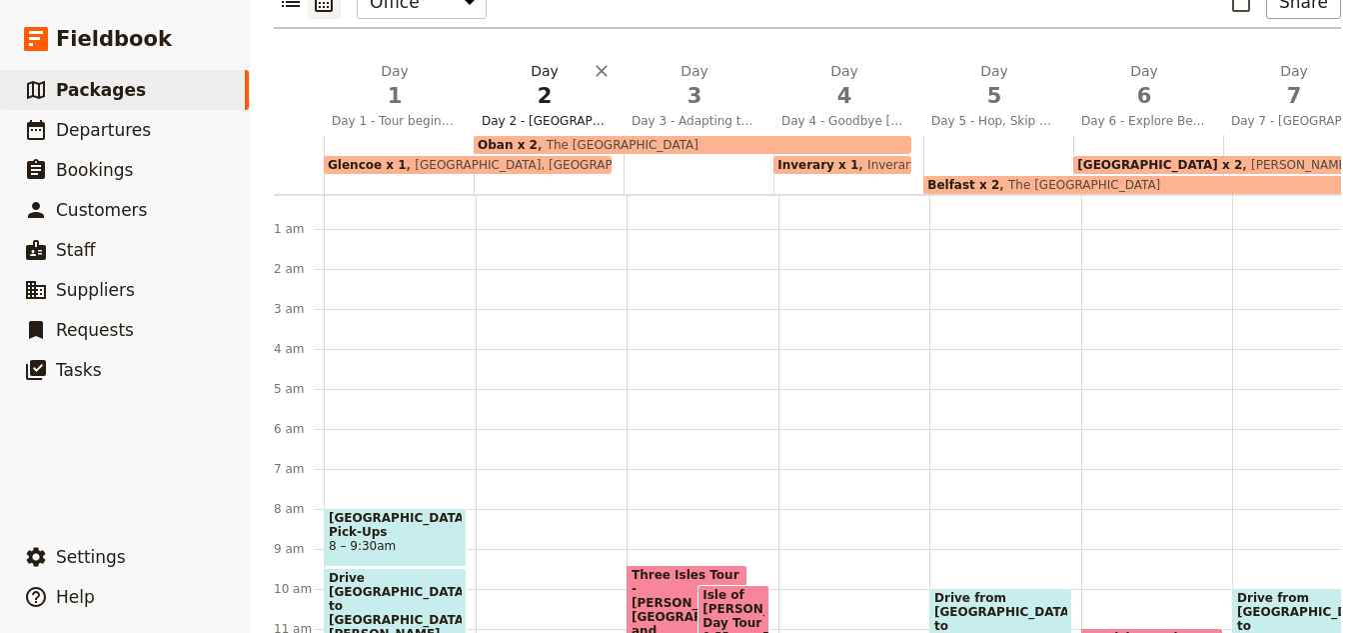
scroll to position [0, 0]
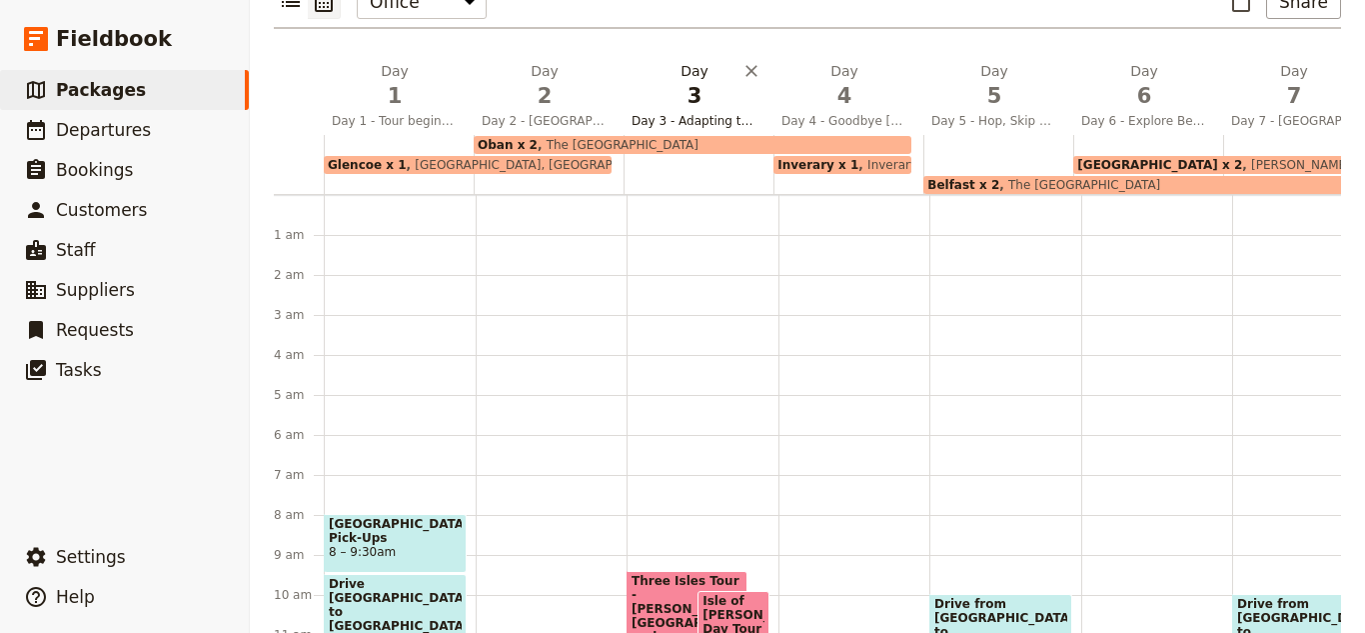
click at [644, 61] on h2 "Day 3 Day 3 - Adapting to Island Life" at bounding box center [695, 86] width 126 height 50
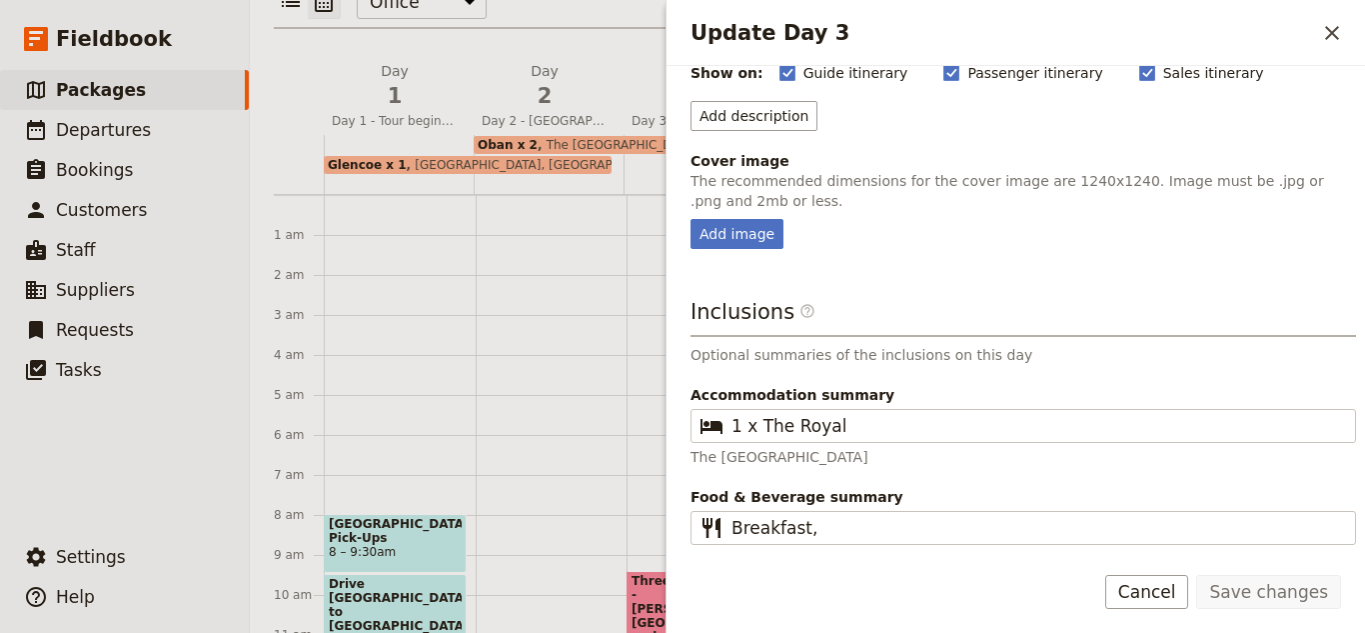
scroll to position [211, 0]
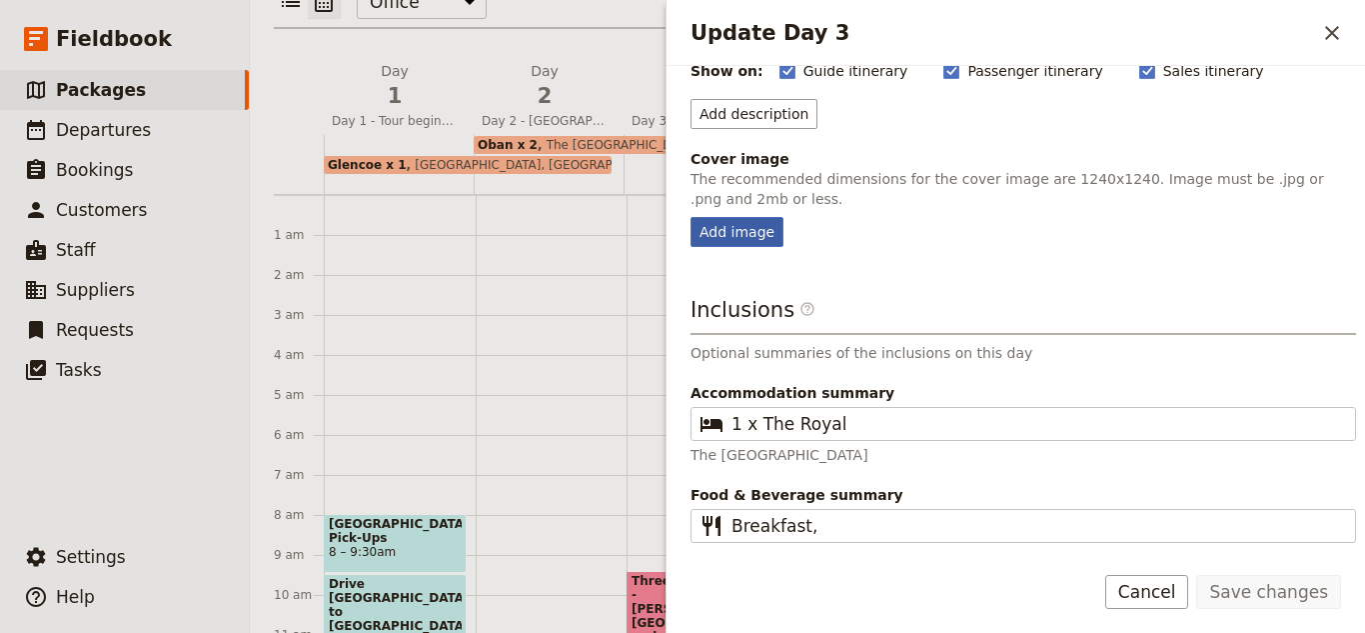
click at [739, 222] on div "Add image" at bounding box center [737, 232] width 93 height 30
click at [691, 217] on input "Add image" at bounding box center [690, 216] width 1 height 1
type input "C:\fakepath\isle of mull 2.jpg"
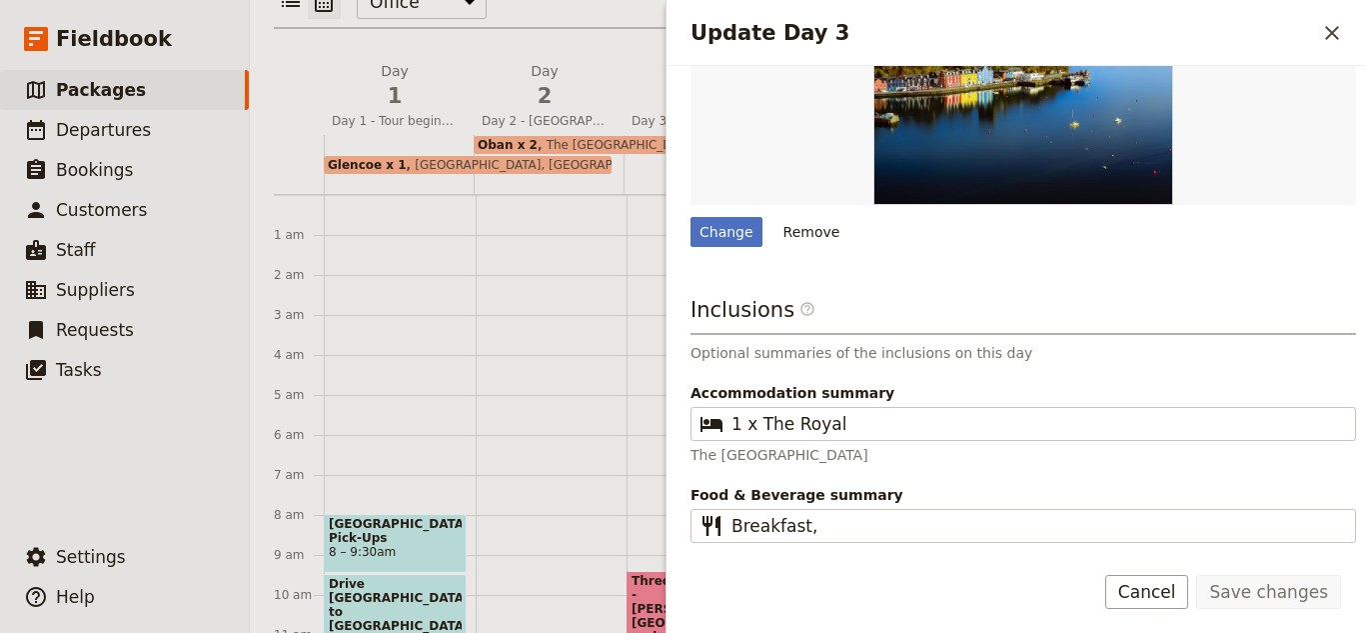
scroll to position [0, 0]
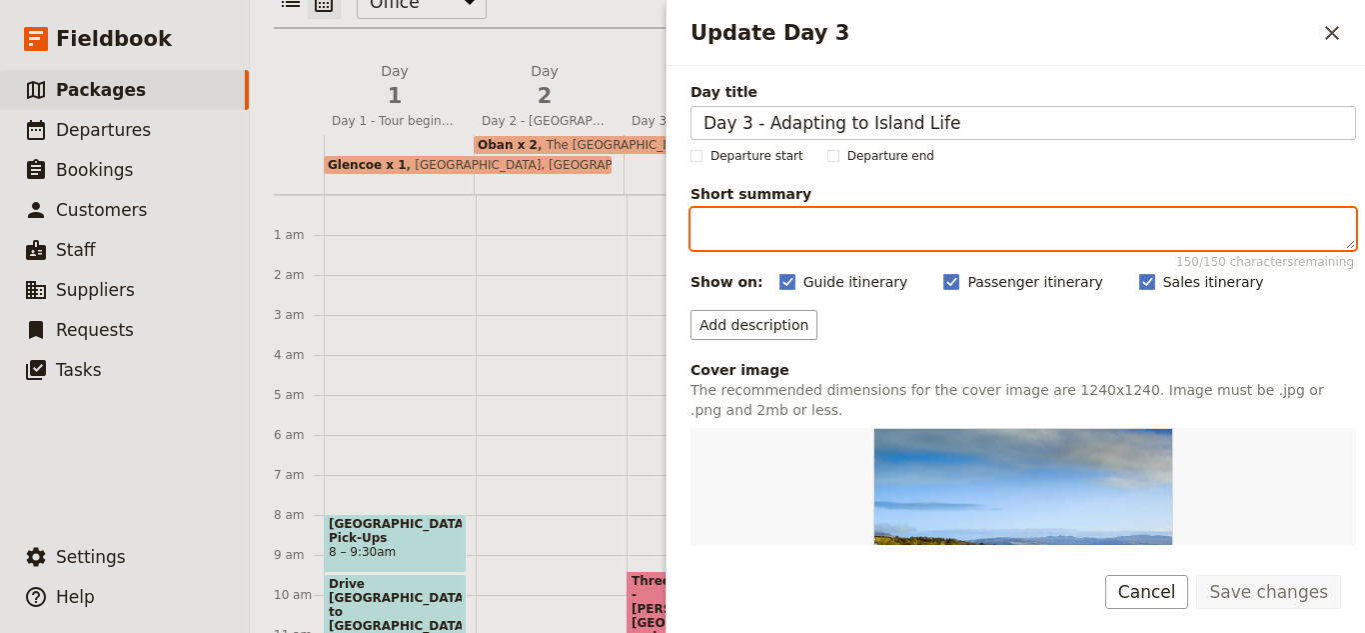
click at [718, 239] on textarea "Short summary 150 / 150 characters remaining" at bounding box center [1024, 229] width 666 height 42
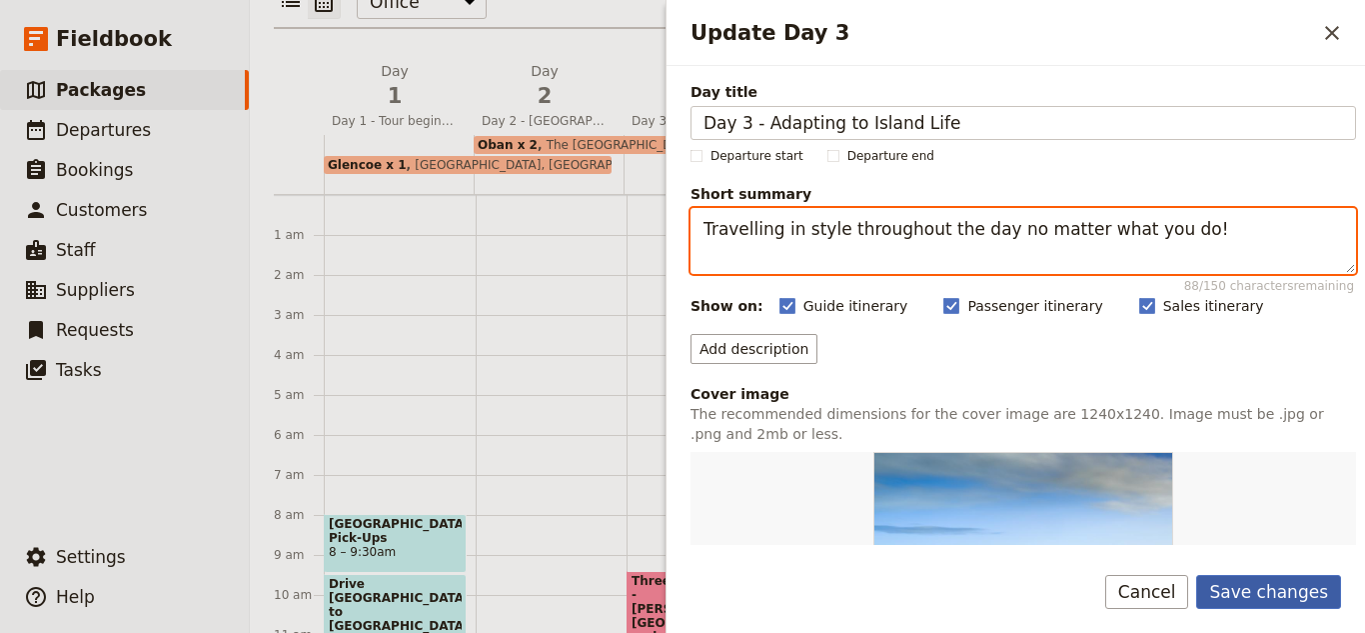
type textarea "Travelling in style throughout the day no matter what you do!"
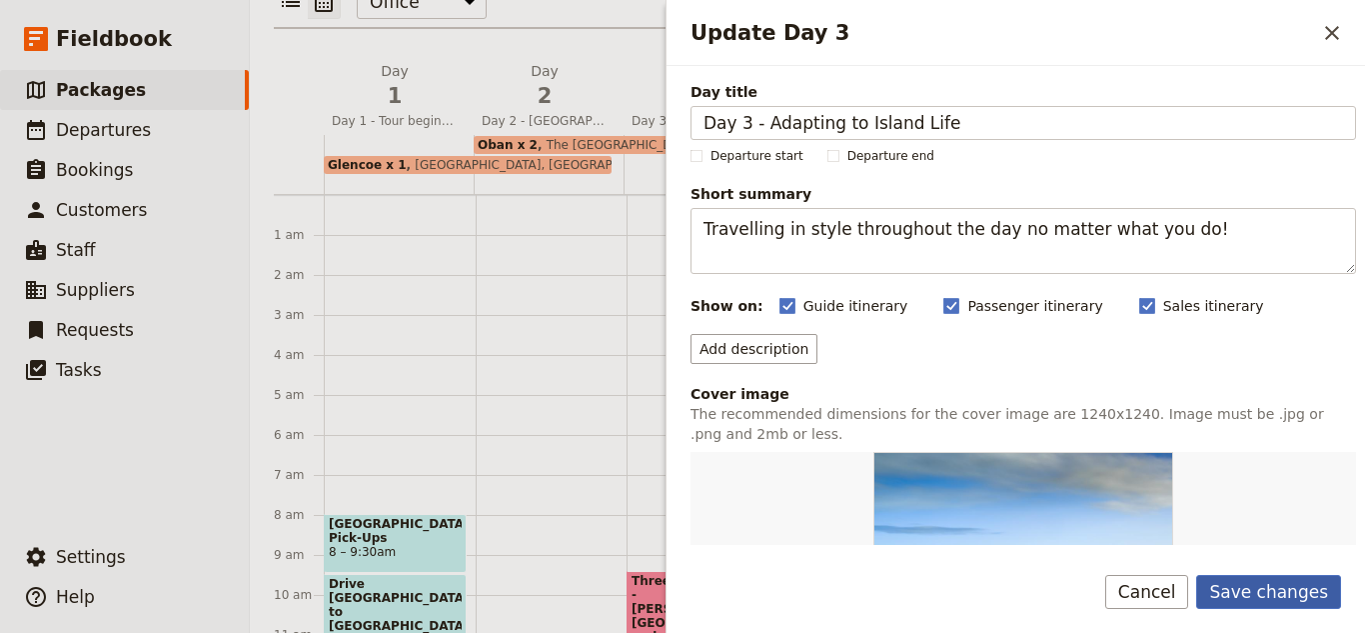
click at [1231, 602] on button "Save changes" at bounding box center [1269, 592] width 145 height 34
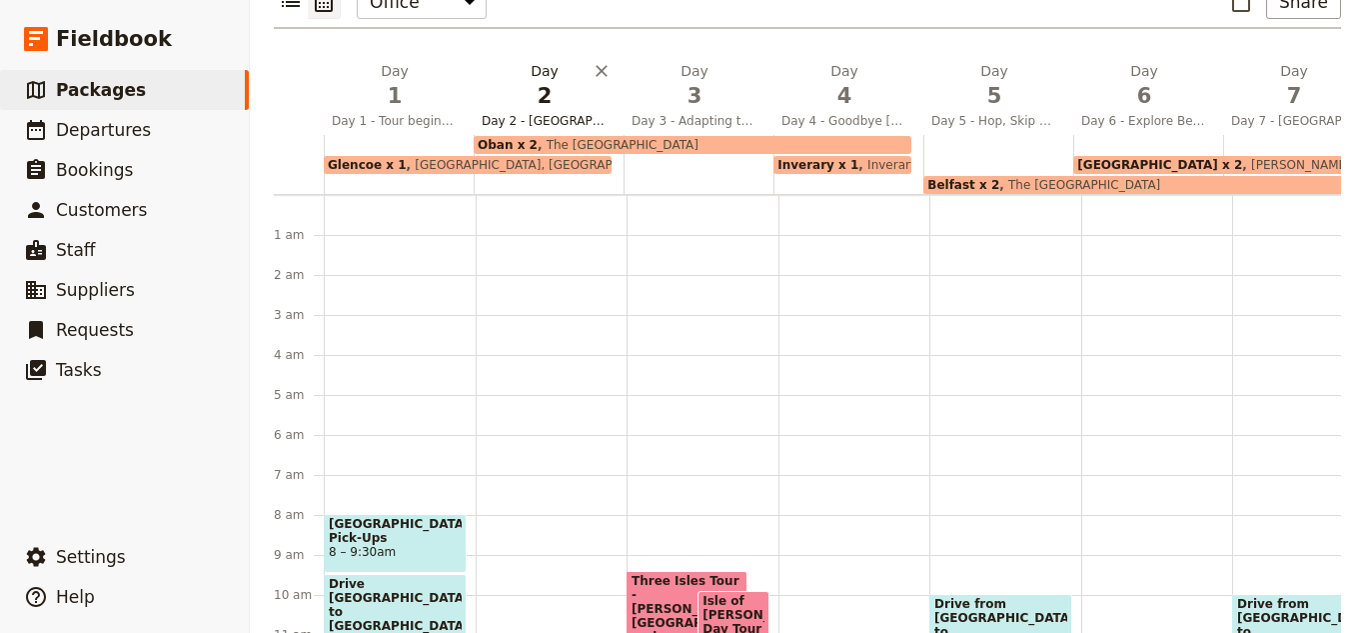
click at [501, 113] on span "Day 2 - Fort William to Oban" at bounding box center [545, 121] width 142 height 16
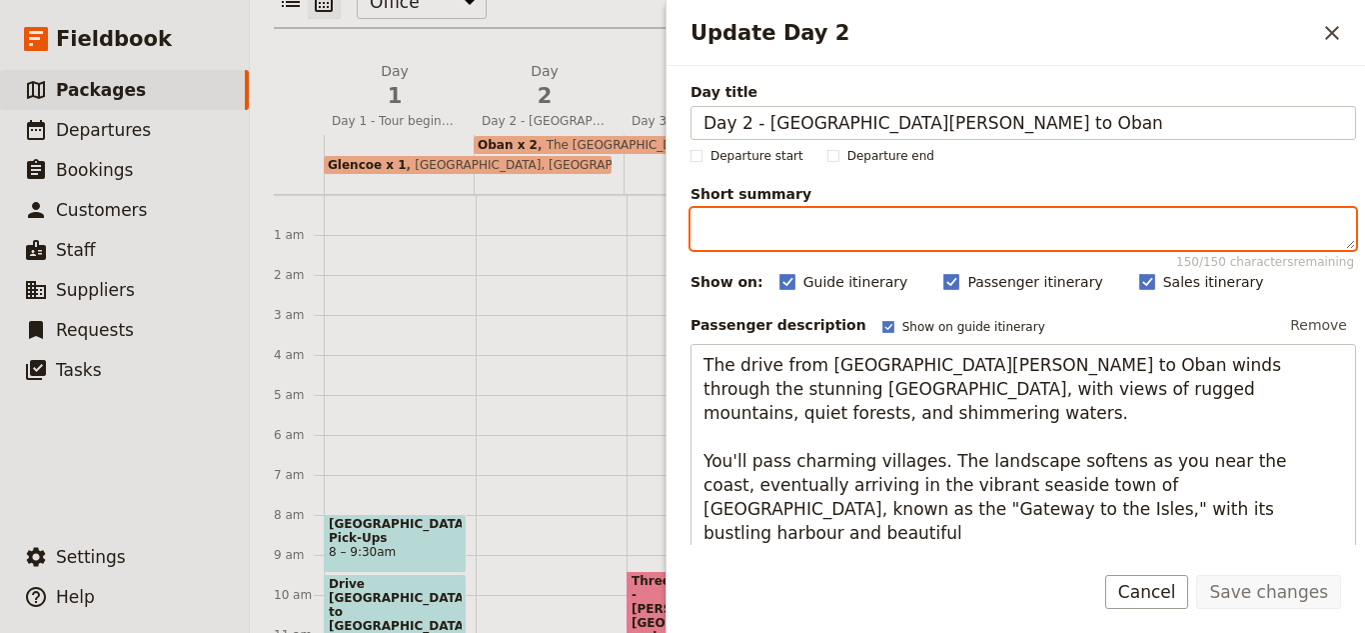
click at [759, 221] on textarea "Short summary 150 / 150 characters remaining" at bounding box center [1024, 229] width 666 height 42
click at [886, 240] on textarea "Short summary 150 / 150 characters remaining" at bounding box center [1024, 229] width 666 height 42
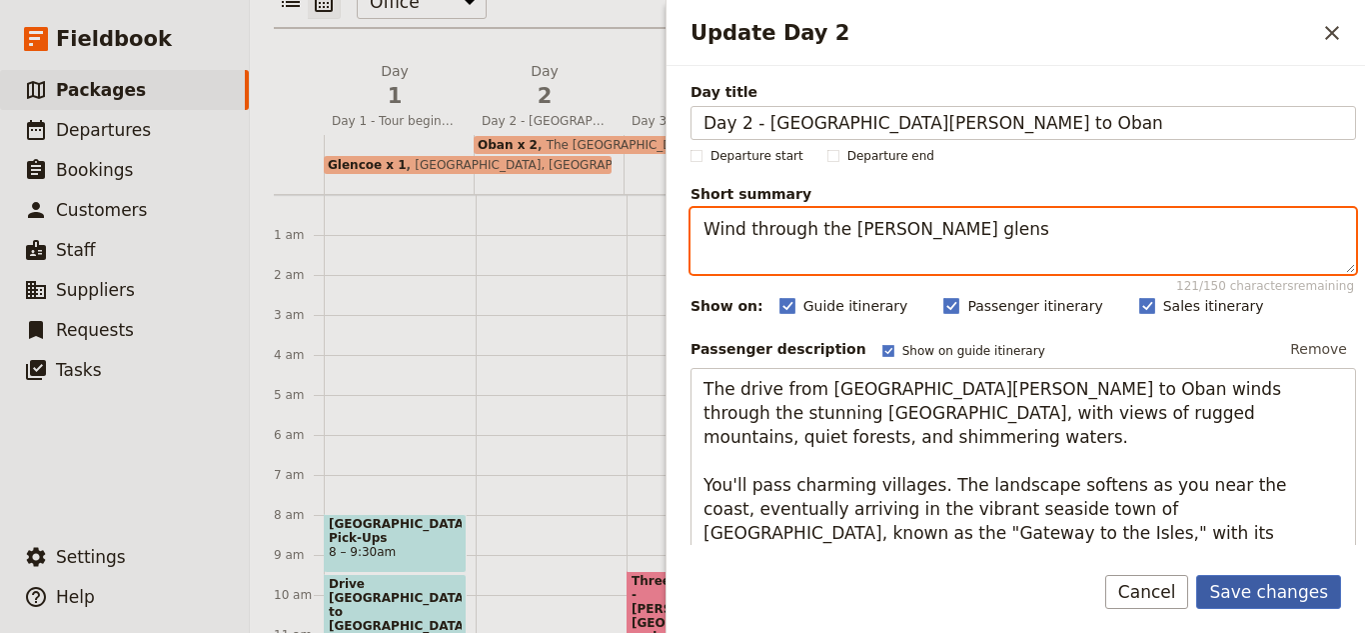
type textarea "Wind through the misty glens"
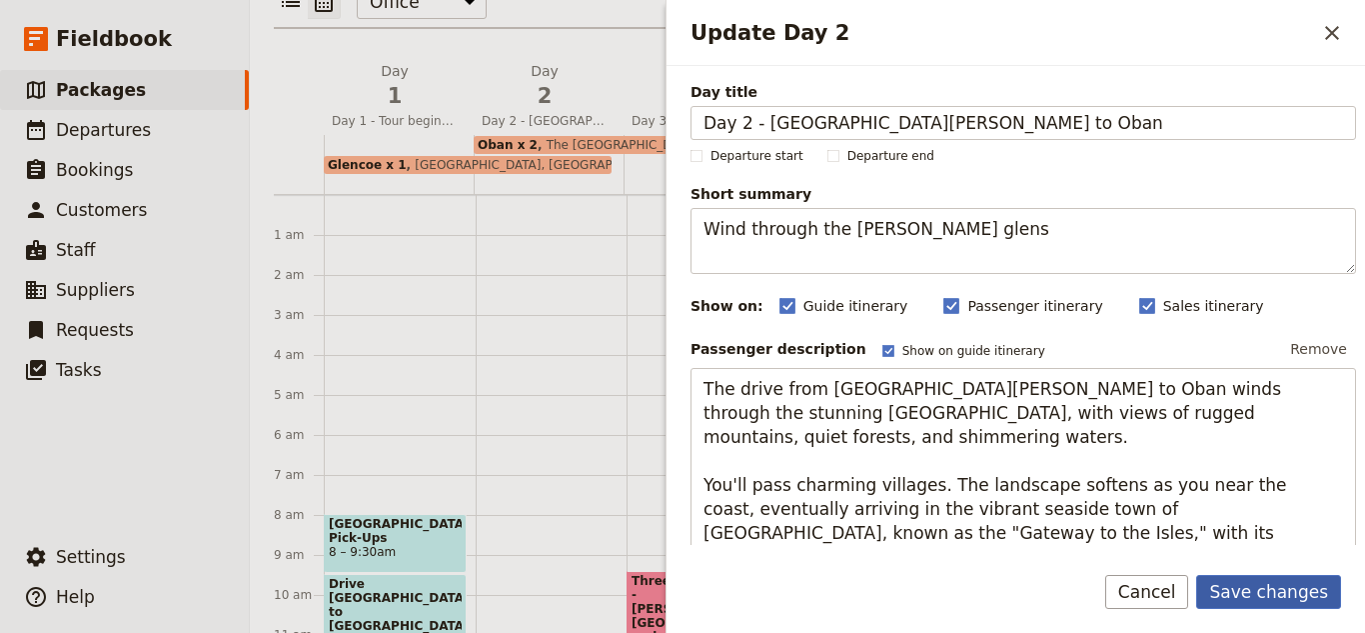
click at [1253, 583] on button "Save changes" at bounding box center [1269, 592] width 145 height 34
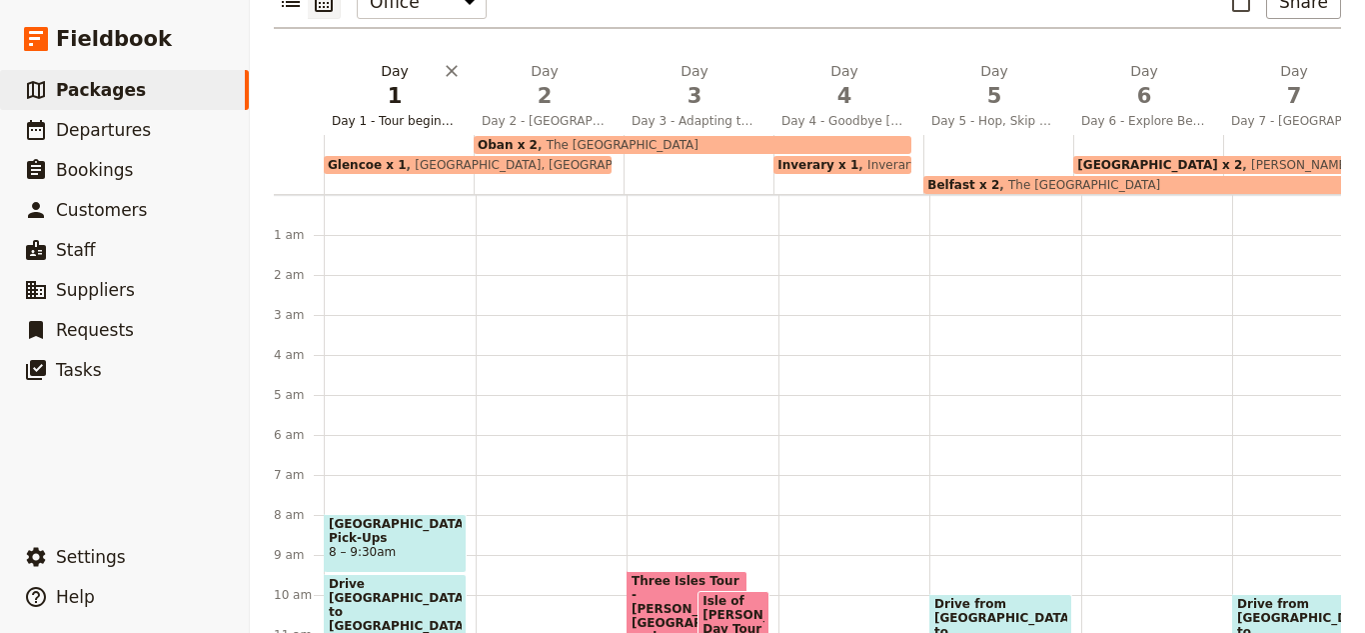
click at [392, 81] on span "1" at bounding box center [395, 96] width 126 height 30
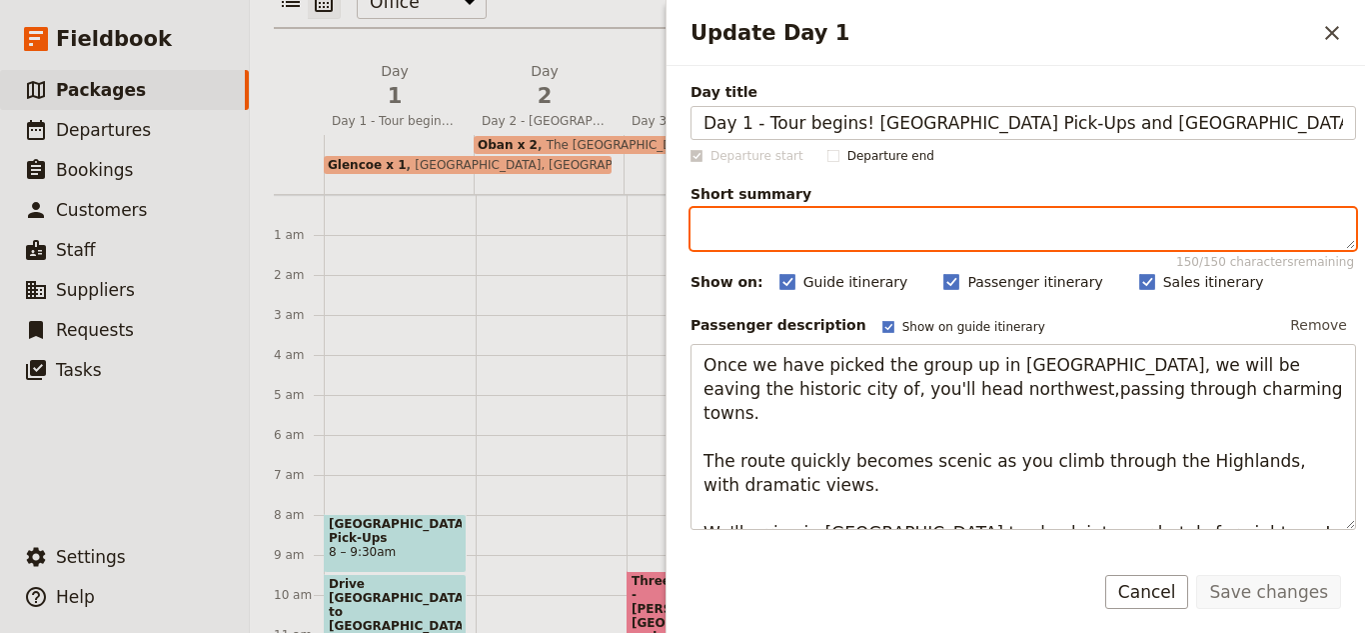
click at [818, 237] on textarea "Short summary 150 / 150 characters remaining" at bounding box center [1024, 229] width 666 height 42
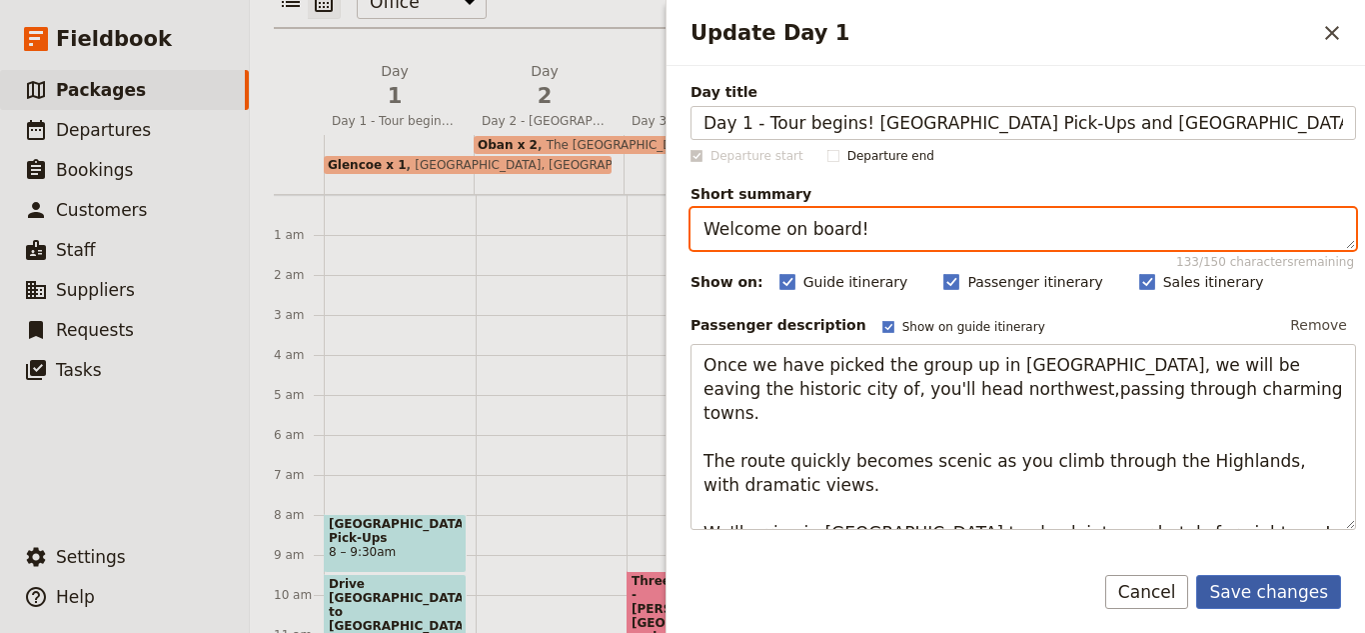
type textarea "Welcome on board!"
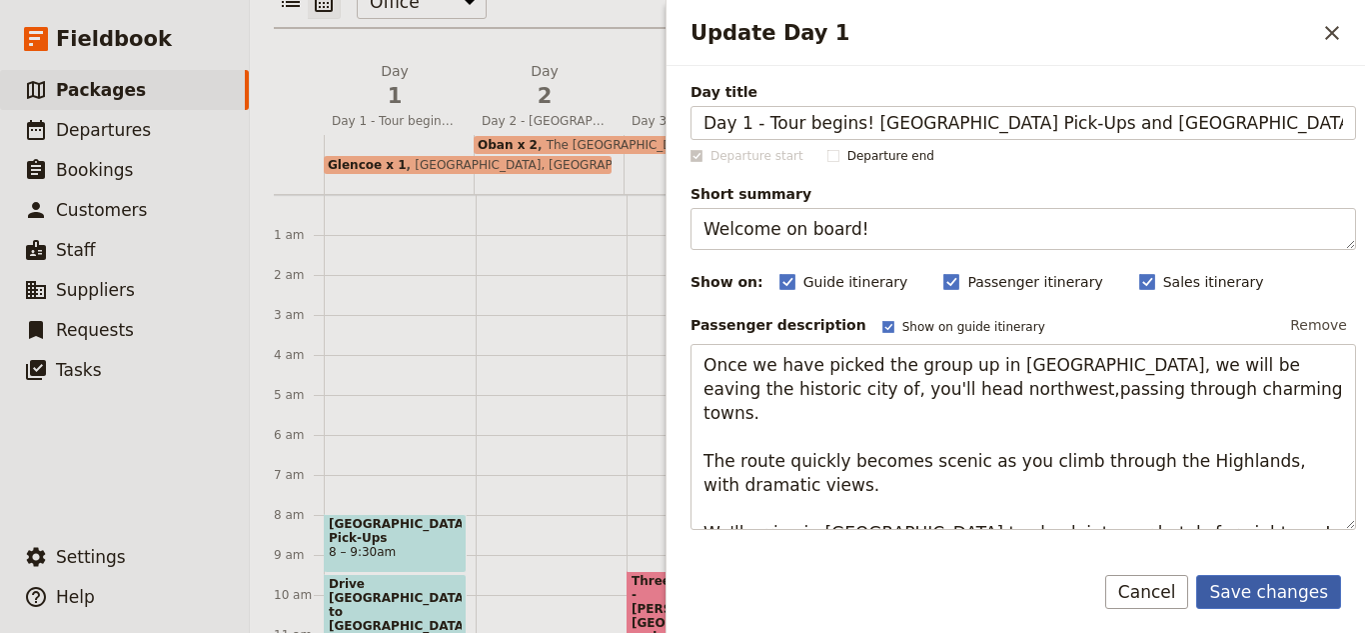
click at [1280, 577] on button "Save changes" at bounding box center [1269, 592] width 145 height 34
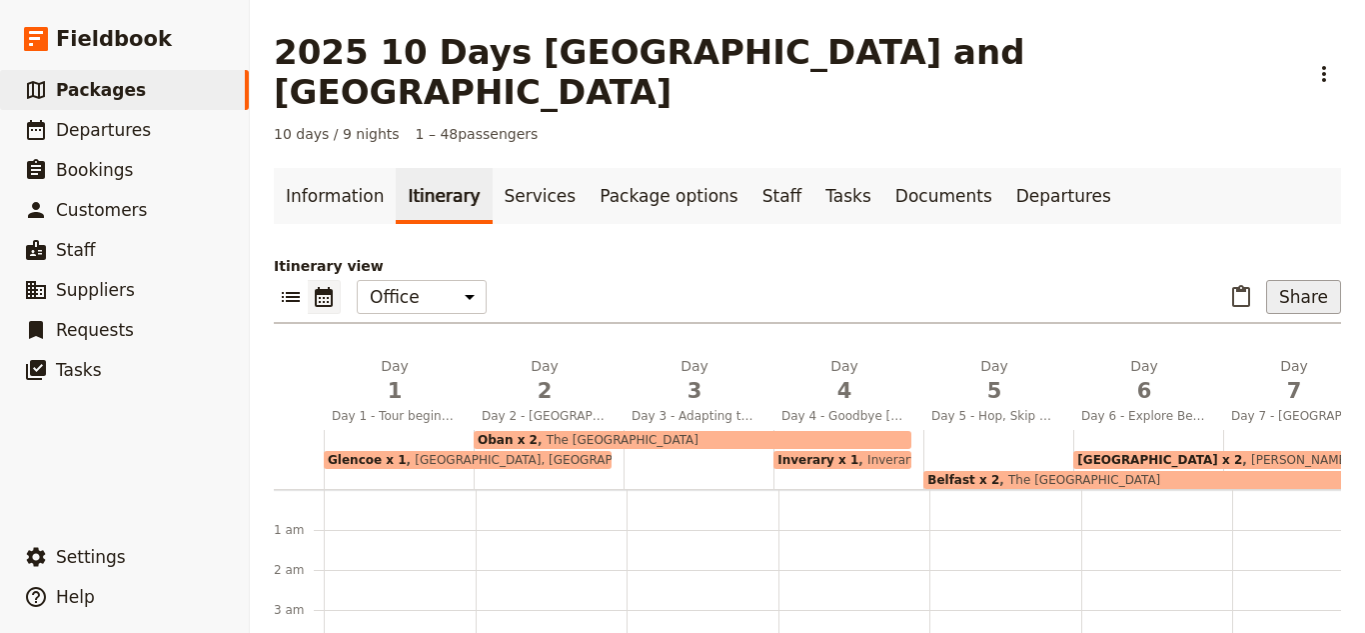
click at [1266, 280] on button "Share" at bounding box center [1303, 297] width 75 height 34
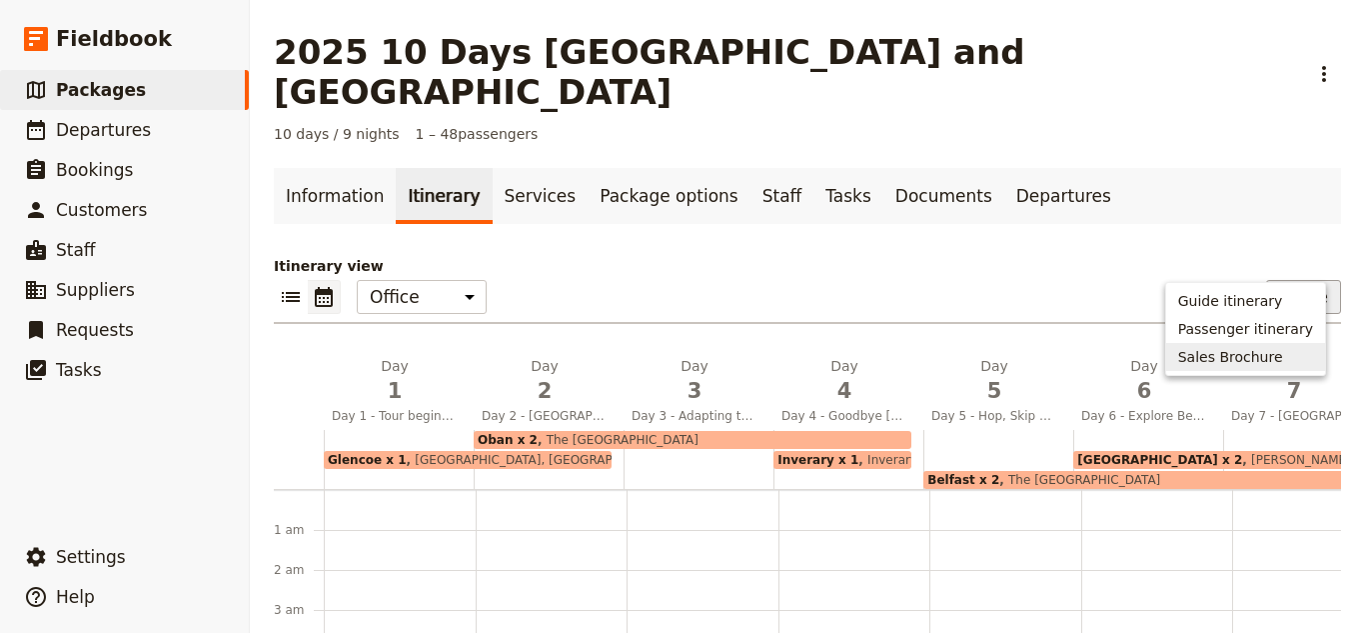
click at [1202, 352] on span "Sales Brochure" at bounding box center [1231, 357] width 105 height 20
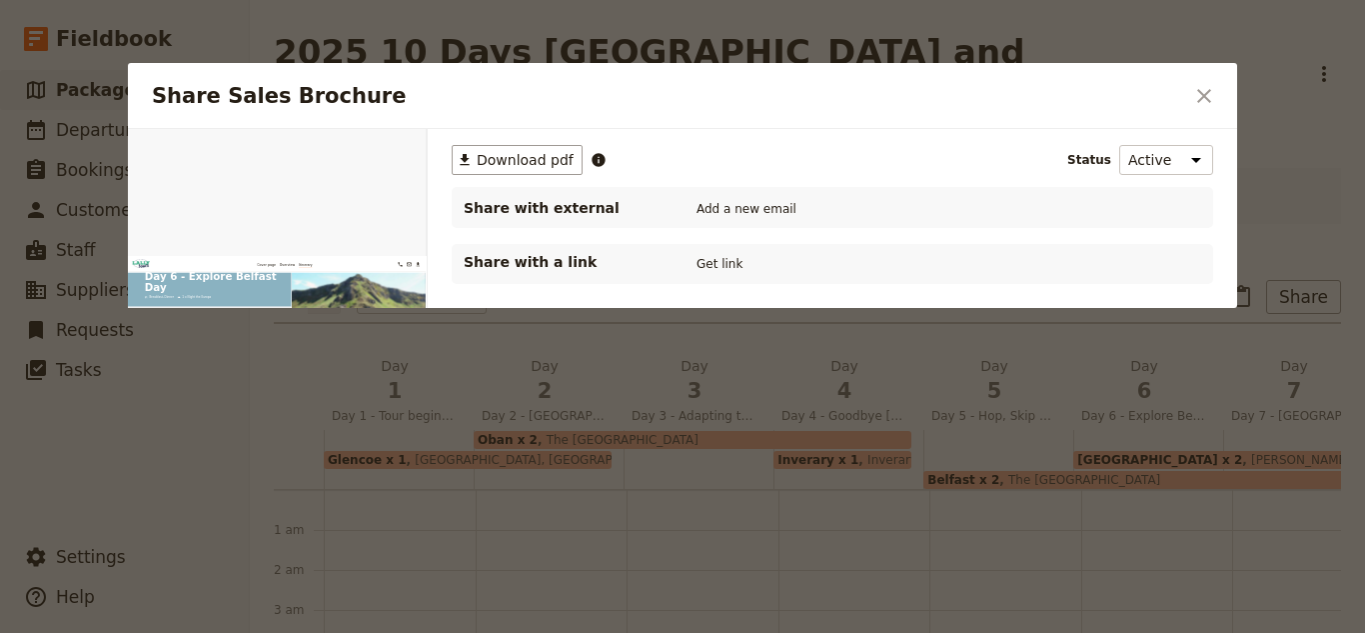
scroll to position [6897, 0]
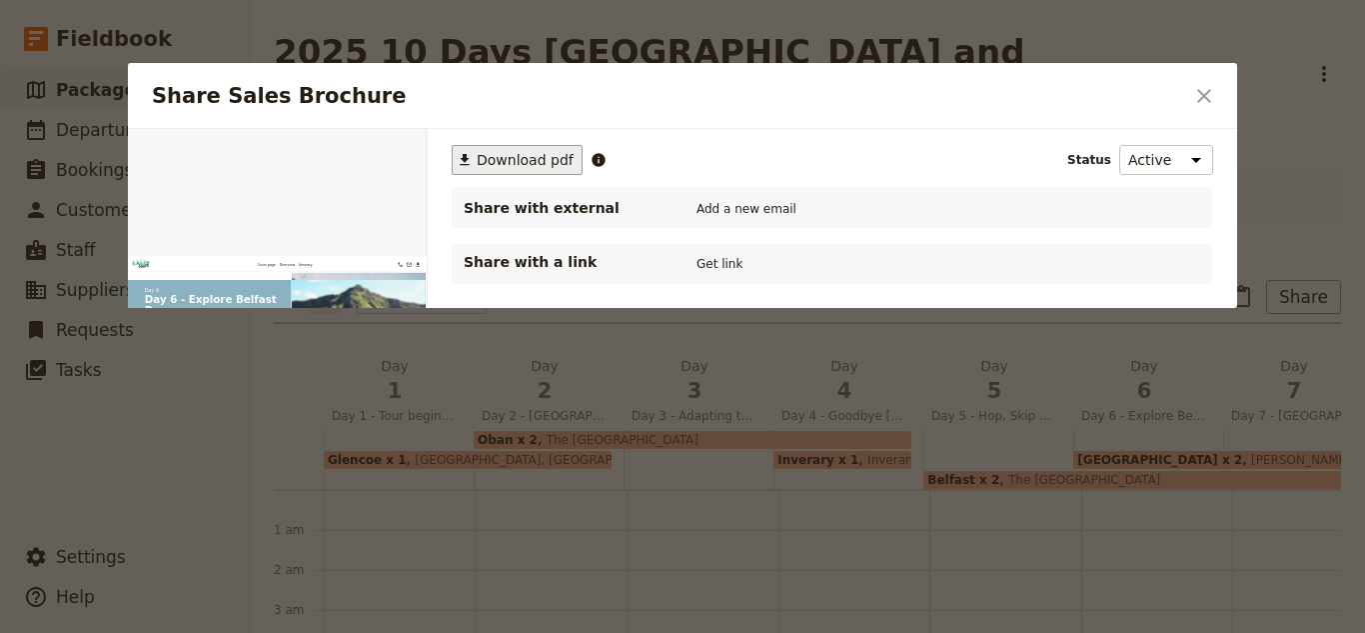
click at [509, 172] on button "​ Download pdf" at bounding box center [517, 160] width 131 height 30
click at [1224, 108] on div "Share Sales Brochure ​" at bounding box center [683, 96] width 1110 height 66
click at [1209, 98] on icon "Close dialog" at bounding box center [1205, 96] width 24 height 24
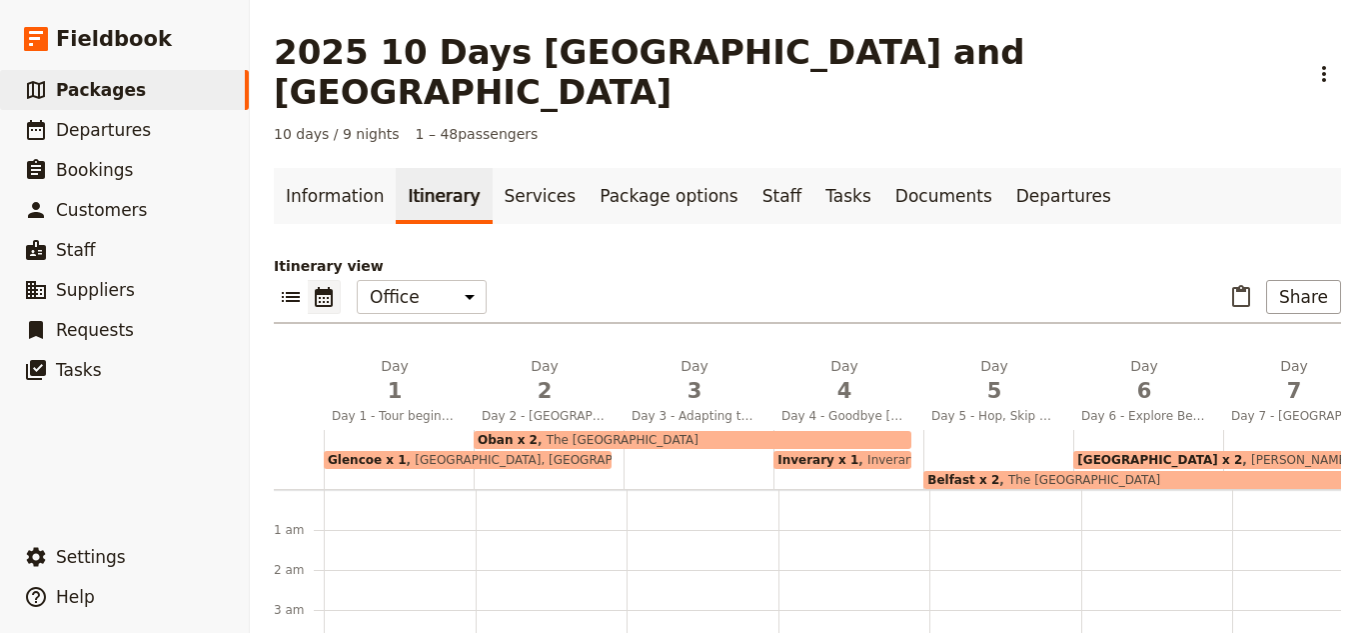
click at [525, 453] on span "Nevis Bank Inn, The Garrison Hotel" at bounding box center [591, 460] width 368 height 14
select select "2"
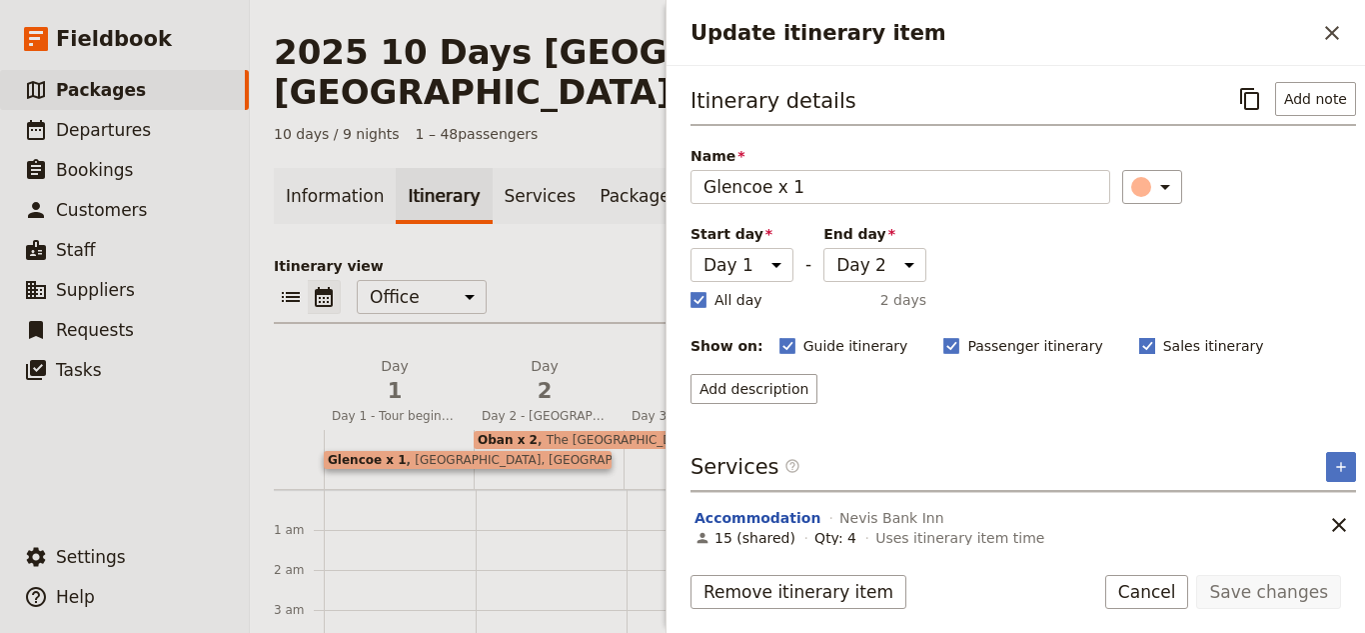
click at [1140, 348] on rect "Update itinerary item" at bounding box center [1147, 345] width 15 height 15
click at [1139, 336] on input "Sales itinerary" at bounding box center [1139, 335] width 1 height 1
checkbox input "false"
click at [1288, 594] on button "Save changes" at bounding box center [1269, 592] width 145 height 34
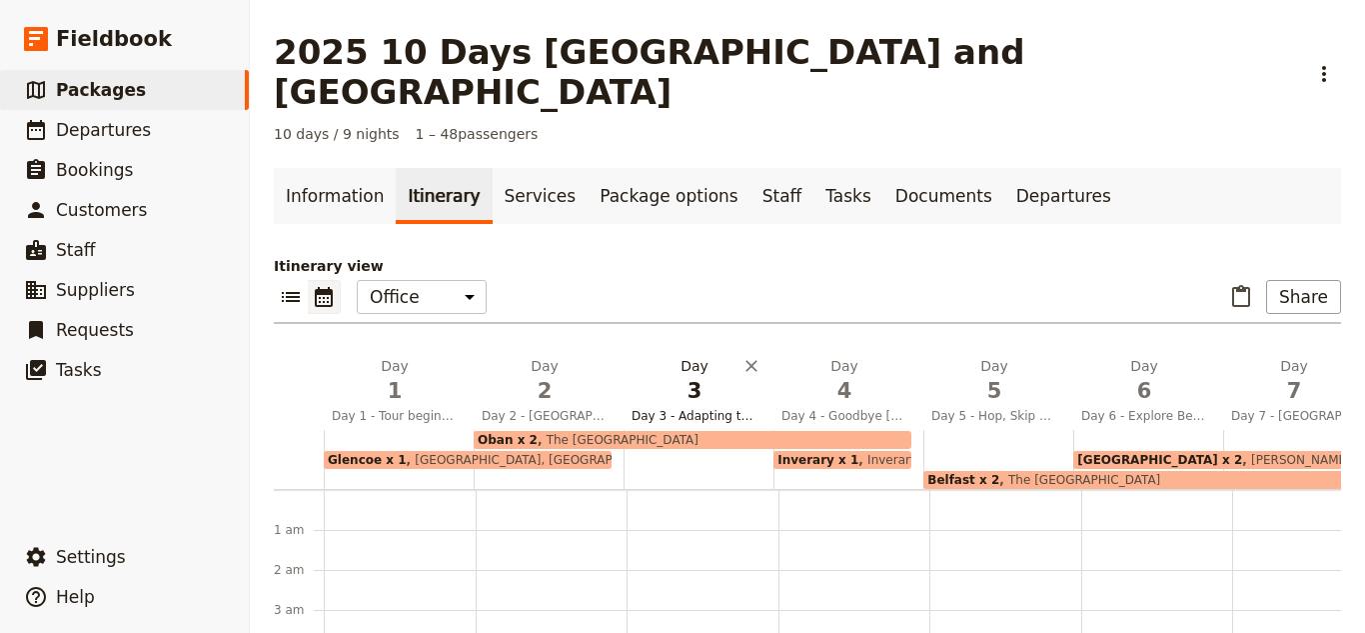
click at [659, 384] on button "Day 3 Day 3 - Adapting to Island Life" at bounding box center [699, 393] width 150 height 74
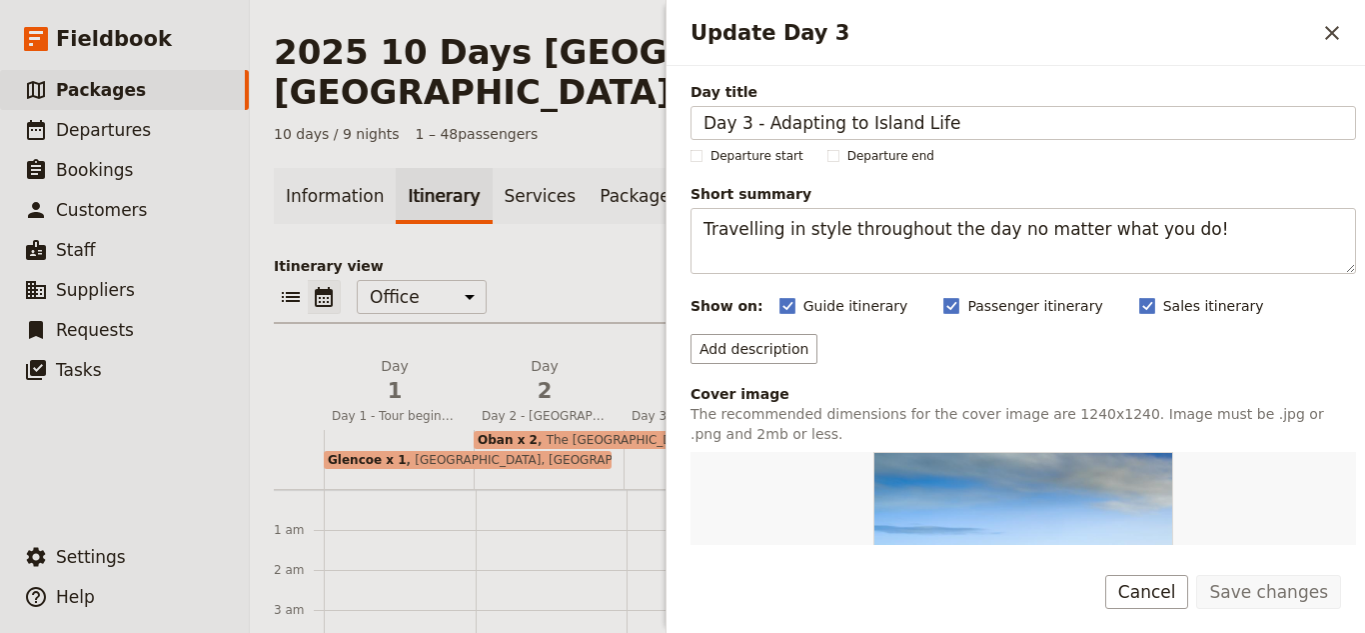
click at [620, 431] on div "Oban x 2 The Royal Hotel" at bounding box center [693, 440] width 438 height 18
select select "2"
select select "4"
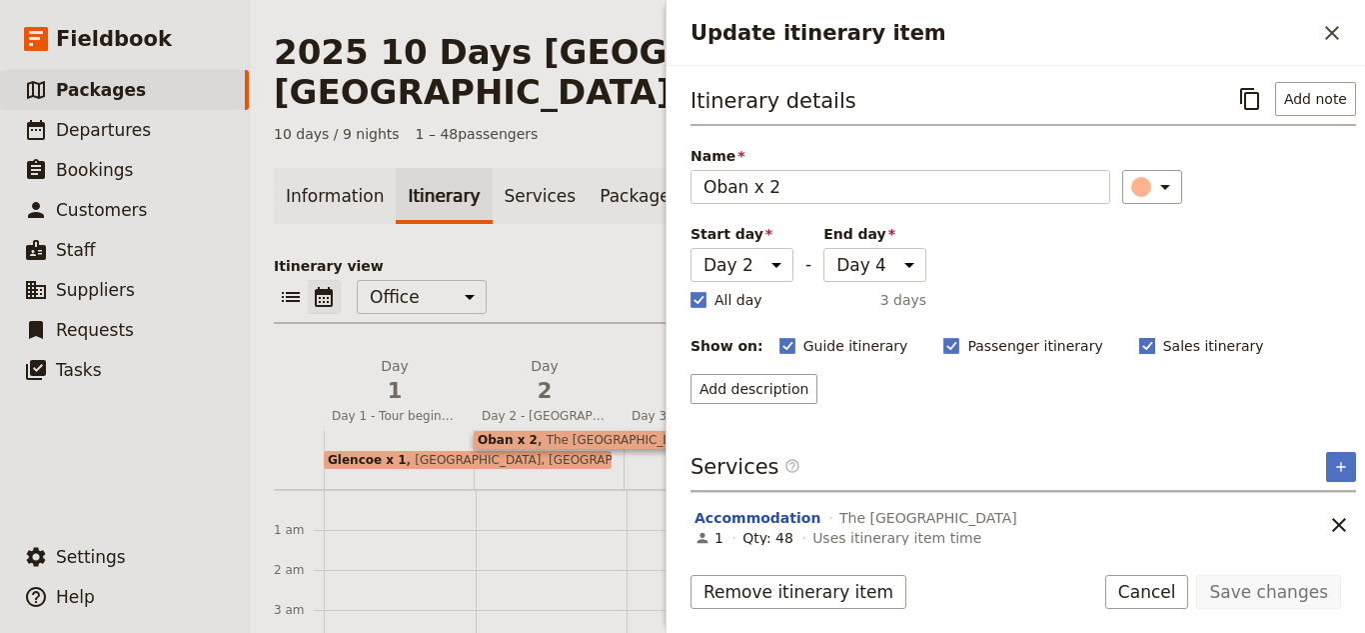
click at [1164, 353] on span "Sales itinerary" at bounding box center [1214, 346] width 101 height 20
click at [1139, 336] on input "Sales itinerary" at bounding box center [1139, 335] width 1 height 1
checkbox input "false"
drag, startPoint x: 1274, startPoint y: 594, endPoint x: 1263, endPoint y: 587, distance: 13.0
click at [1273, 594] on button "Save changes" at bounding box center [1269, 592] width 145 height 34
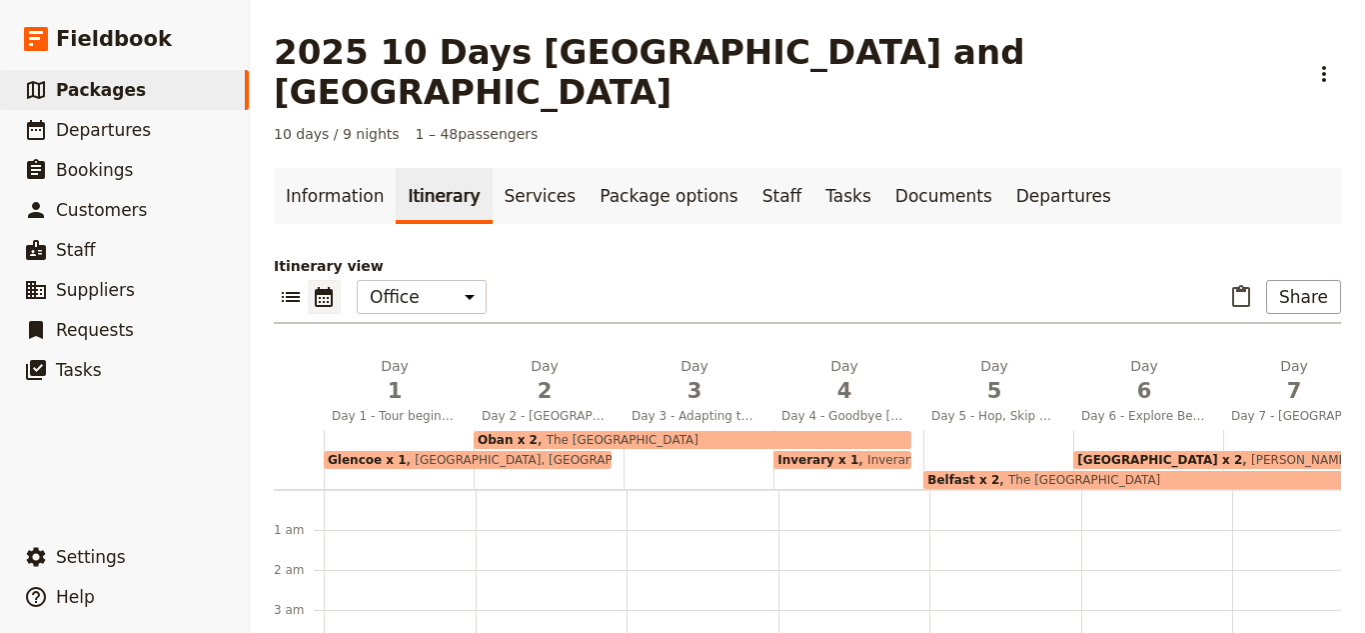
click at [859, 453] on span "Inverary Inn" at bounding box center [899, 460] width 81 height 14
select select "4"
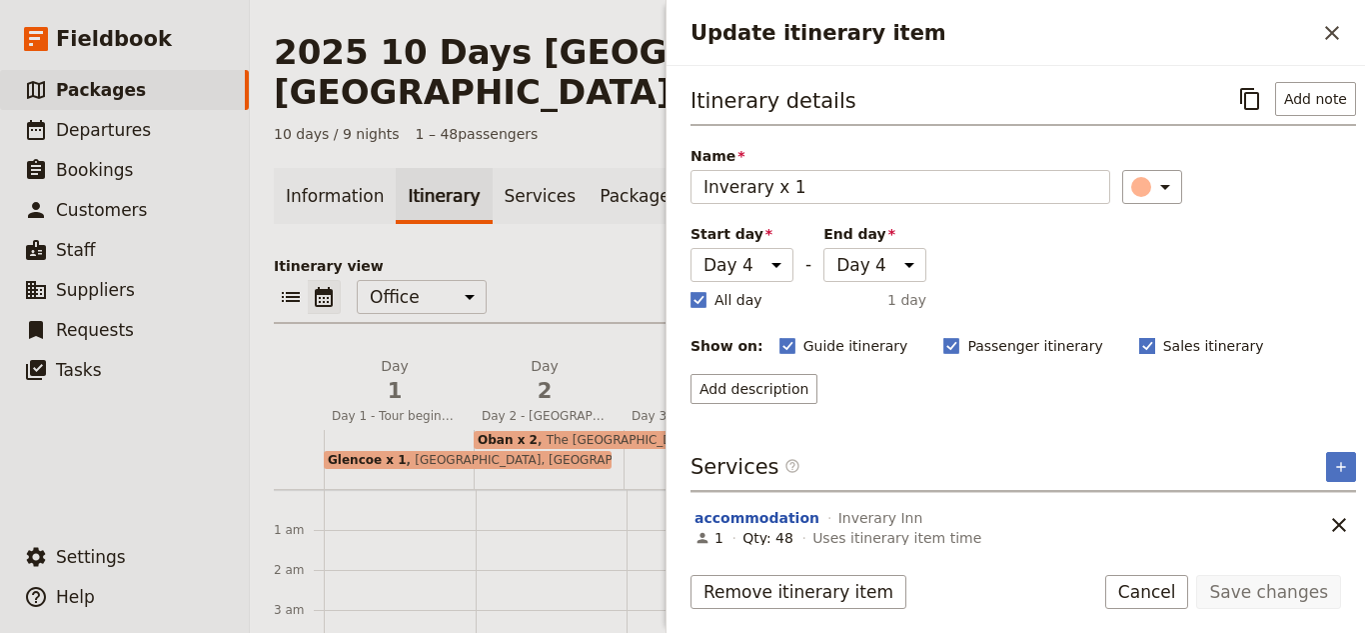
click at [1164, 346] on span "Sales itinerary" at bounding box center [1214, 346] width 101 height 20
click at [1139, 336] on input "Sales itinerary" at bounding box center [1139, 335] width 1 height 1
checkbox input "false"
click at [1262, 604] on button "Save changes" at bounding box center [1269, 592] width 145 height 34
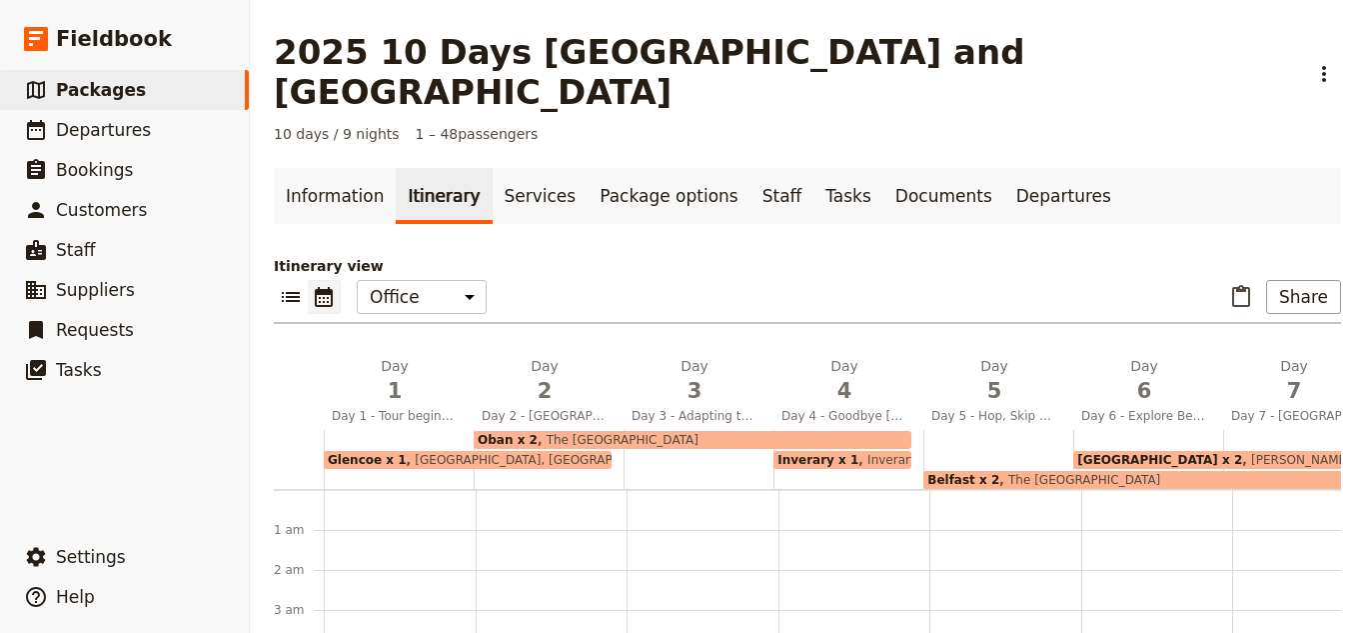
click at [948, 473] on span "Belfast x 2" at bounding box center [964, 480] width 72 height 14
select select "5"
select select "7"
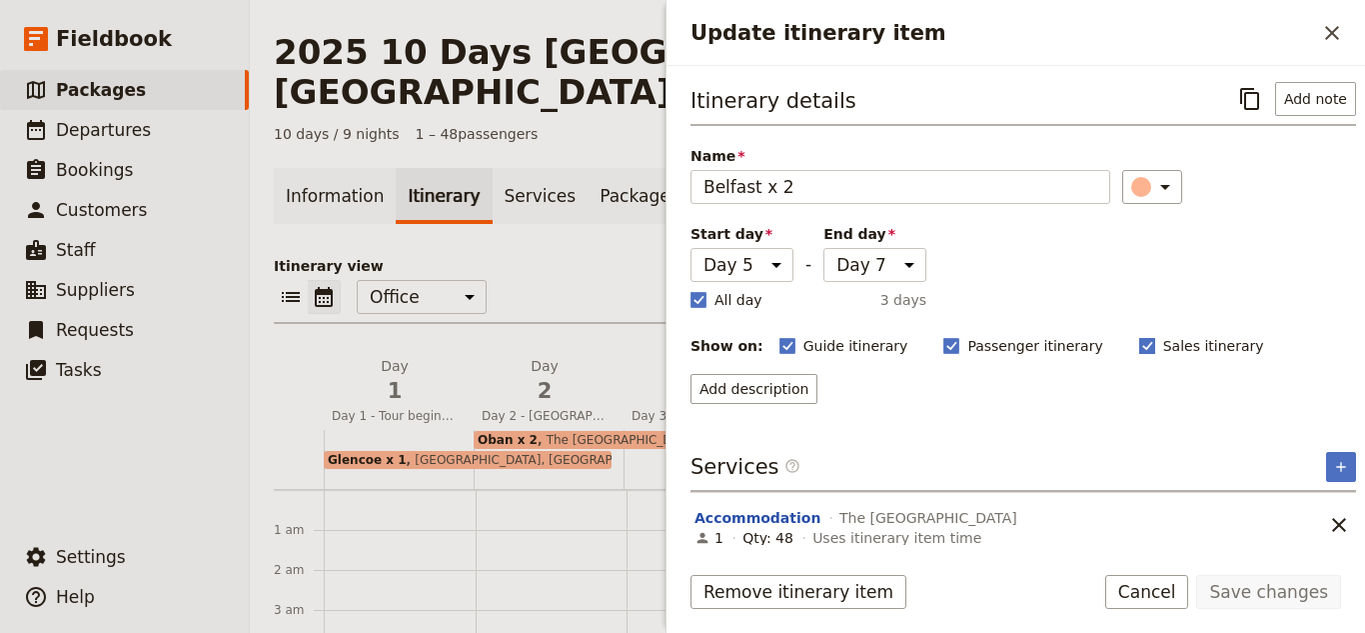
click at [1140, 345] on rect "Update itinerary item" at bounding box center [1147, 345] width 15 height 15
click at [1139, 336] on input "Sales itinerary" at bounding box center [1139, 335] width 1 height 1
checkbox input "false"
click at [1265, 580] on button "Save changes" at bounding box center [1269, 592] width 145 height 34
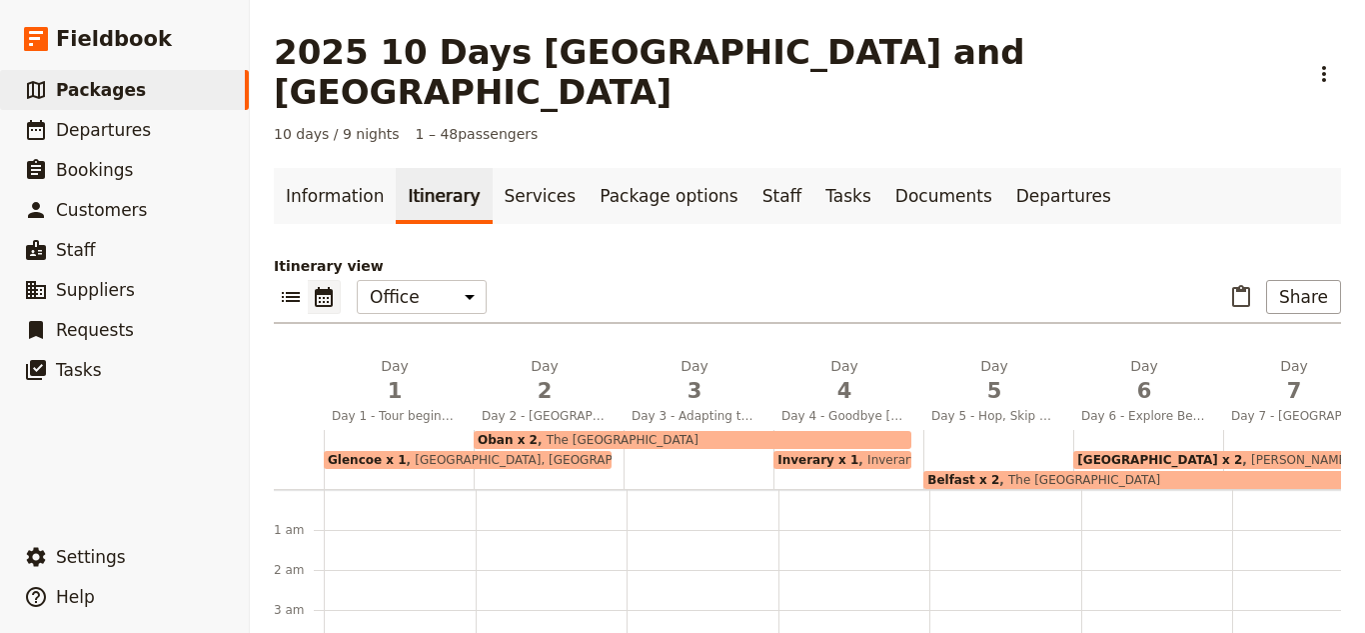
click at [1113, 453] on span "Aran Islands x 2" at bounding box center [1160, 460] width 165 height 14
select select "6"
select select "8"
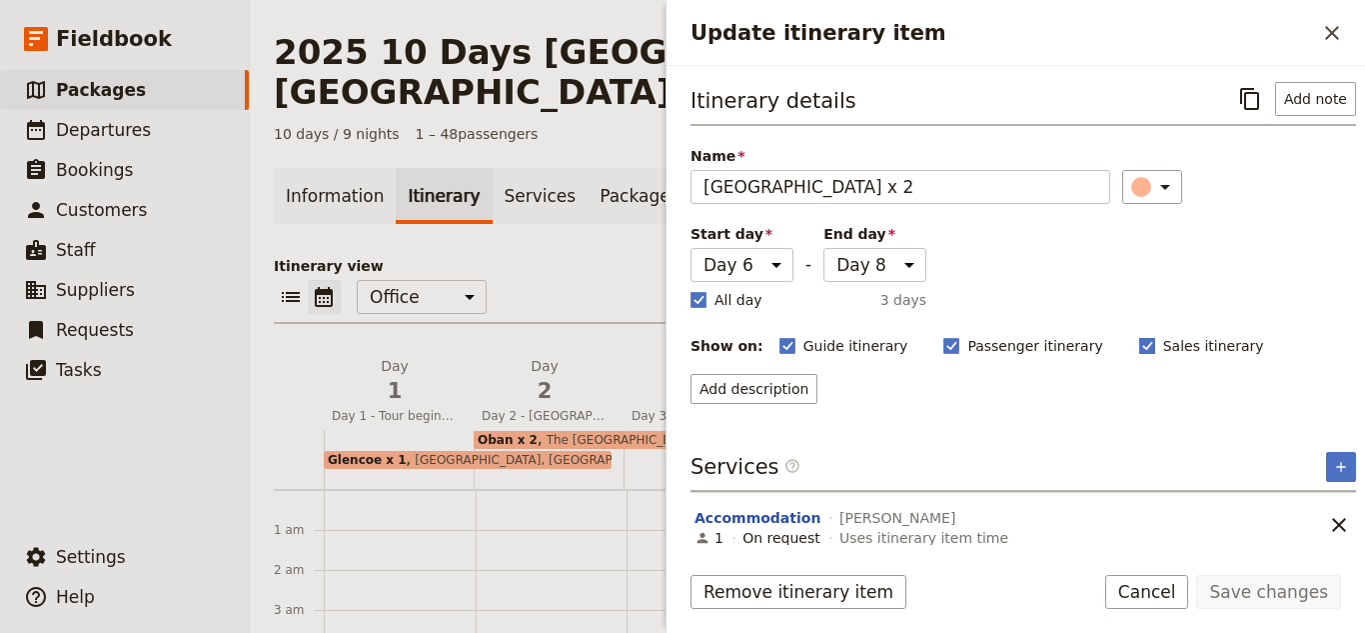
click at [1164, 345] on span "Sales itinerary" at bounding box center [1214, 346] width 101 height 20
click at [1139, 336] on input "Sales itinerary" at bounding box center [1139, 335] width 1 height 1
checkbox input "false"
click at [1316, 606] on button "Save changes" at bounding box center [1269, 592] width 145 height 34
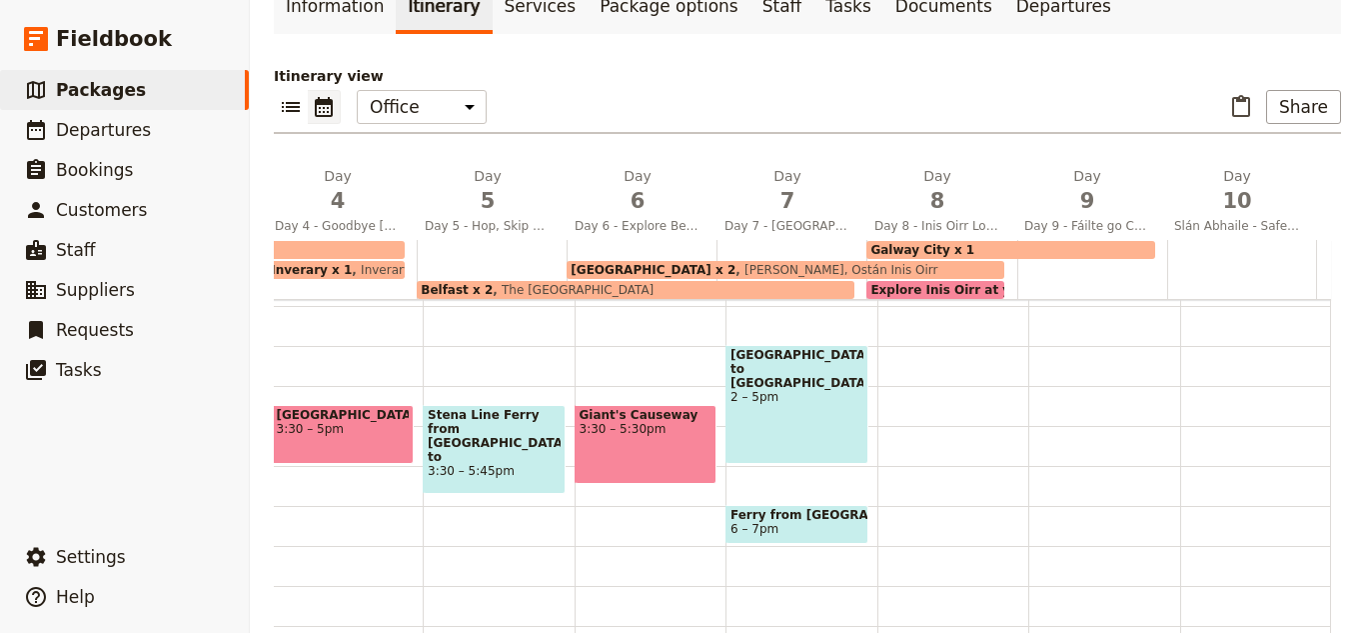
scroll to position [0, 0]
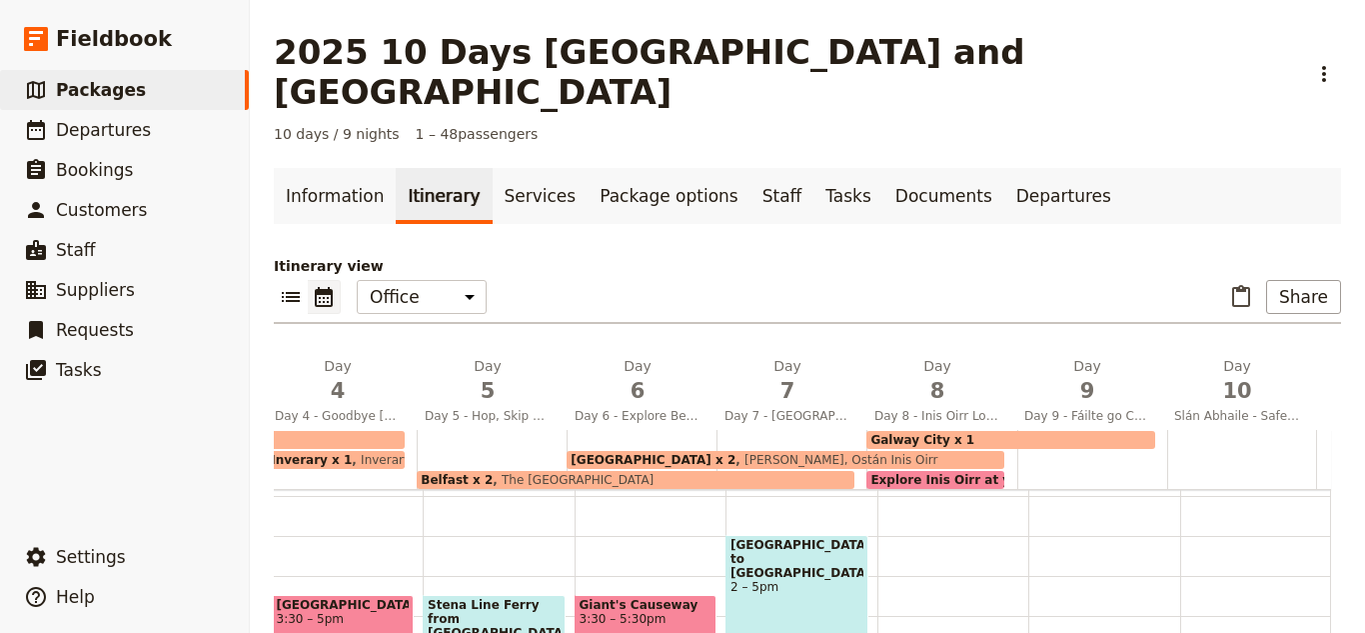
click at [705, 451] on div "Aran Islands x 2 Tigh Ruairi, Ostán Inis Oirr" at bounding box center [786, 460] width 438 height 18
select select "6"
select select "8"
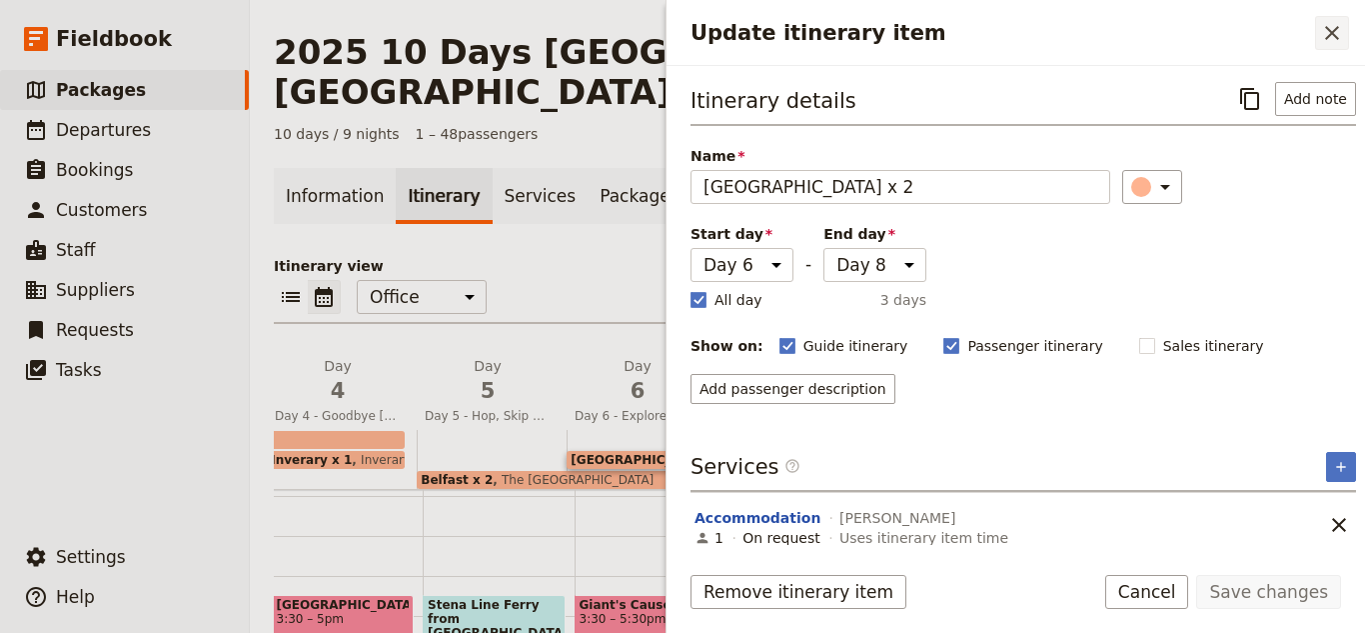
click at [1335, 27] on icon "Close drawer" at bounding box center [1332, 33] width 24 height 24
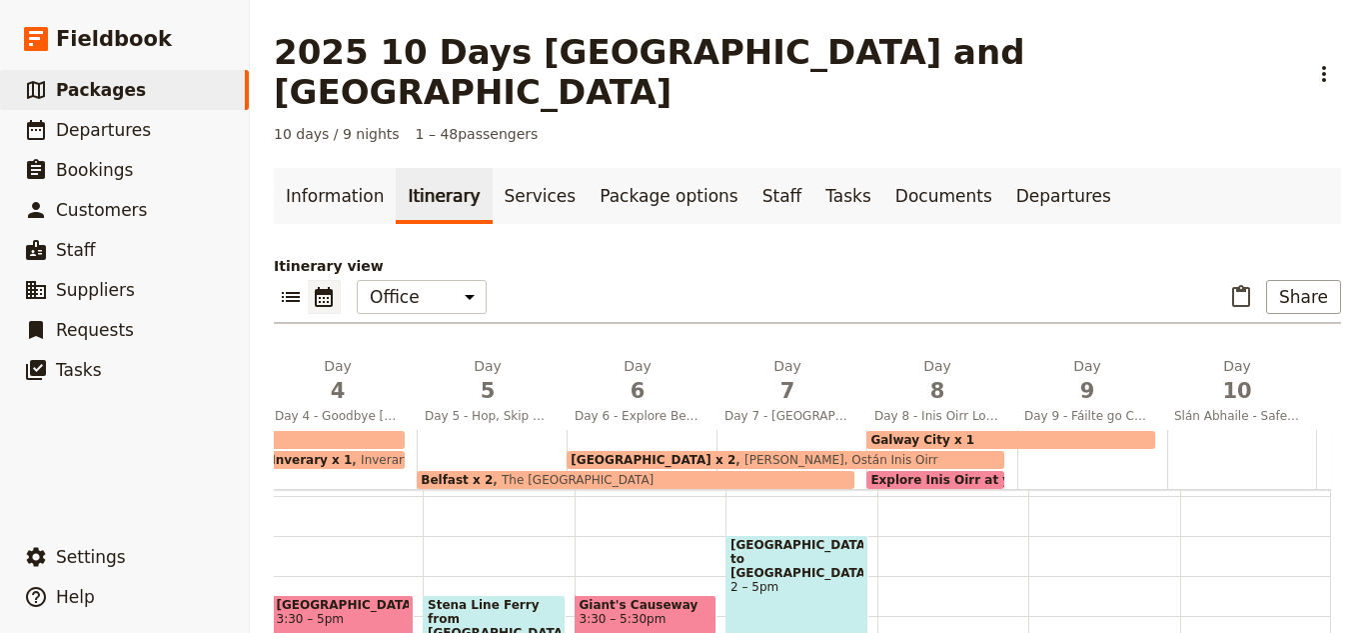
click at [1003, 431] on div "Galway City x 1" at bounding box center [1011, 440] width 288 height 18
select select "8"
select select "9"
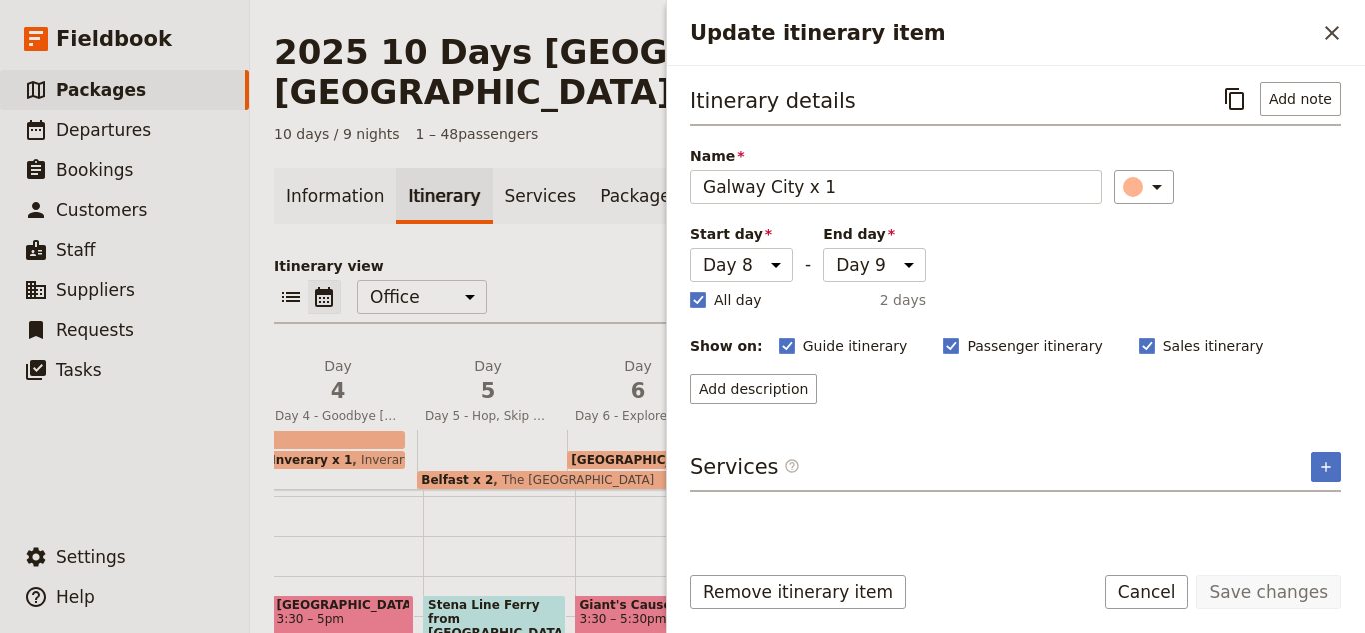
click at [1162, 355] on div "Sales itinerary ​" at bounding box center [1212, 346] width 145 height 24
click at [1164, 345] on span "Sales itinerary" at bounding box center [1214, 346] width 101 height 20
click at [1140, 336] on input "Sales itinerary" at bounding box center [1139, 335] width 1 height 1
checkbox input "false"
click at [1256, 584] on button "Save changes" at bounding box center [1269, 592] width 145 height 34
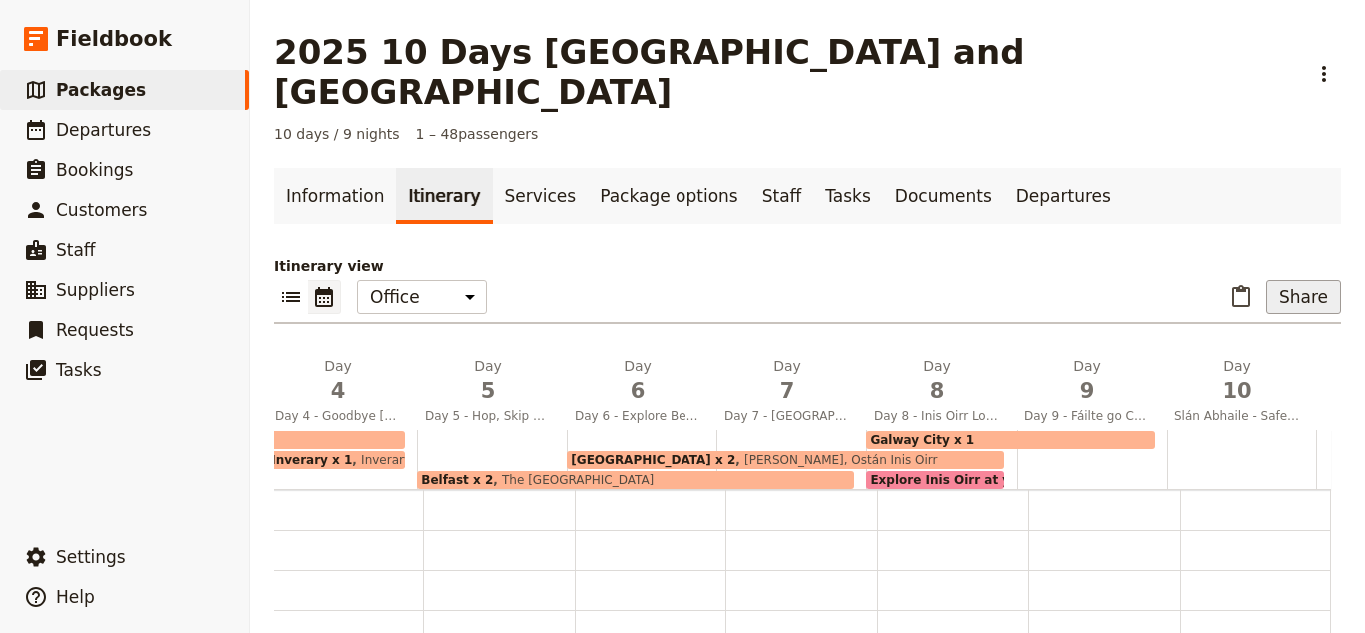
click at [1310, 280] on button "Share" at bounding box center [1303, 297] width 75 height 34
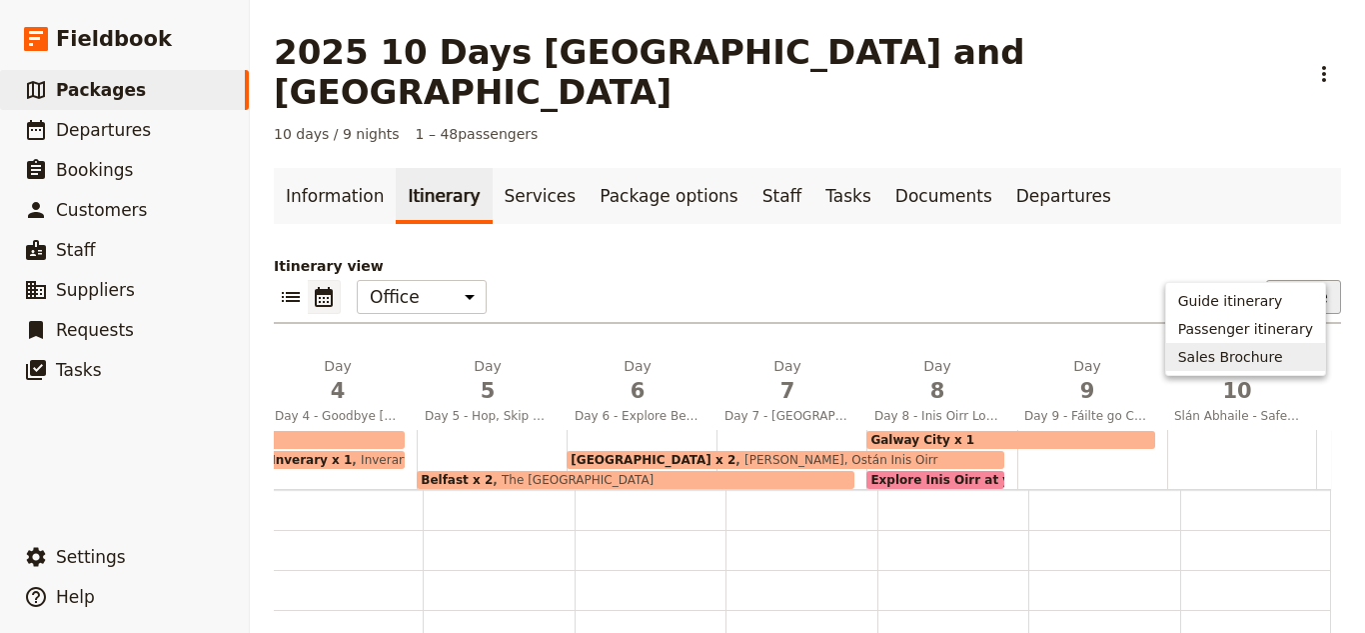
click at [1208, 350] on span "Sales Brochure" at bounding box center [1231, 357] width 105 height 20
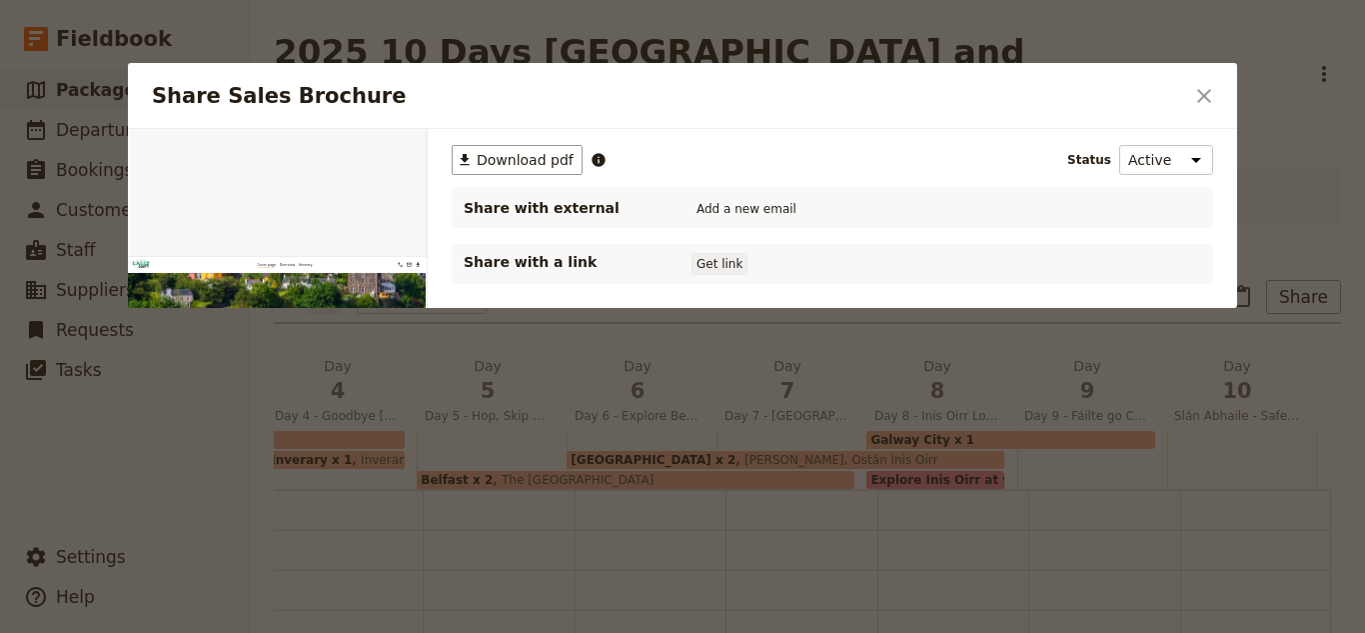
click at [727, 267] on button "Get link" at bounding box center [720, 264] width 56 height 22
click at [1175, 96] on h2 "Share Sales Brochure" at bounding box center [668, 96] width 1032 height 30
click at [1203, 101] on icon "Close dialog" at bounding box center [1205, 96] width 24 height 24
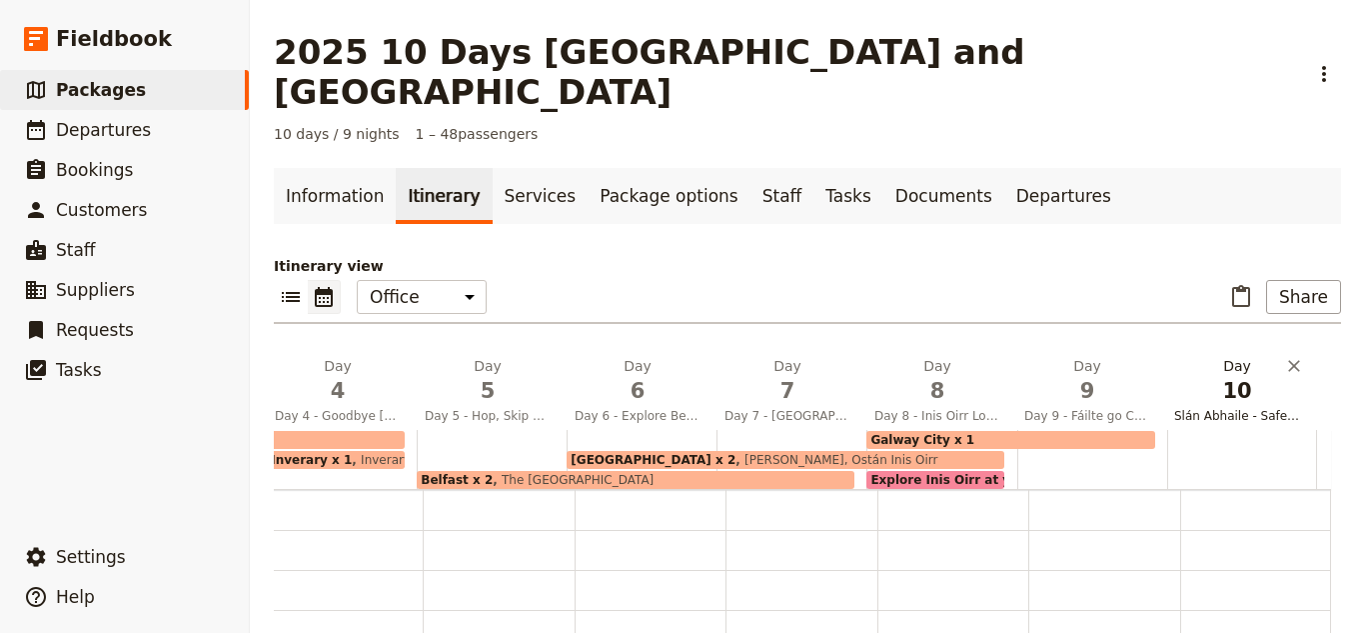
click at [1186, 376] on span "10" at bounding box center [1238, 391] width 126 height 30
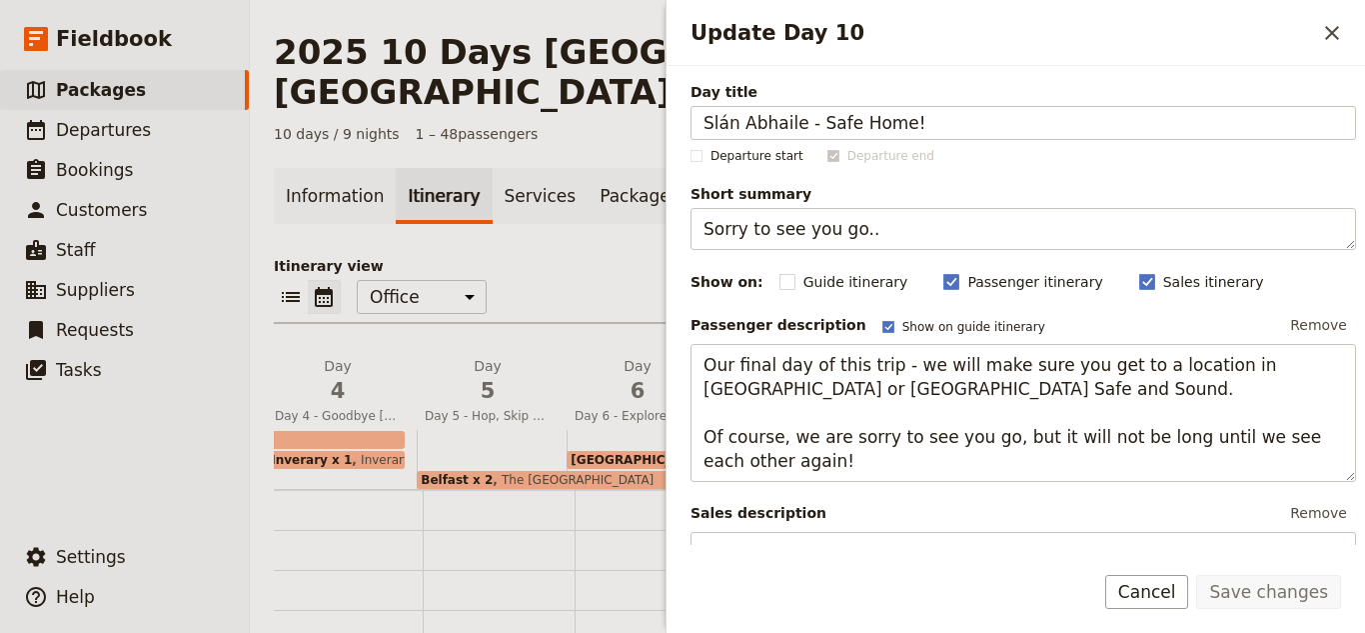
scroll to position [829, 0]
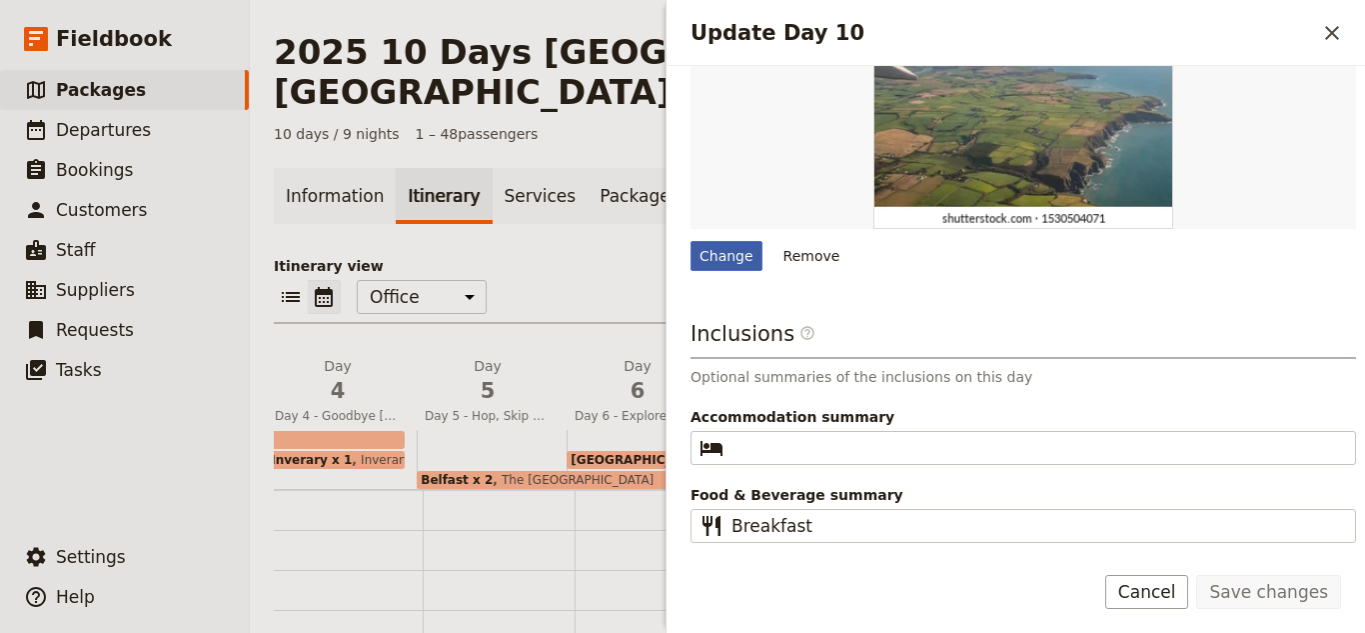
click at [734, 259] on div "Change" at bounding box center [727, 256] width 72 height 30
click at [691, 241] on input "Change" at bounding box center [690, 240] width 1 height 1
click at [717, 260] on div "Change" at bounding box center [727, 256] width 72 height 30
click at [691, 241] on input "Change" at bounding box center [690, 240] width 1 height 1
type input "C:\fakepath\ireland from the sky 2.jpg"
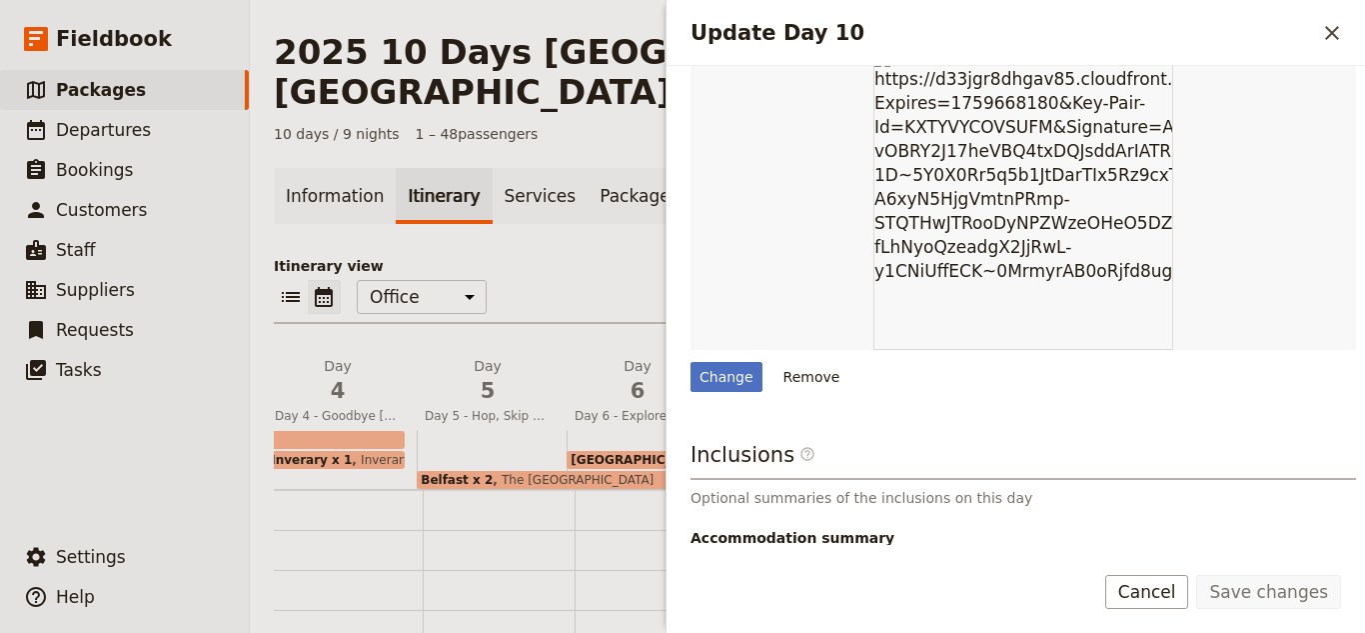
scroll to position [429, 0]
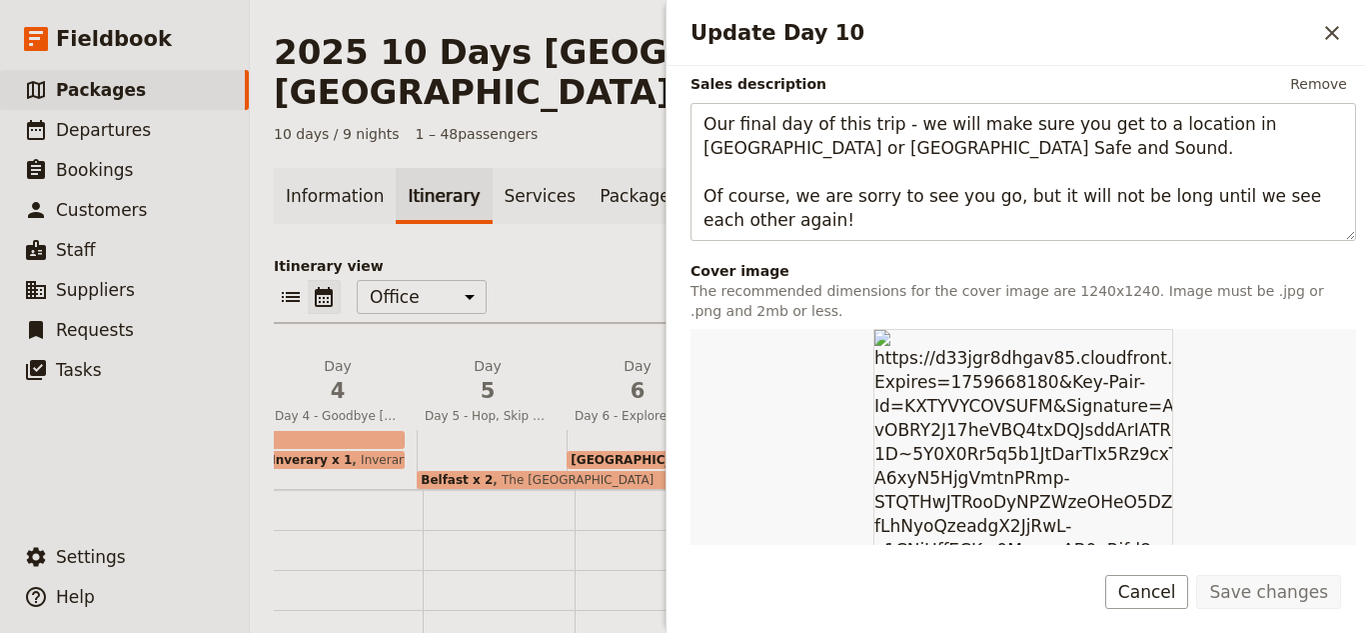
click at [1328, 5] on div "Update Day 10 ​" at bounding box center [1016, 33] width 699 height 66
click at [1325, 31] on icon "Close drawer" at bounding box center [1332, 33] width 24 height 24
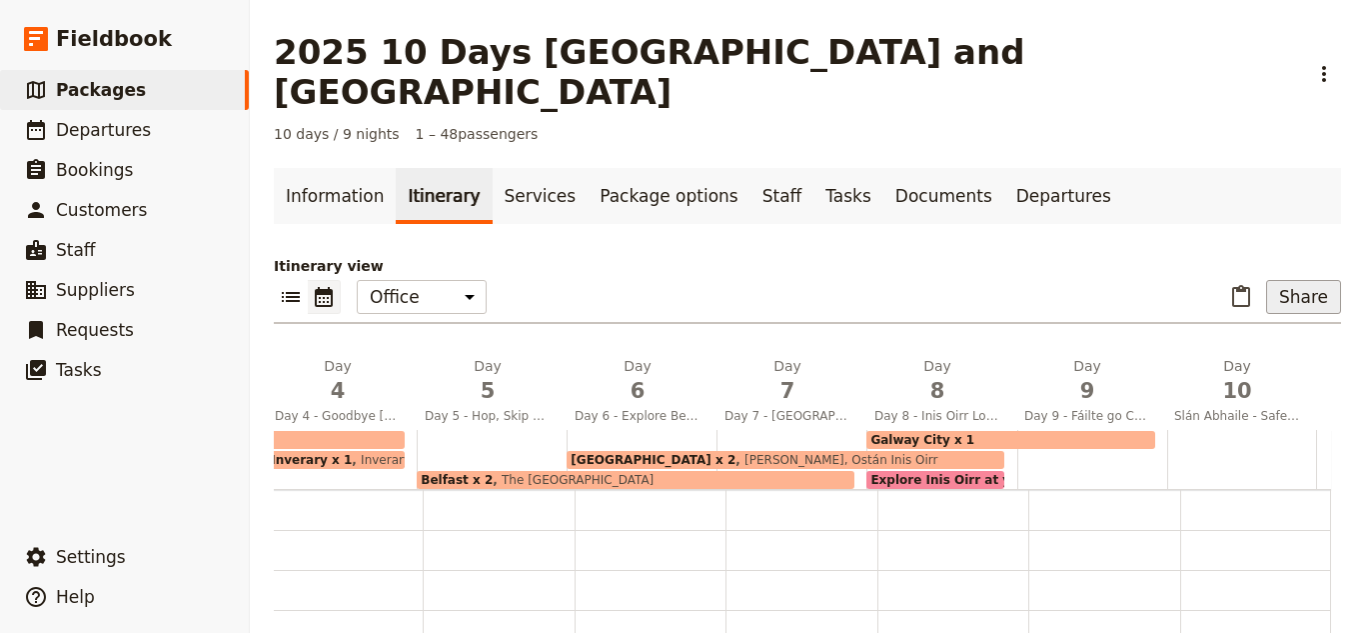
click at [1297, 280] on button "Share" at bounding box center [1303, 297] width 75 height 34
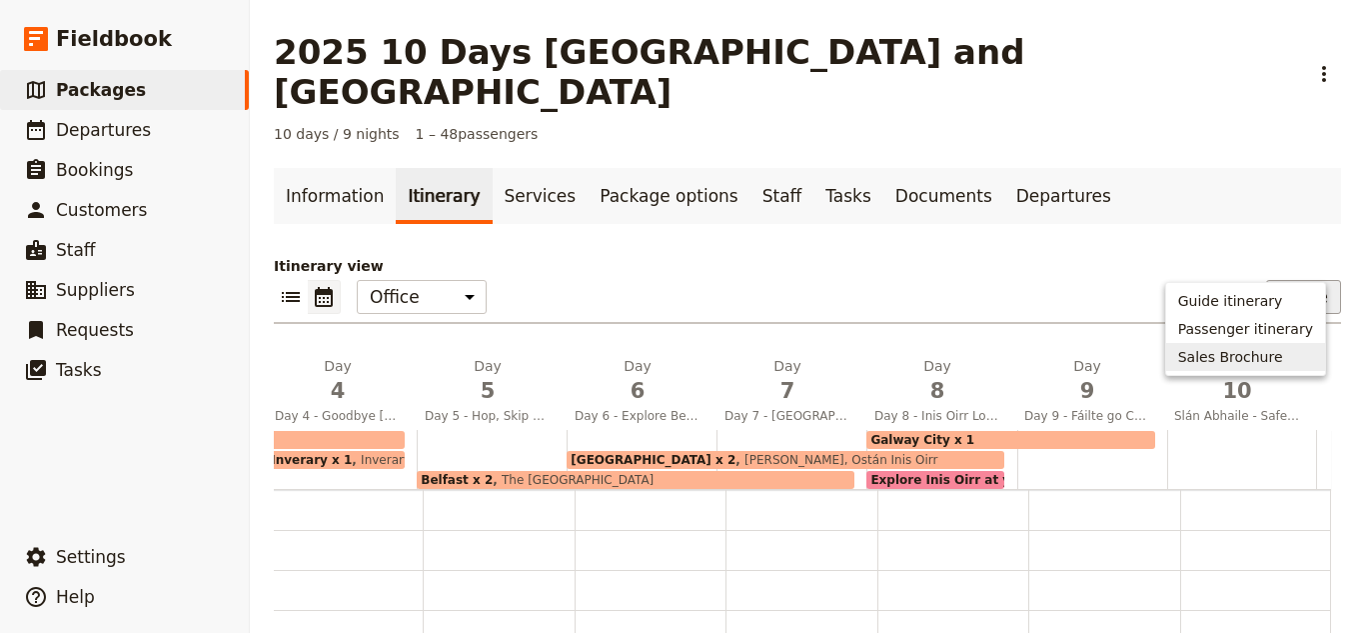
click at [1294, 352] on span "Sales Brochure" at bounding box center [1246, 357] width 135 height 20
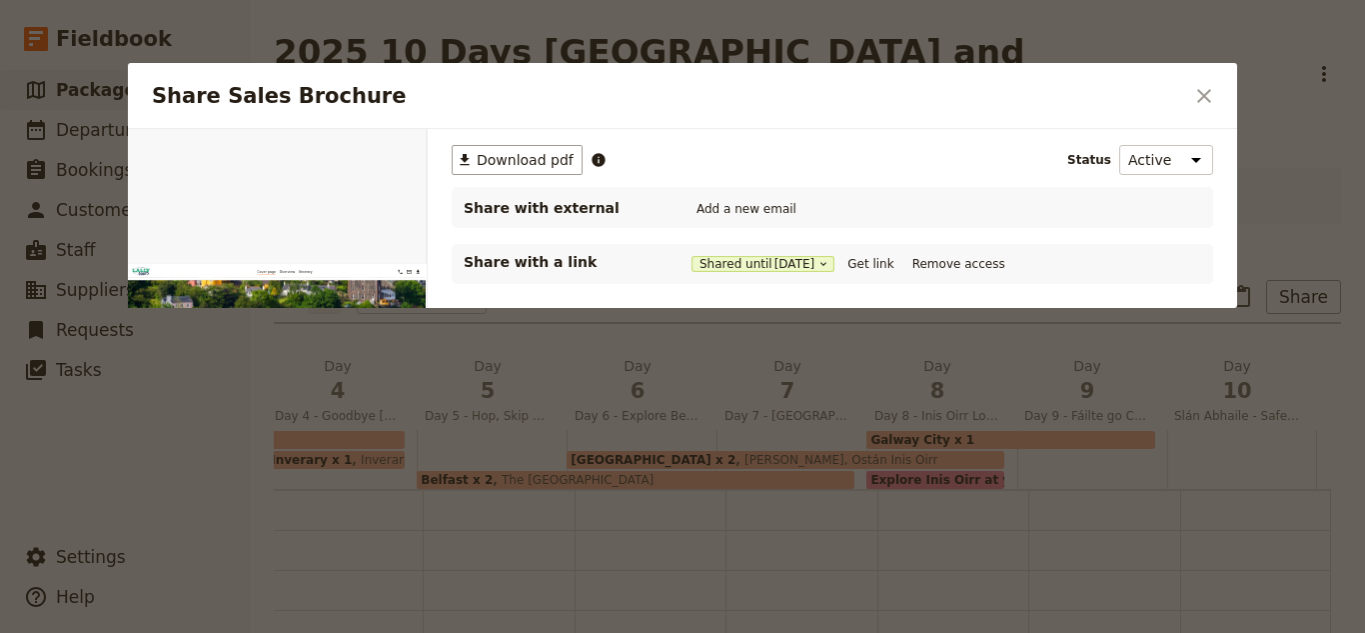
scroll to position [0, 0]
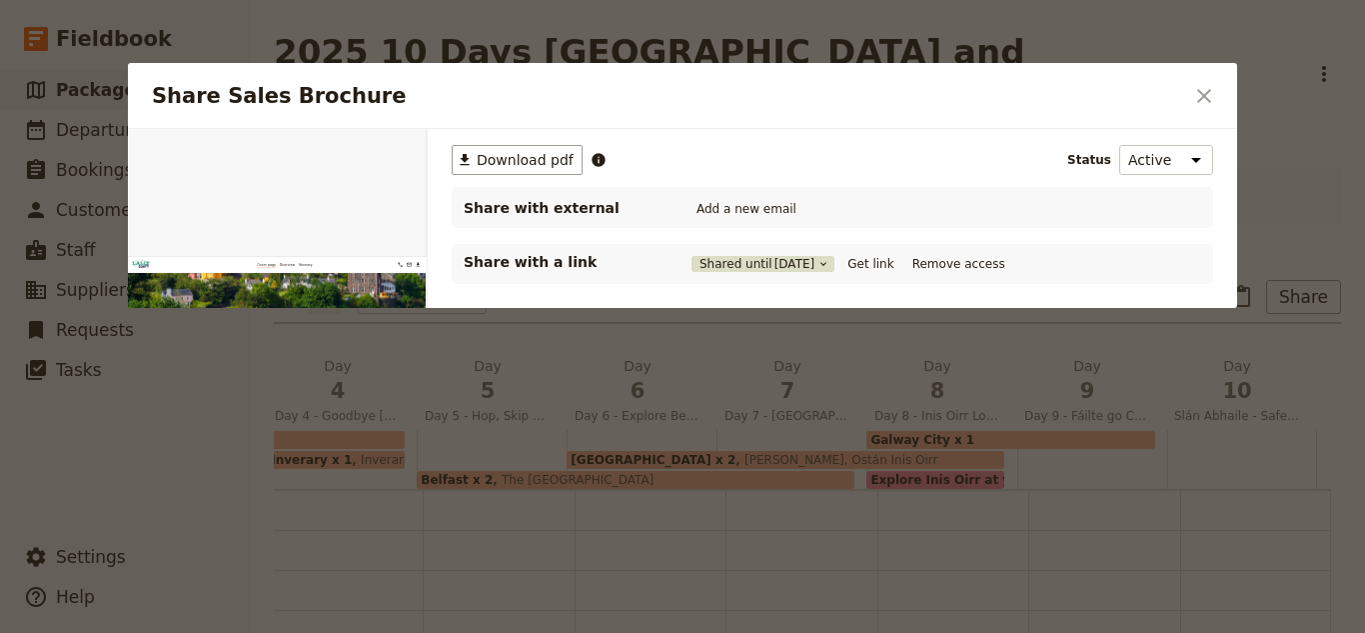
click at [807, 257] on span "5 Sep 2026" at bounding box center [795, 264] width 41 height 16
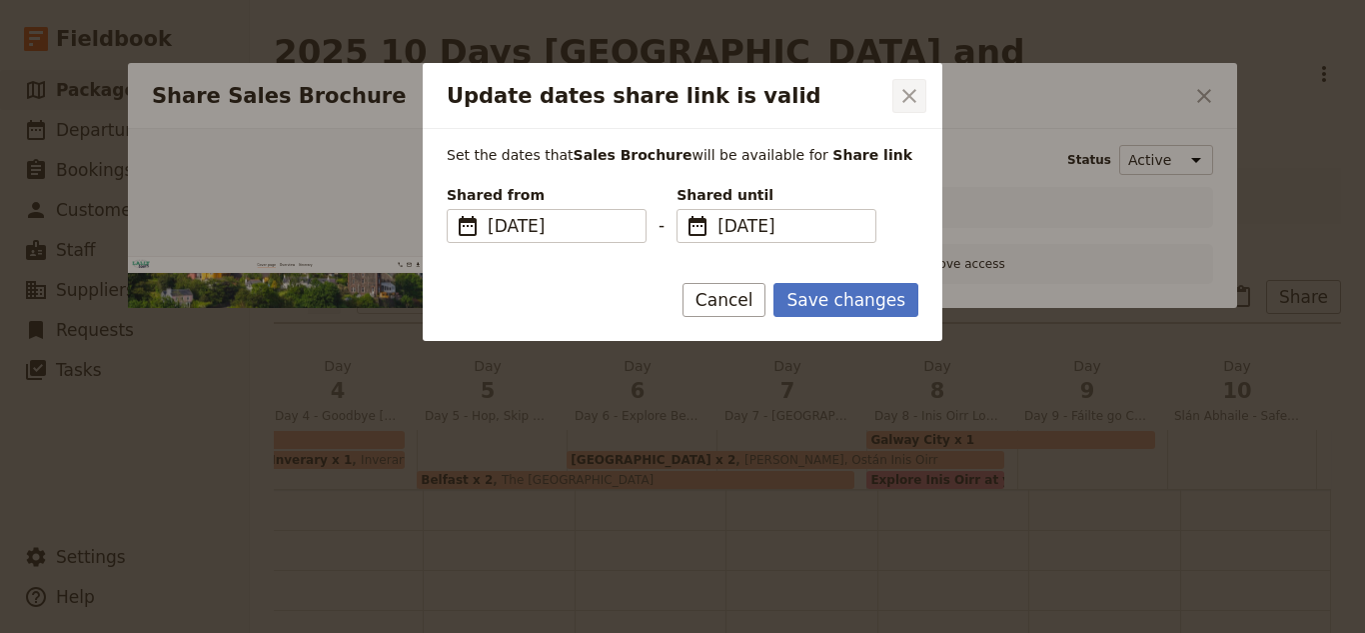
click at [905, 96] on icon "Close dialog" at bounding box center [910, 96] width 24 height 24
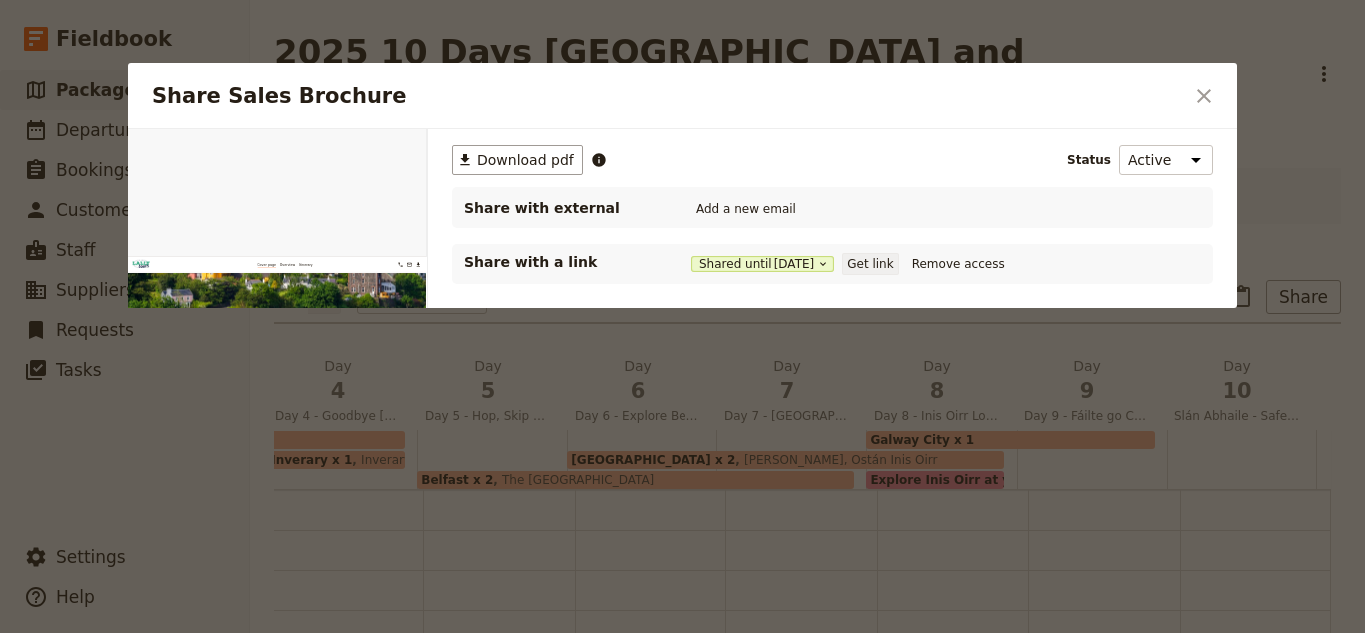
click at [878, 267] on button "Get link" at bounding box center [871, 264] width 56 height 22
click at [1204, 99] on icon "Close dialog" at bounding box center [1205, 96] width 24 height 24
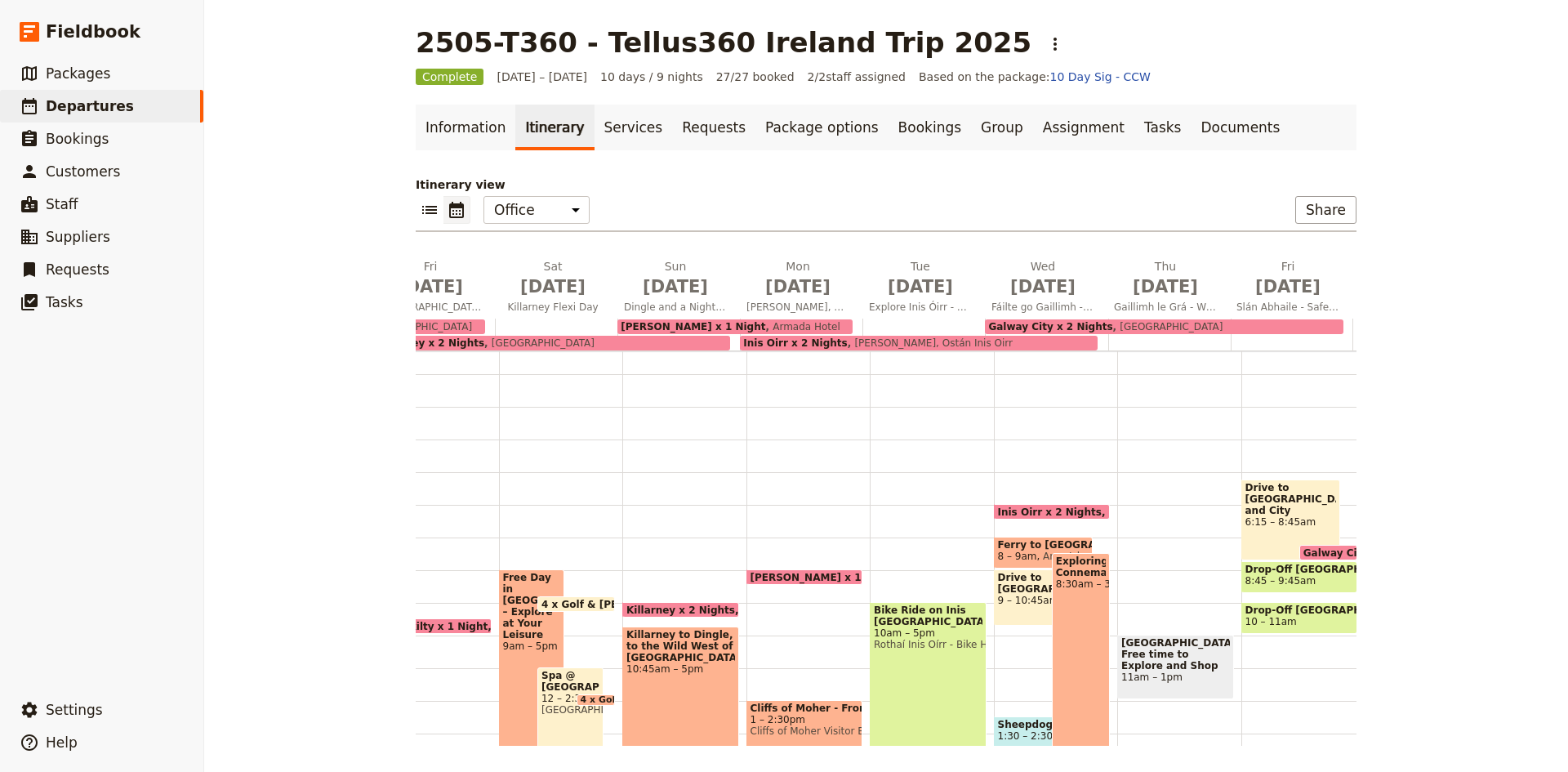
scroll to position [0, 346]
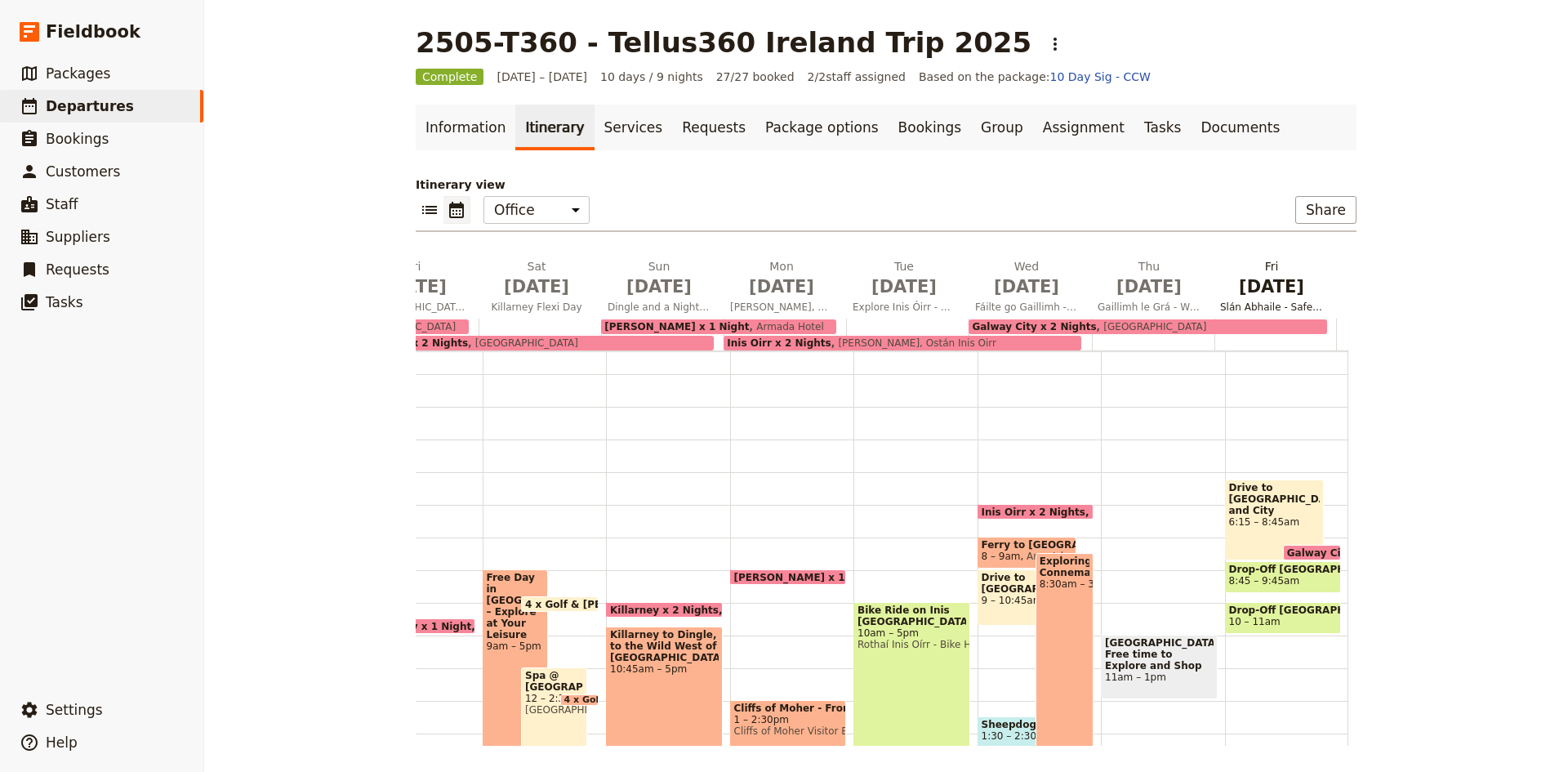
click at [1253, 295] on span "[DATE]" at bounding box center [1271, 287] width 103 height 25
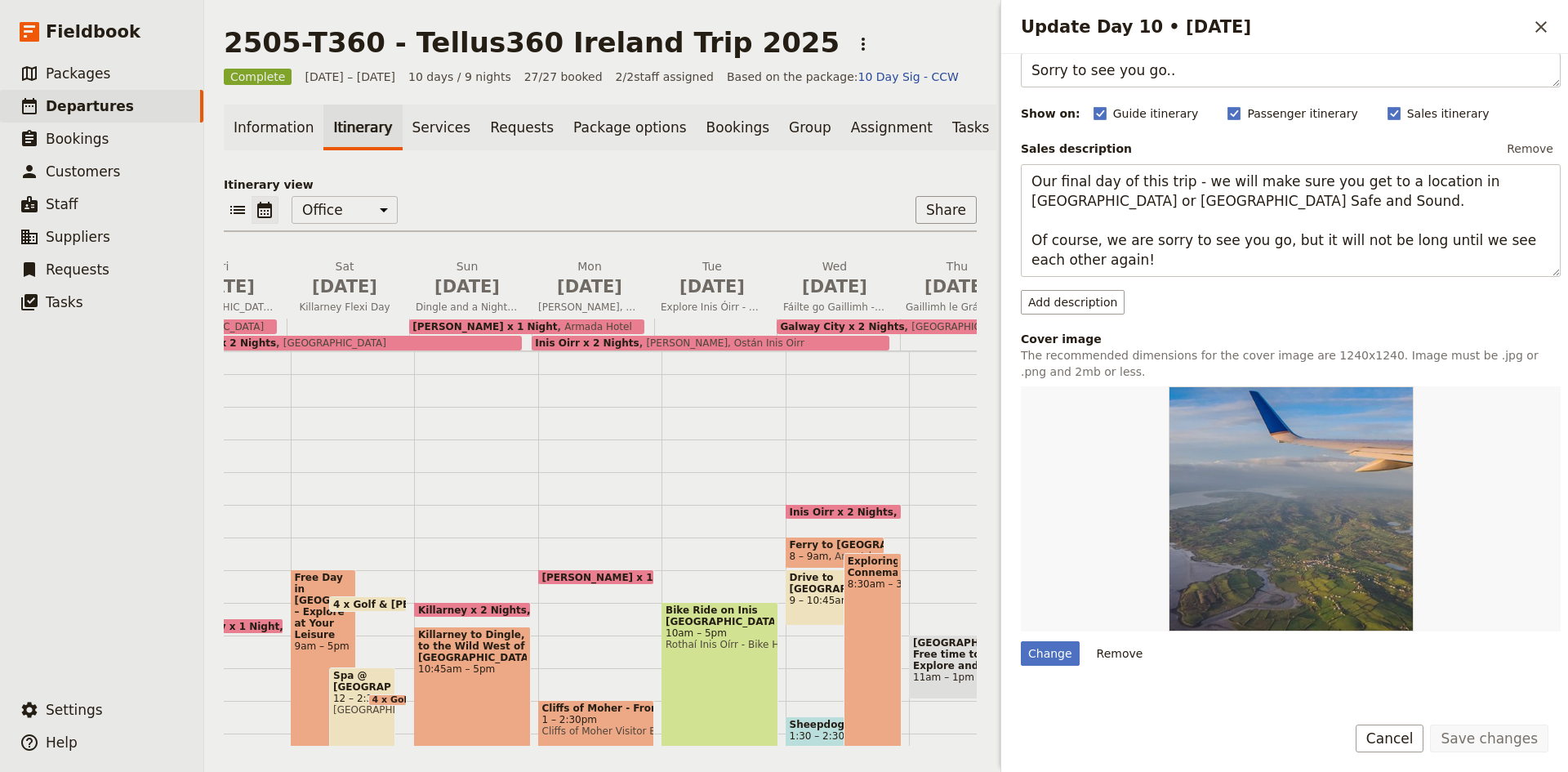
scroll to position [0, 0]
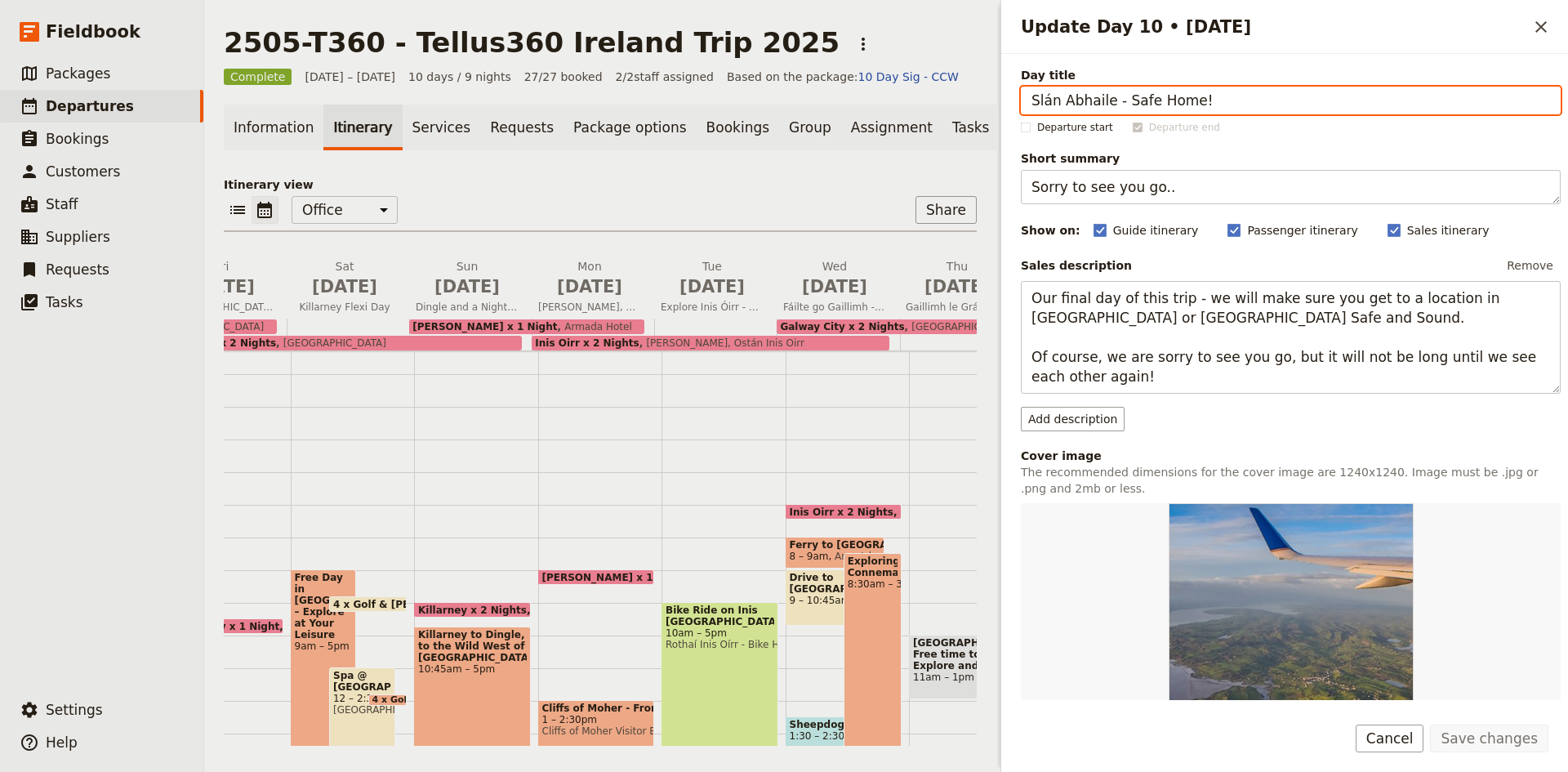
click at [1148, 104] on input "Slán Abhaile - Safe Home!" at bounding box center [1291, 100] width 540 height 28
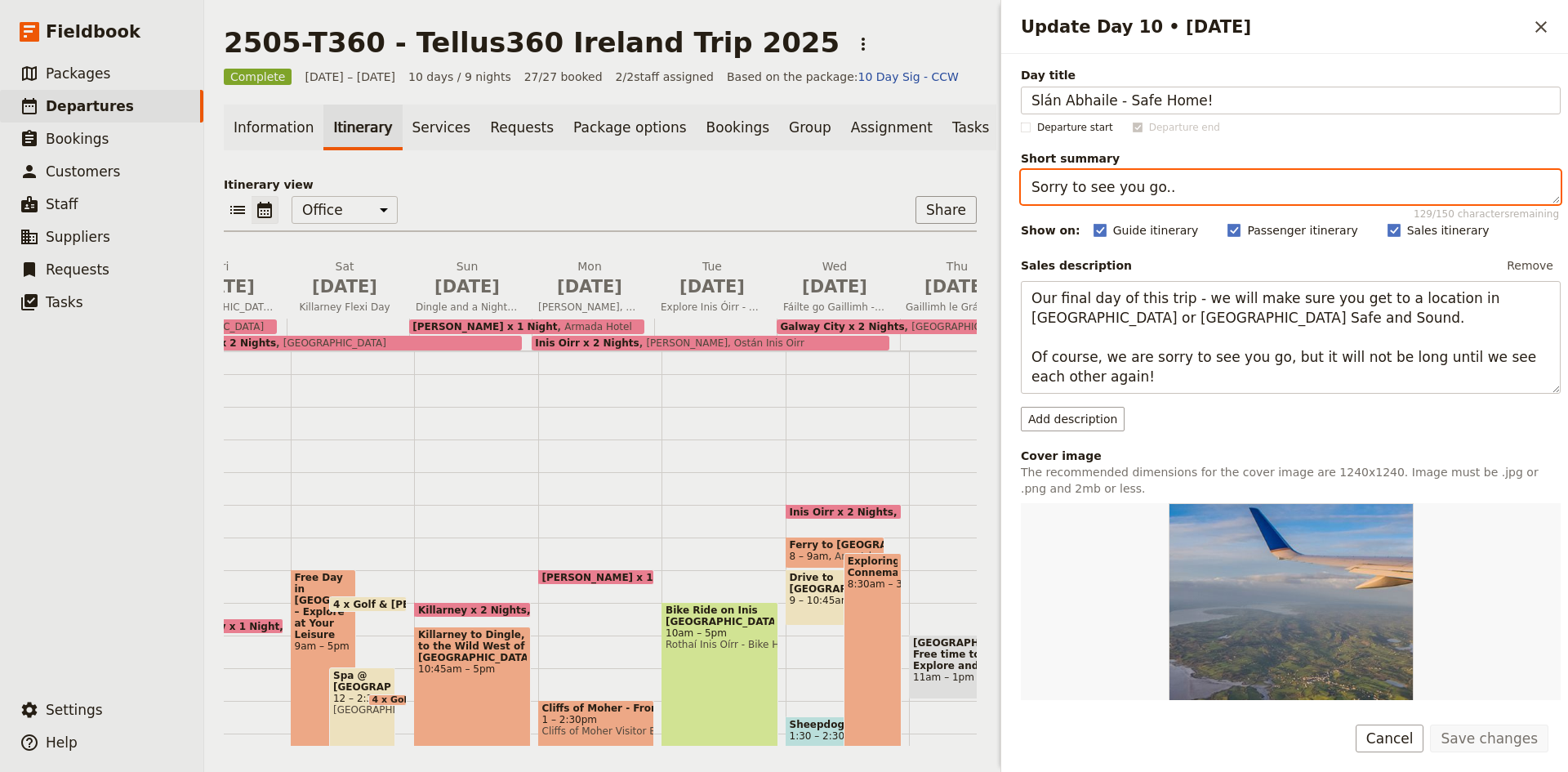
click at [1094, 182] on textarea "Sorry to see you go.." at bounding box center [1291, 187] width 540 height 34
paste textarea "lán Abhaile - Safe Home!"
type textarea "Slán Abhaile - Safe Home!"
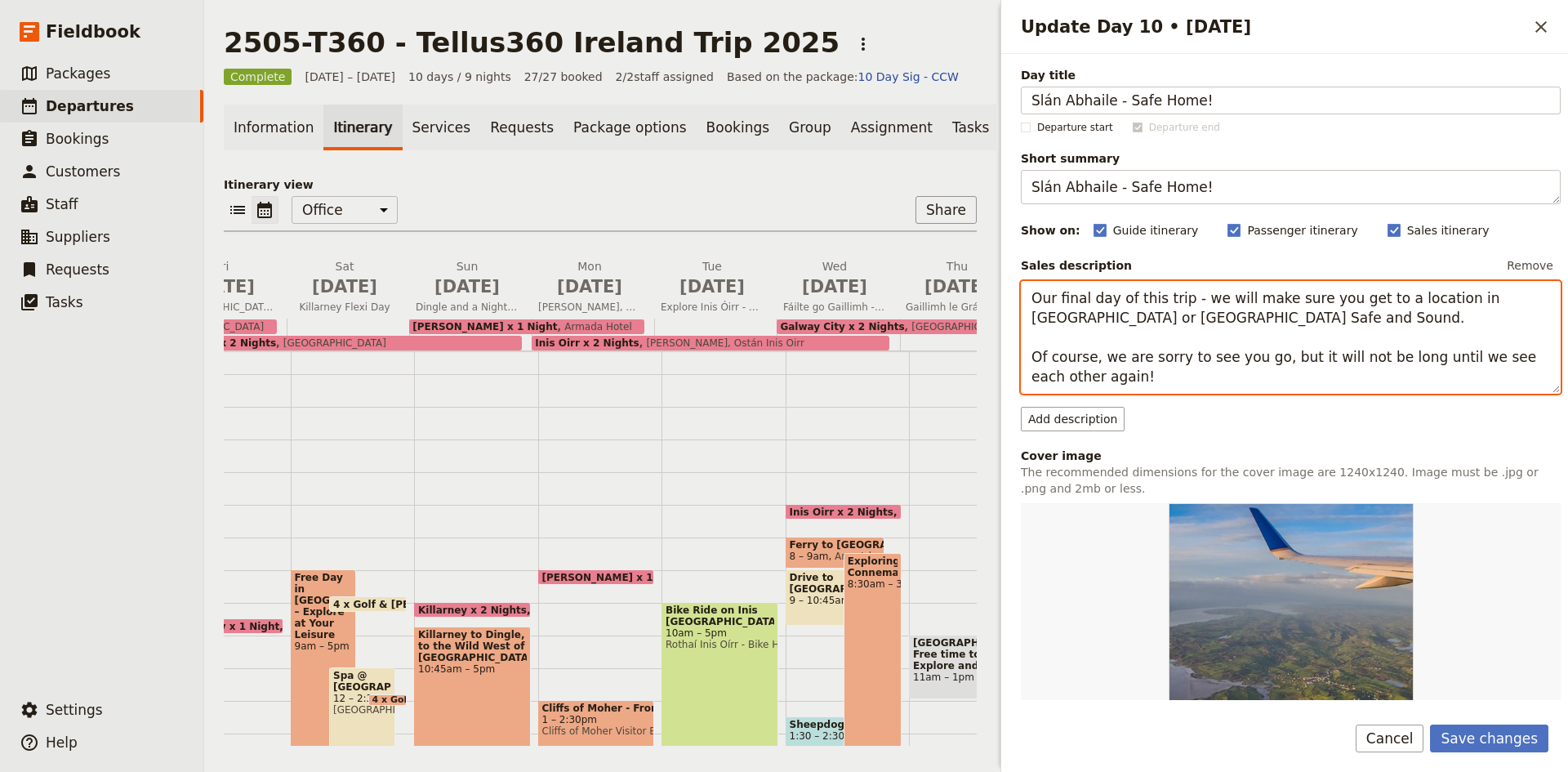
drag, startPoint x: 1138, startPoint y: 368, endPoint x: 1028, endPoint y: 257, distance: 156.3
click at [1028, 257] on div "Sales description Remove Our final day of this trip - we will make sure you get…" at bounding box center [1291, 324] width 540 height 141
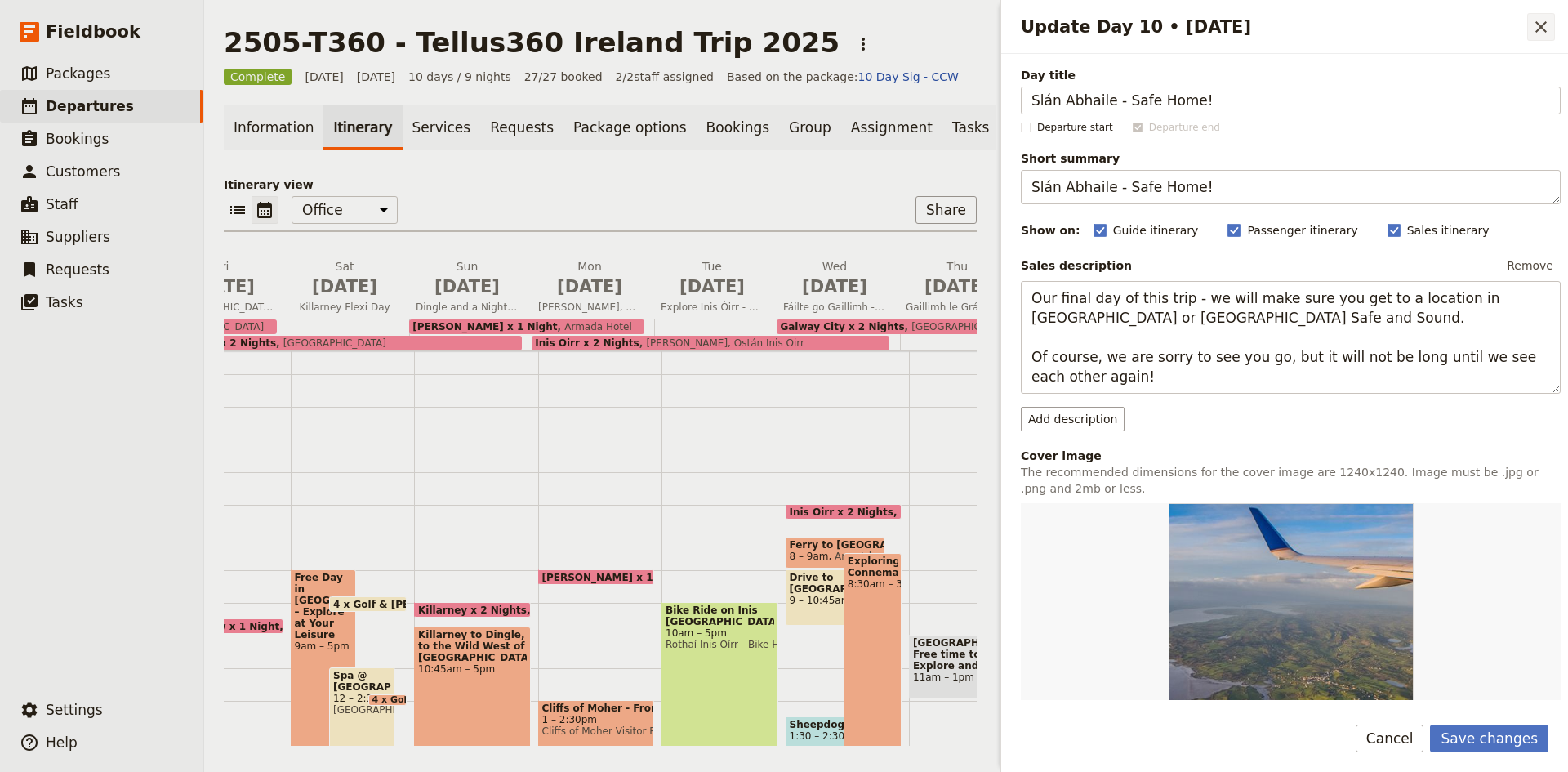
click at [1530, 28] on button "​" at bounding box center [1541, 27] width 28 height 28
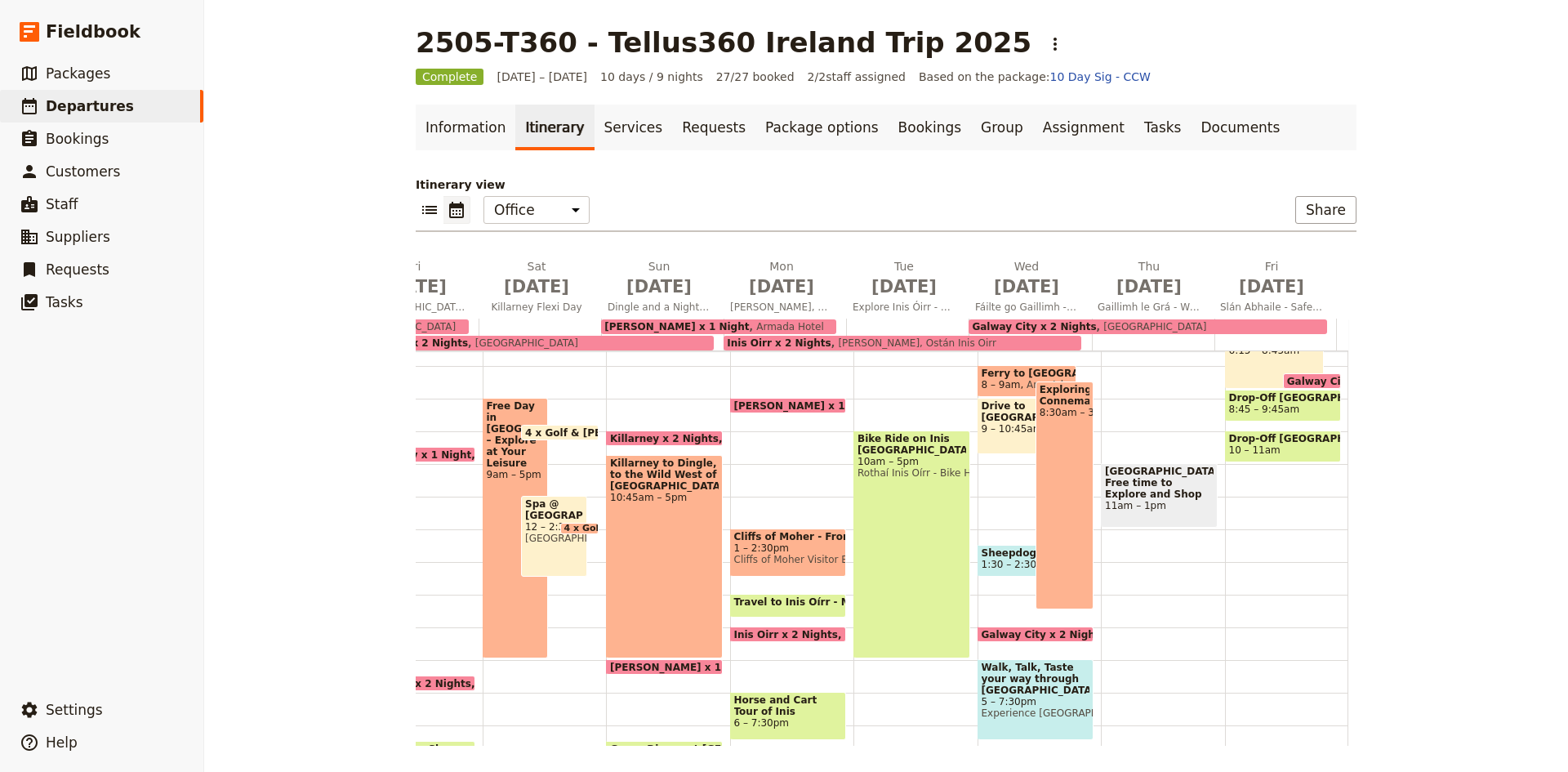
scroll to position [402, 0]
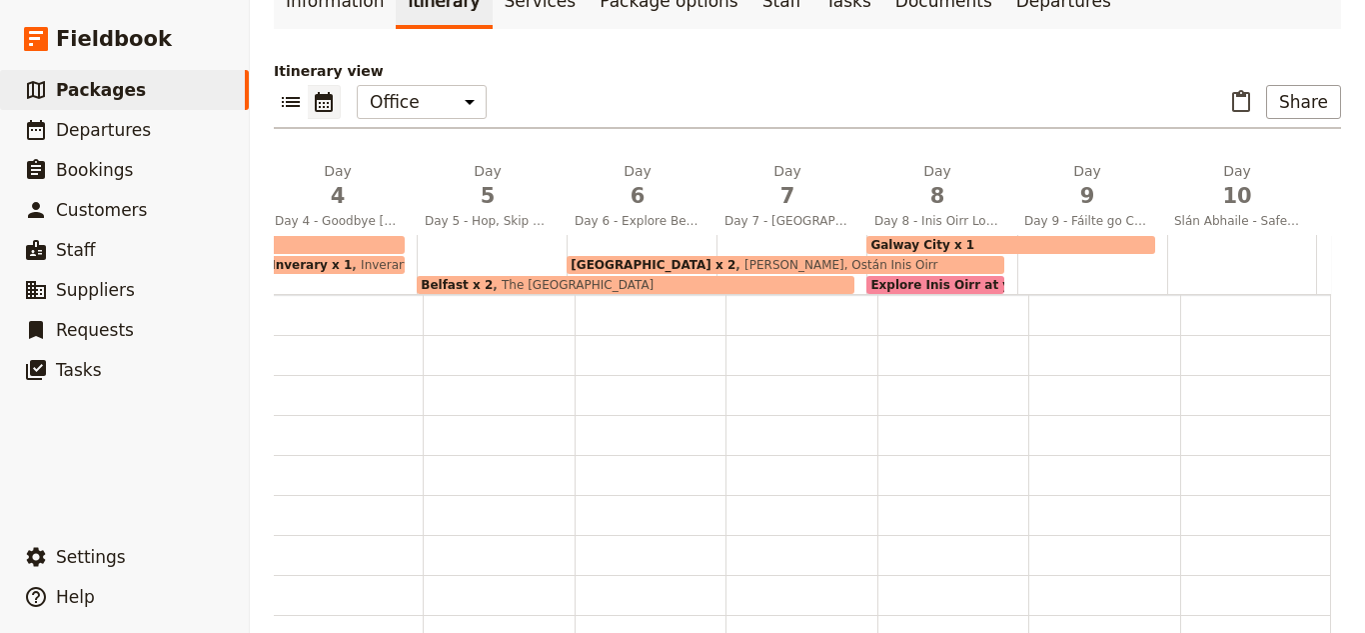
click at [1282, 85] on div "​ ​ Office Guide Passenger Sales ​ Share" at bounding box center [808, 107] width 1068 height 44
click at [1279, 85] on button "Share" at bounding box center [1303, 102] width 75 height 34
click at [1208, 153] on span "Sales Brochure" at bounding box center [1231, 162] width 105 height 20
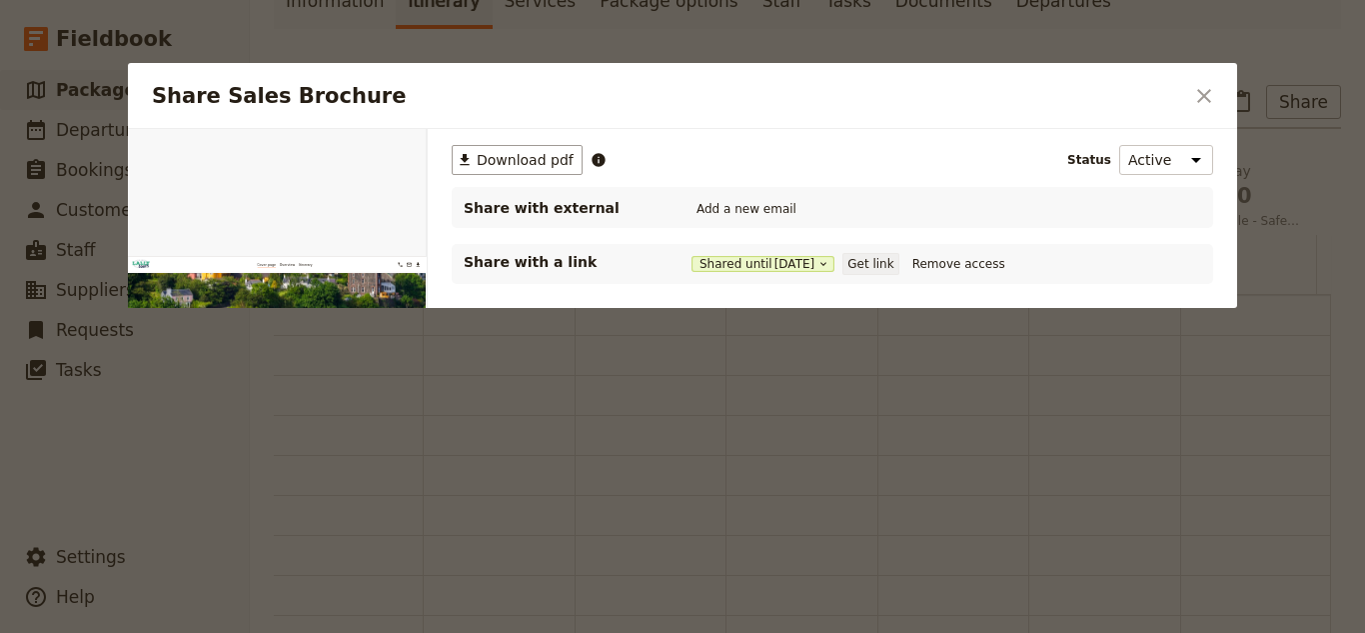
click at [883, 259] on button "Get link" at bounding box center [871, 264] width 56 height 22
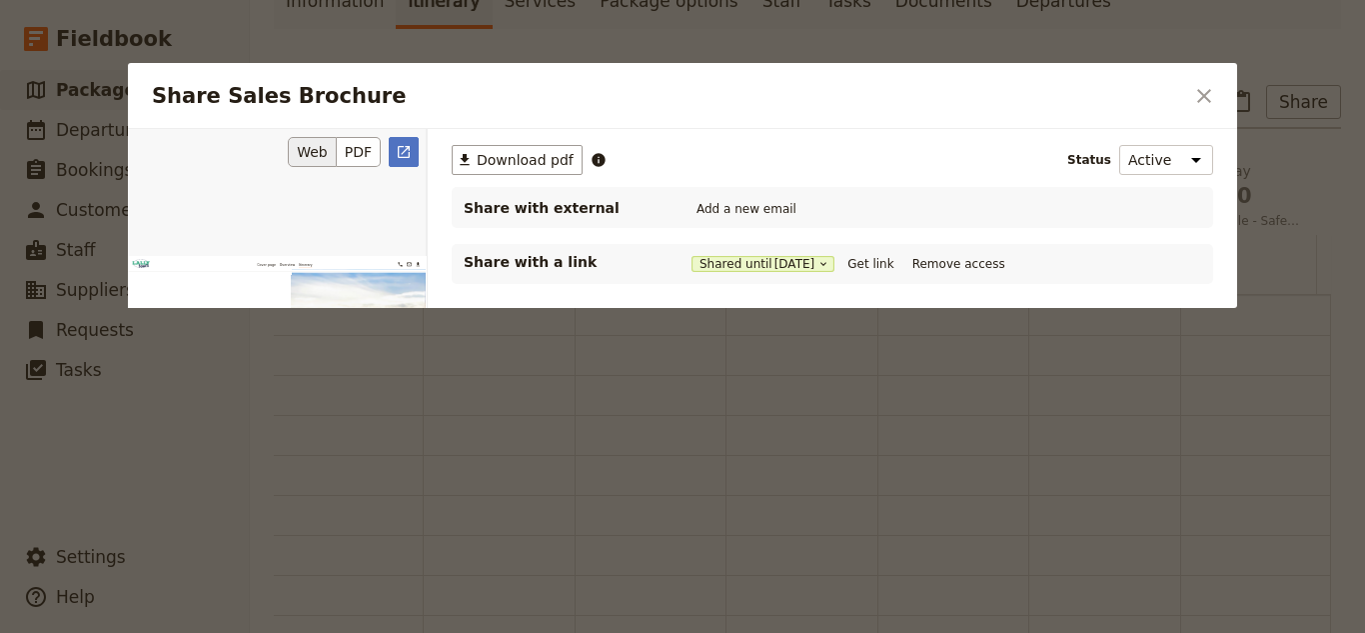
scroll to position [8998, 0]
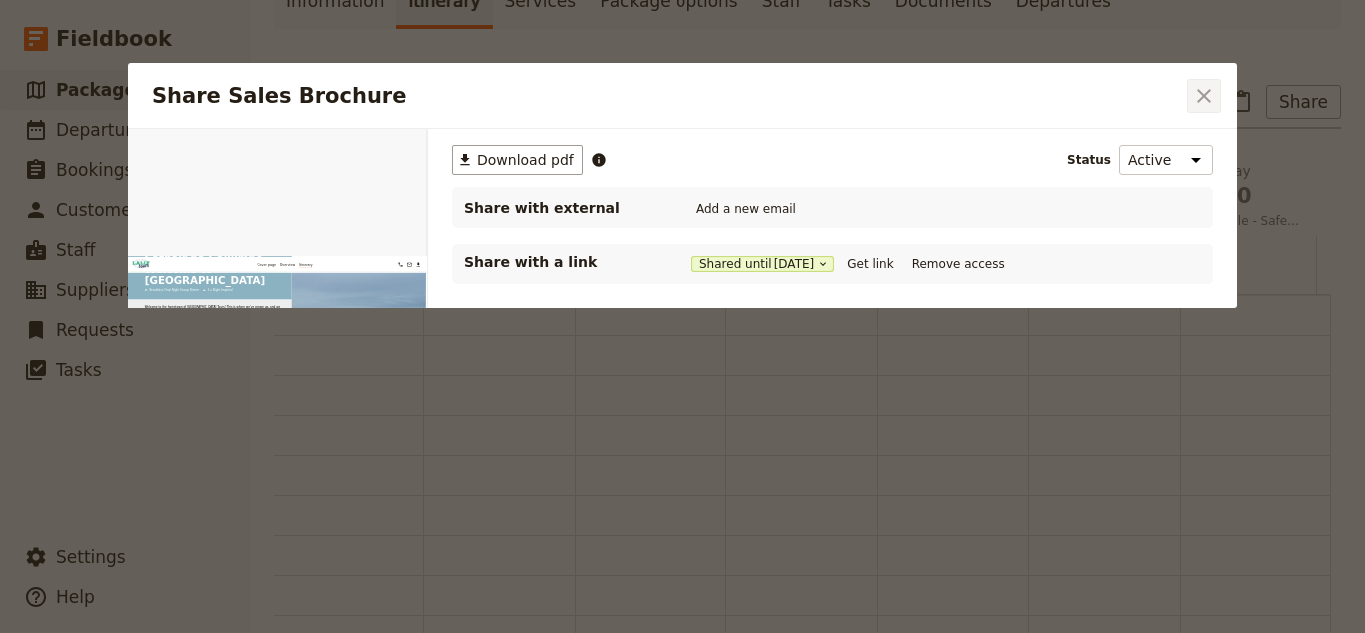
click at [1199, 104] on icon "Close dialog" at bounding box center [1205, 96] width 24 height 24
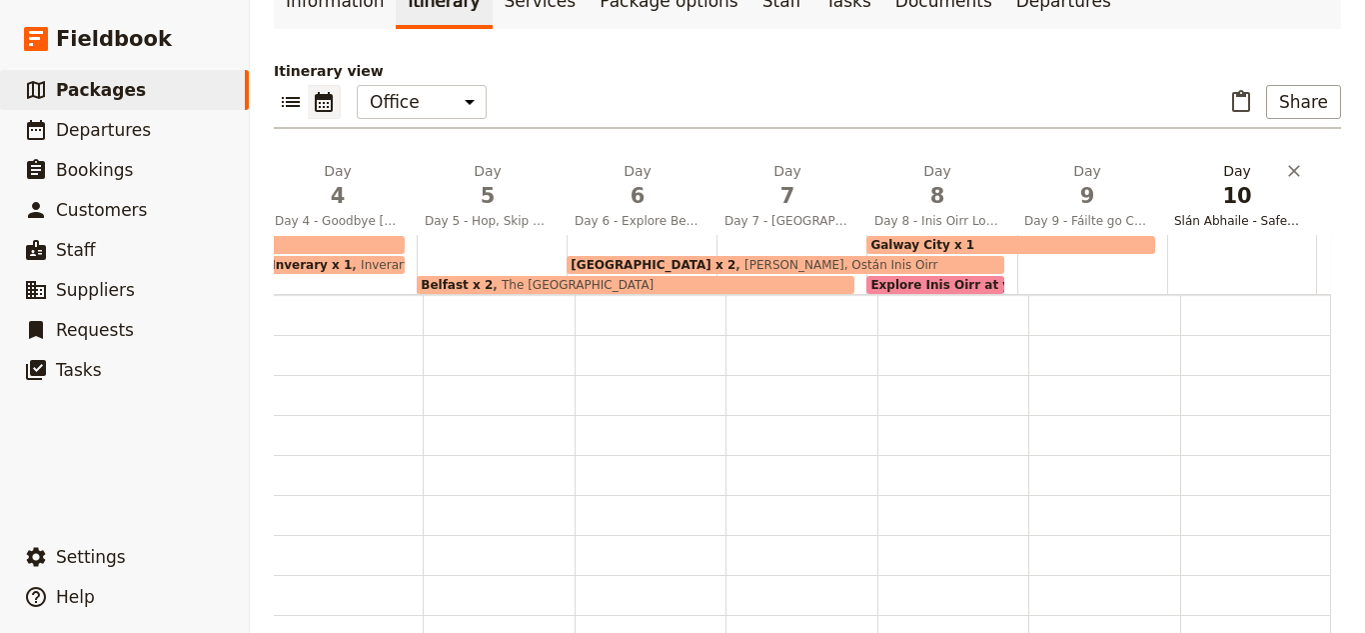
click at [1251, 181] on span "10" at bounding box center [1238, 196] width 126 height 30
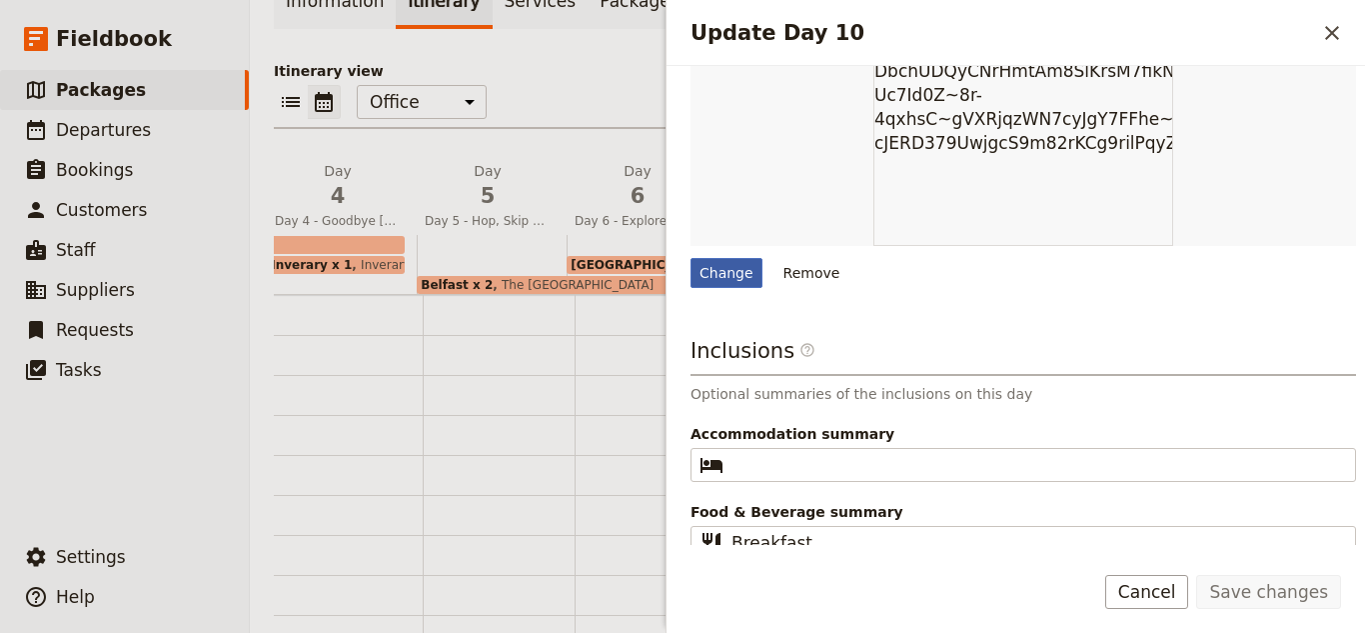
scroll to position [829, 0]
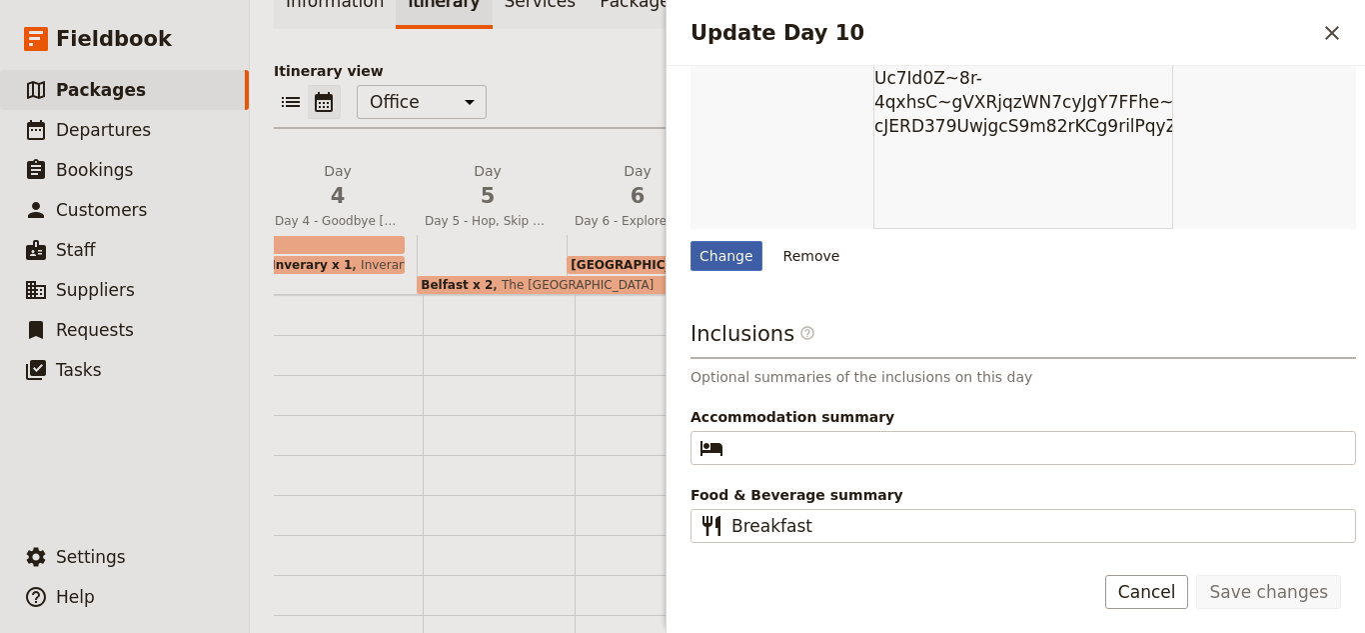
click at [721, 245] on div "Change" at bounding box center [727, 256] width 72 height 30
click at [691, 241] on input "Change" at bounding box center [690, 240] width 1 height 1
type input "C:\fakepath\ireland from the sky 2.jpg"
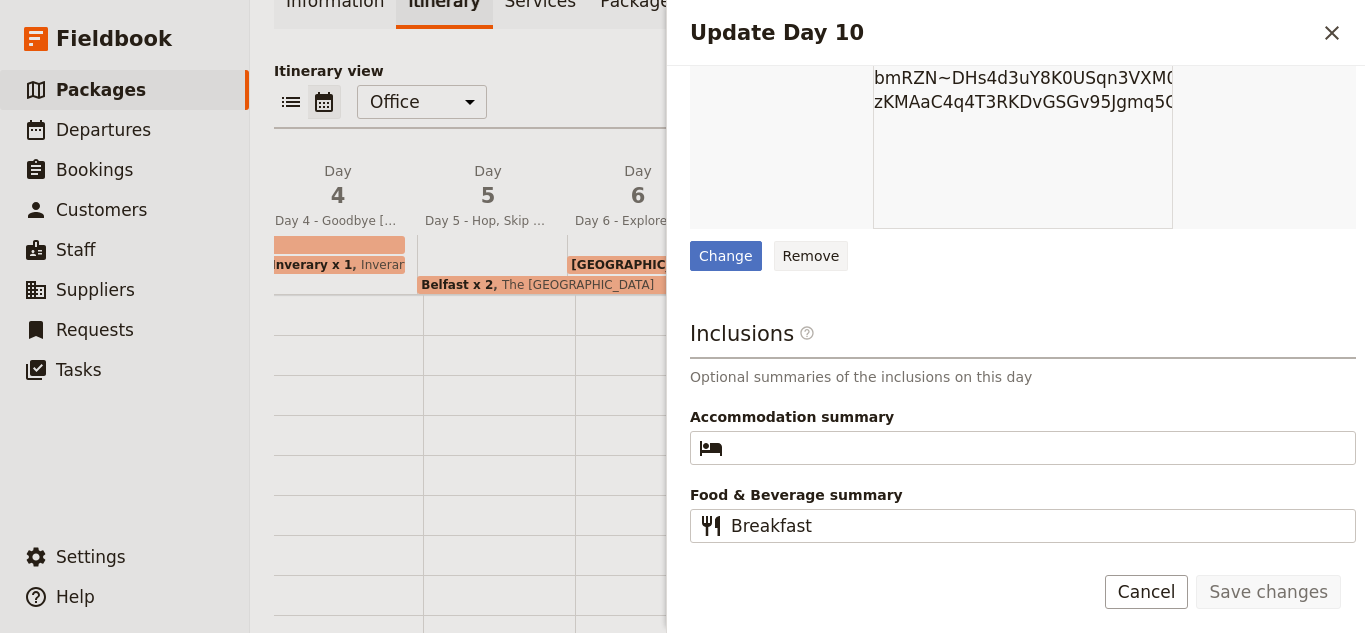
click at [785, 258] on button "Remove" at bounding box center [812, 256] width 75 height 30
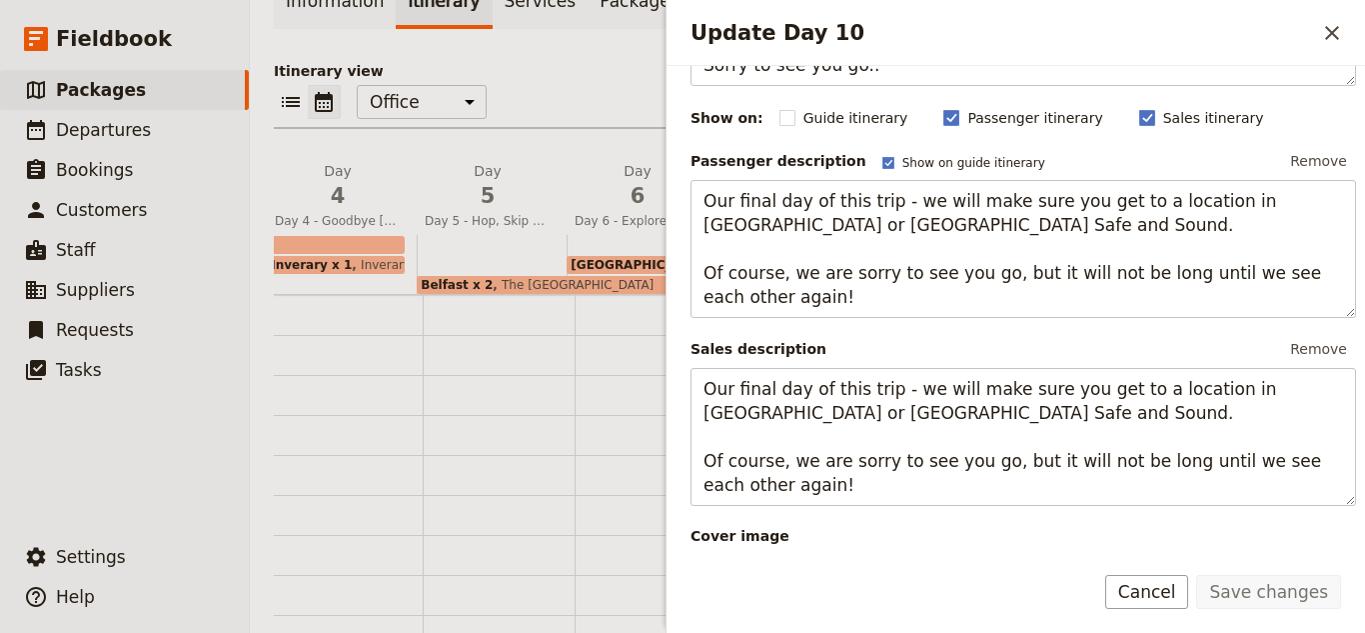
scroll to position [517, 0]
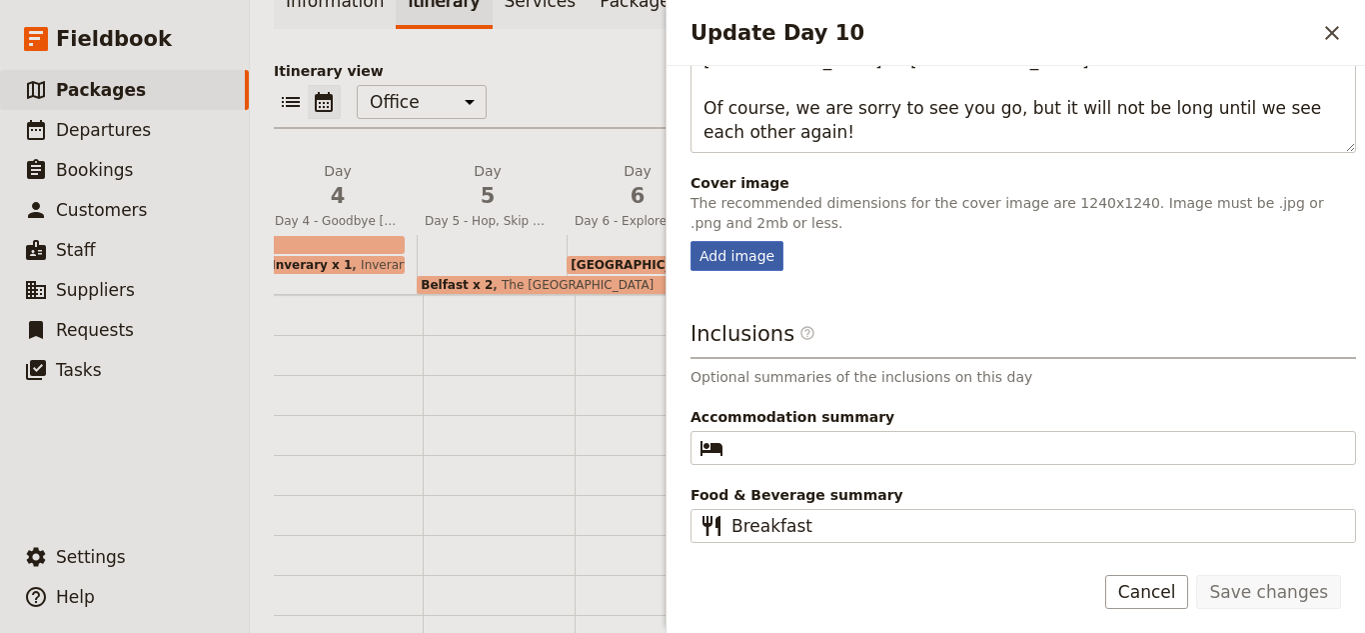
click at [738, 246] on div "Add image" at bounding box center [737, 256] width 93 height 30
click at [691, 241] on input "Add image" at bounding box center [690, 240] width 1 height 1
type input "C:\fakepath\ireland from the sky 2.jpg"
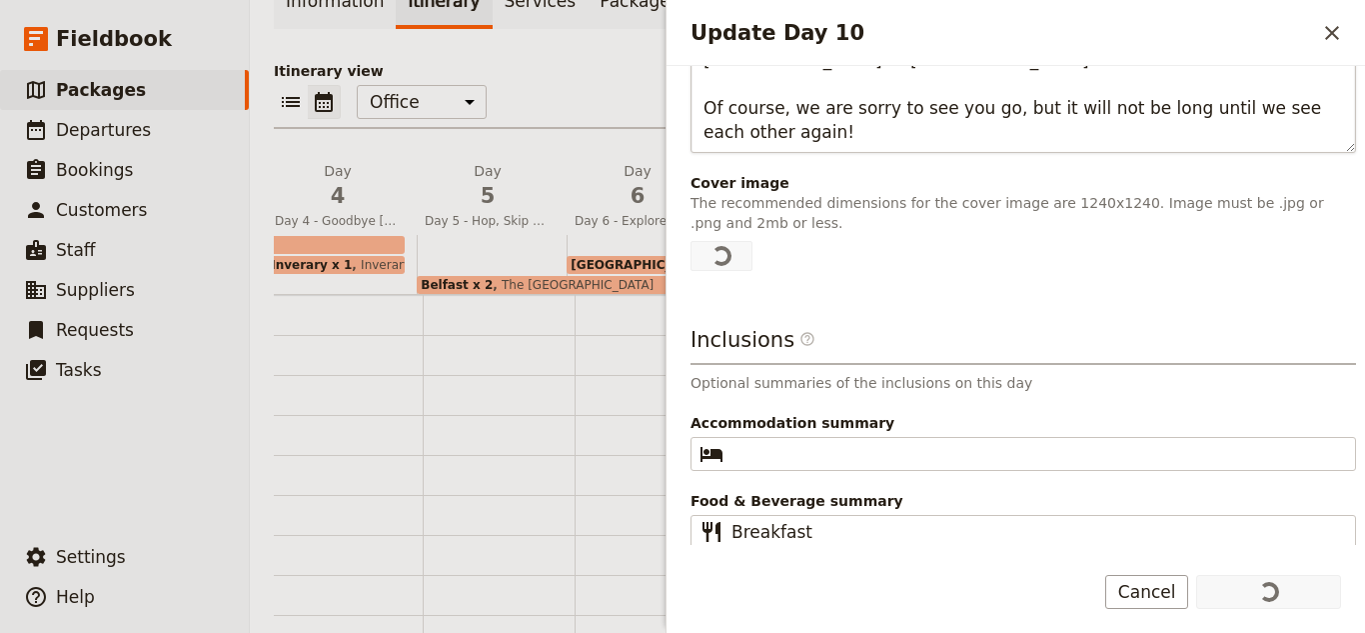
scroll to position [0, 0]
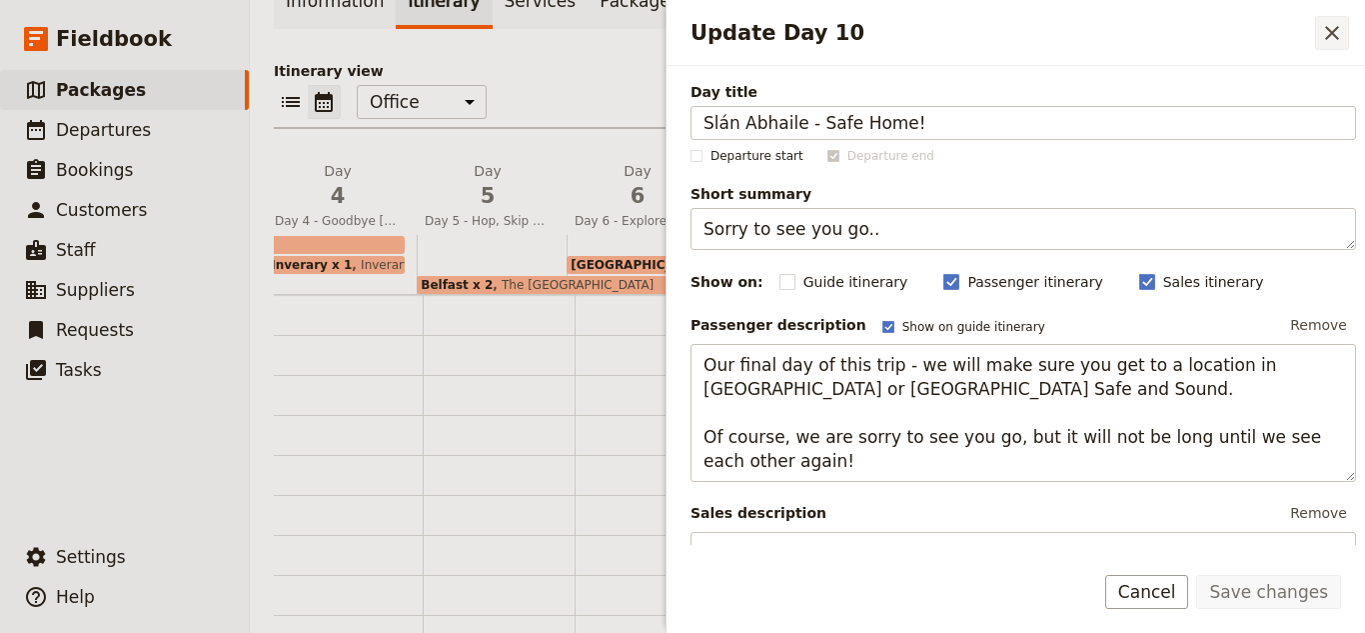
click at [1333, 31] on icon "Close drawer" at bounding box center [1332, 33] width 14 height 14
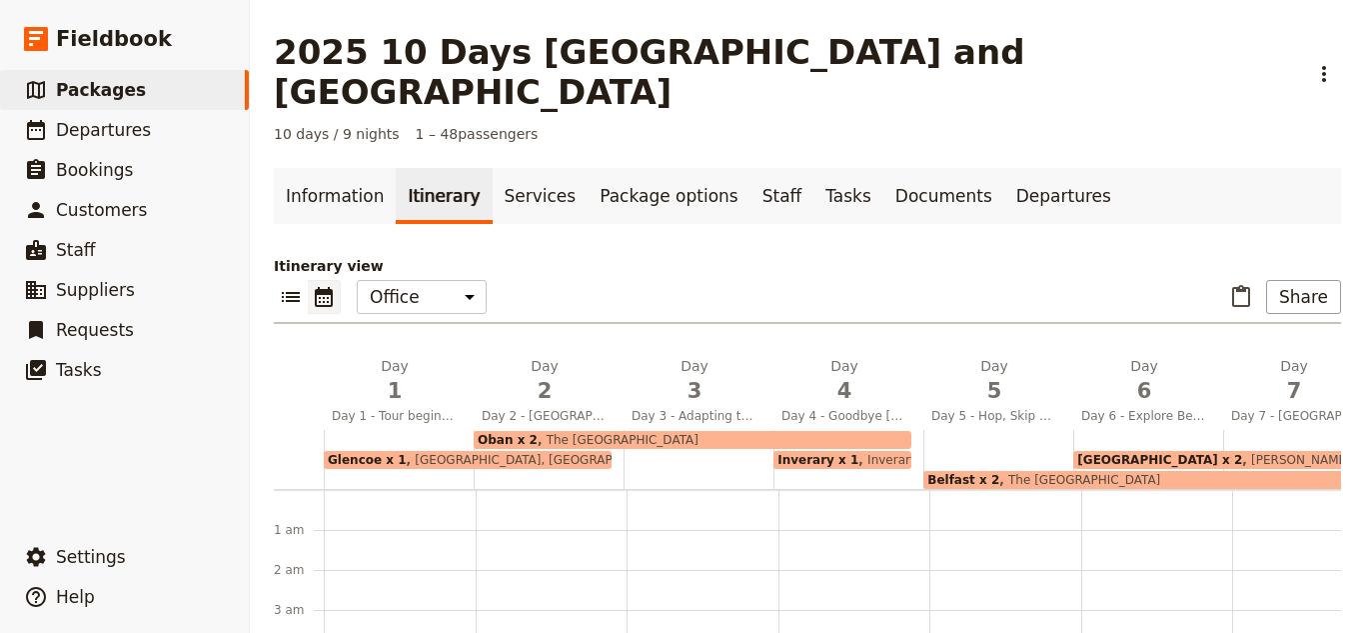
click at [1243, 453] on span "[PERSON_NAME], Ostán Inis Oirr" at bounding box center [1344, 460] width 202 height 14
select select "6"
select select "8"
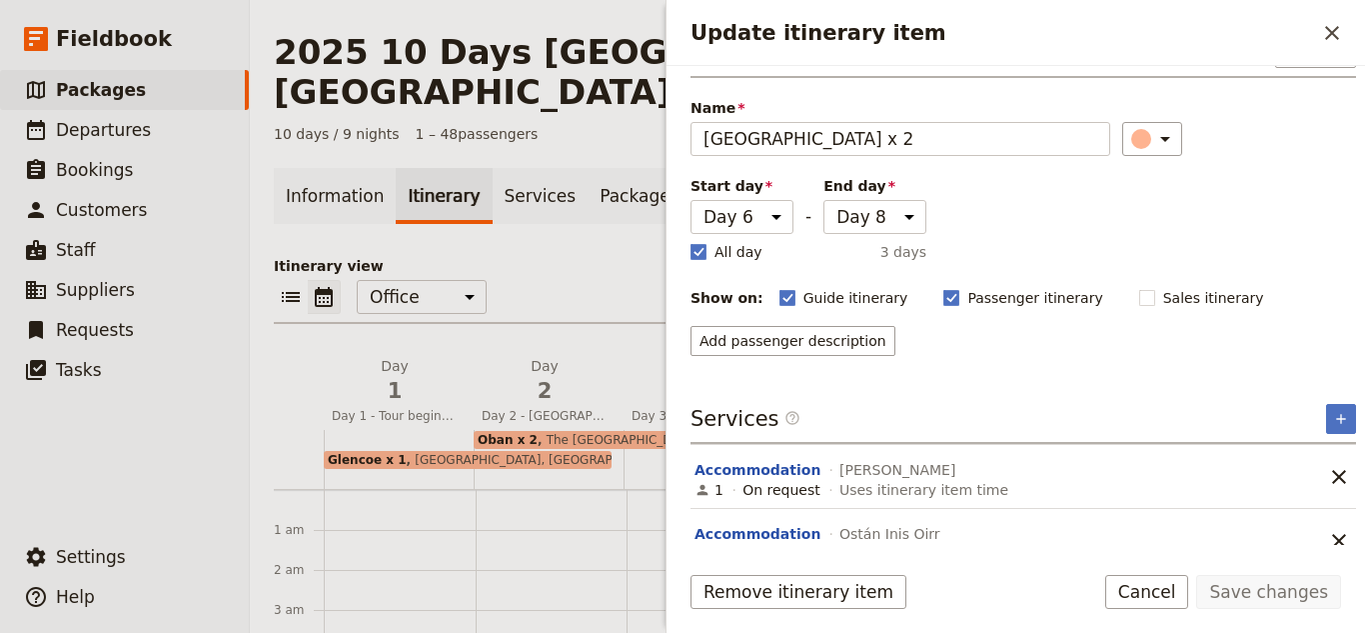
scroll to position [74, 0]
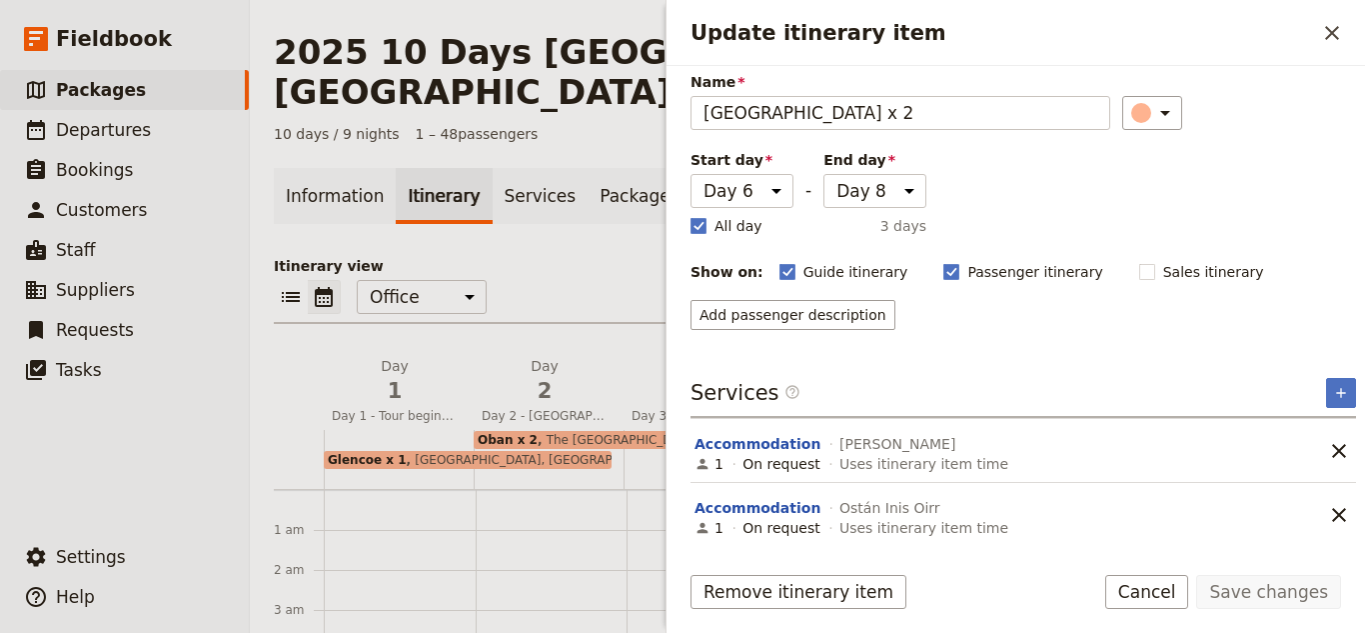
click at [1018, 472] on div "1 On request Uses itinerary item time" at bounding box center [1003, 464] width 620 height 24
click at [1336, 27] on icon "Close drawer" at bounding box center [1332, 33] width 24 height 24
